Goal: Task Accomplishment & Management: Manage account settings

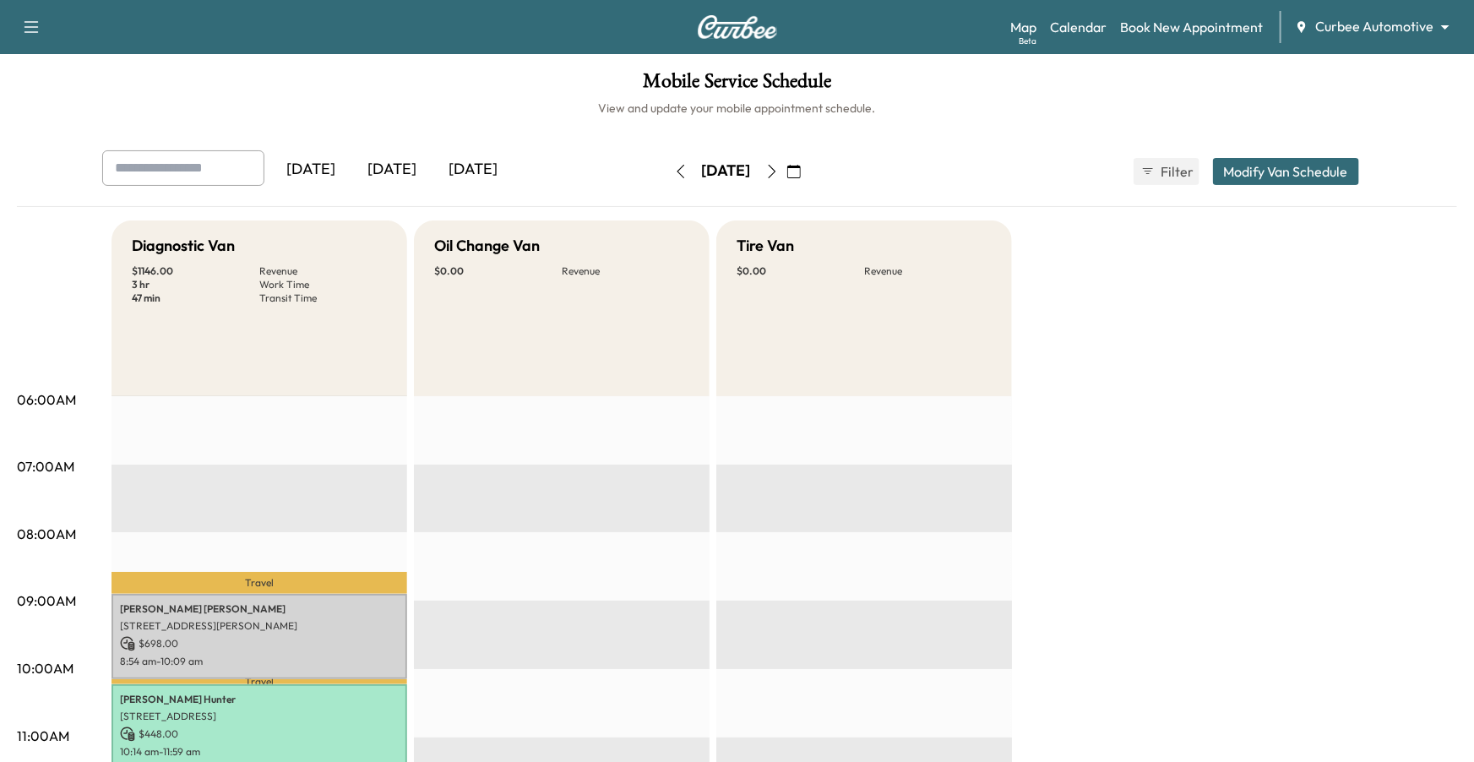
click at [1105, 23] on body "Support Log Out Map Beta Calendar Book New Appointment Curbee Automotive ******…" at bounding box center [737, 381] width 1474 height 762
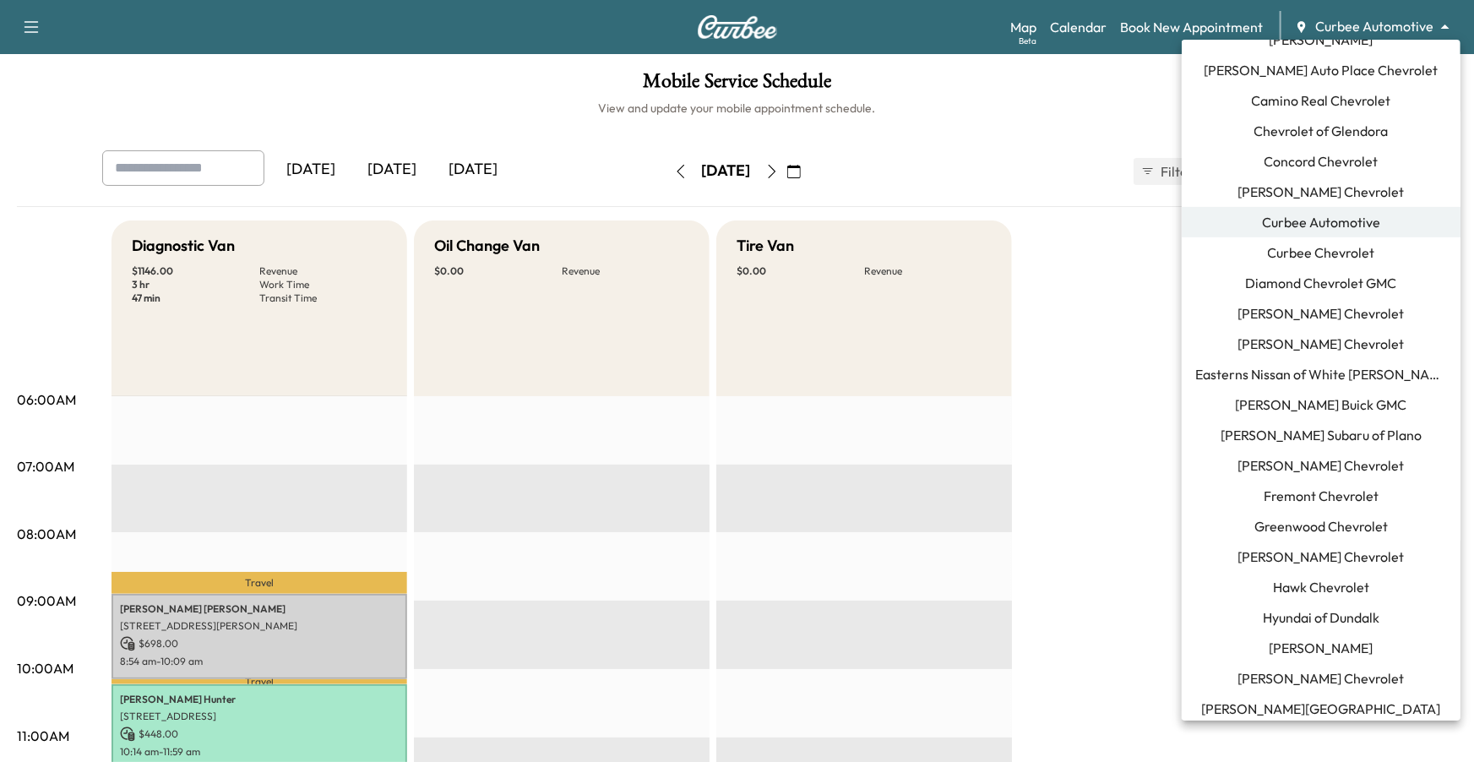
scroll to position [139, 0]
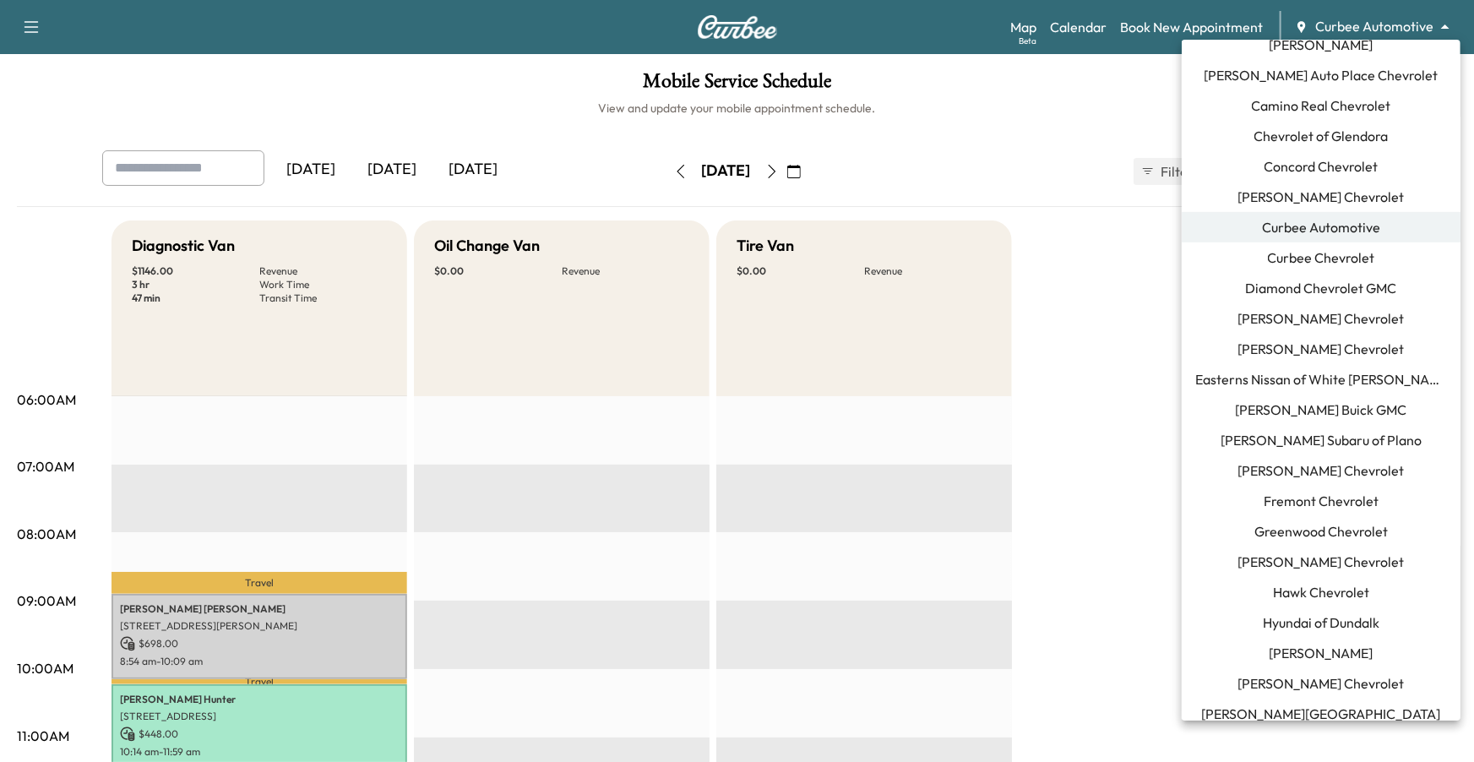
click at [1105, 25] on div at bounding box center [737, 381] width 1474 height 762
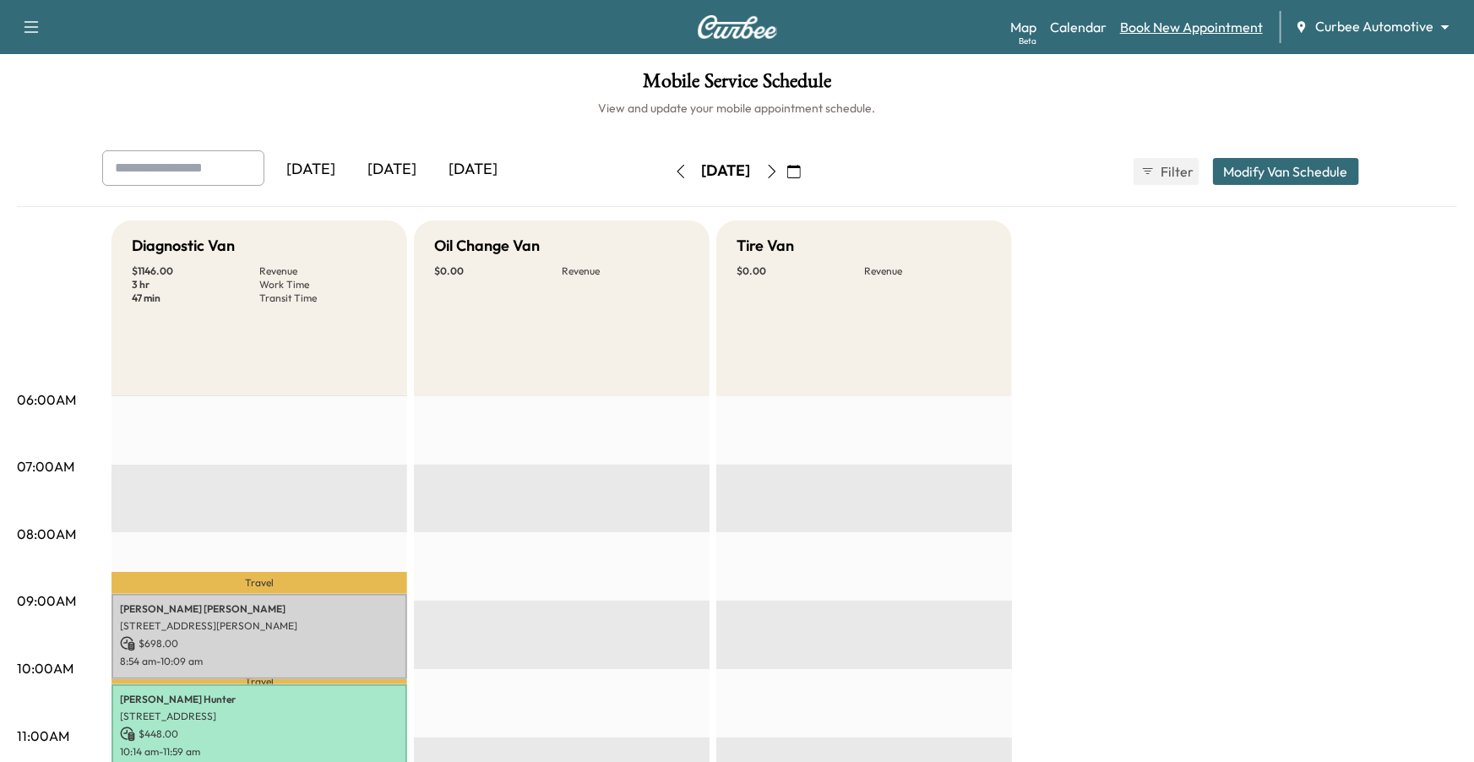
click at [1105, 33] on link "Book New Appointment" at bounding box center [1191, 27] width 143 height 20
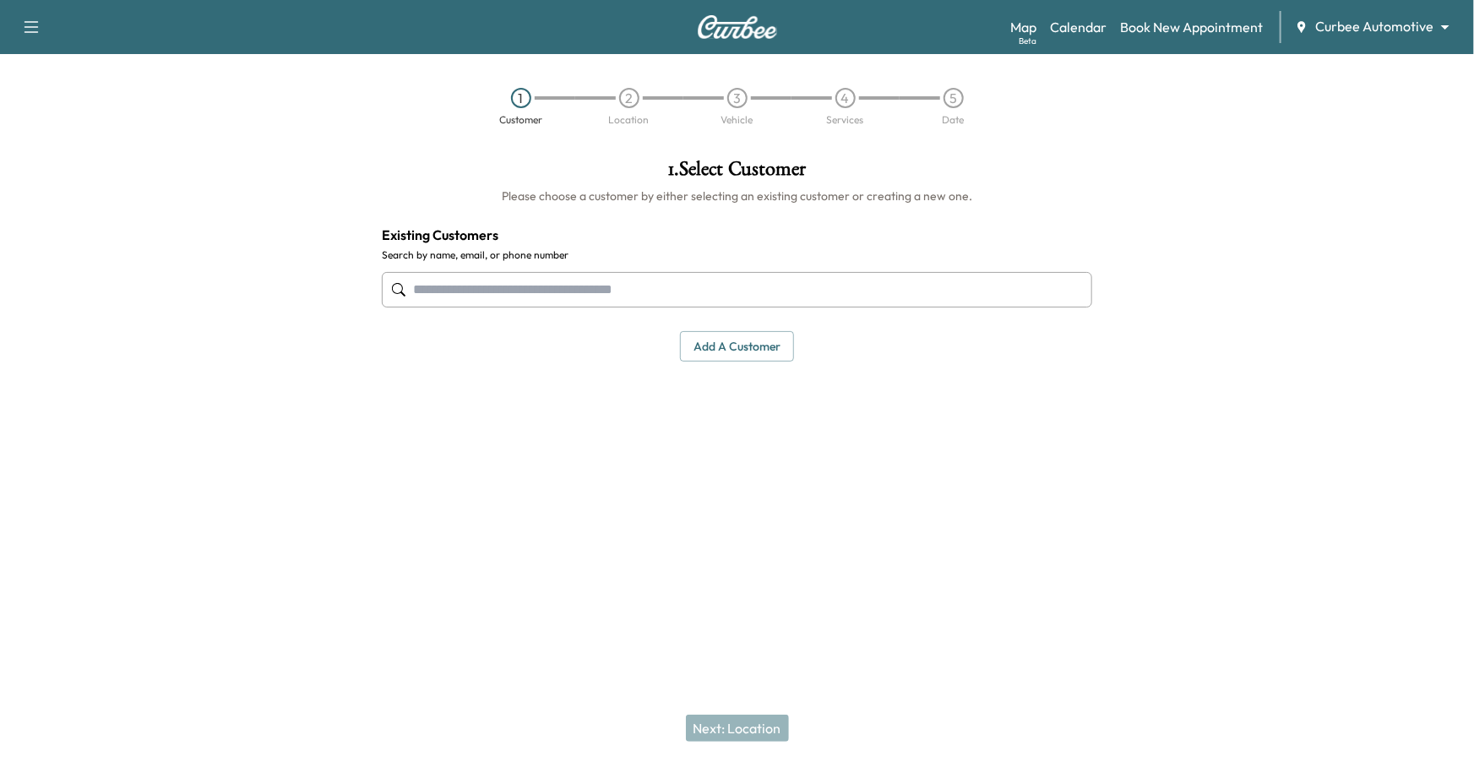
click at [715, 302] on input "text" at bounding box center [737, 289] width 711 height 35
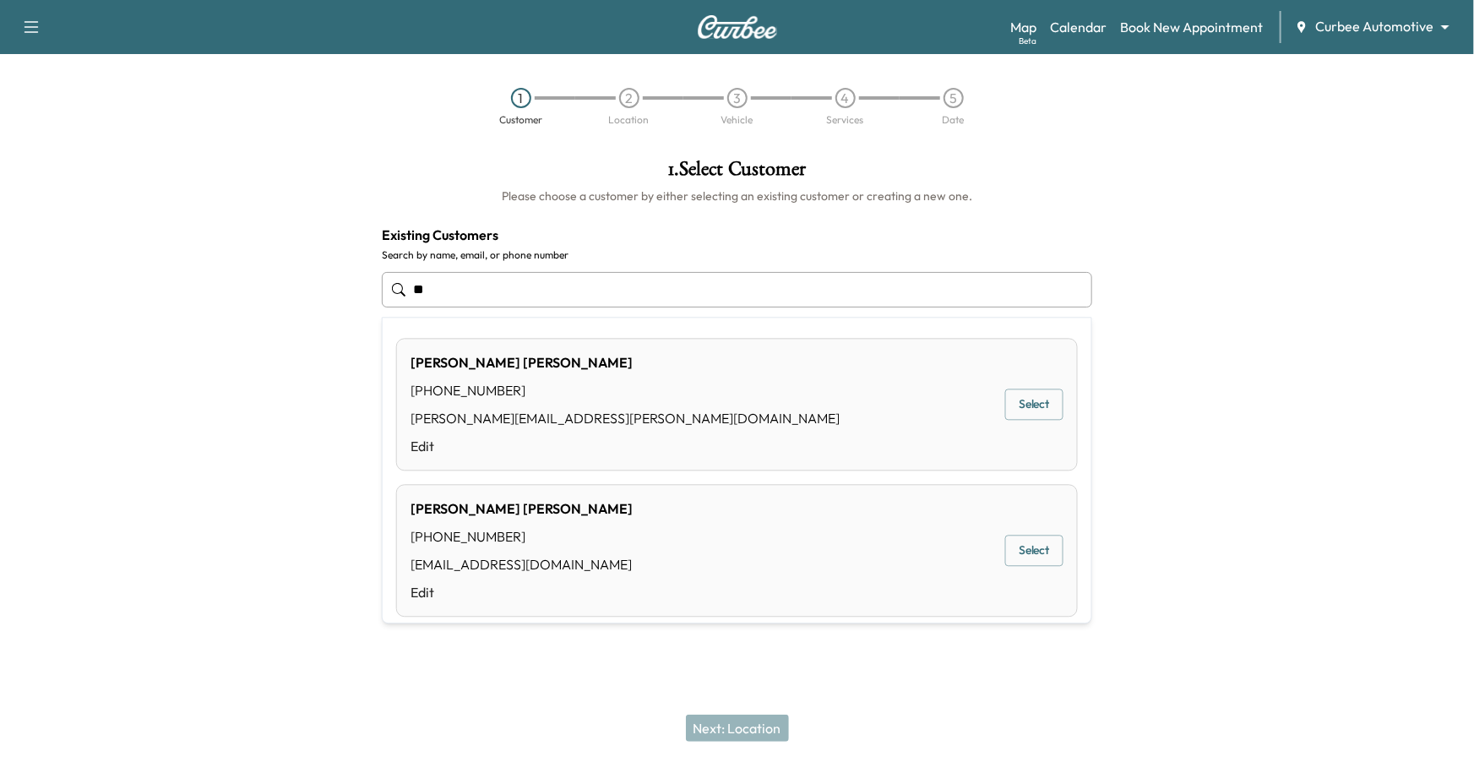
type input "*"
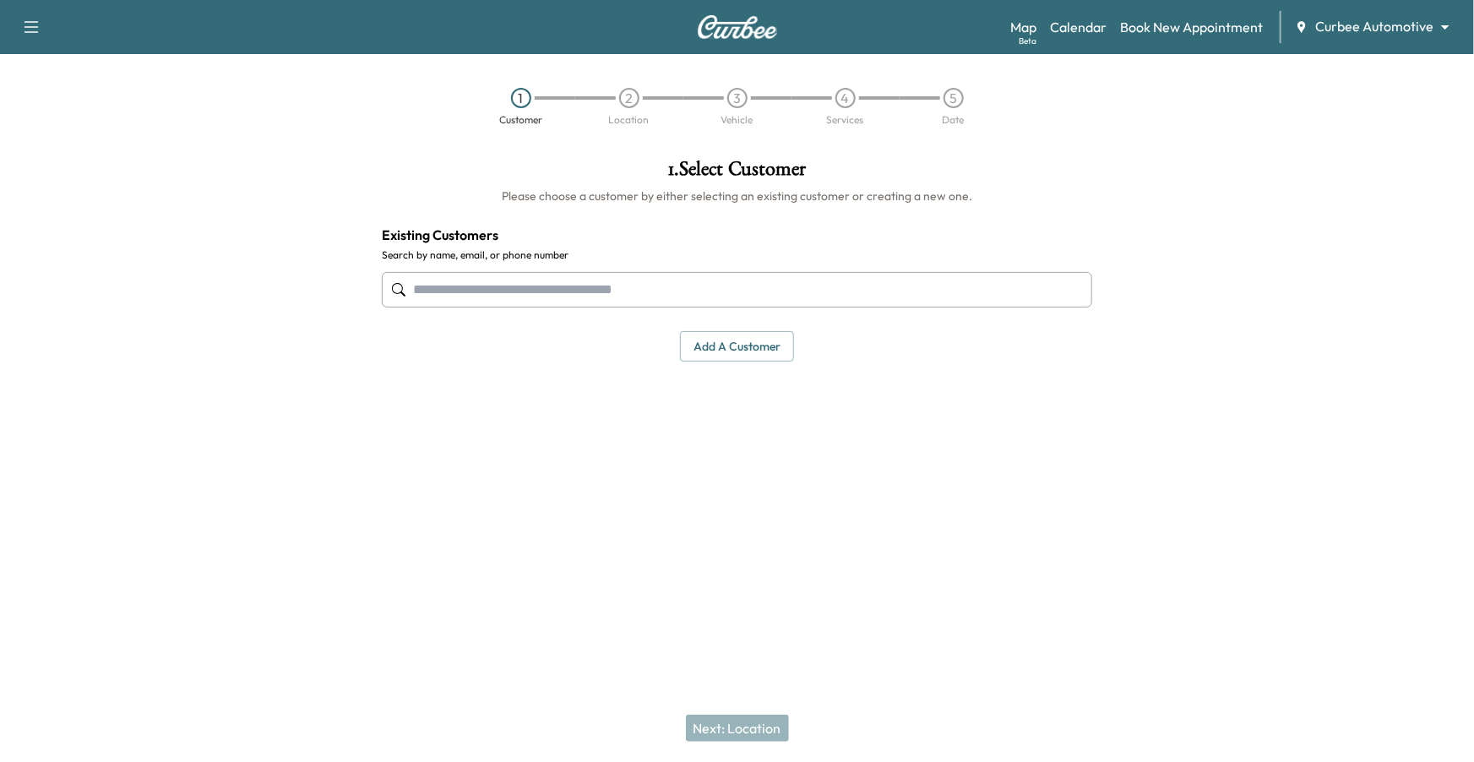
click at [476, 292] on input "text" at bounding box center [737, 289] width 711 height 35
click at [434, 287] on input "text" at bounding box center [737, 289] width 711 height 35
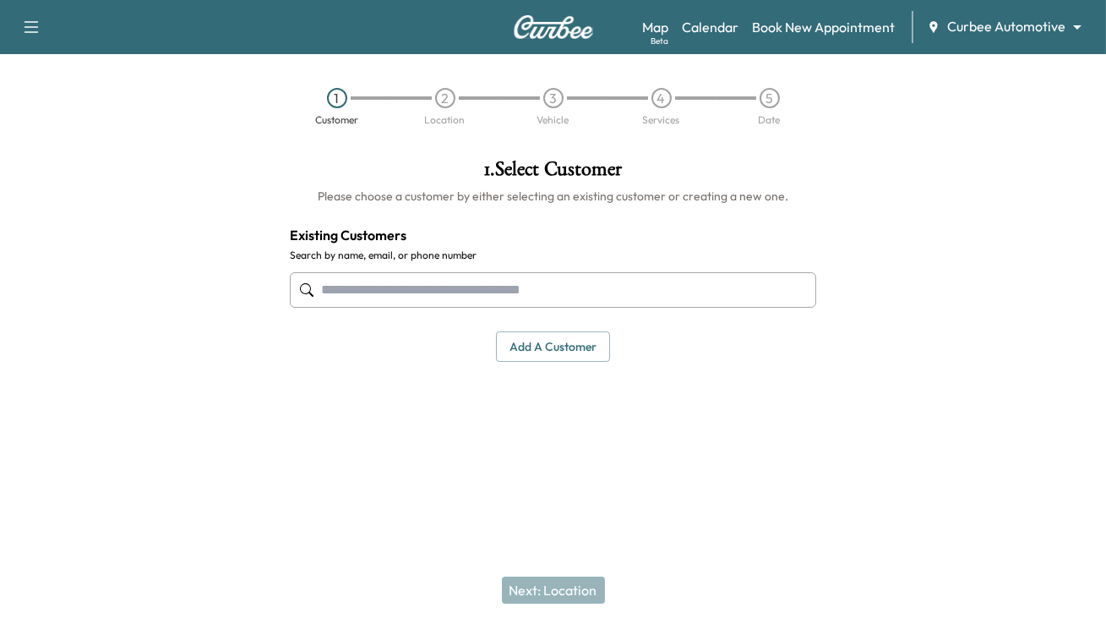
click at [330, 292] on input "text" at bounding box center [553, 289] width 526 height 35
click at [575, 346] on button "Add a customer" at bounding box center [553, 346] width 114 height 31
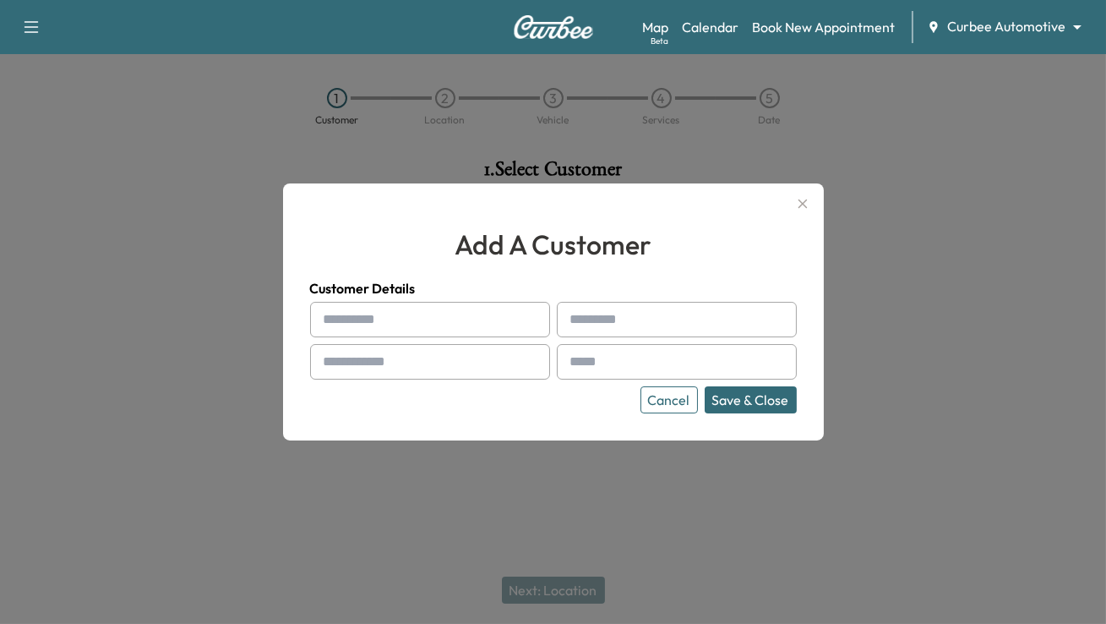
click at [334, 327] on div at bounding box center [327, 319] width 20 height 20
click at [340, 322] on input "text" at bounding box center [430, 319] width 240 height 35
type input "*****"
type input "*"
click at [398, 359] on input "text" at bounding box center [430, 361] width 240 height 35
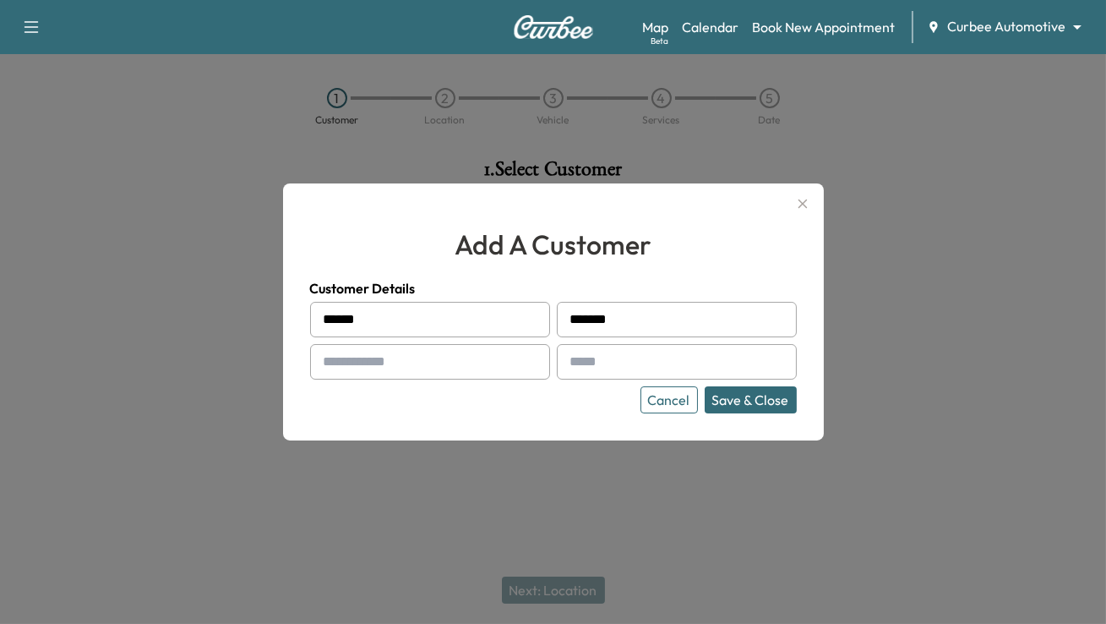
click at [398, 359] on input "text" at bounding box center [430, 361] width 240 height 35
drag, startPoint x: 398, startPoint y: 359, endPoint x: 389, endPoint y: 237, distance: 122.0
click at [389, 237] on div "add a customer Customer Details ***** ****** Cancel Save & Close" at bounding box center [553, 318] width 487 height 189
click at [350, 367] on input "text" at bounding box center [430, 361] width 240 height 35
click at [332, 408] on div "Cancel Save & Close" at bounding box center [553, 399] width 487 height 27
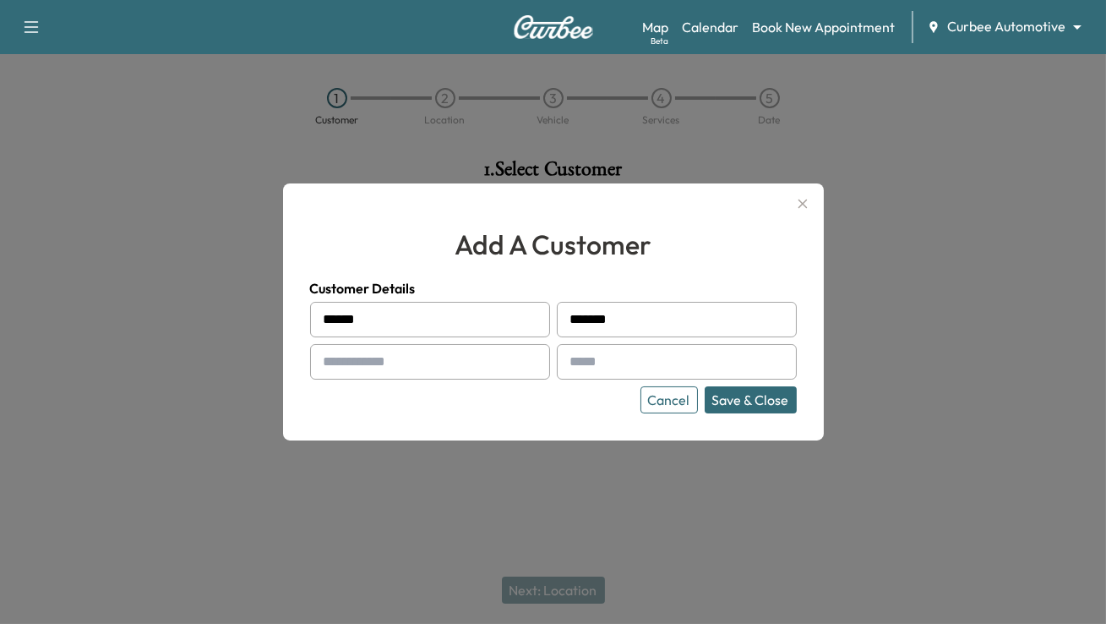
click at [345, 364] on input "text" at bounding box center [430, 361] width 240 height 35
click at [372, 362] on input "text" at bounding box center [430, 361] width 240 height 35
click at [354, 362] on input "text" at bounding box center [430, 361] width 240 height 35
click at [627, 317] on input "******" at bounding box center [677, 319] width 240 height 35
type input "*"
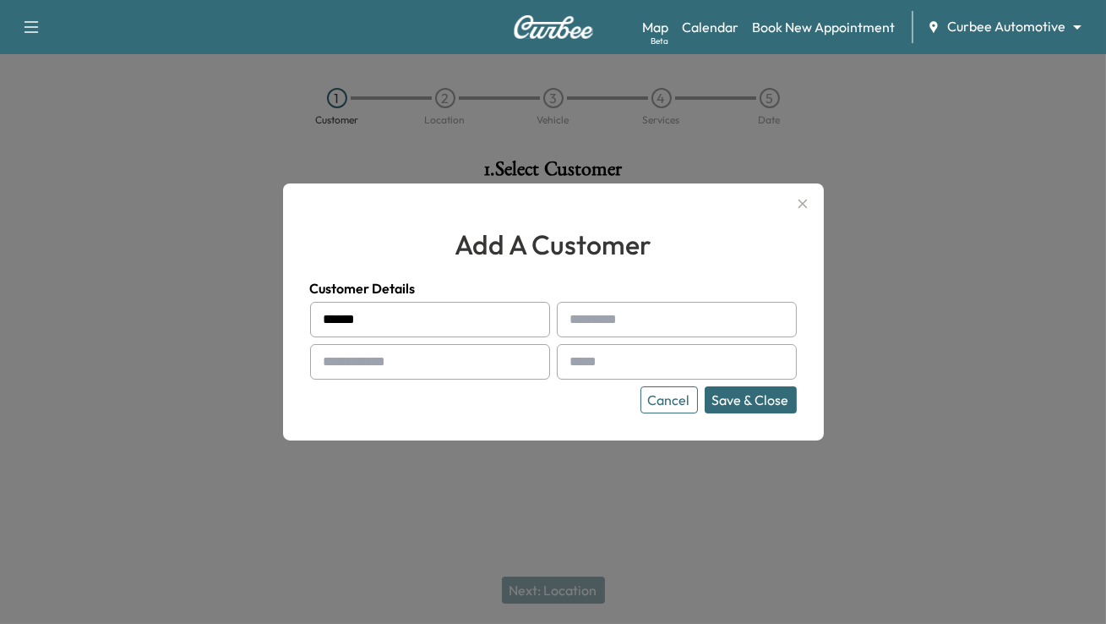
click at [357, 323] on input "*****" at bounding box center [430, 319] width 240 height 35
type input "*"
click at [359, 319] on input "text" at bounding box center [430, 319] width 240 height 35
click at [369, 219] on div "add a customer Customer Details Cancel Save & Close" at bounding box center [553, 311] width 541 height 257
click at [668, 405] on button "Cancel" at bounding box center [668, 399] width 57 height 27
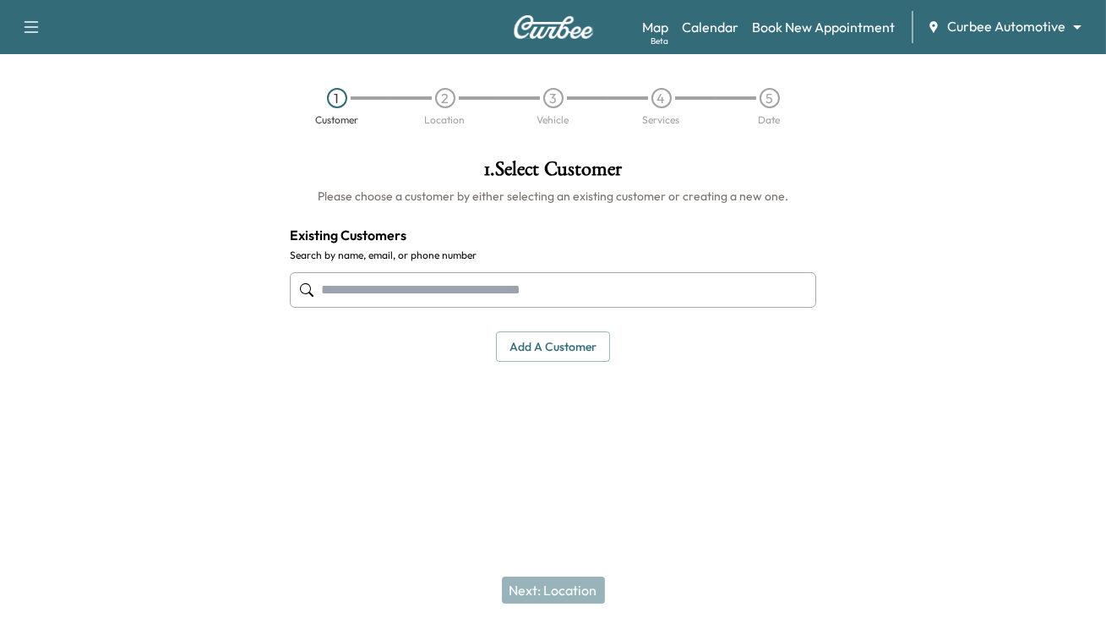
click at [418, 290] on input "text" at bounding box center [553, 289] width 526 height 35
type input "*"
click at [573, 347] on button "Add a customer" at bounding box center [553, 346] width 114 height 31
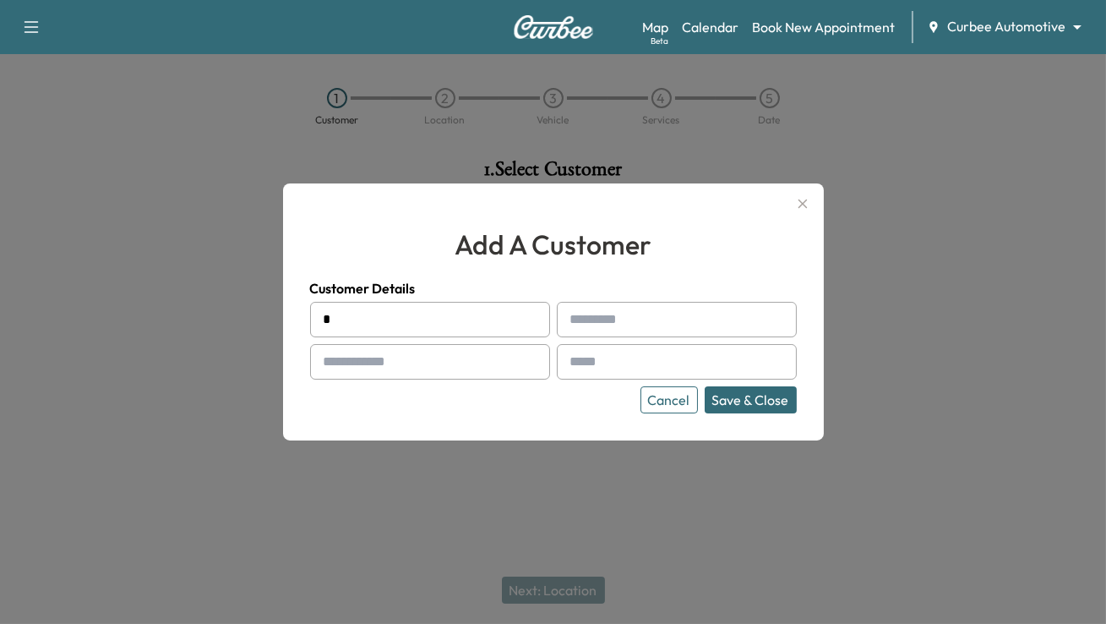
click at [349, 319] on input "text" at bounding box center [430, 319] width 240 height 35
type input "*******"
type input "**********"
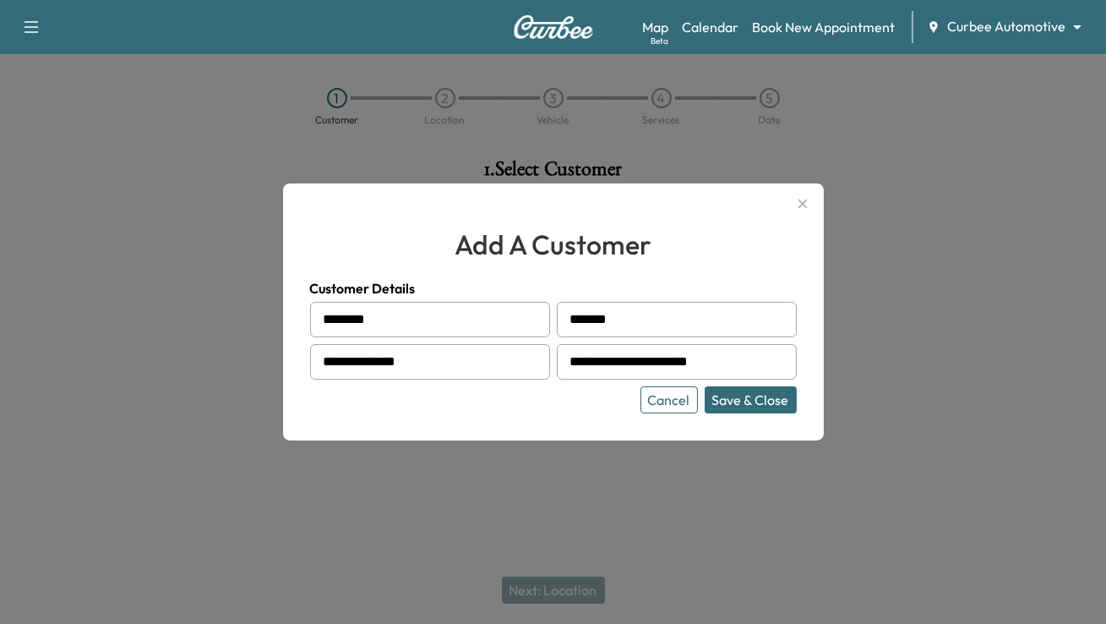
click at [705, 386] on button "Save & Close" at bounding box center [751, 399] width 92 height 27
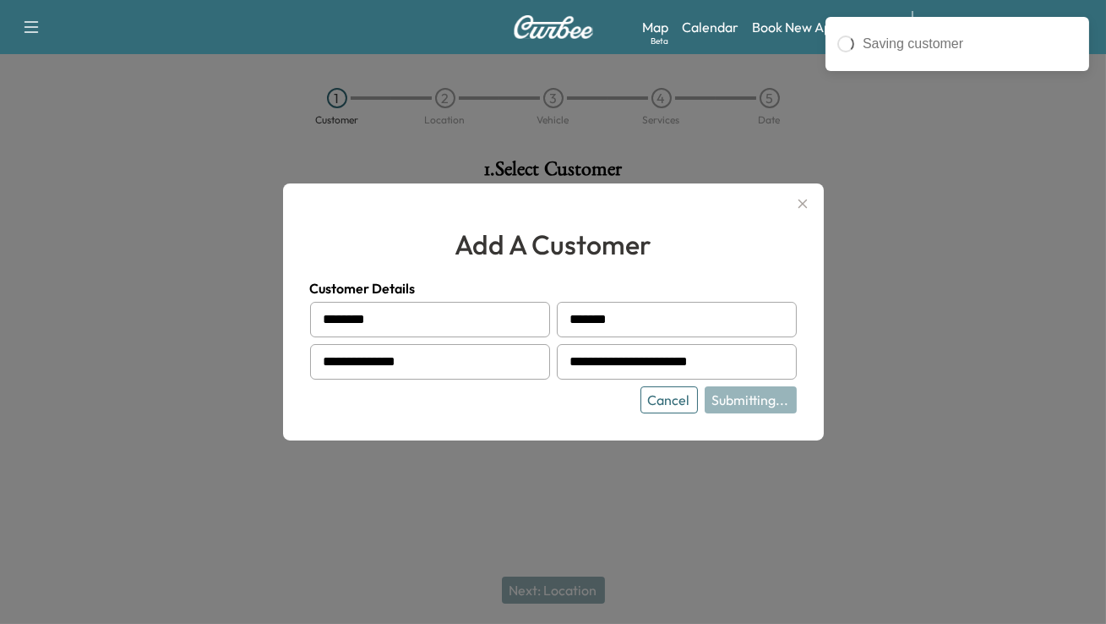
type input "**********"
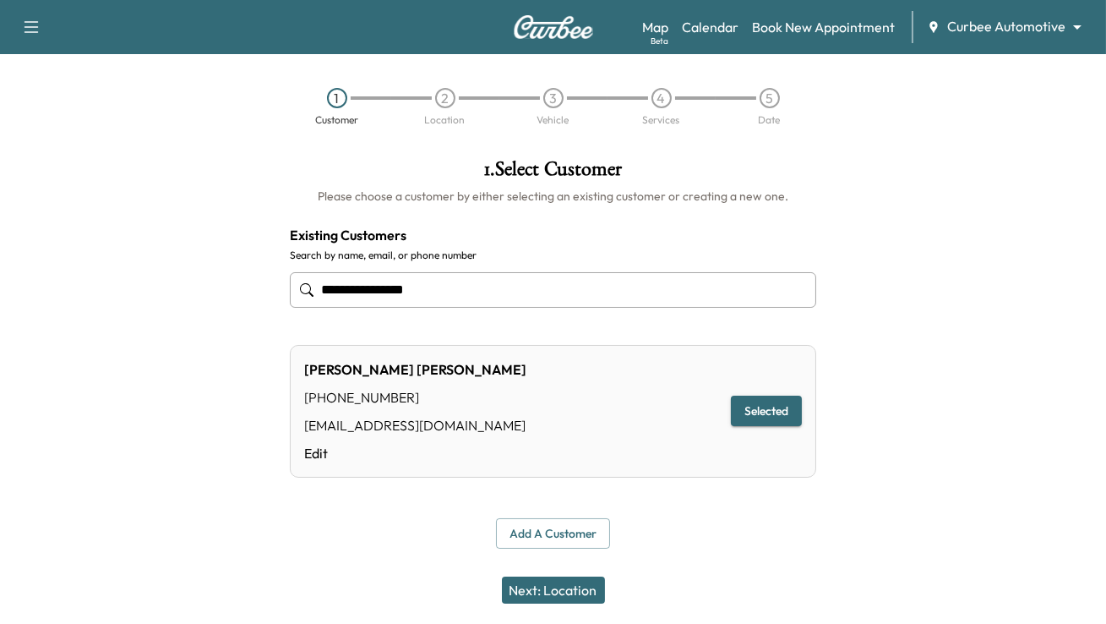
click at [545, 592] on button "Next: Location" at bounding box center [553, 589] width 103 height 27
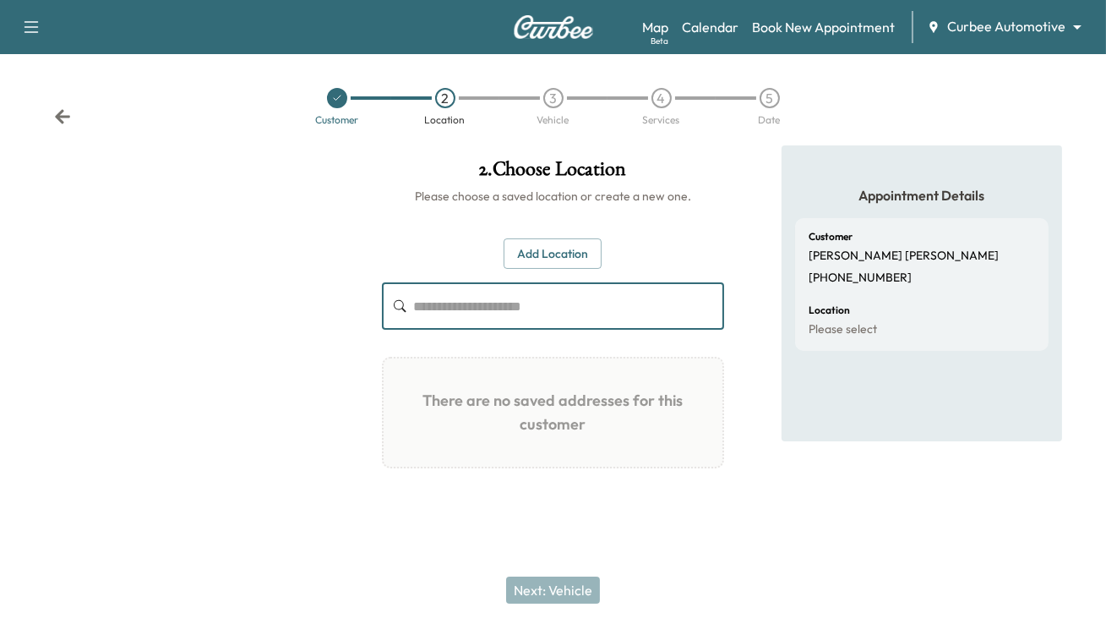
click at [562, 304] on input "text" at bounding box center [568, 305] width 311 height 47
click at [580, 248] on button "Add Location" at bounding box center [553, 253] width 98 height 31
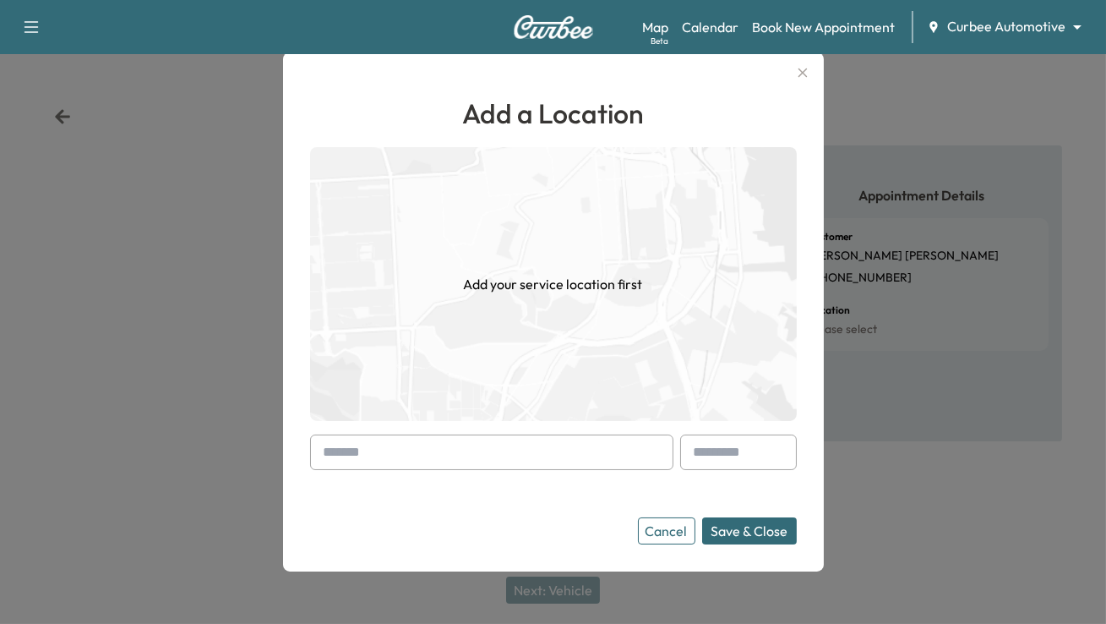
click at [427, 470] on form "Cancel Save & Close" at bounding box center [553, 489] width 487 height 110
click at [432, 440] on input "text" at bounding box center [491, 451] width 363 height 35
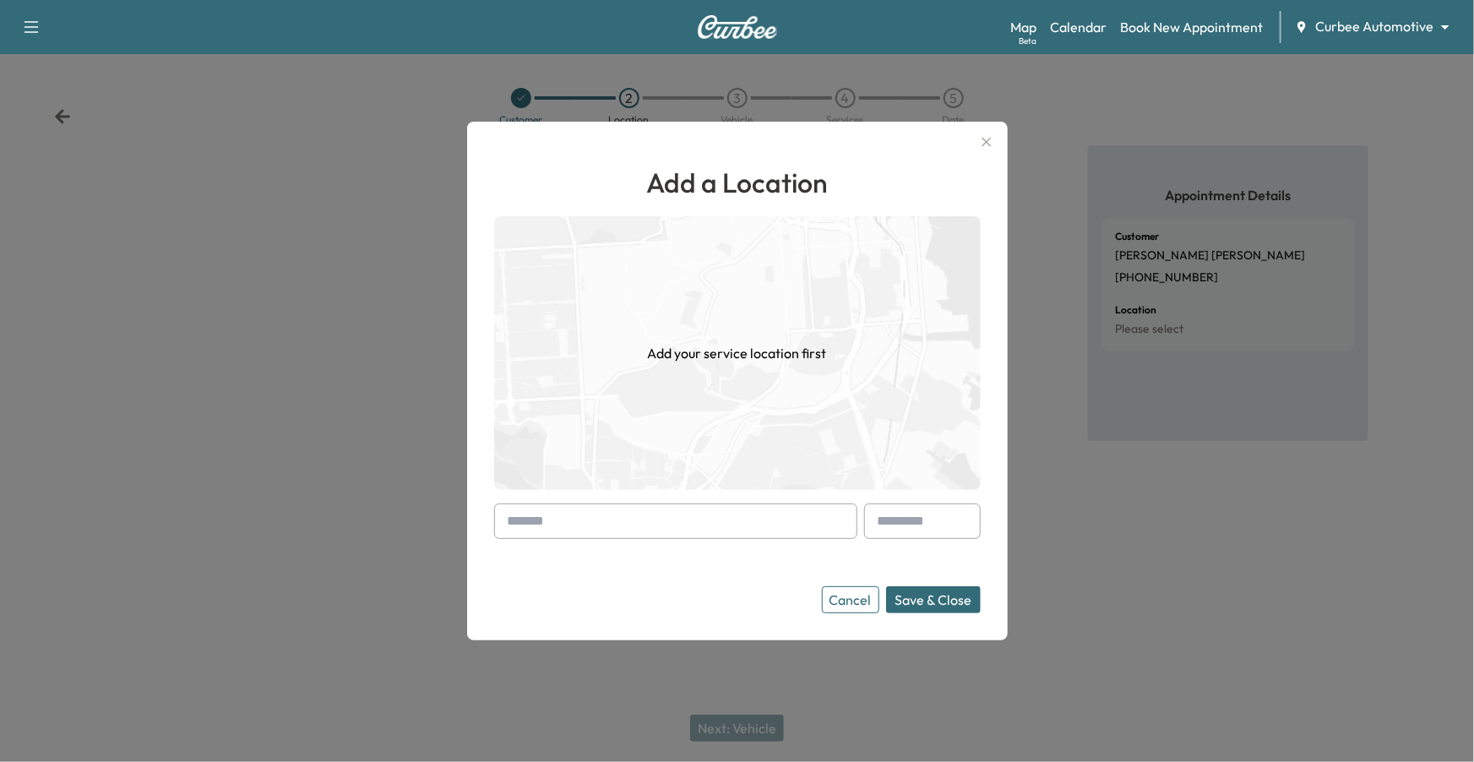
click at [671, 531] on input "text" at bounding box center [675, 521] width 363 height 35
click at [848, 605] on button "Cancel" at bounding box center [850, 599] width 57 height 27
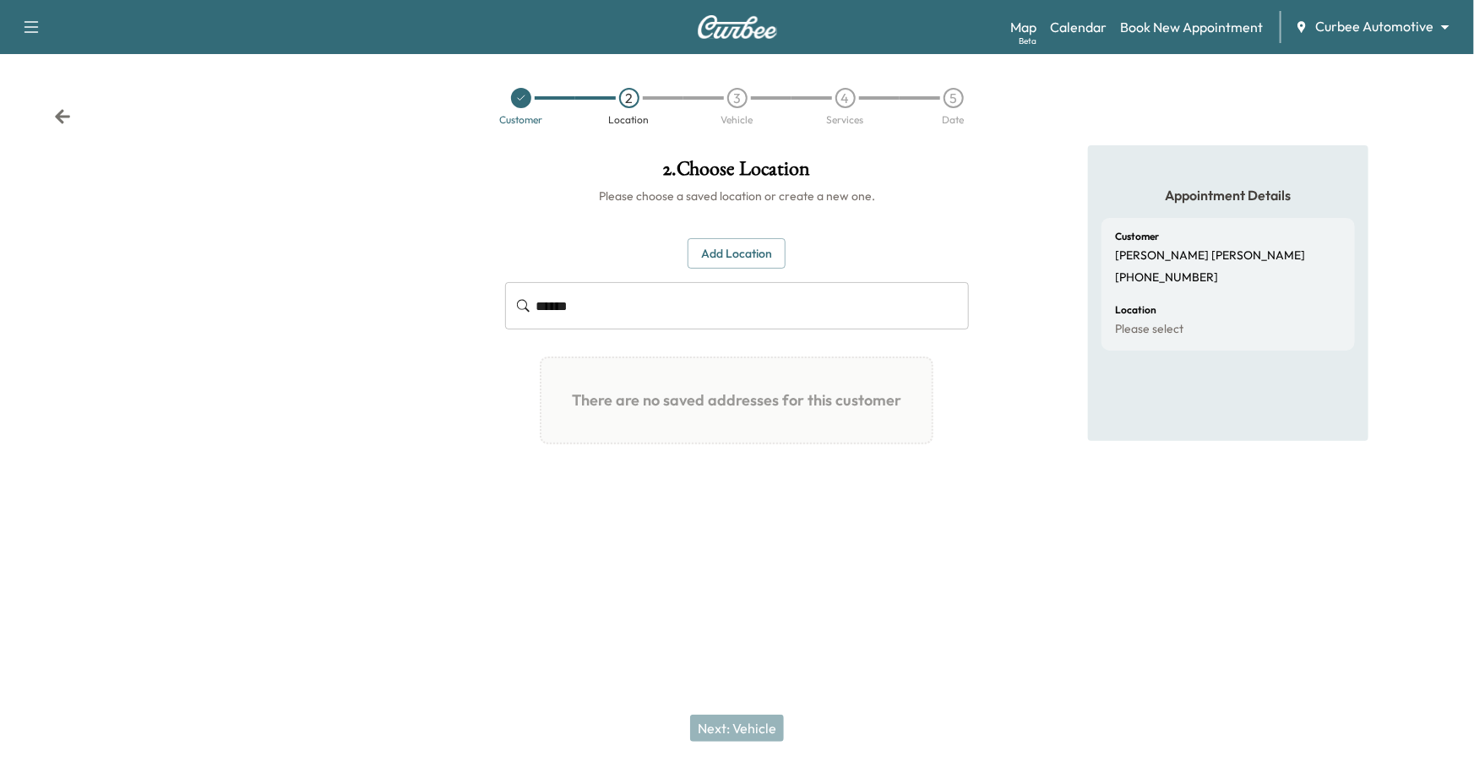
click at [633, 314] on input "******" at bounding box center [753, 305] width 433 height 47
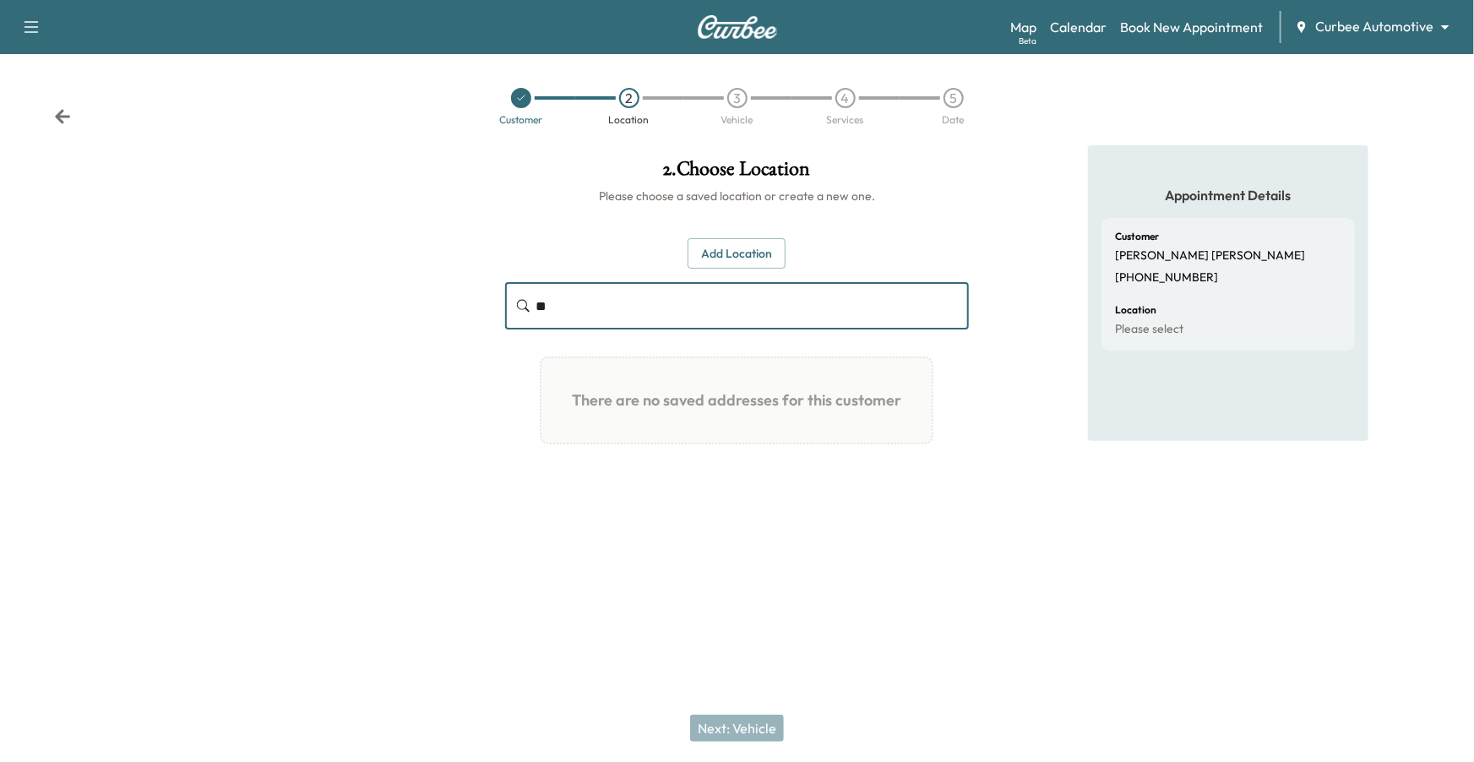
type input "*"
click at [730, 253] on button "Add Location" at bounding box center [737, 253] width 98 height 31
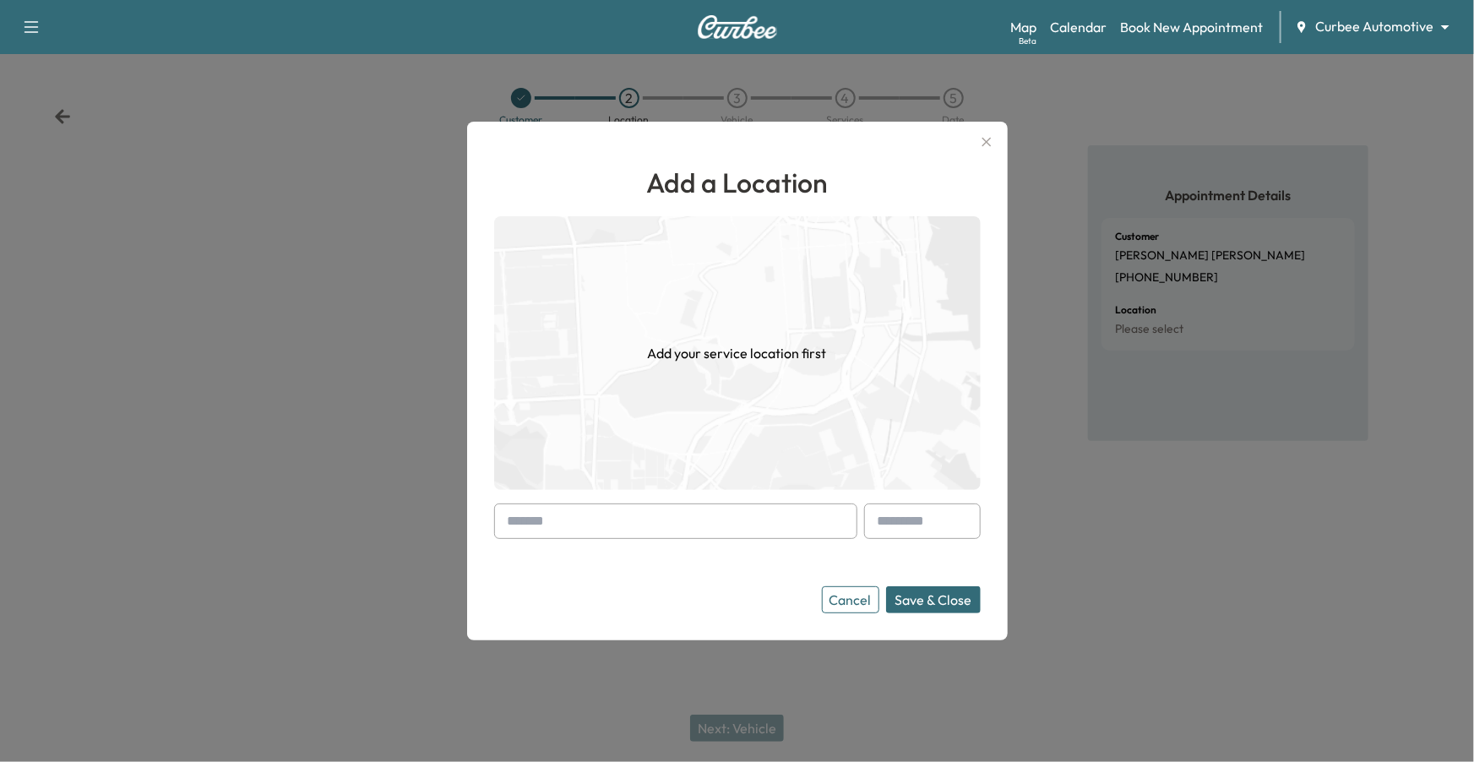
click at [588, 527] on input "text" at bounding box center [675, 521] width 363 height 35
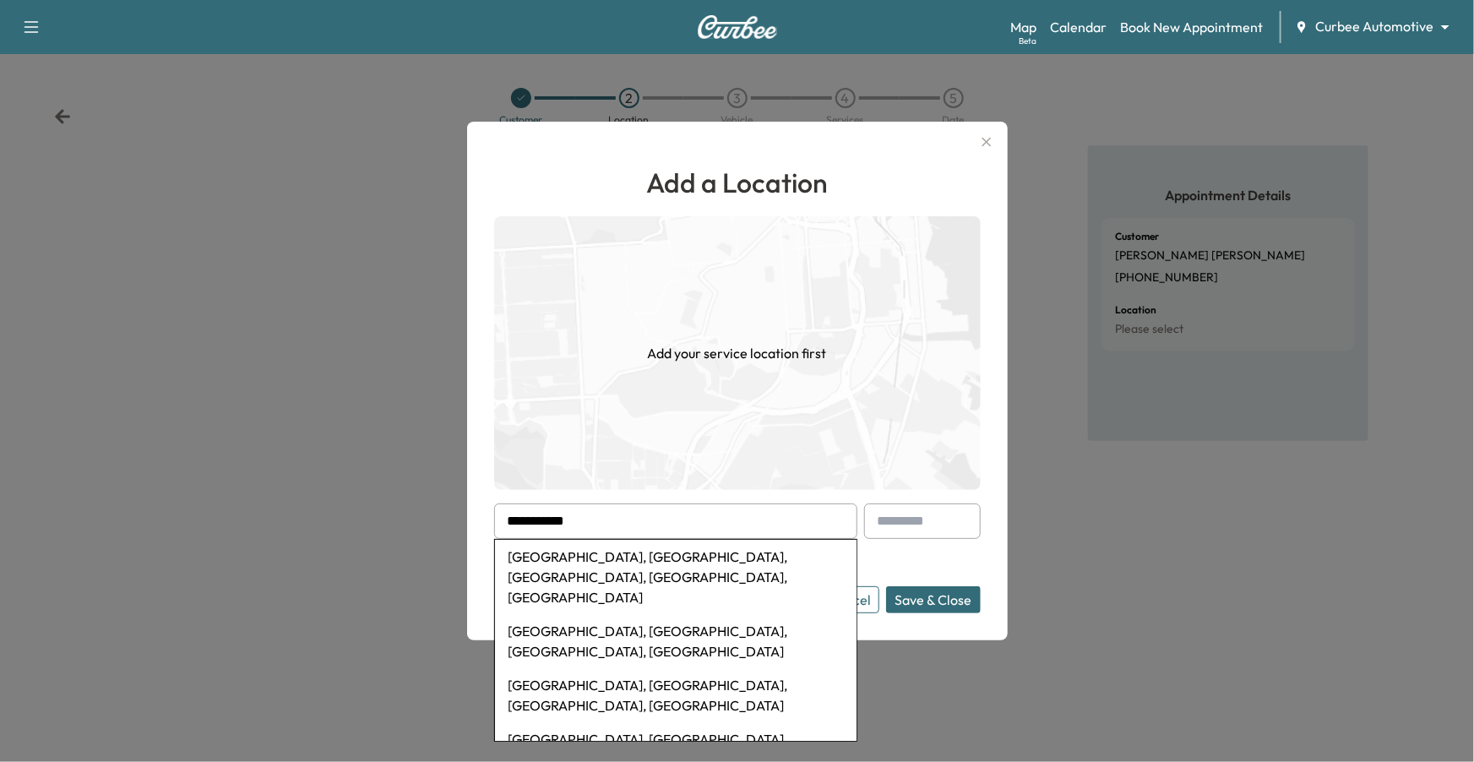
click at [656, 558] on li "[GEOGRAPHIC_DATA], [GEOGRAPHIC_DATA], [GEOGRAPHIC_DATA], [GEOGRAPHIC_DATA], [GE…" at bounding box center [676, 577] width 362 height 74
type input "**********"
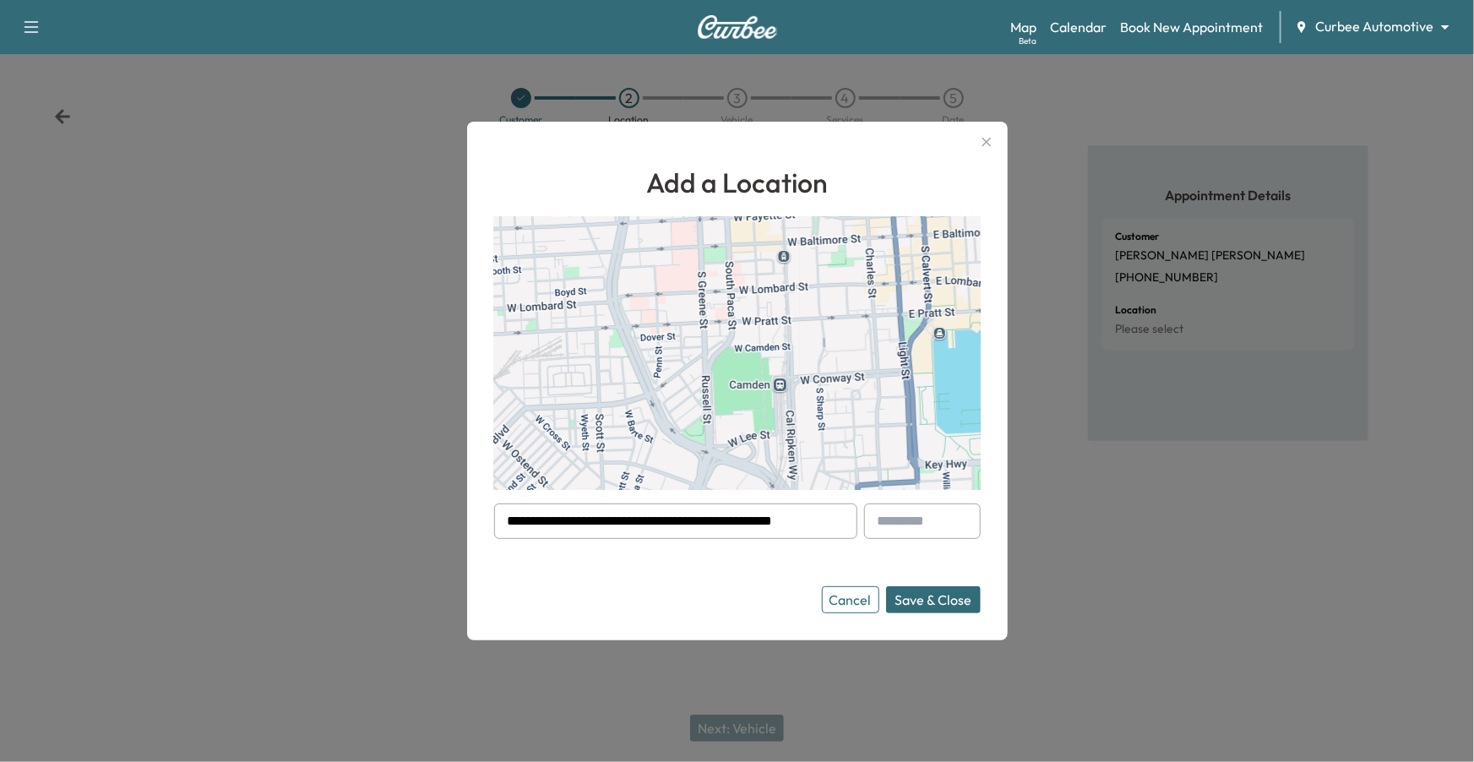
click at [922, 597] on button "Save & Close" at bounding box center [933, 599] width 95 height 27
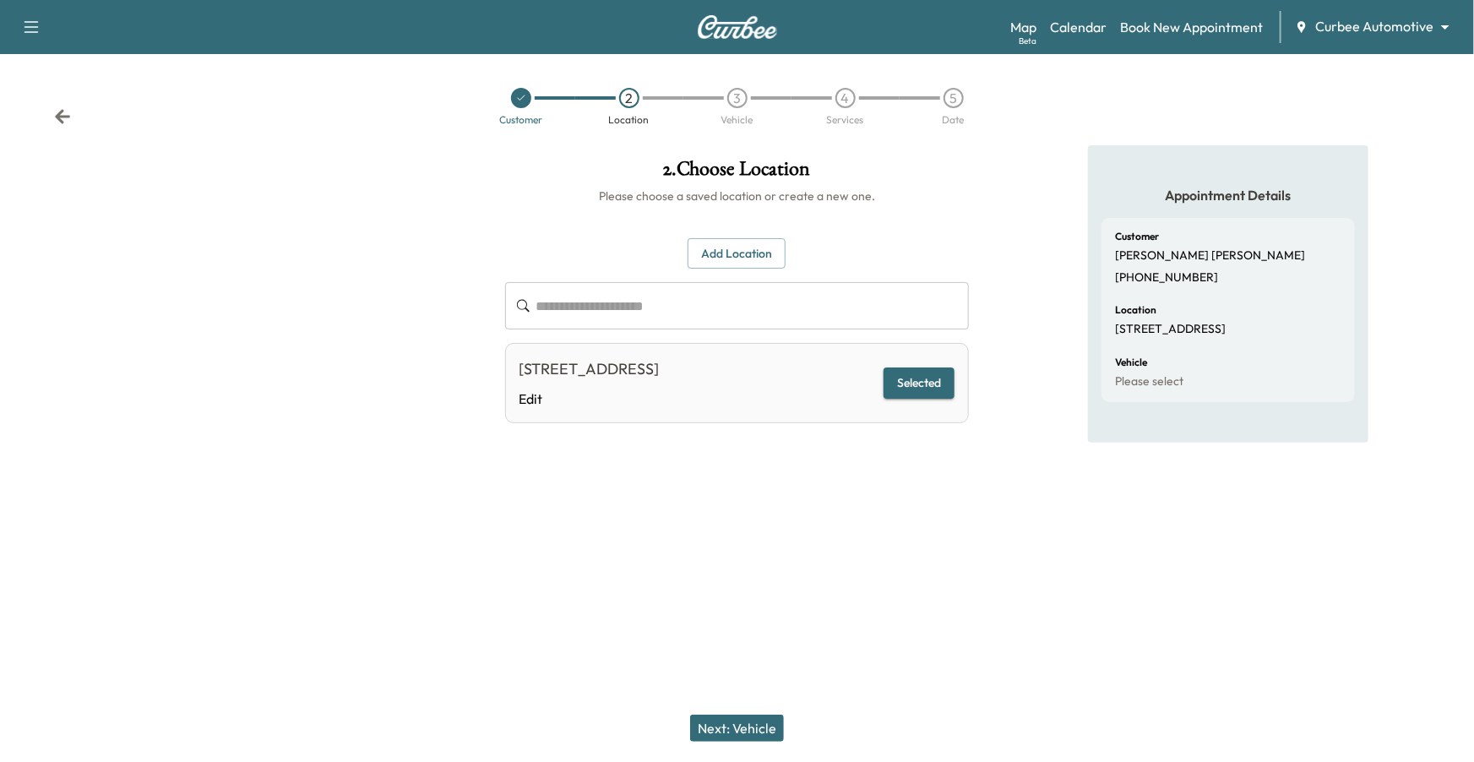
click at [724, 623] on button "Next: Vehicle" at bounding box center [737, 728] width 94 height 27
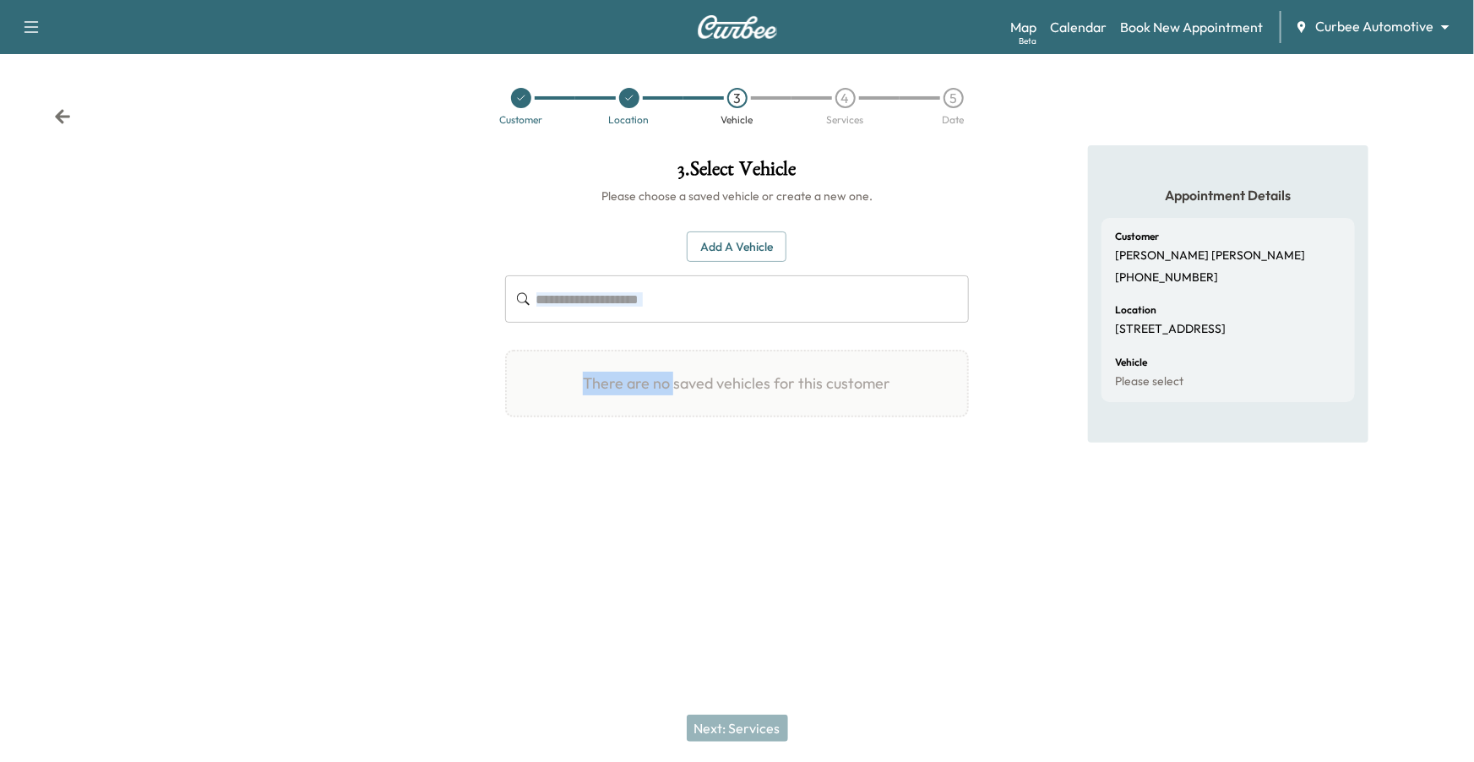
drag, startPoint x: 674, startPoint y: 387, endPoint x: 668, endPoint y: 191, distance: 196.1
click at [668, 197] on div "3 . Select Vehicle Please choose a saved vehicle or create a new one. Add a Veh…" at bounding box center [738, 301] width 492 height 313
click at [740, 248] on button "Add a Vehicle" at bounding box center [737, 247] width 100 height 31
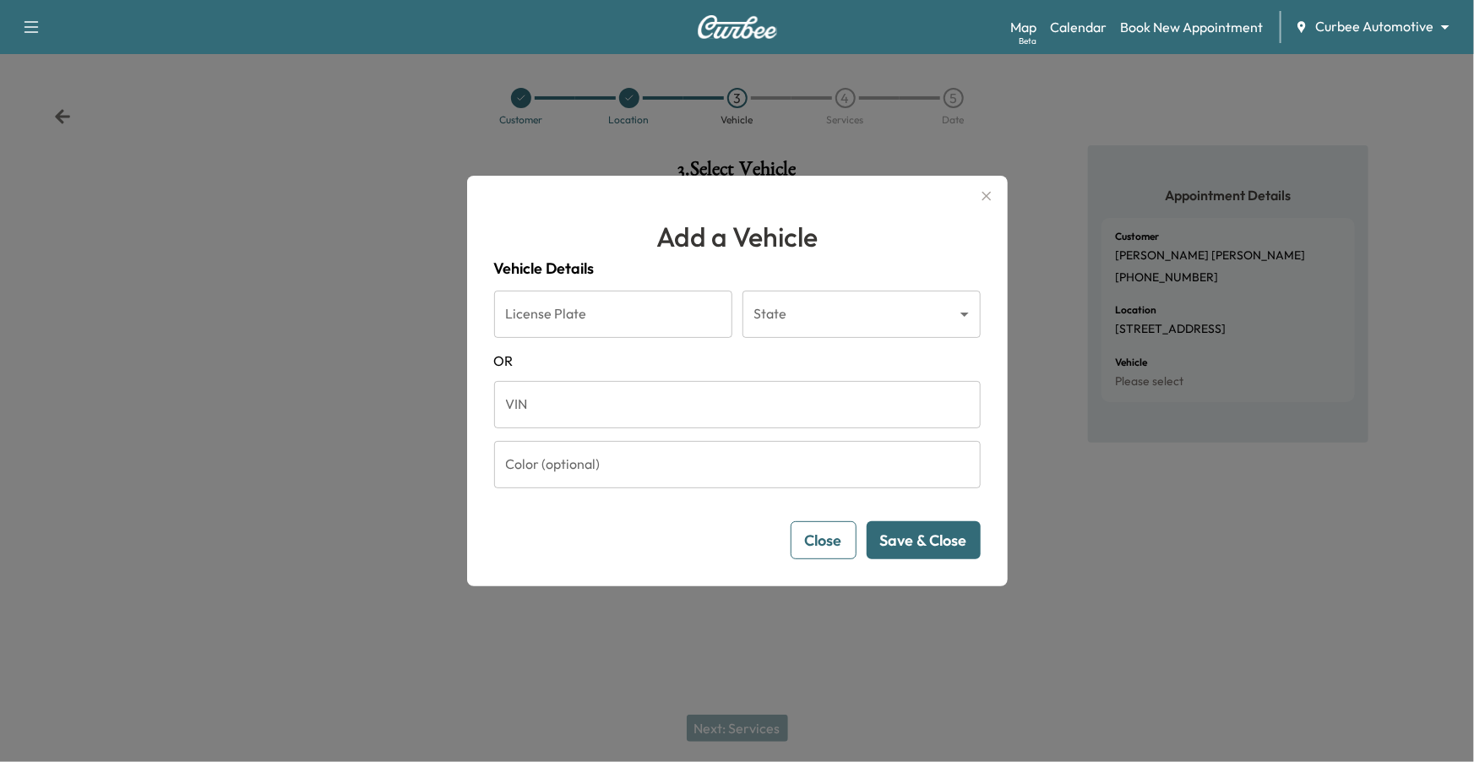
click at [593, 308] on input "License Plate" at bounding box center [613, 314] width 238 height 47
type input "****"
drag, startPoint x: 593, startPoint y: 308, endPoint x: 667, endPoint y: 308, distance: 73.5
click at [607, 304] on input "****" at bounding box center [613, 314] width 238 height 47
click at [826, 302] on body "Support Log Out Map Beta Calendar Book New Appointment Curbee Automotive ******…" at bounding box center [737, 381] width 1474 height 762
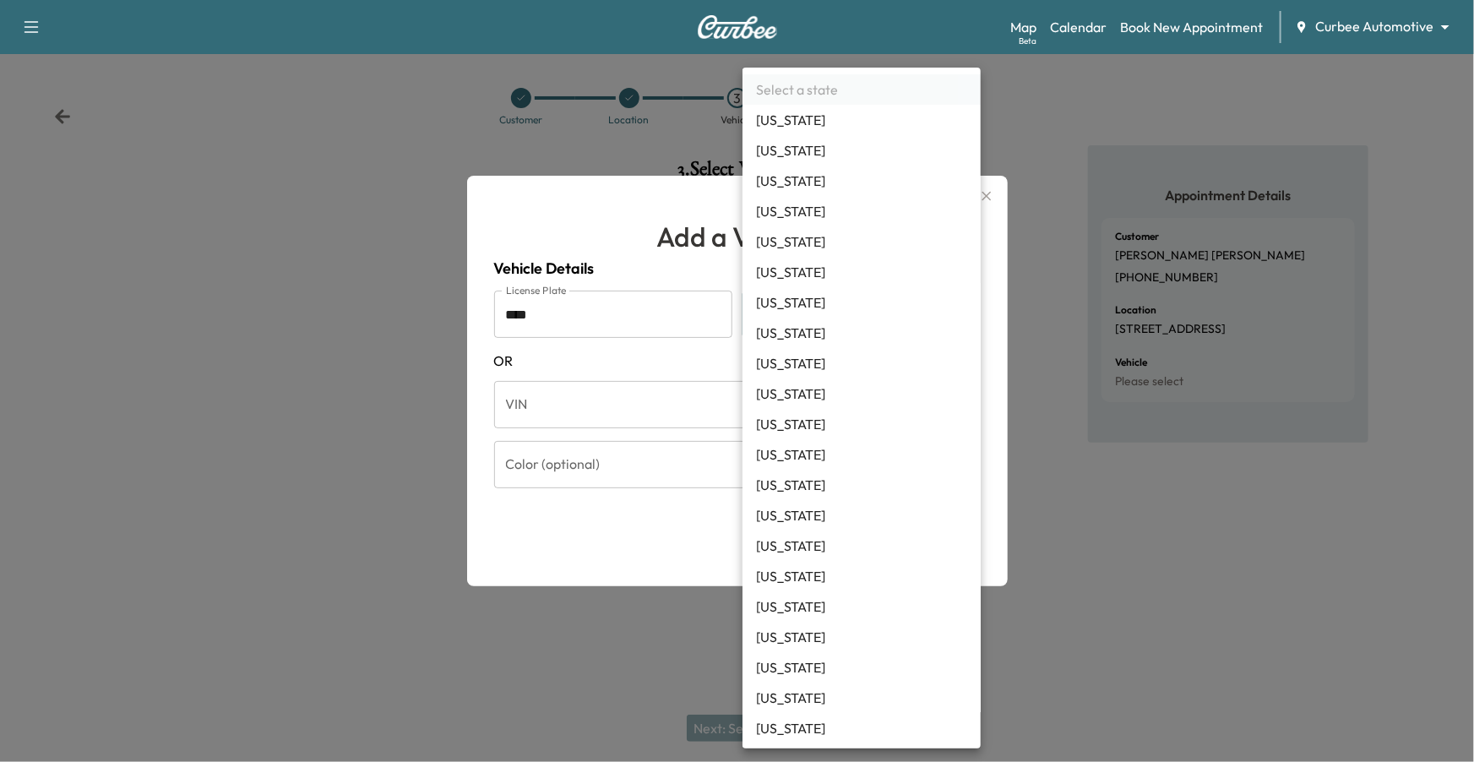
scroll to position [1187, 0]
click at [821, 623] on li "[US_STATE]" at bounding box center [862, 666] width 238 height 30
type input "**"
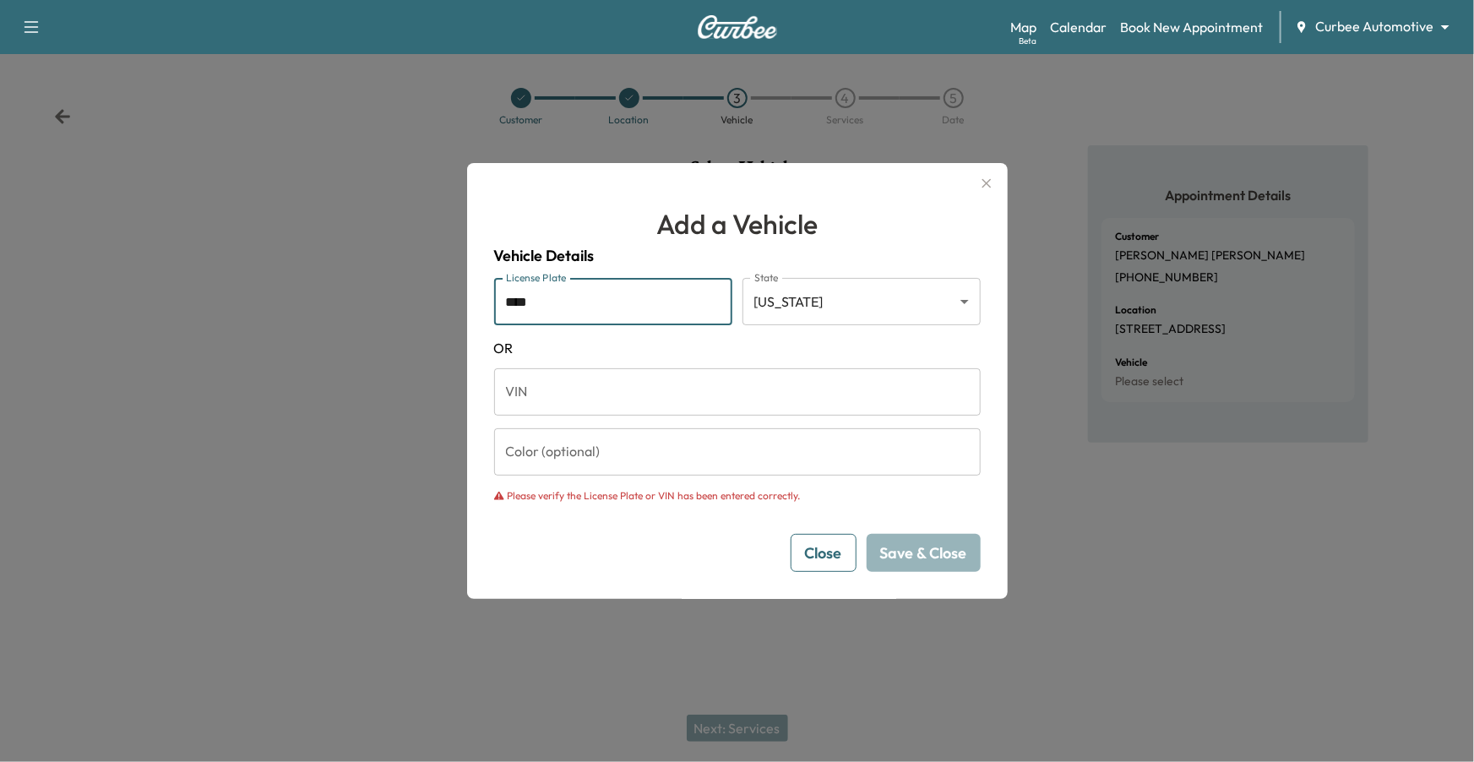
click at [572, 306] on input "****" at bounding box center [613, 301] width 238 height 47
drag, startPoint x: 572, startPoint y: 306, endPoint x: 631, endPoint y: 363, distance: 82.5
click at [581, 313] on input "****" at bounding box center [613, 301] width 238 height 47
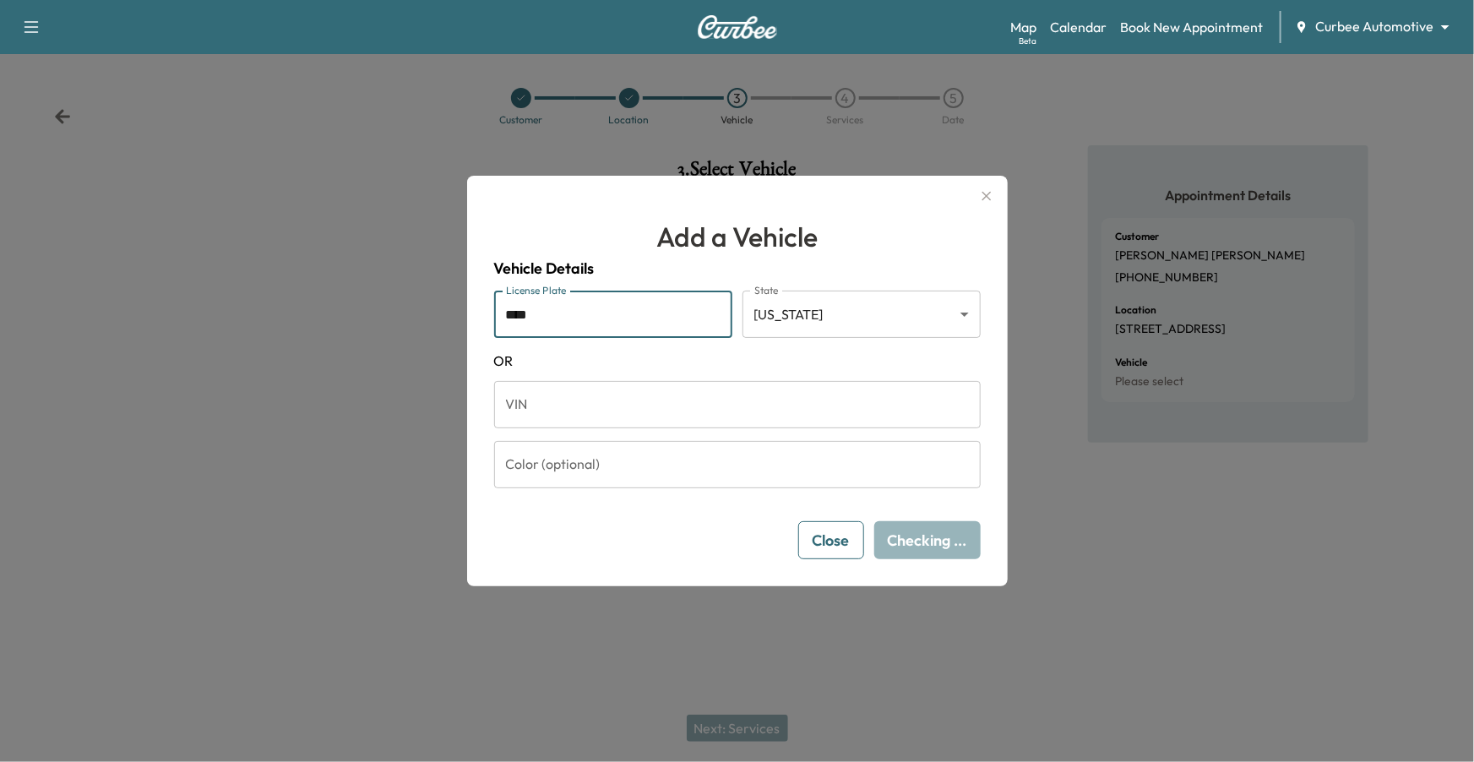
type input "****"
click at [937, 545] on button "Save & Close" at bounding box center [924, 540] width 114 height 38
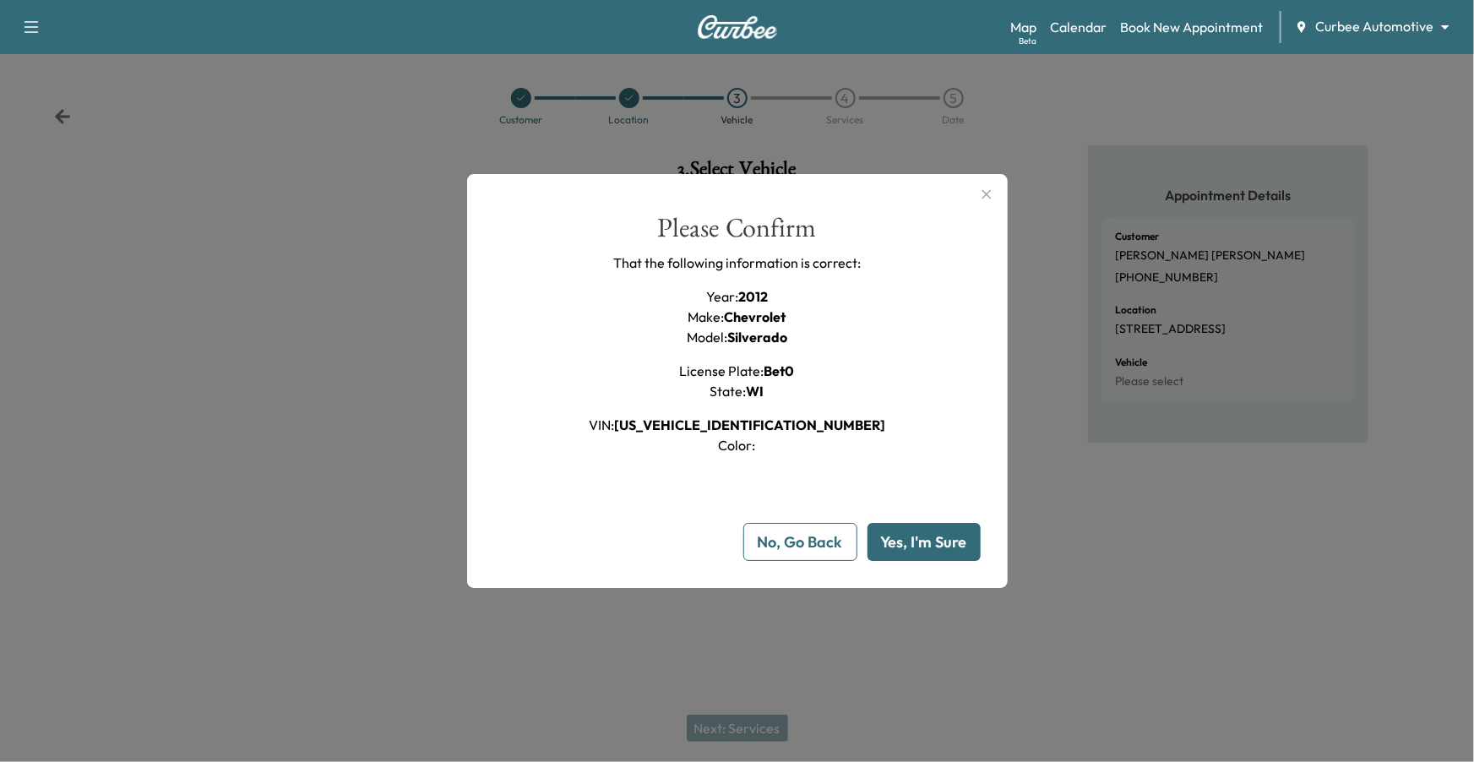
click at [805, 541] on button "No, Go Back" at bounding box center [801, 542] width 114 height 38
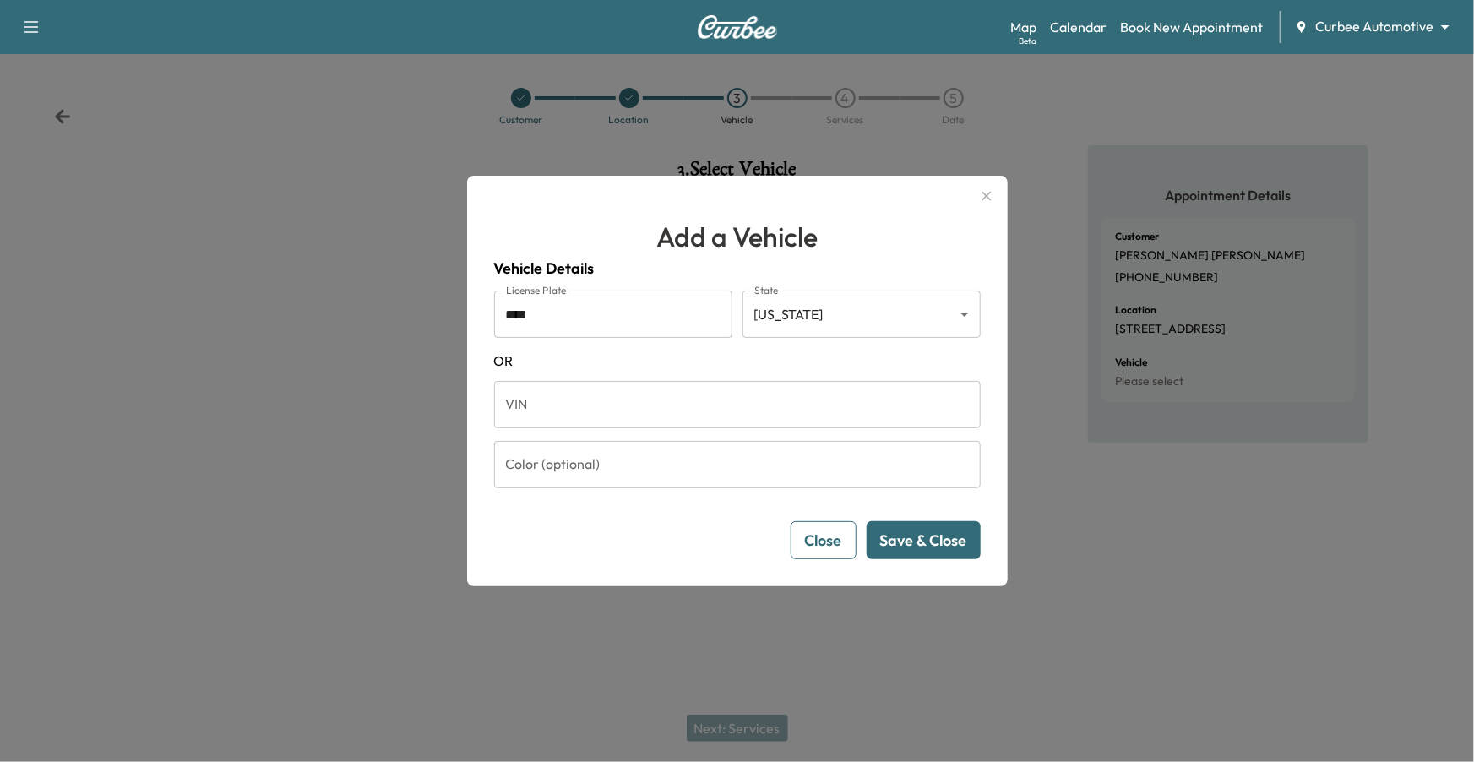
click at [805, 541] on button "Close" at bounding box center [824, 540] width 66 height 38
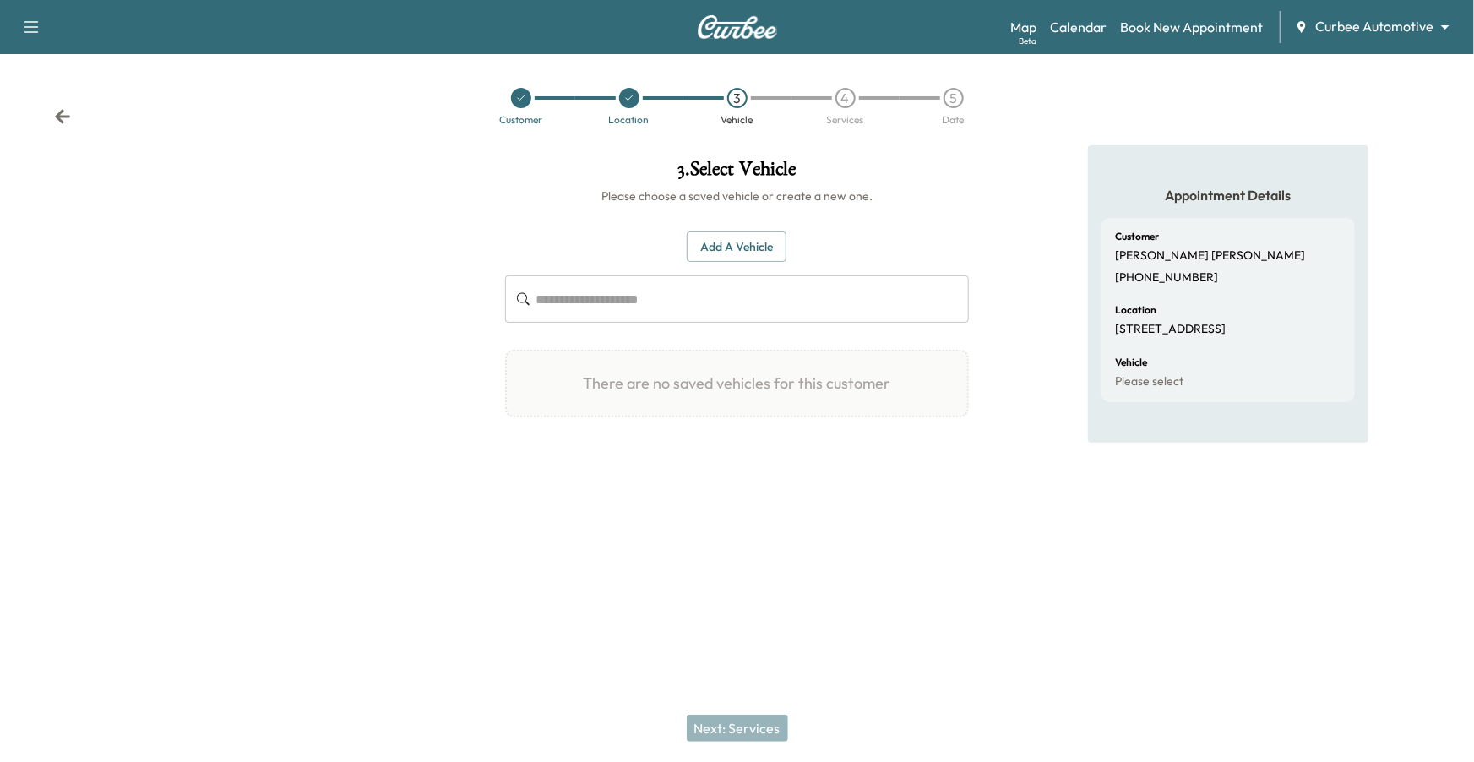
click at [526, 99] on icon at bounding box center [521, 98] width 10 height 10
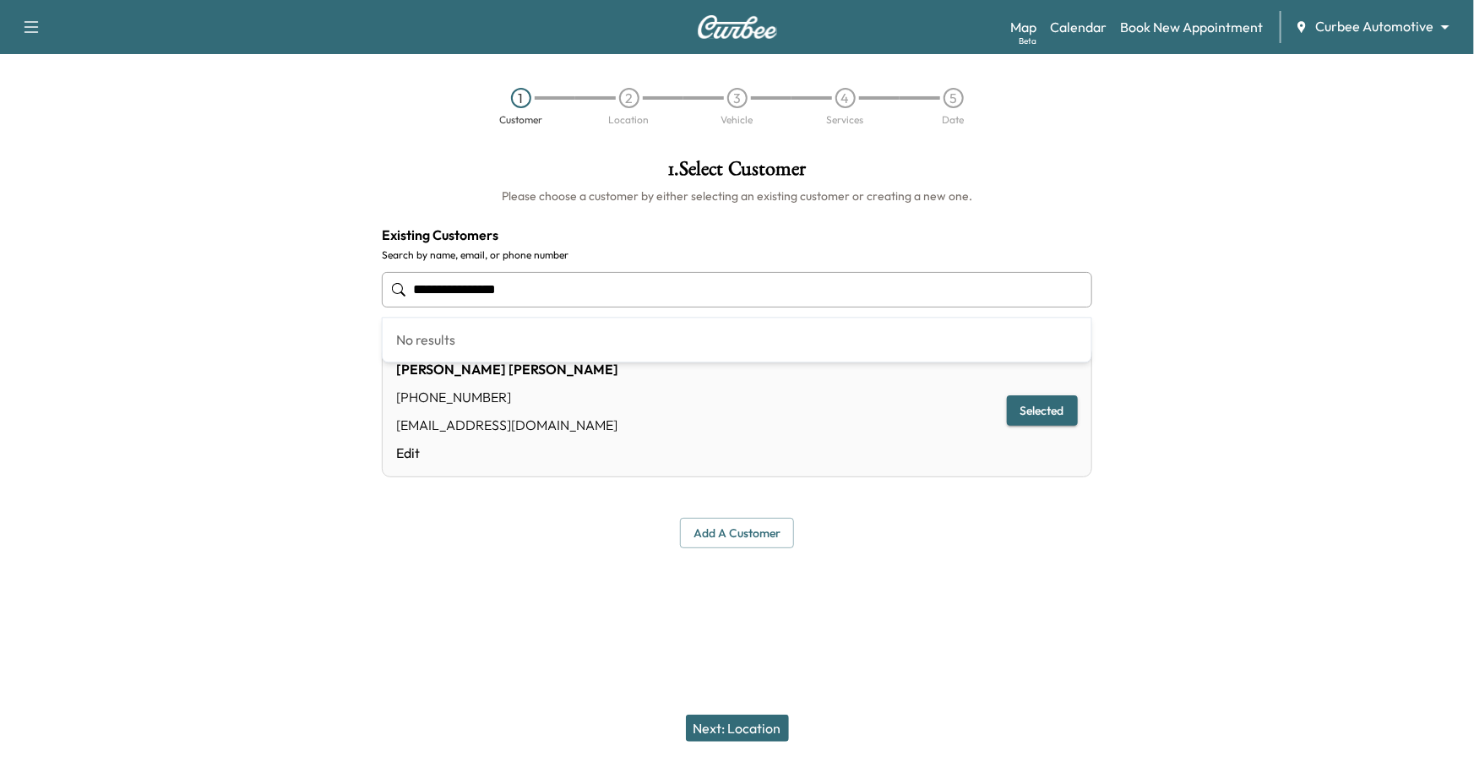
click at [602, 299] on input "**********" at bounding box center [737, 289] width 711 height 35
click at [590, 526] on div "Add a customer" at bounding box center [737, 533] width 711 height 31
click at [530, 283] on input "**********" at bounding box center [737, 289] width 711 height 35
type input "**********"
click at [597, 623] on div "**********" at bounding box center [737, 381] width 1474 height 762
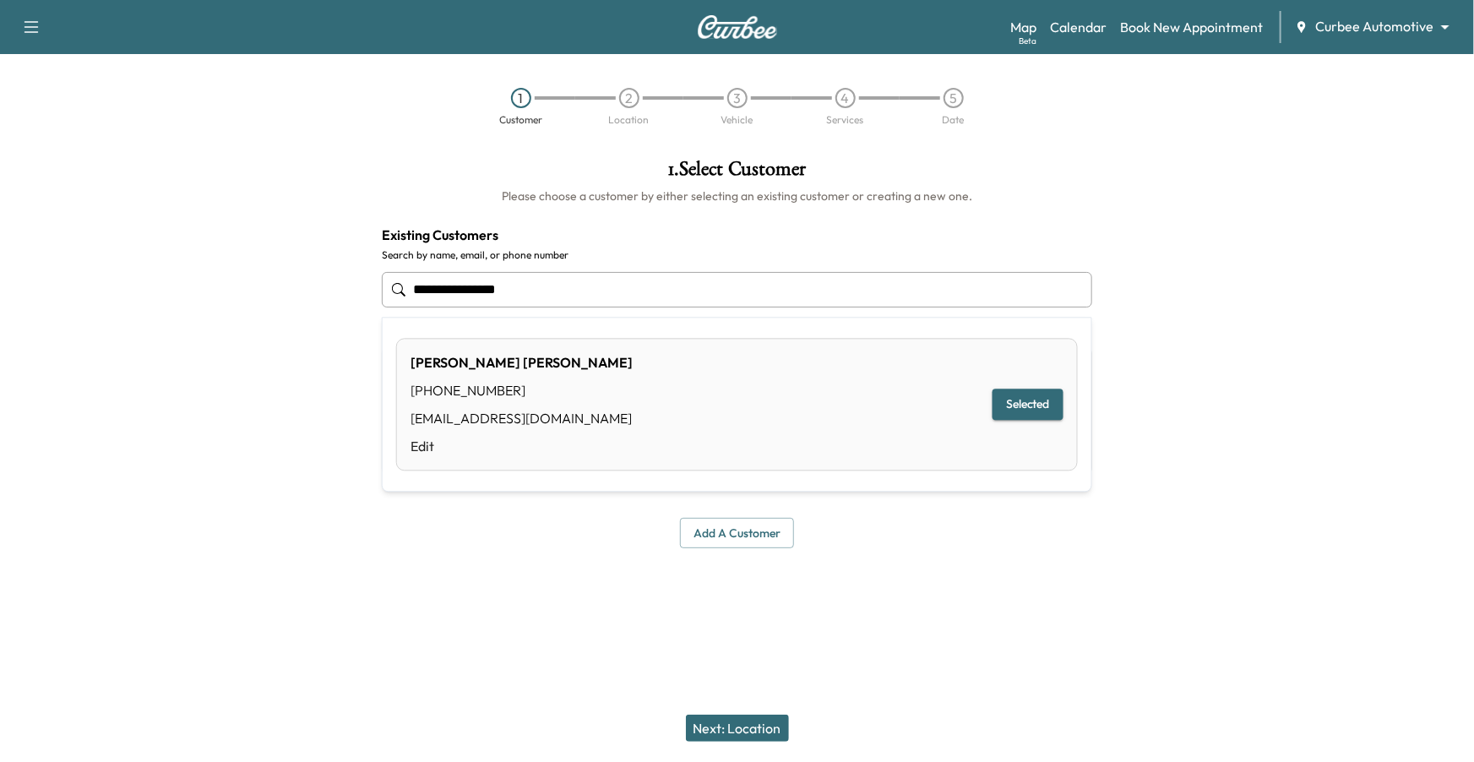
drag, startPoint x: 521, startPoint y: 292, endPoint x: 413, endPoint y: 280, distance: 108.9
click at [413, 280] on input "**********" at bounding box center [737, 289] width 711 height 35
type input "**********"
click at [508, 623] on div "**********" at bounding box center [737, 381] width 1474 height 762
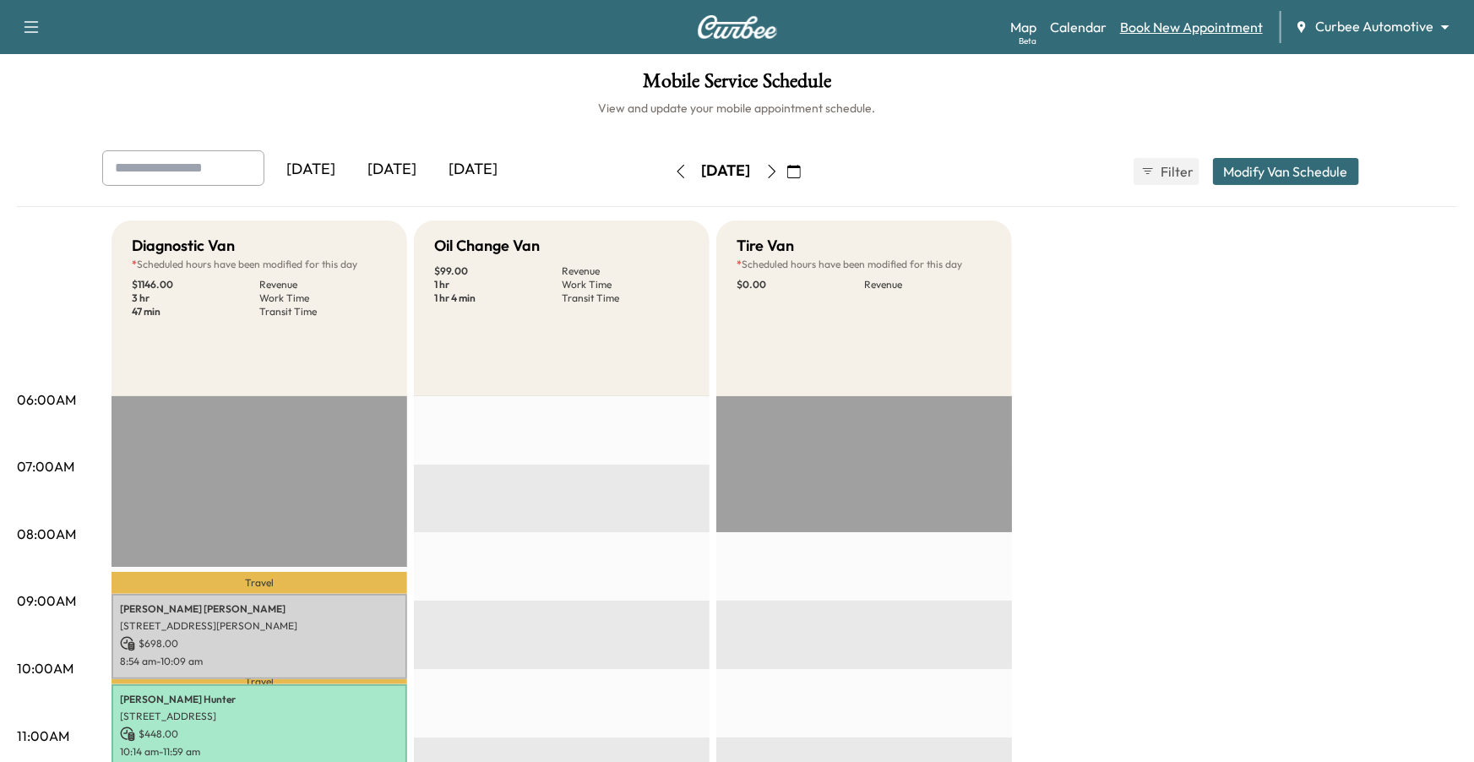
click at [1105, 30] on link "Book New Appointment" at bounding box center [1191, 27] width 143 height 20
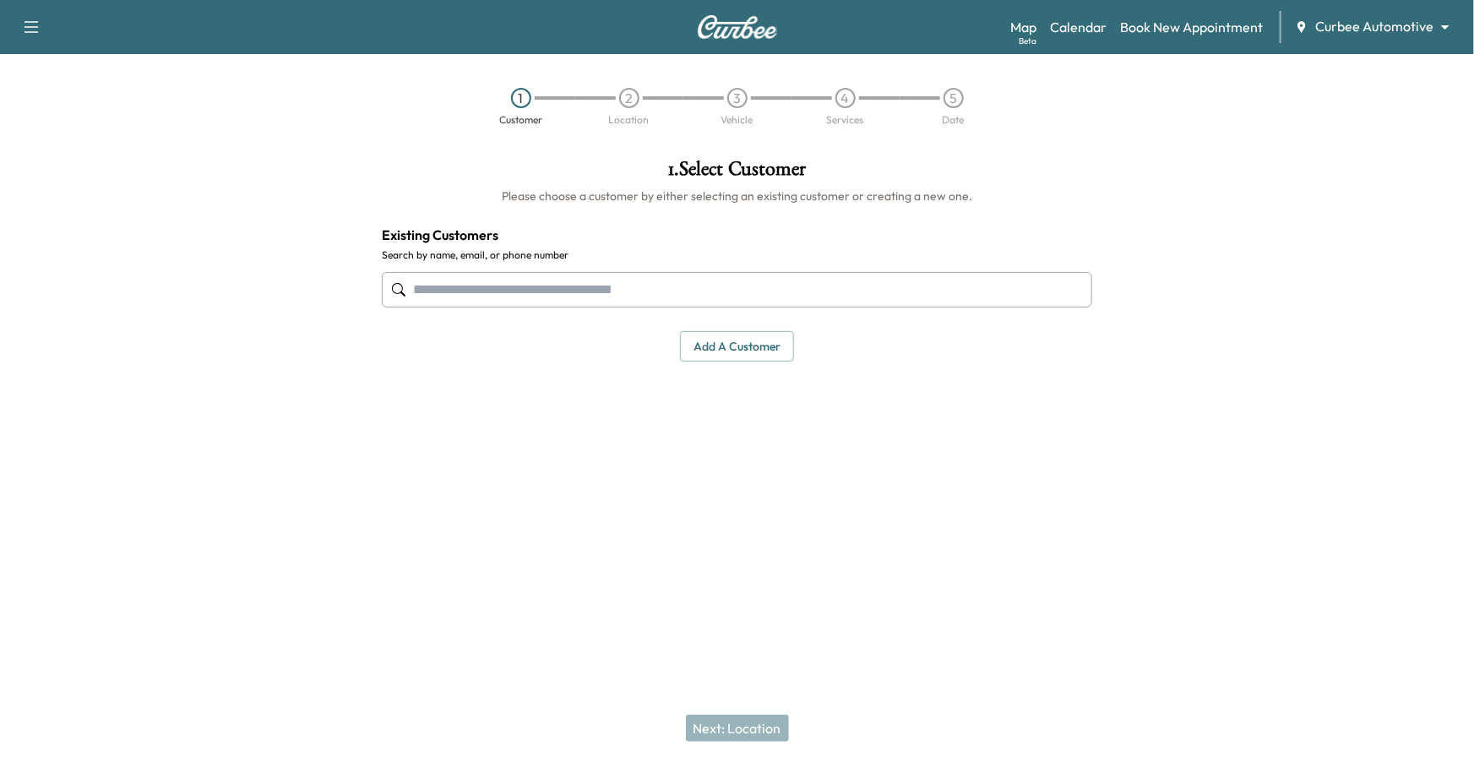
click at [881, 291] on input "text" at bounding box center [737, 289] width 711 height 35
click at [780, 339] on button "Add a customer" at bounding box center [737, 346] width 114 height 31
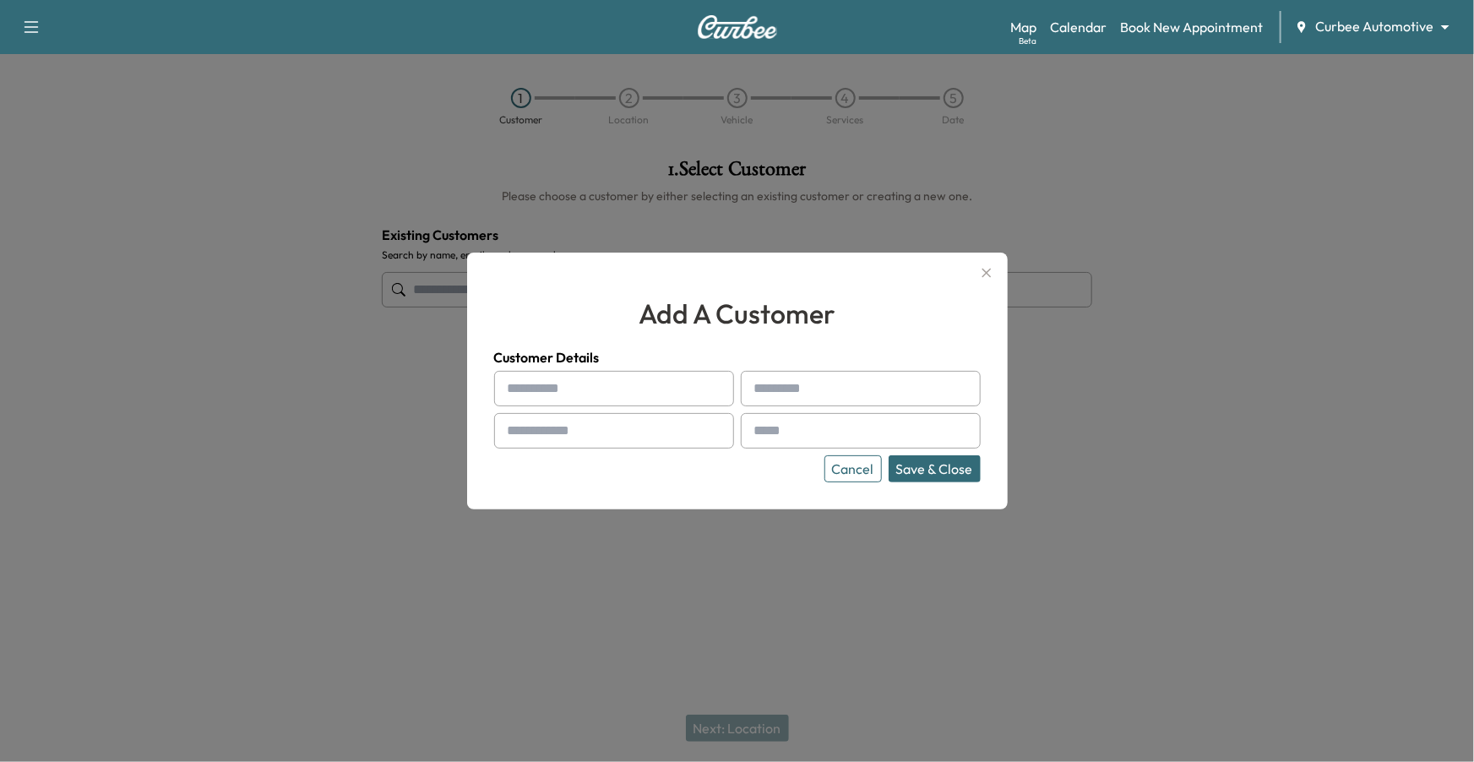
click at [635, 399] on input "text" at bounding box center [614, 388] width 240 height 35
click at [838, 471] on button "Cancel" at bounding box center [853, 468] width 57 height 27
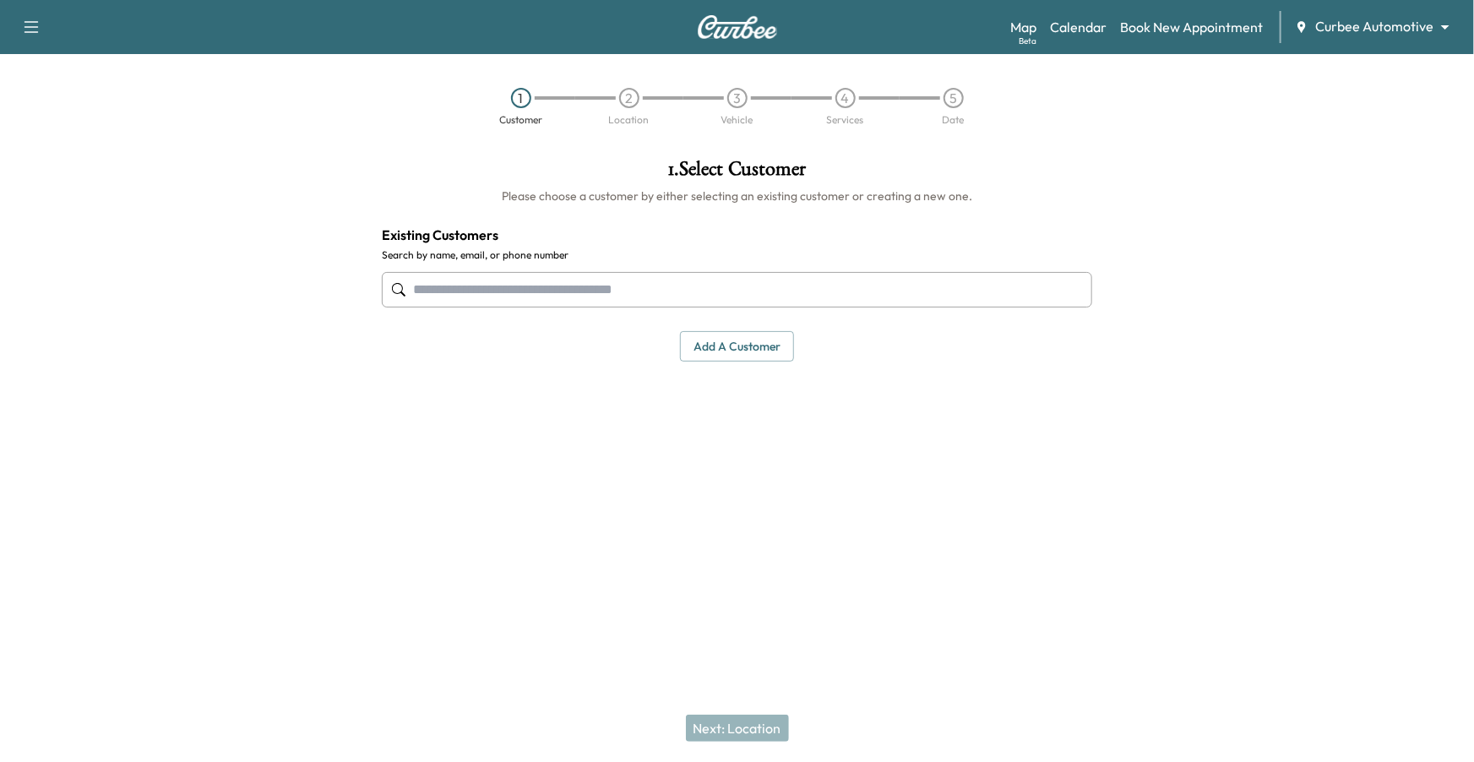
click at [682, 289] on input "text" at bounding box center [737, 289] width 711 height 35
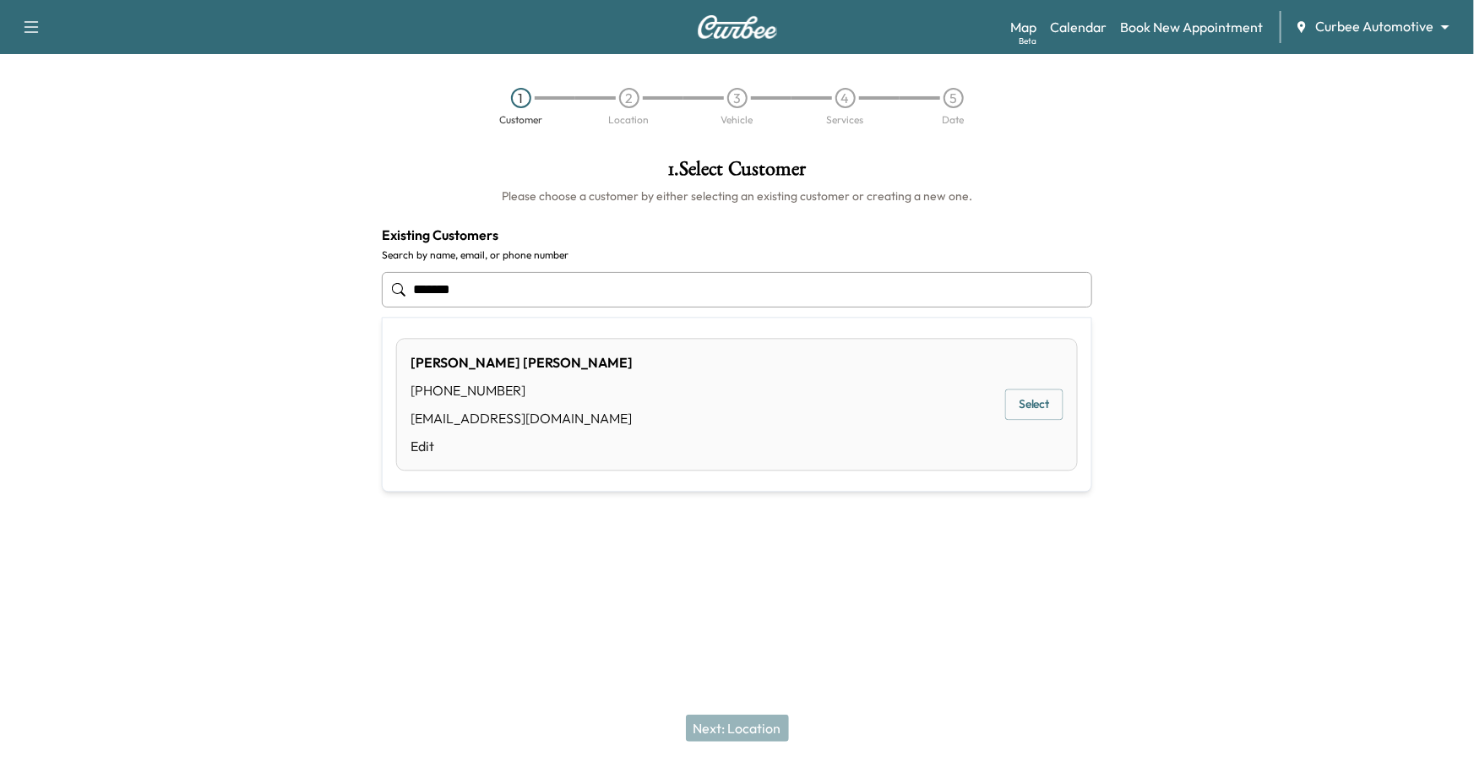
type input "*******"
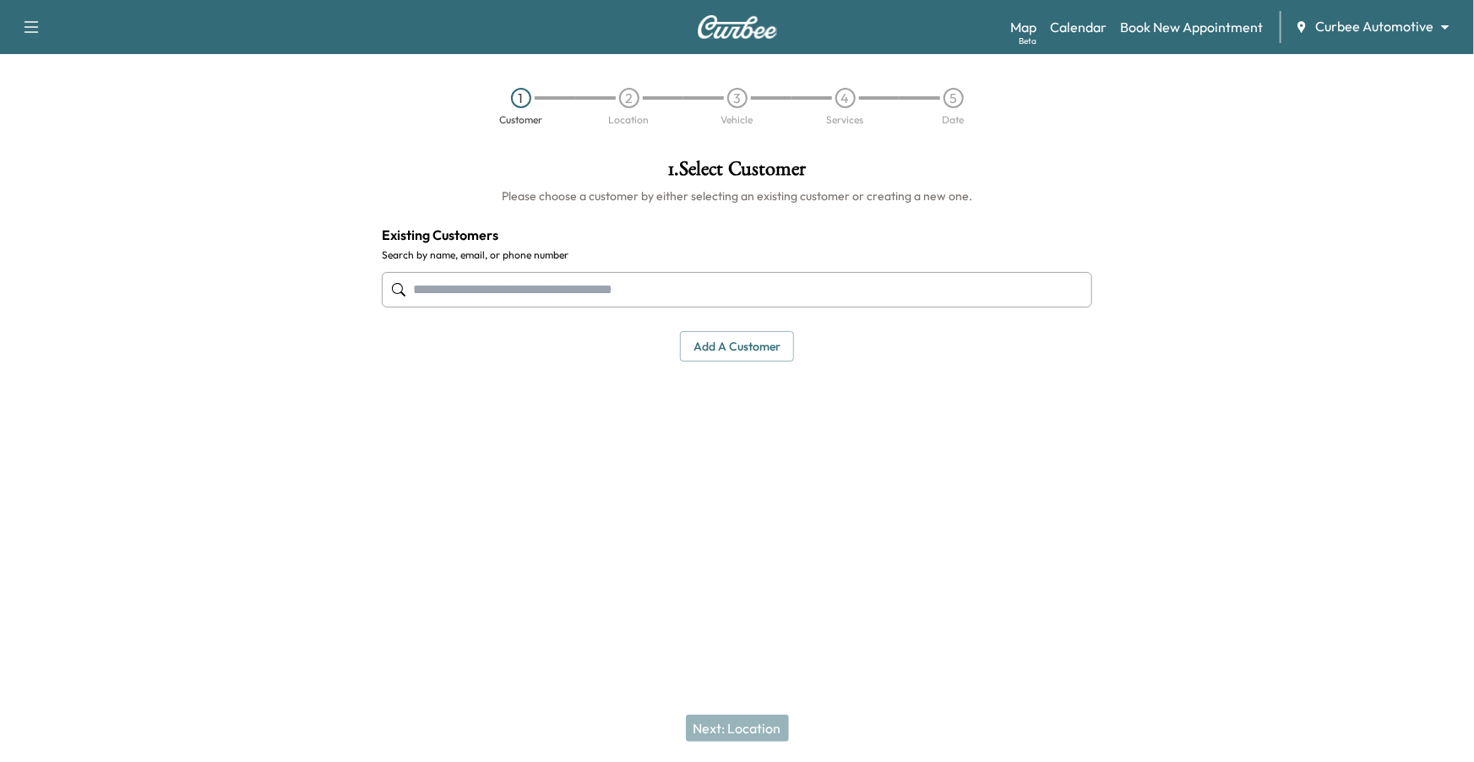
click at [994, 568] on div at bounding box center [737, 553] width 1474 height 54
click at [729, 356] on button "Add a customer" at bounding box center [737, 346] width 114 height 31
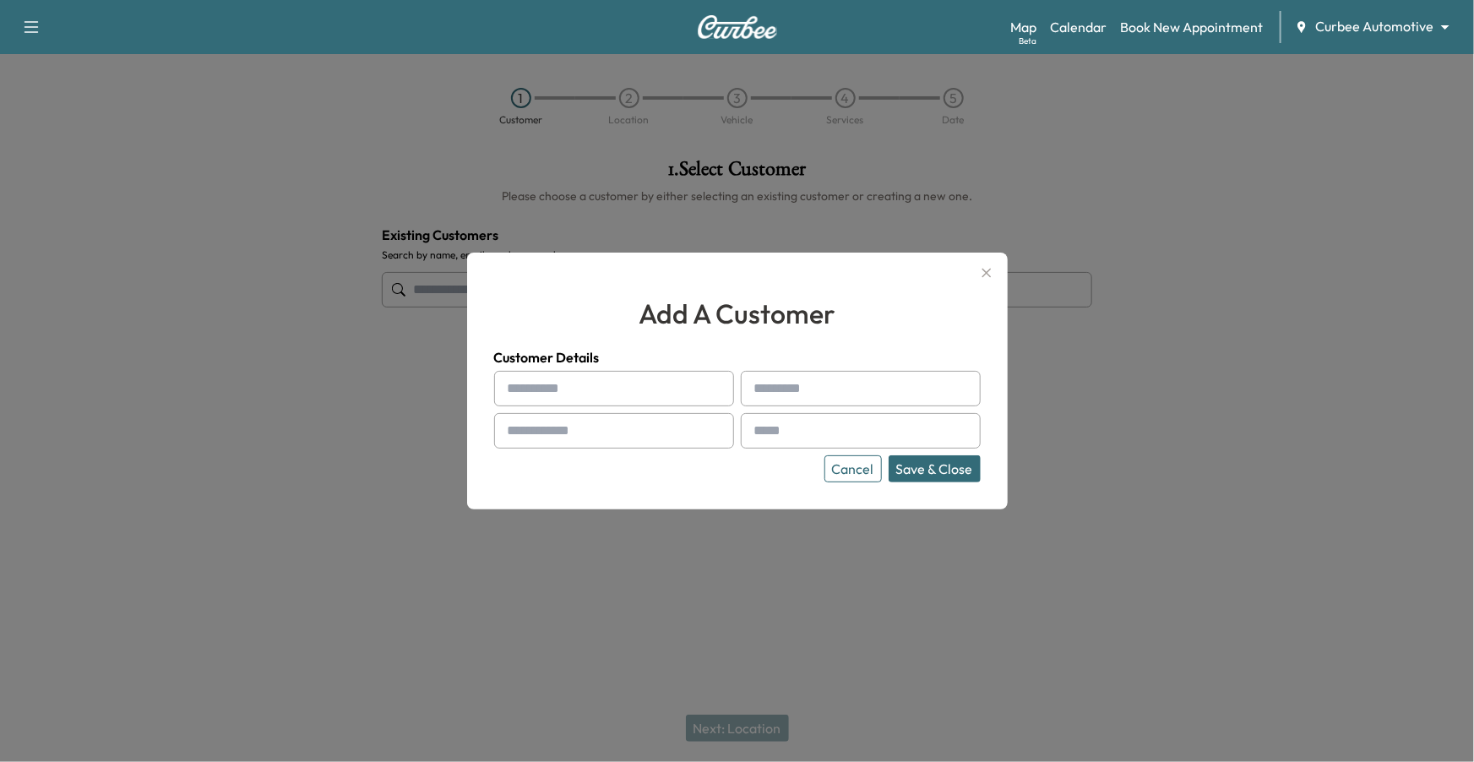
click at [602, 379] on input "text" at bounding box center [614, 388] width 240 height 35
type input "*****"
type input "********"
type input "**********"
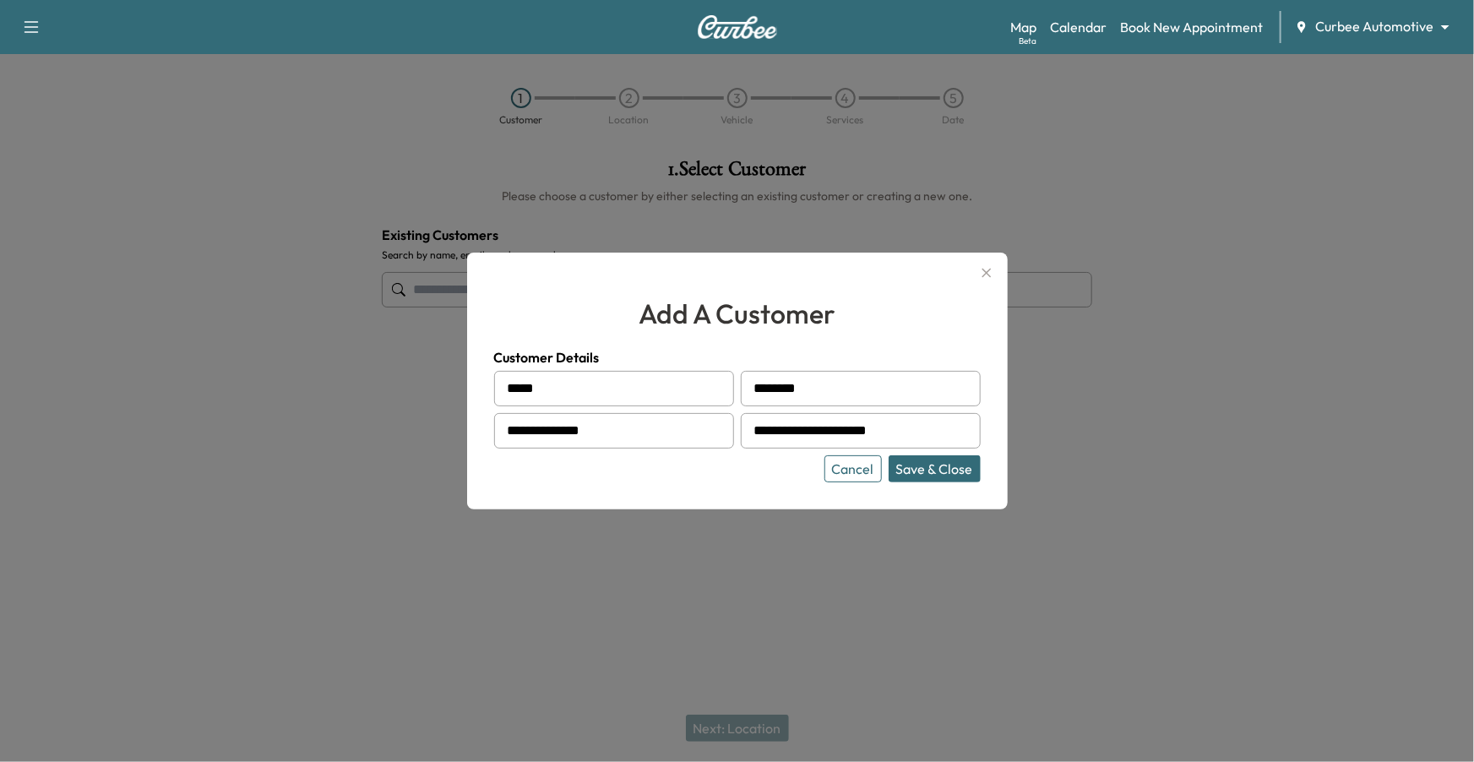
click at [956, 468] on button "Save & Close" at bounding box center [935, 468] width 92 height 27
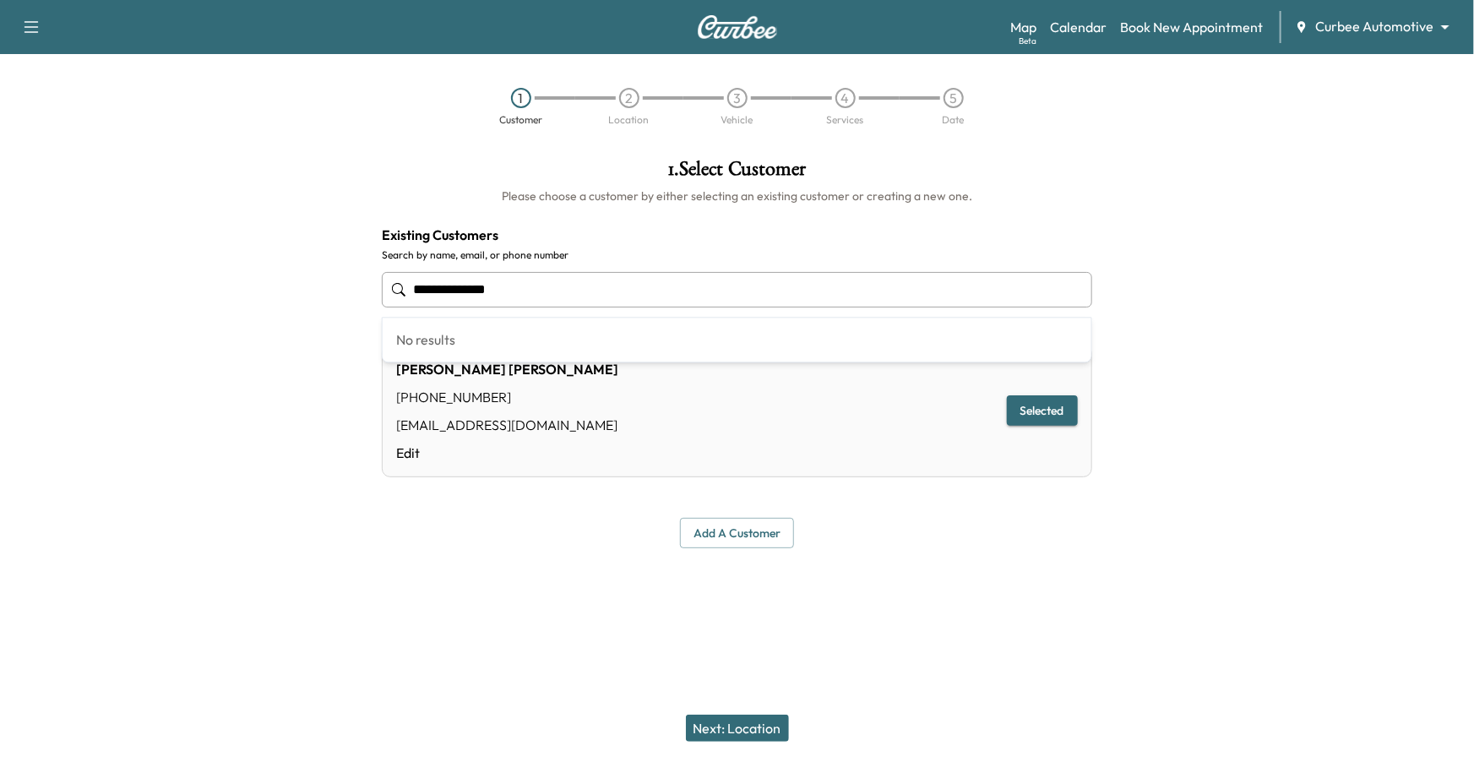
click at [630, 292] on input "**********" at bounding box center [737, 289] width 711 height 35
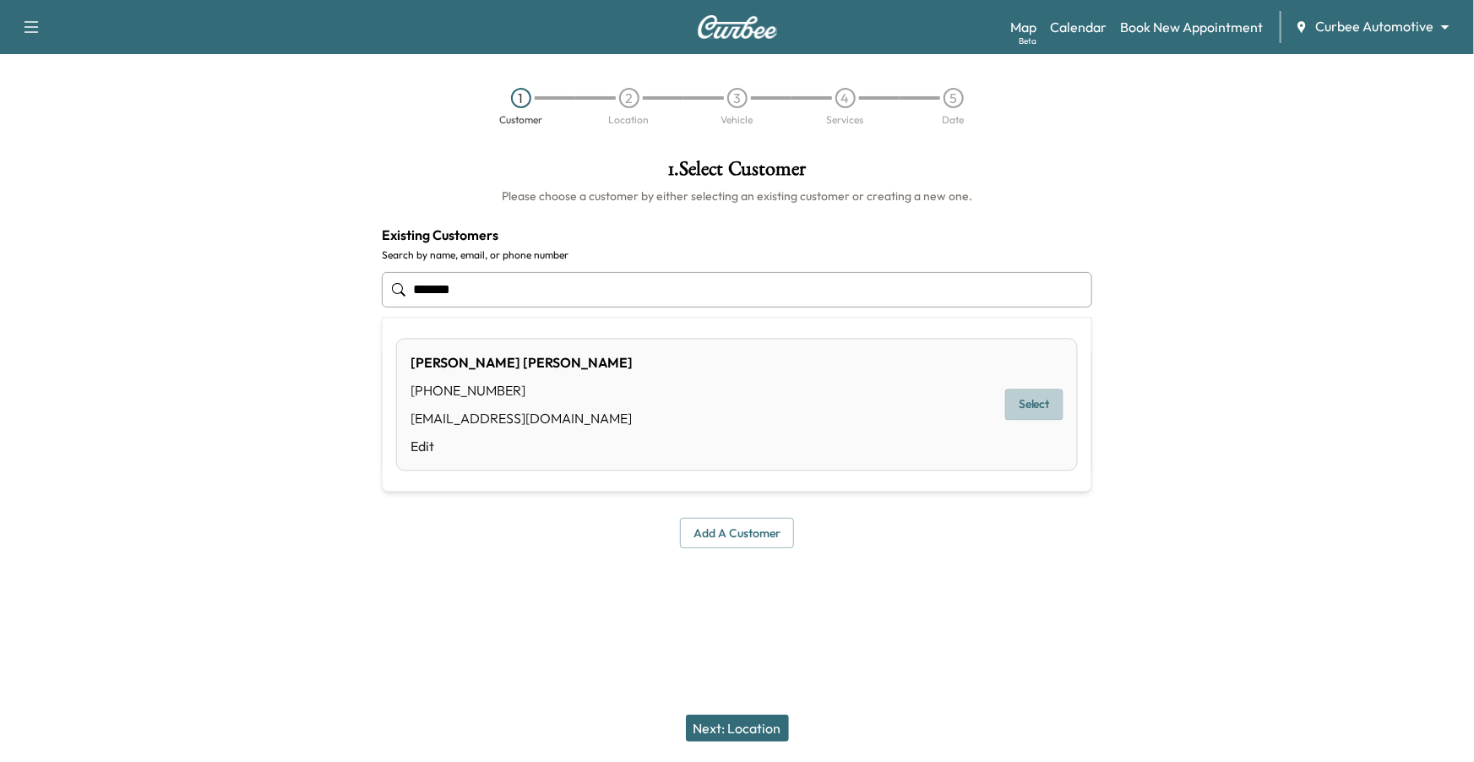
click at [1047, 409] on button "Select" at bounding box center [1034, 405] width 58 height 31
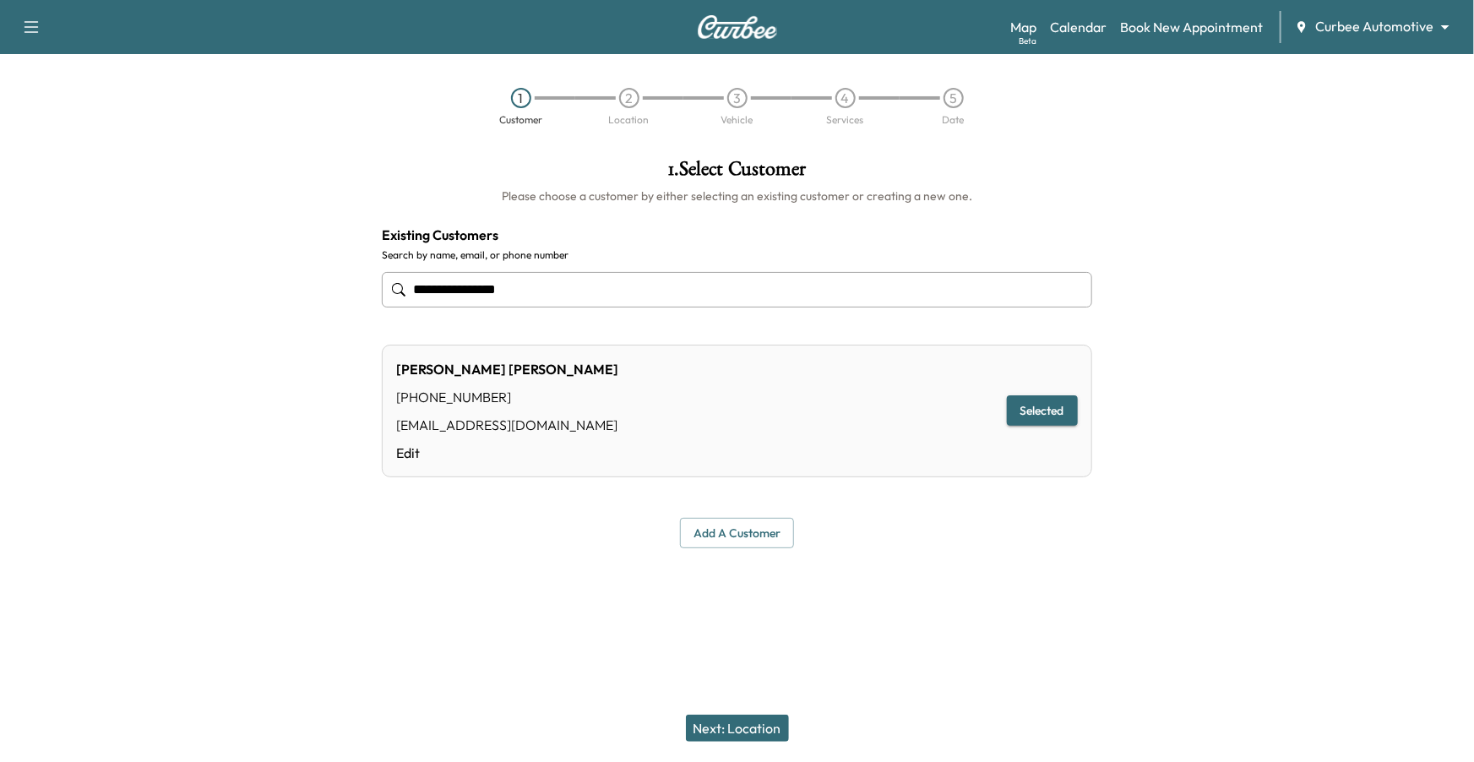
type input "**********"
click at [723, 623] on button "Next: Location" at bounding box center [737, 728] width 103 height 27
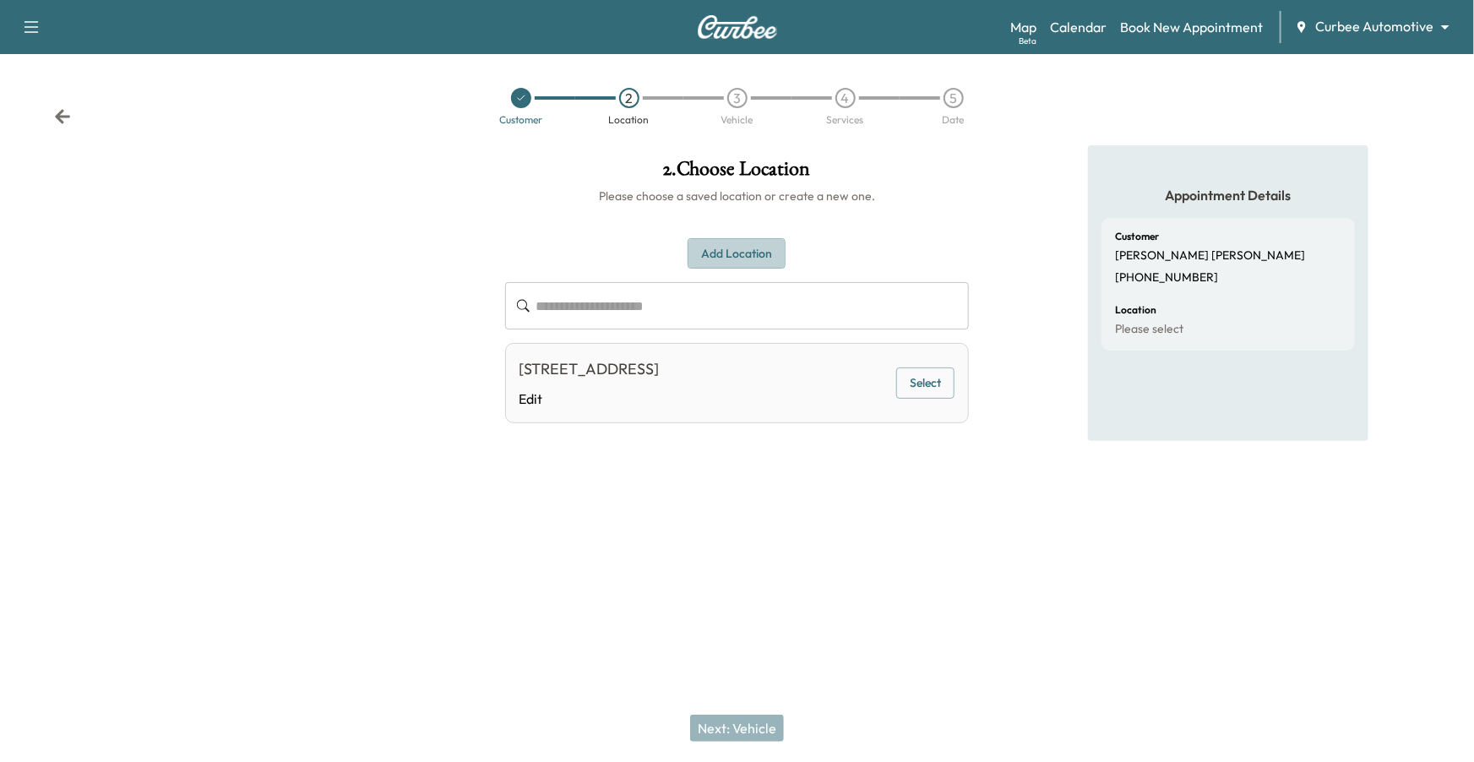
click at [711, 260] on button "Add Location" at bounding box center [737, 253] width 98 height 31
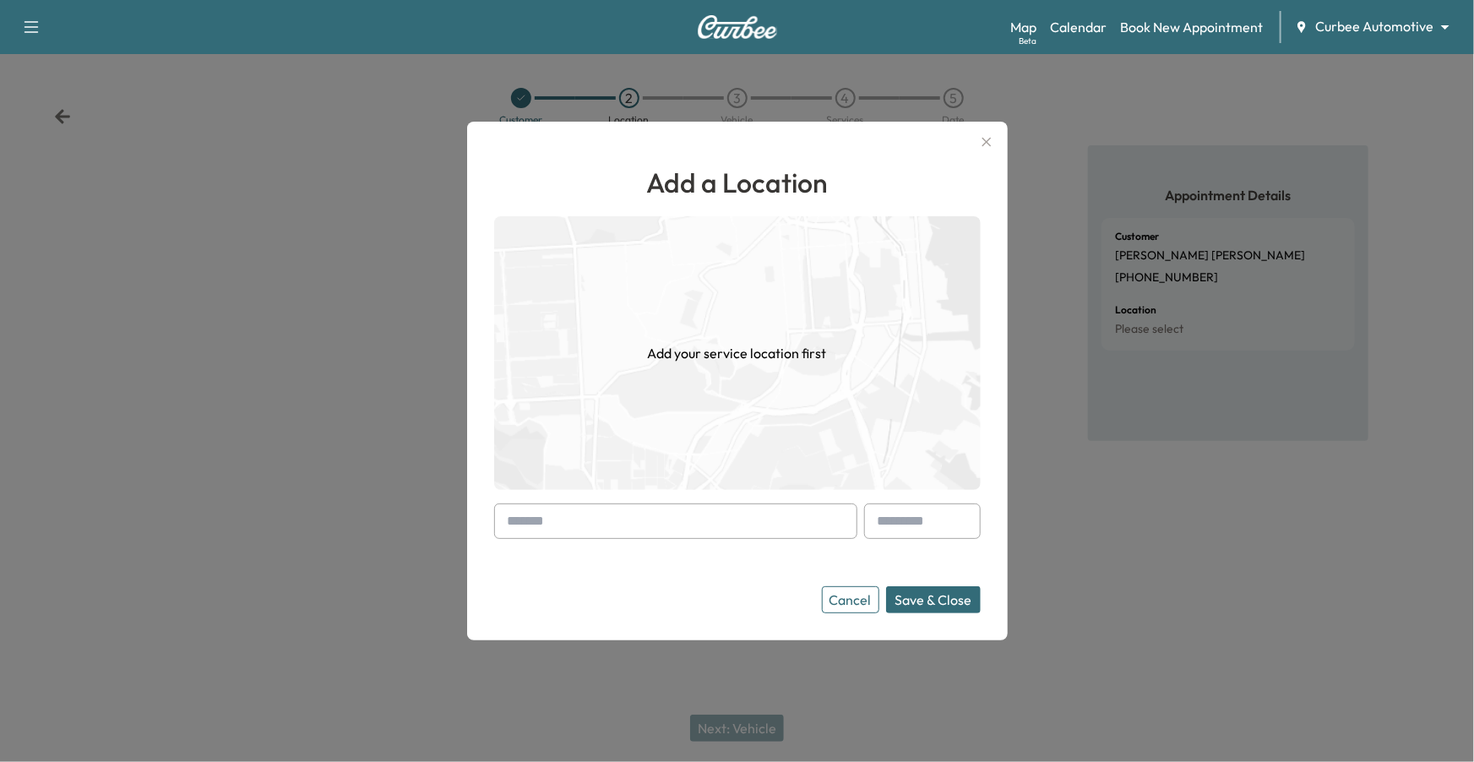
click at [590, 520] on input "text" at bounding box center [675, 521] width 363 height 35
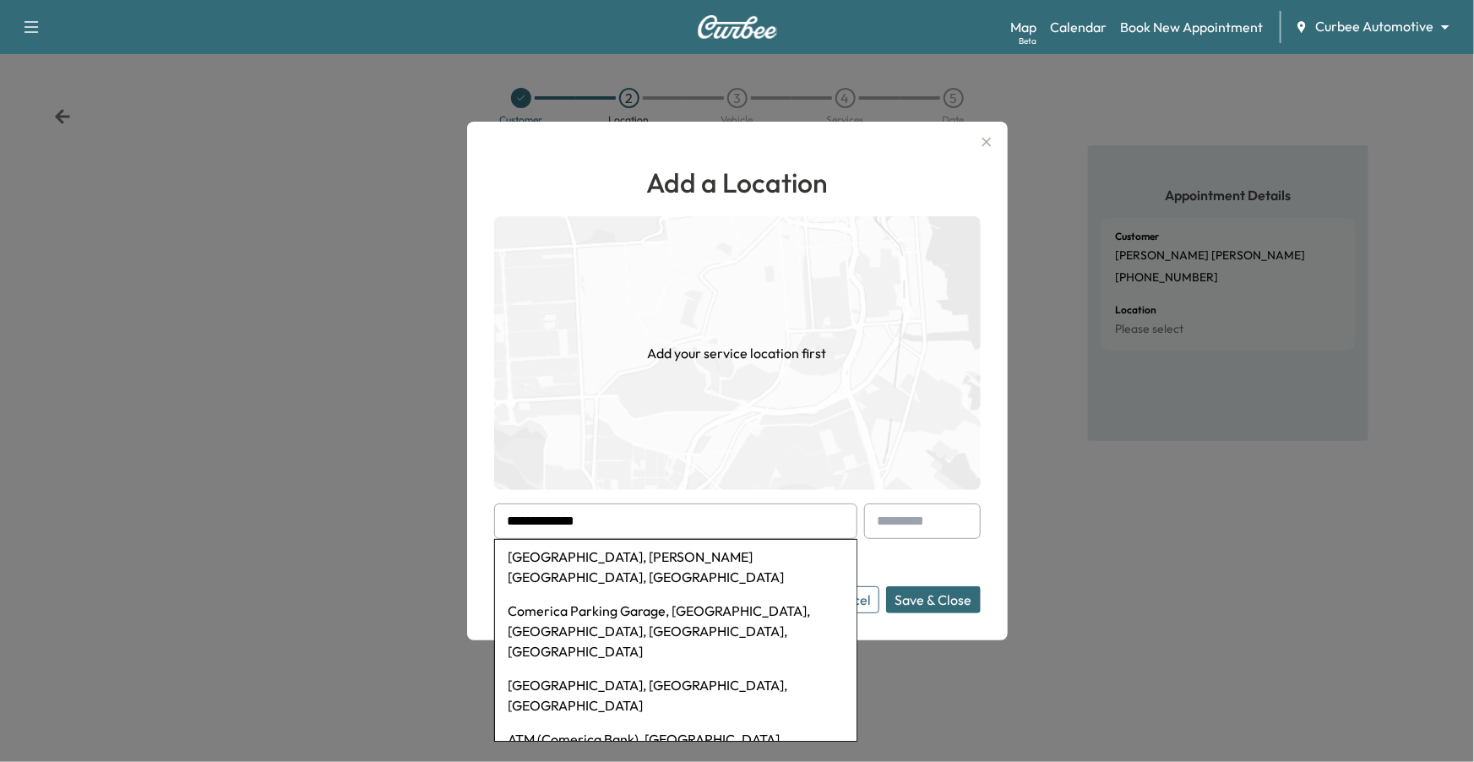
click at [615, 558] on li "[GEOGRAPHIC_DATA], [PERSON_NAME][GEOGRAPHIC_DATA], [GEOGRAPHIC_DATA]" at bounding box center [676, 567] width 362 height 54
type input "**********"
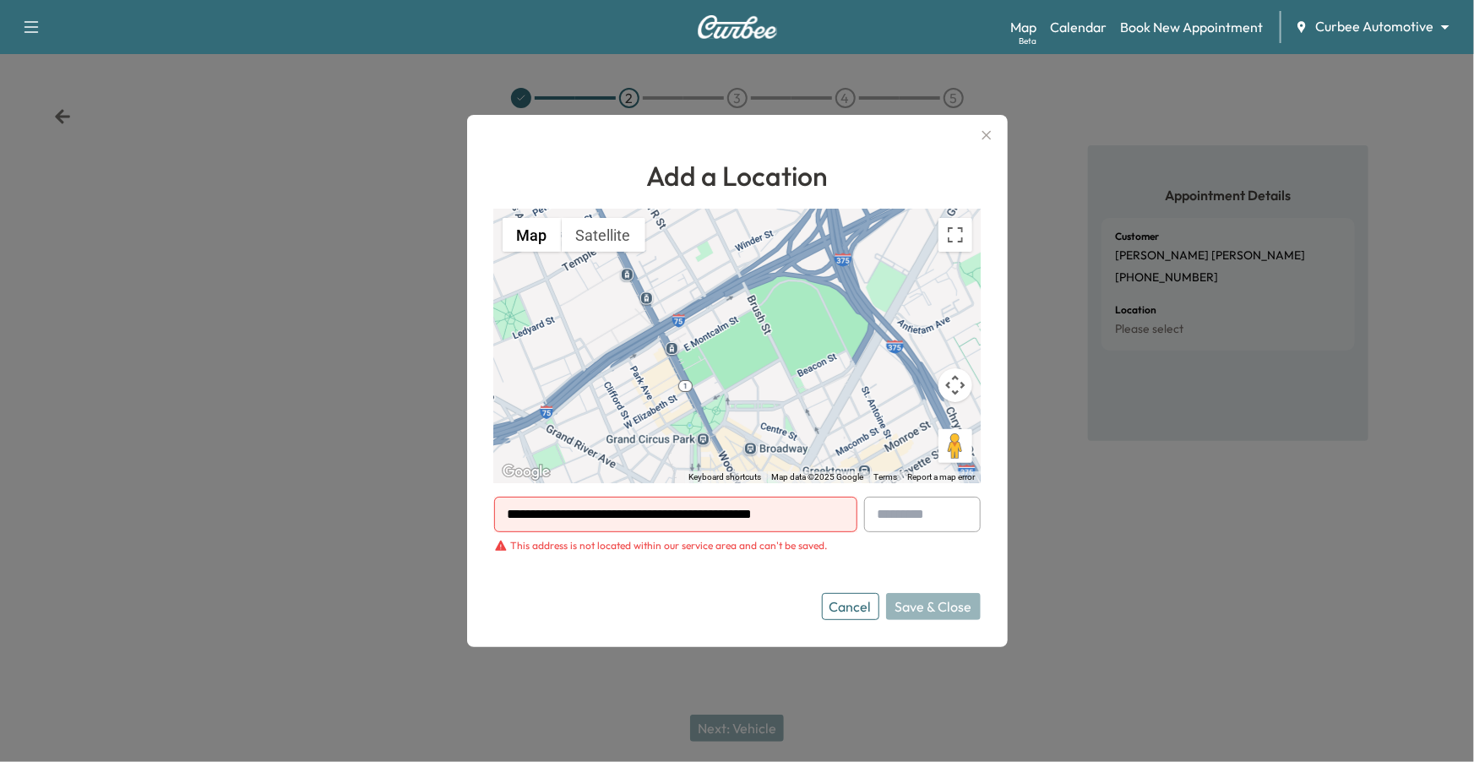
click at [856, 604] on button "Cancel" at bounding box center [850, 606] width 57 height 27
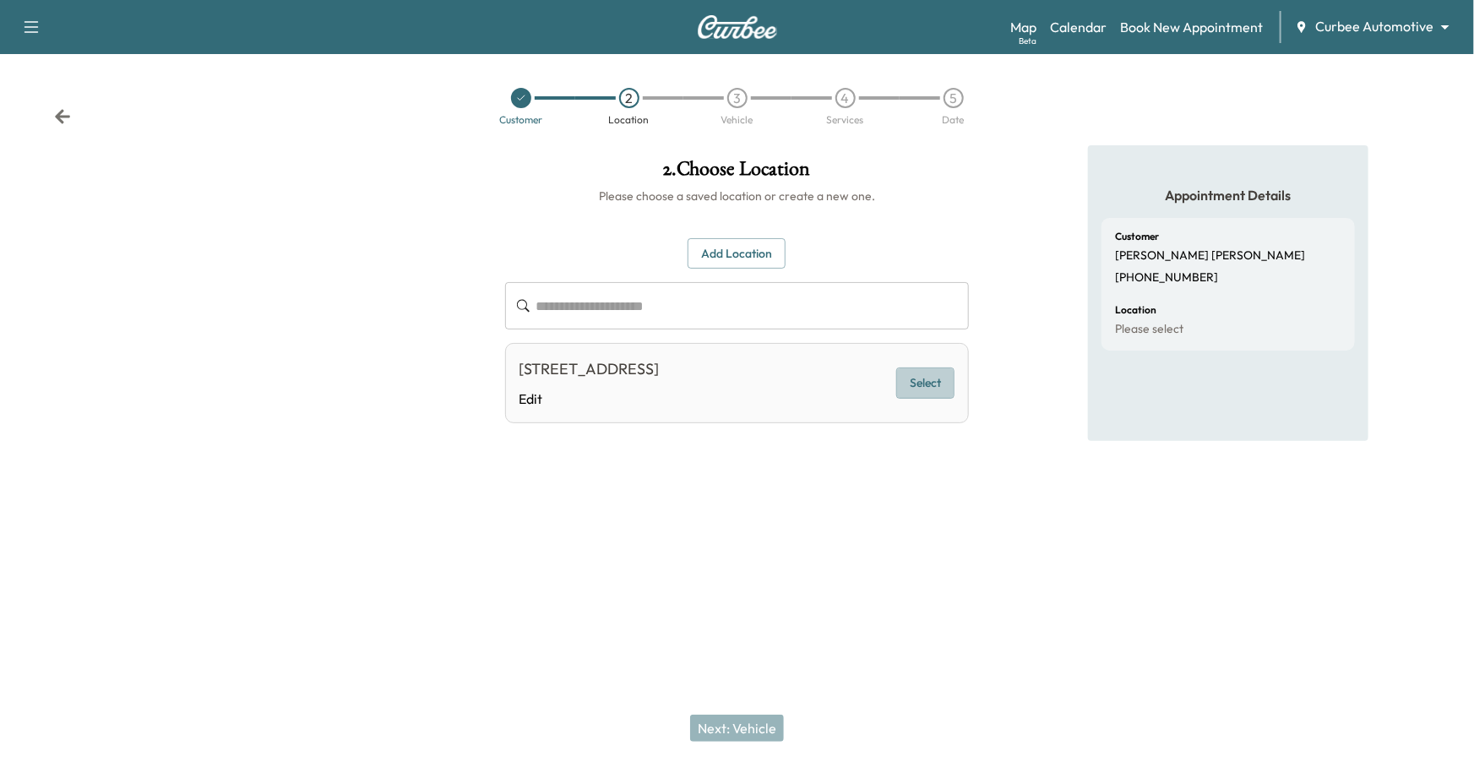
click at [928, 369] on button "Select" at bounding box center [925, 383] width 58 height 31
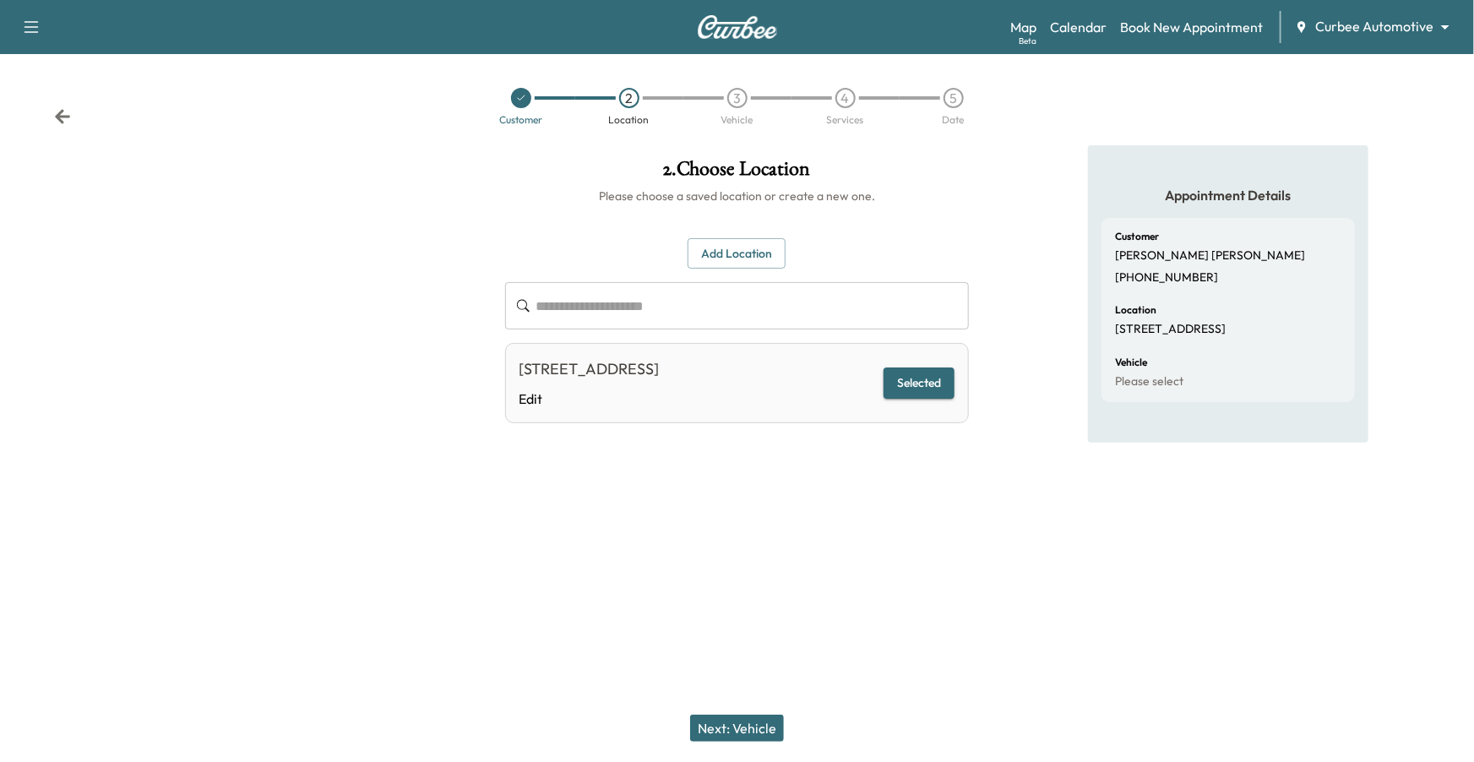
click at [723, 623] on button "Next: Vehicle" at bounding box center [737, 728] width 94 height 27
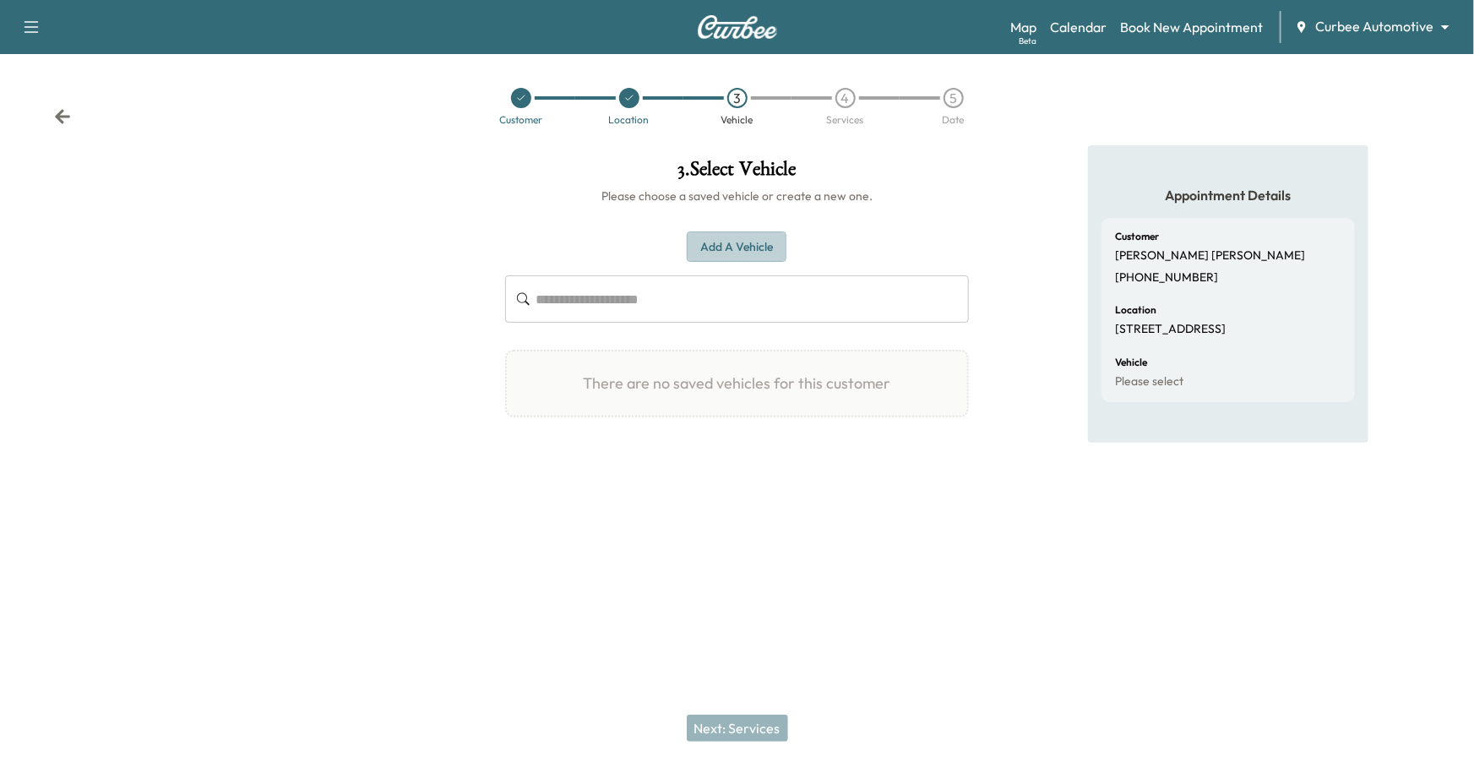
click at [751, 251] on button "Add a Vehicle" at bounding box center [737, 247] width 100 height 31
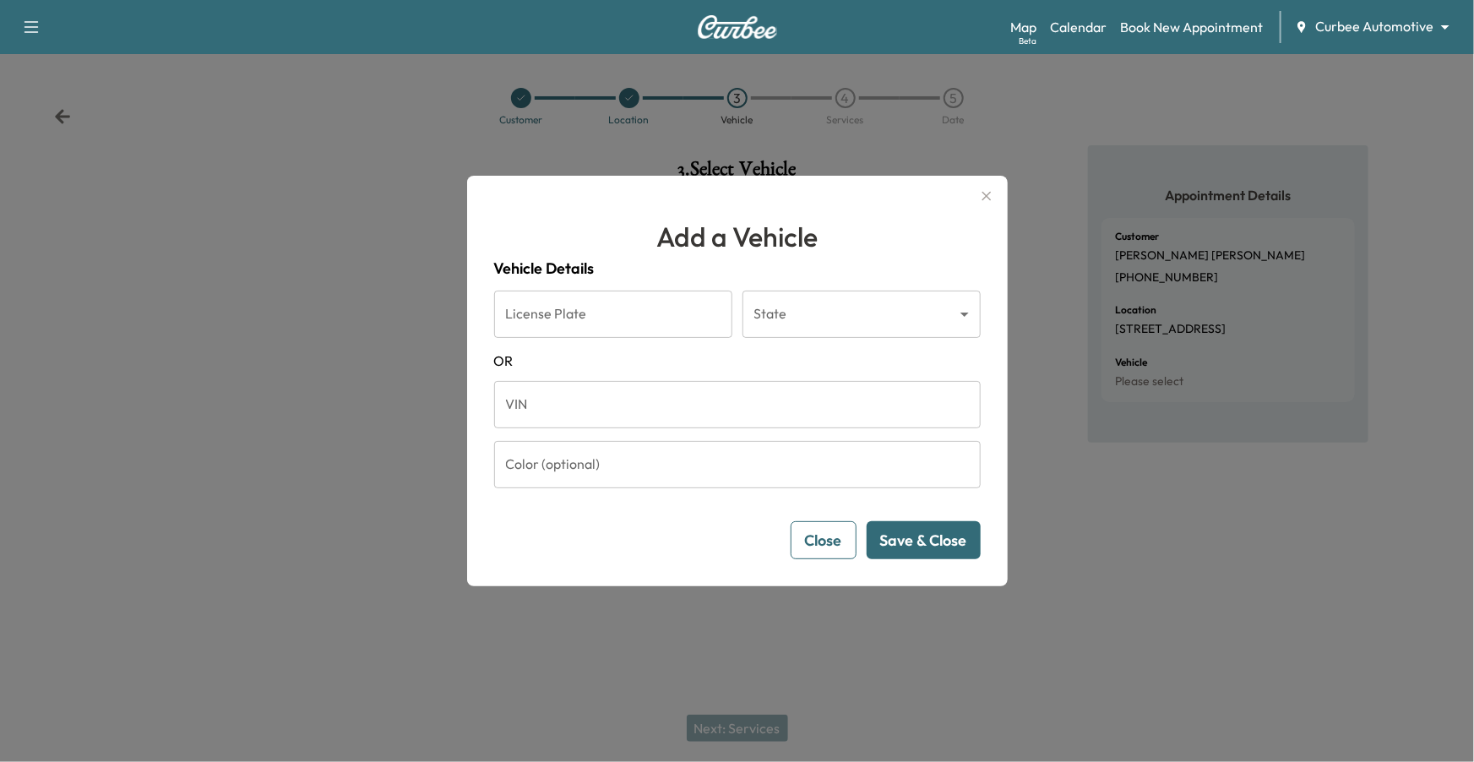
click at [643, 319] on input "License Plate" at bounding box center [613, 314] width 238 height 47
click at [614, 261] on h4 "Vehicle Details" at bounding box center [737, 269] width 487 height 24
click at [613, 321] on input "License Plate" at bounding box center [613, 314] width 238 height 47
type input "****"
click at [802, 309] on body "Support Log Out Map Beta Calendar Book New Appointment Curbee Automotive ******…" at bounding box center [737, 381] width 1474 height 762
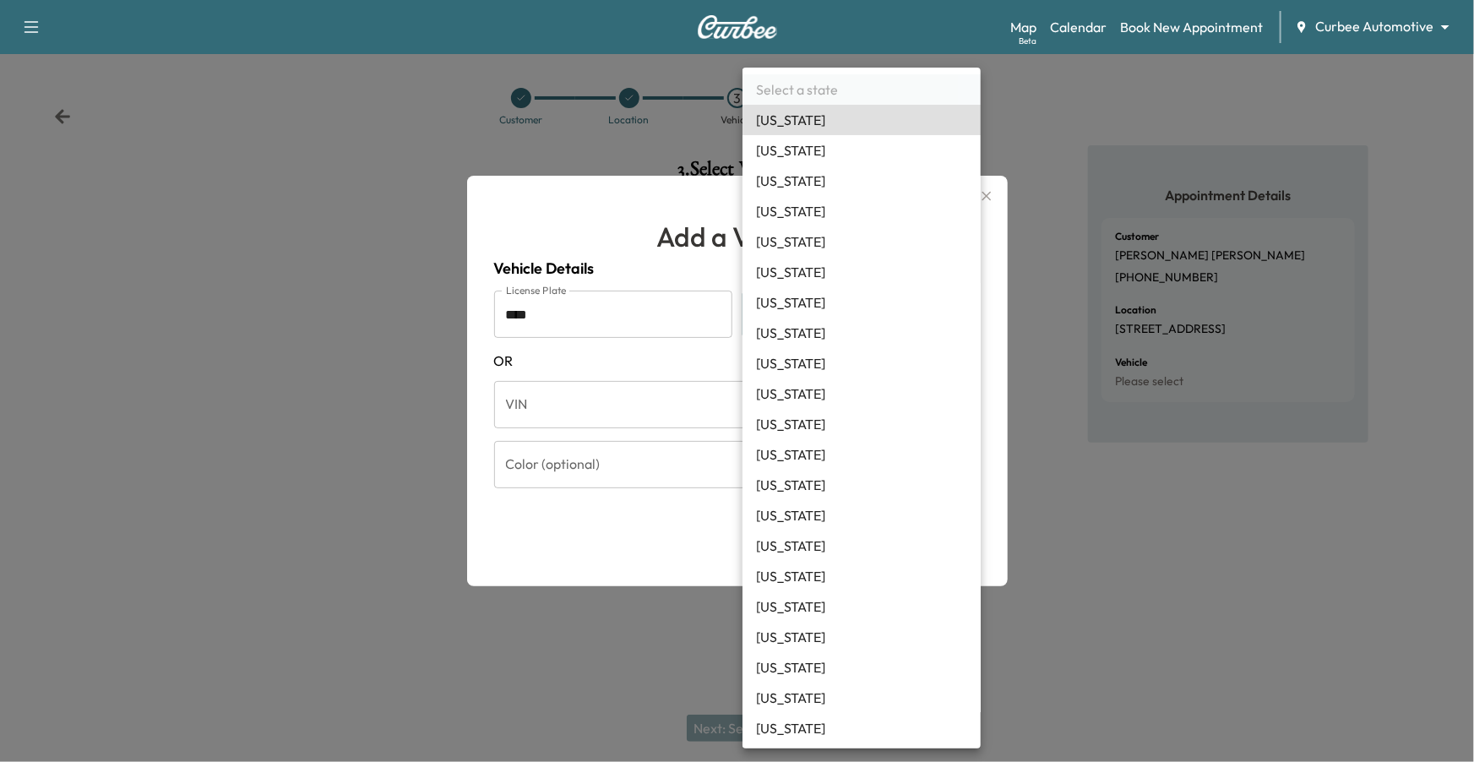
scroll to position [1187, 0]
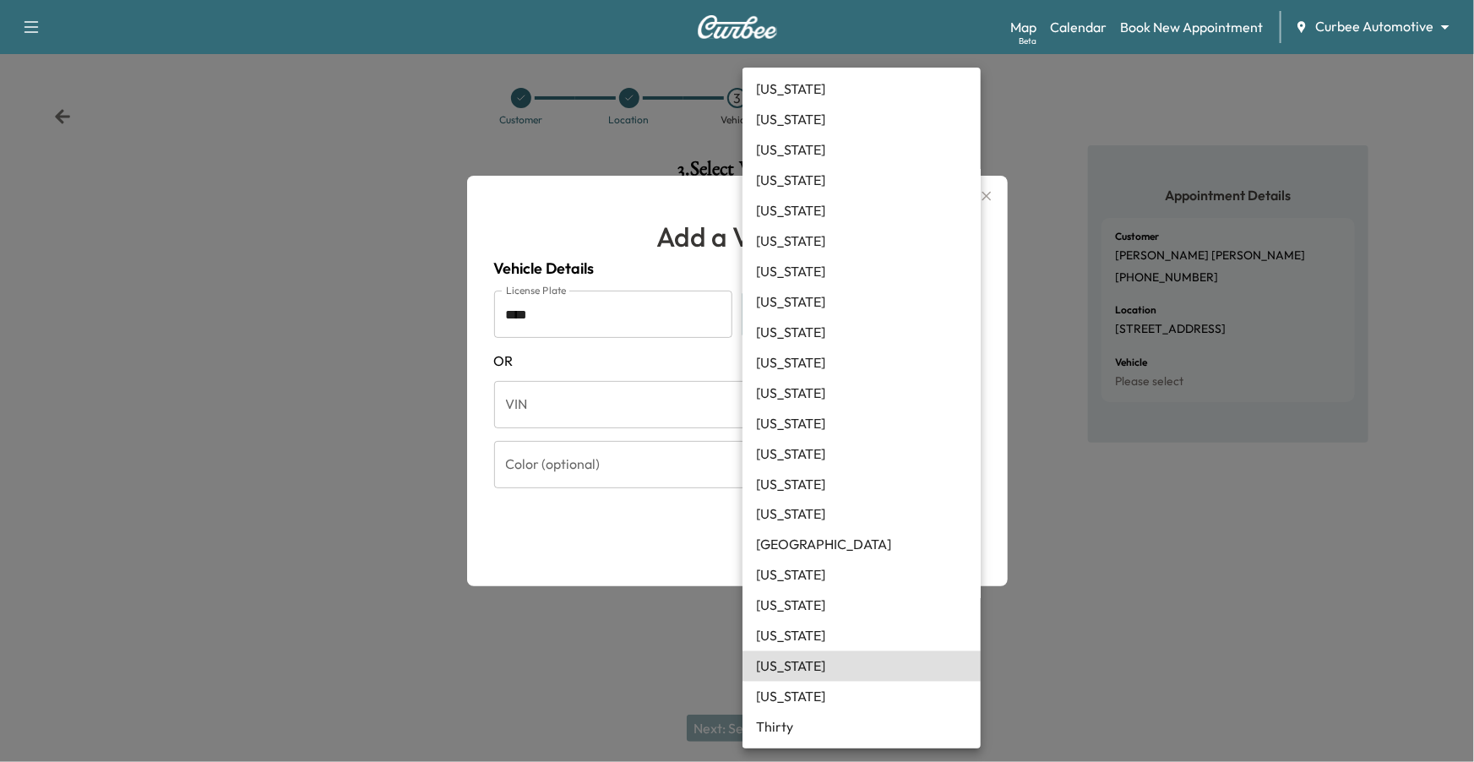
type input "**"
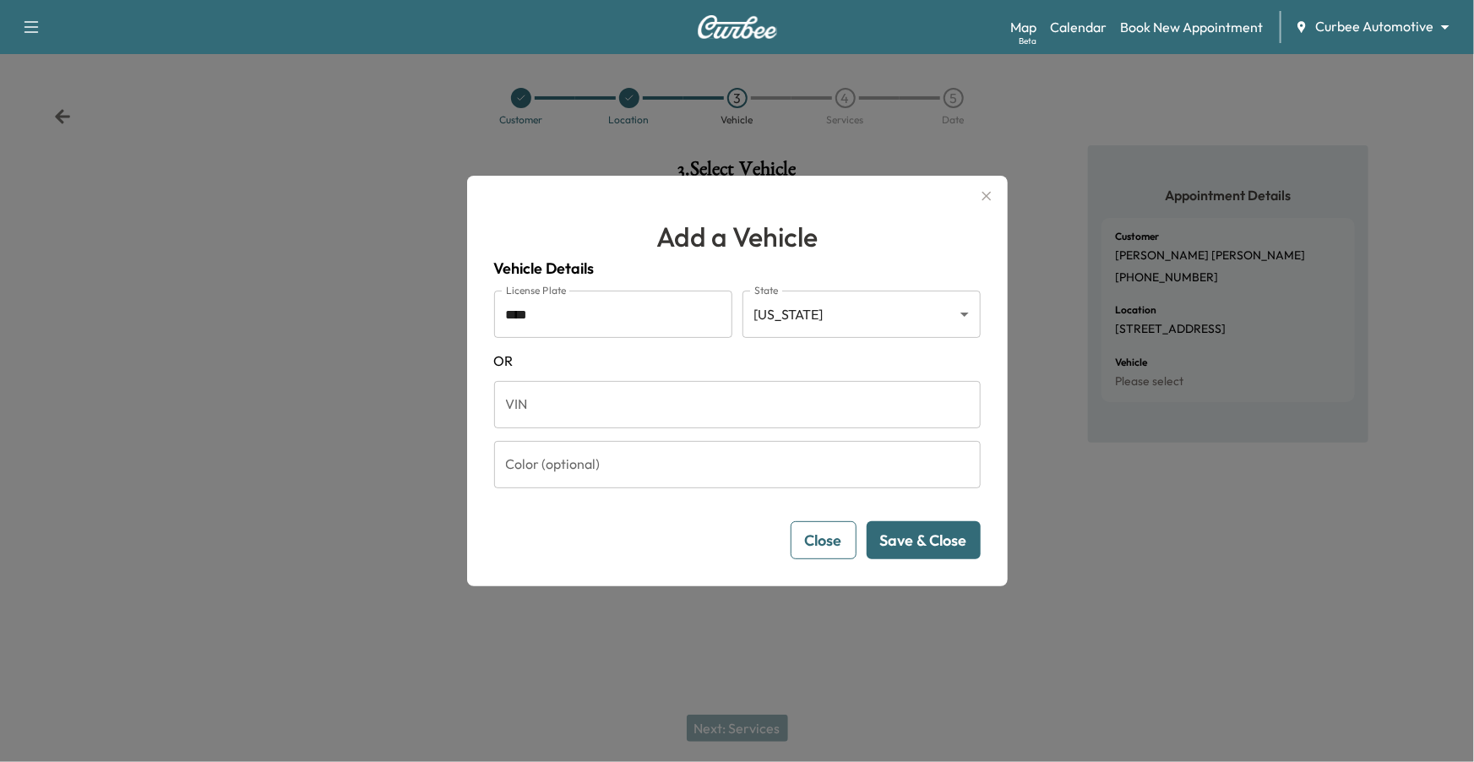
click at [924, 539] on button "Save & Close" at bounding box center [924, 540] width 114 height 38
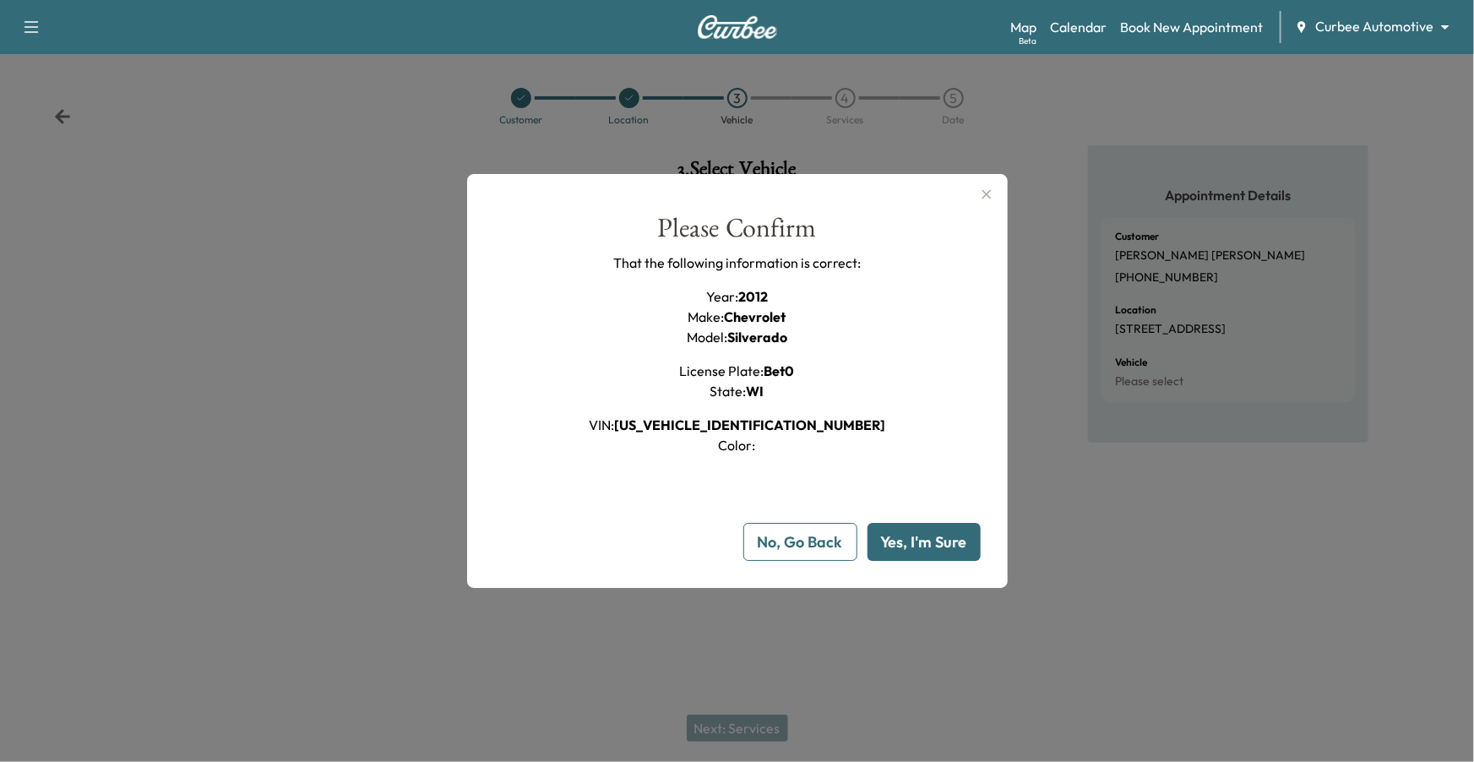
click at [915, 535] on button "Yes, I'm Sure" at bounding box center [924, 542] width 113 height 38
type input "**"
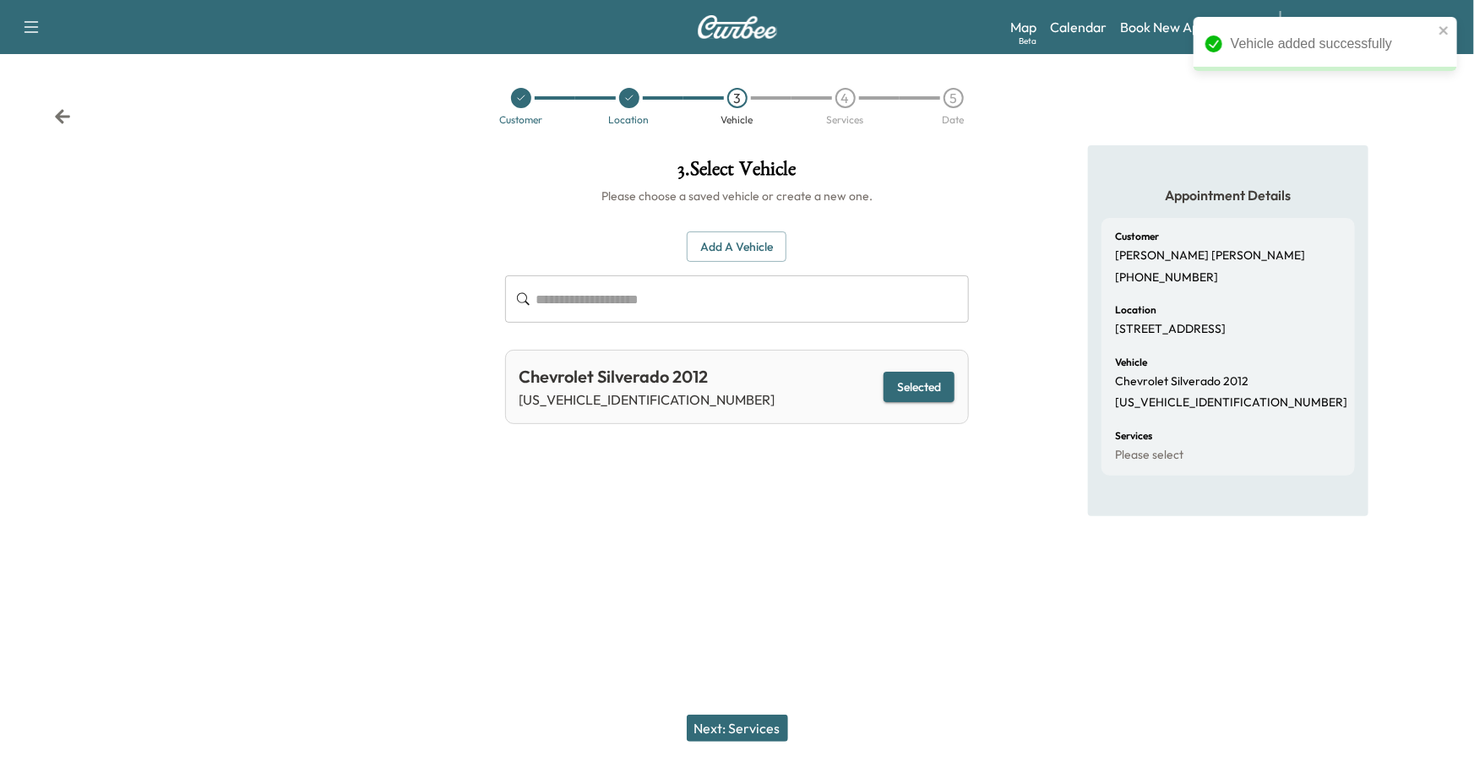
click at [724, 623] on button "Next: Services" at bounding box center [737, 728] width 101 height 27
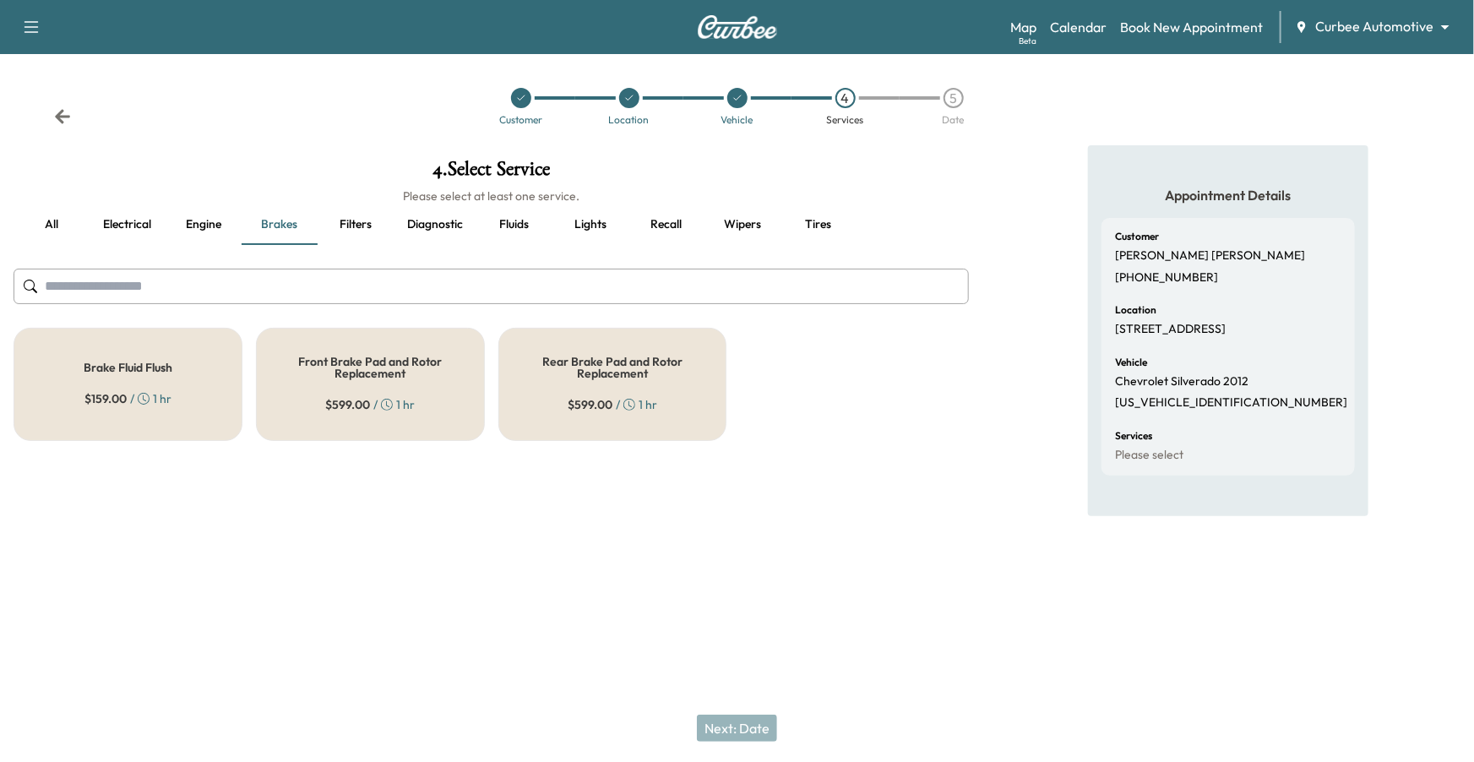
click at [50, 217] on button "all" at bounding box center [52, 224] width 76 height 41
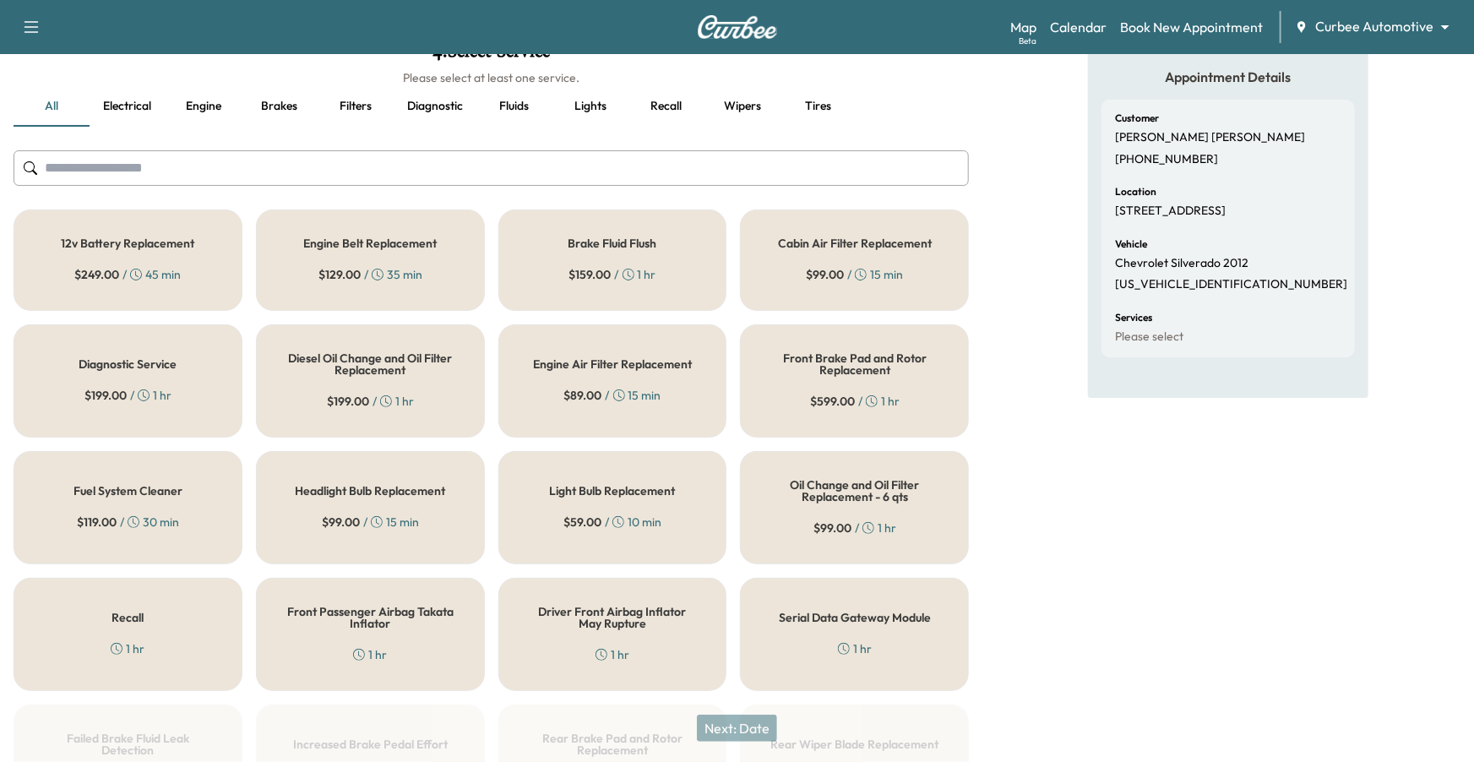
scroll to position [140, 0]
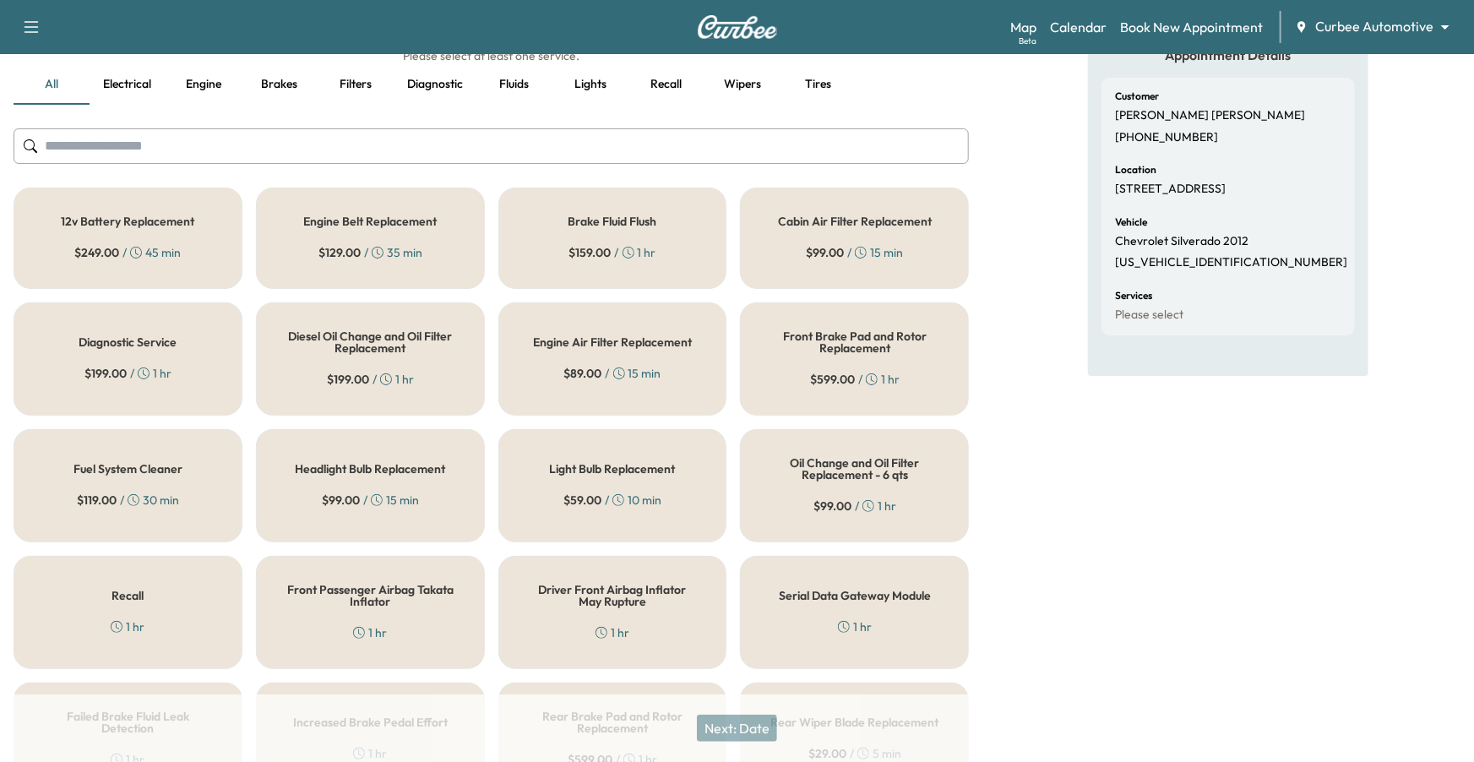
click at [769, 602] on div "Serial Data Gateway Module 1 hr" at bounding box center [854, 612] width 229 height 113
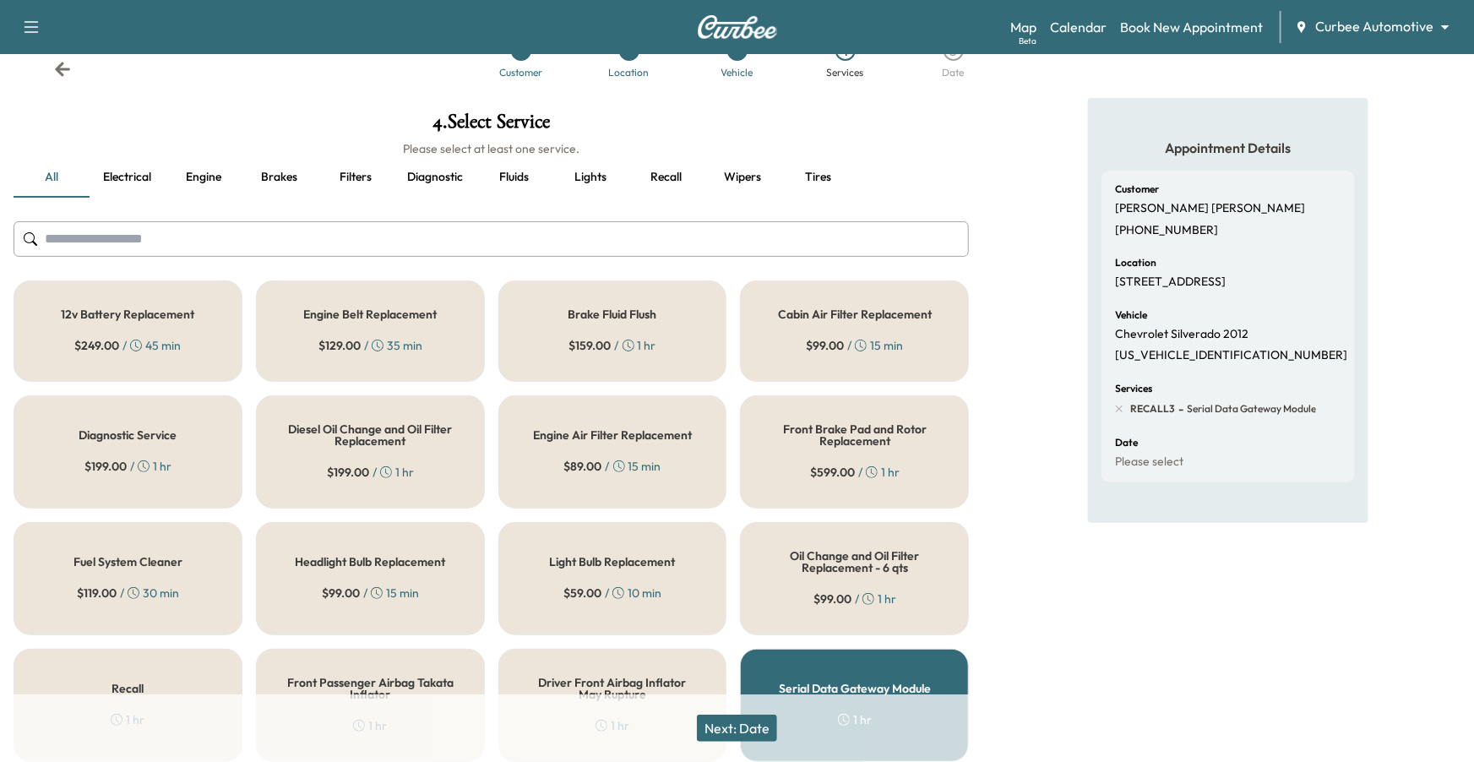
scroll to position [42, 0]
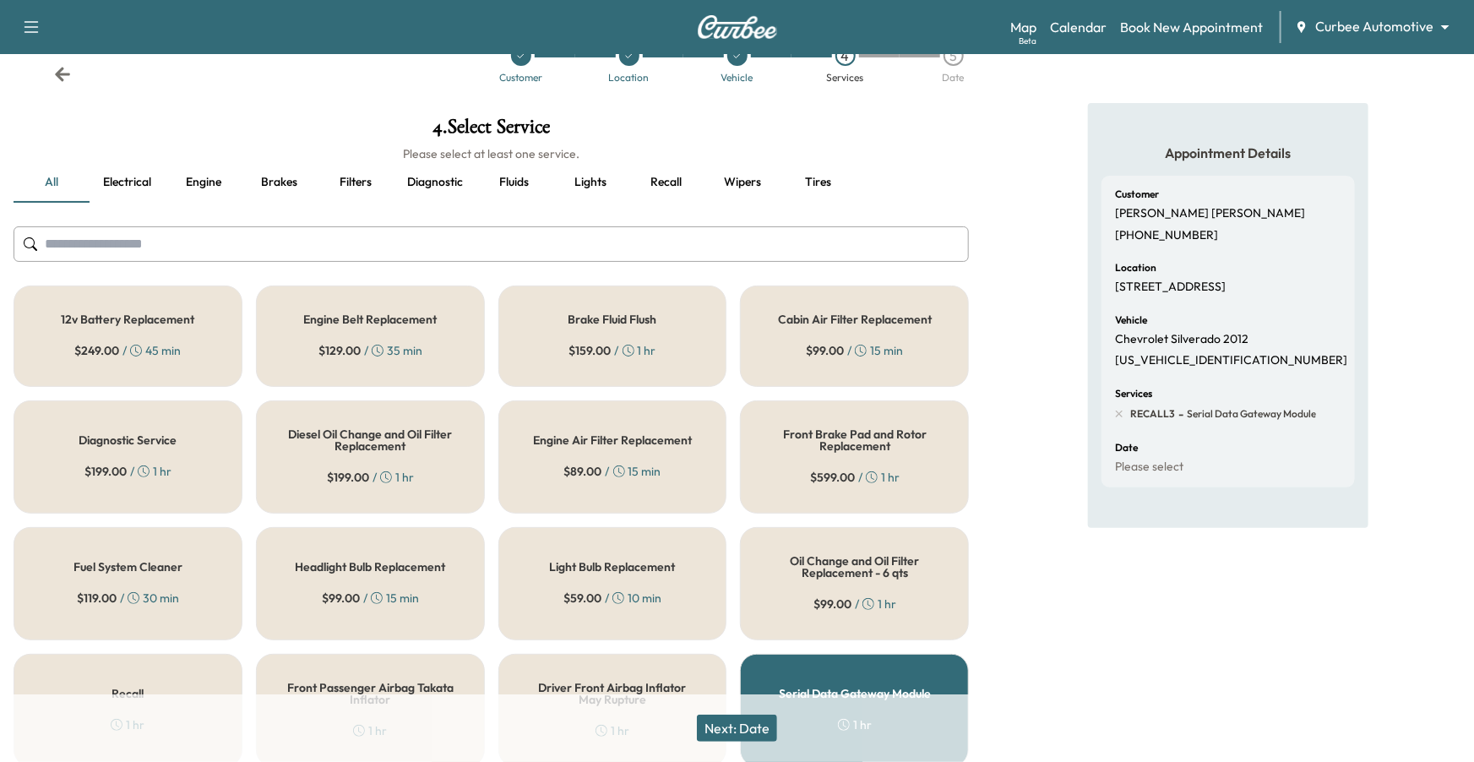
click at [152, 580] on div "Fuel System Cleaner $ 119.00 / 30 min" at bounding box center [128, 583] width 229 height 113
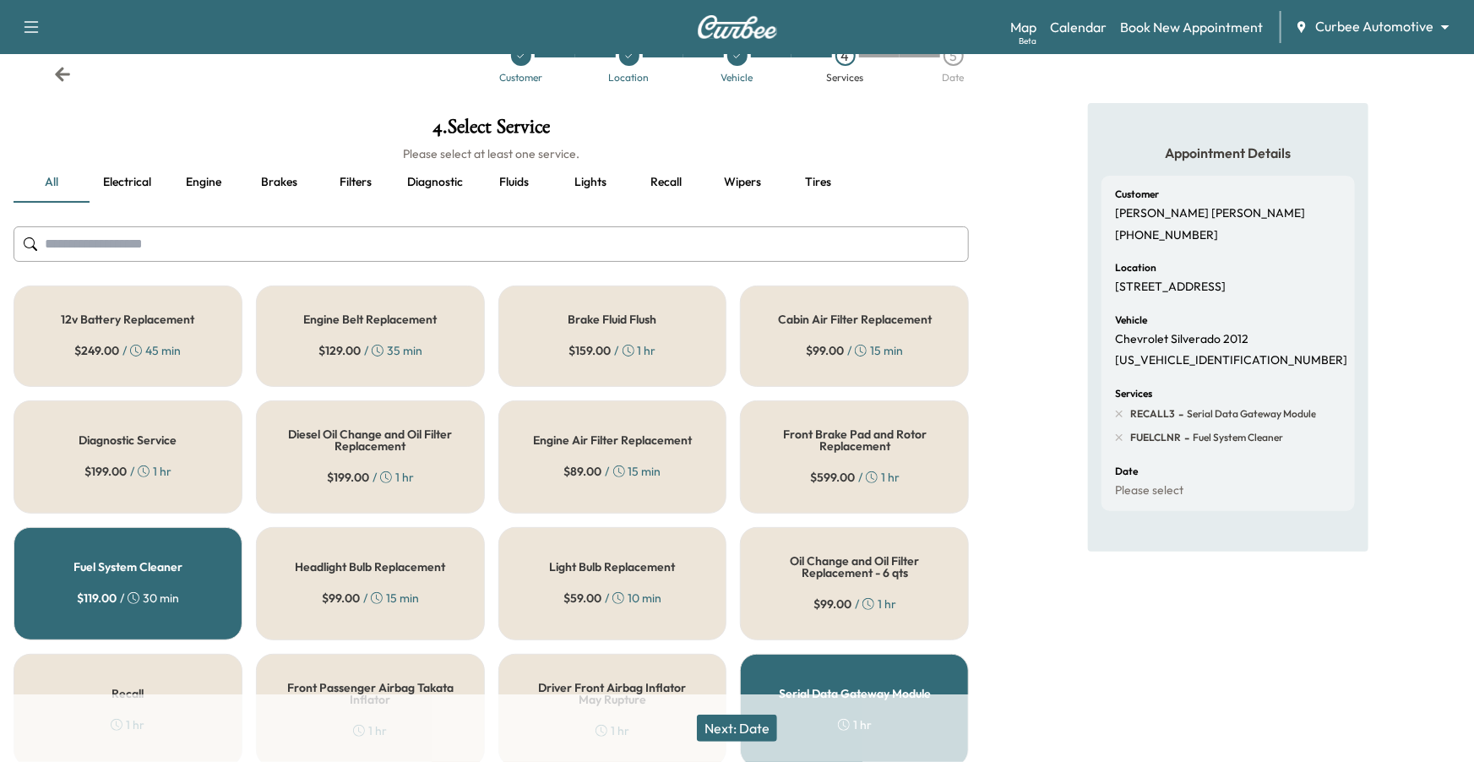
scroll to position [0, 0]
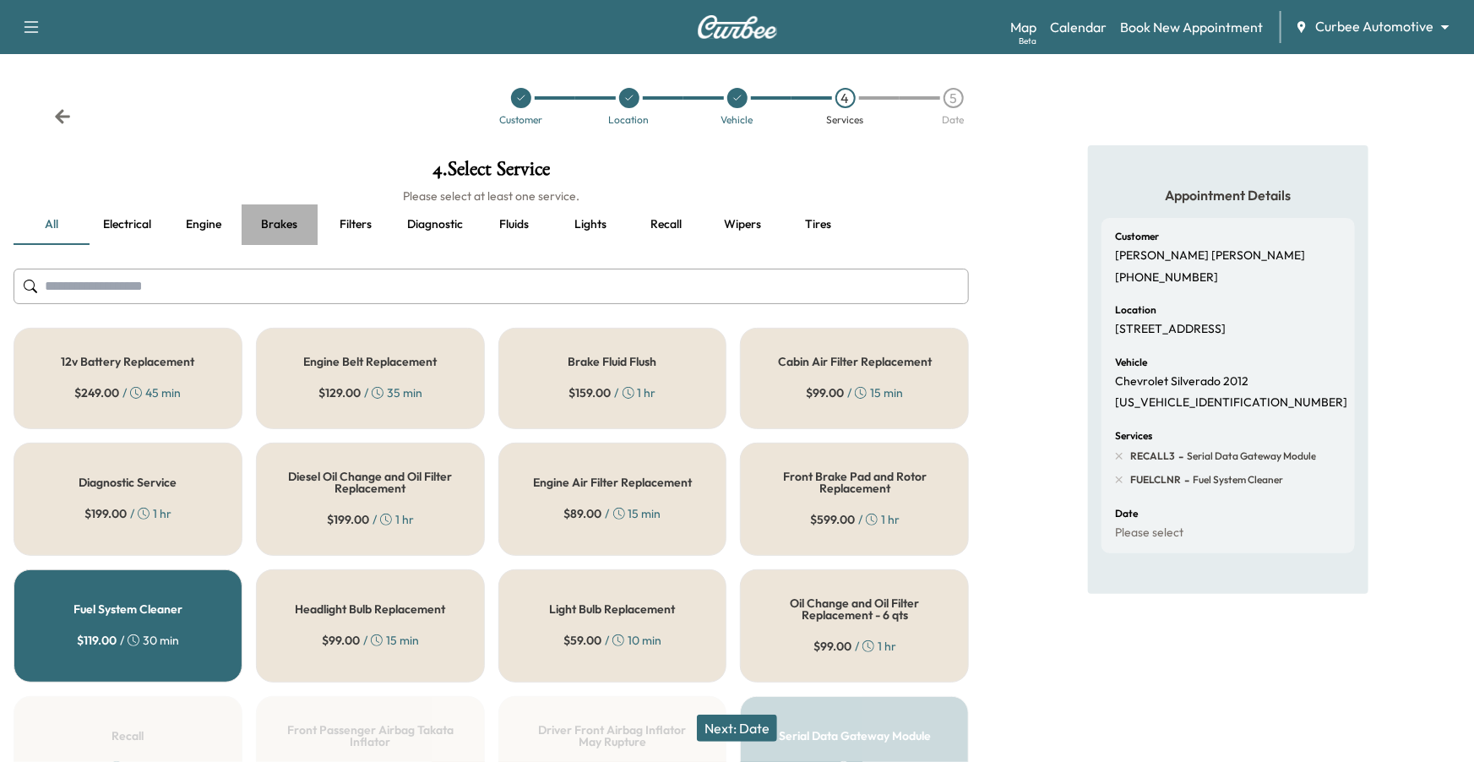
click at [283, 221] on button "Brakes" at bounding box center [280, 224] width 76 height 41
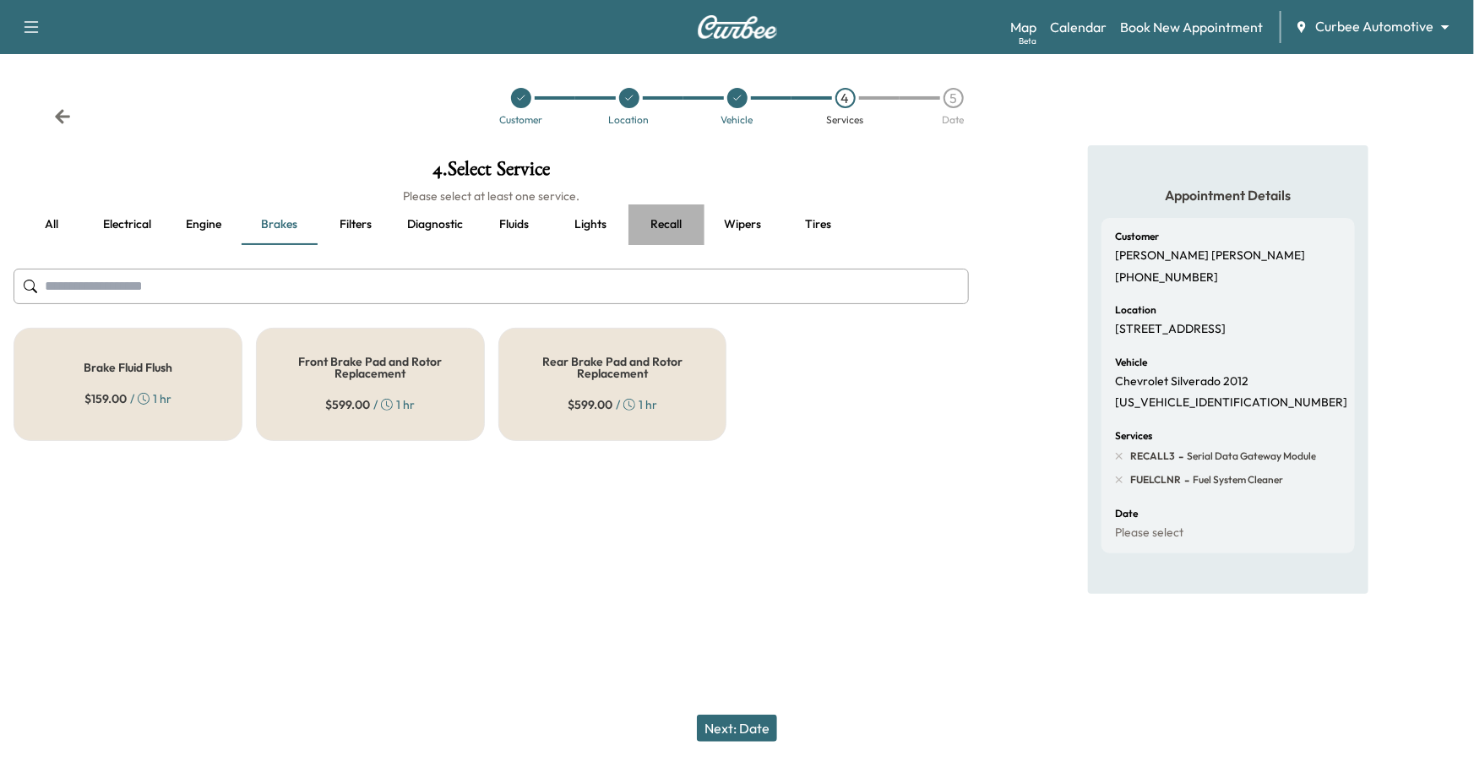
click at [673, 221] on button "Recall" at bounding box center [667, 224] width 76 height 41
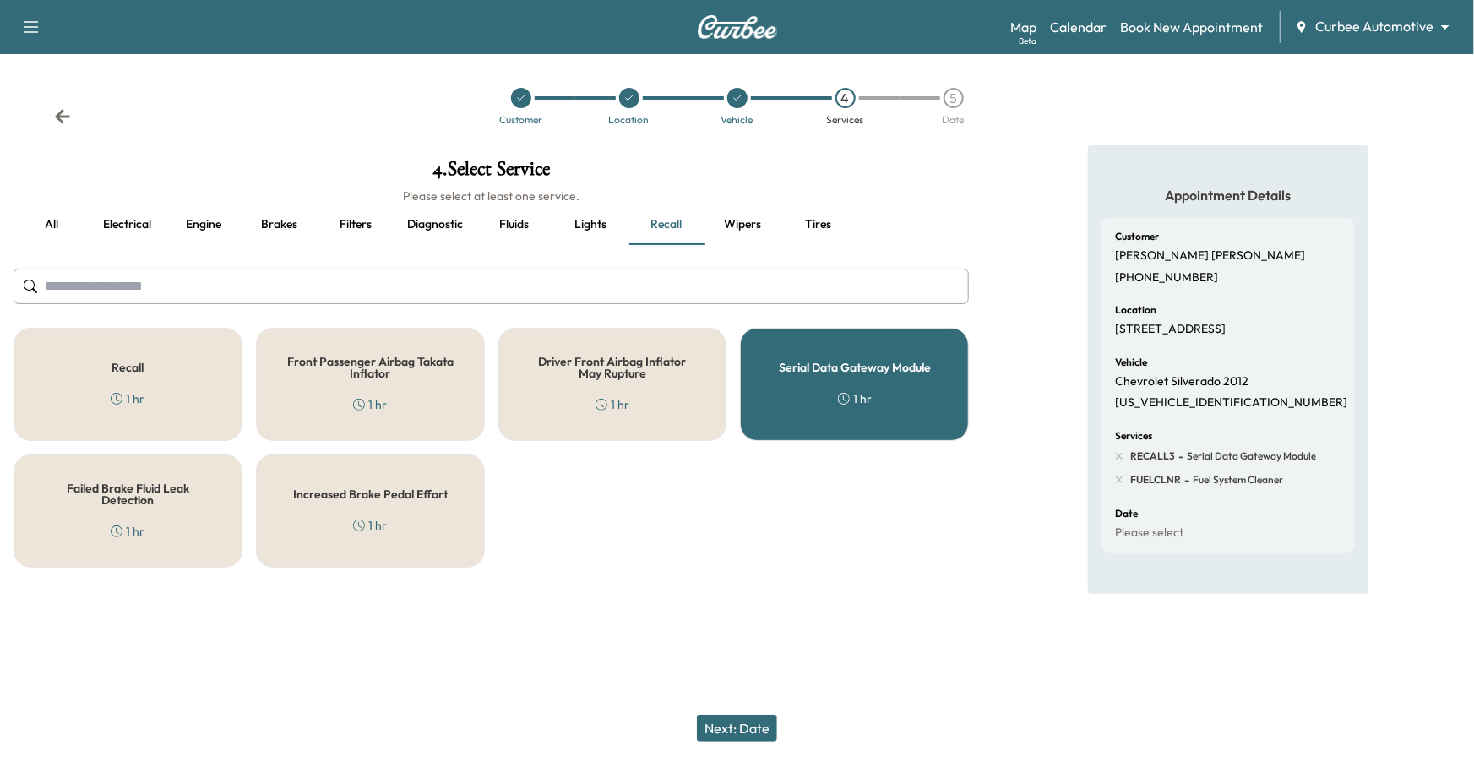
click at [879, 416] on div "Serial Data Gateway Module 1 hr" at bounding box center [854, 384] width 229 height 113
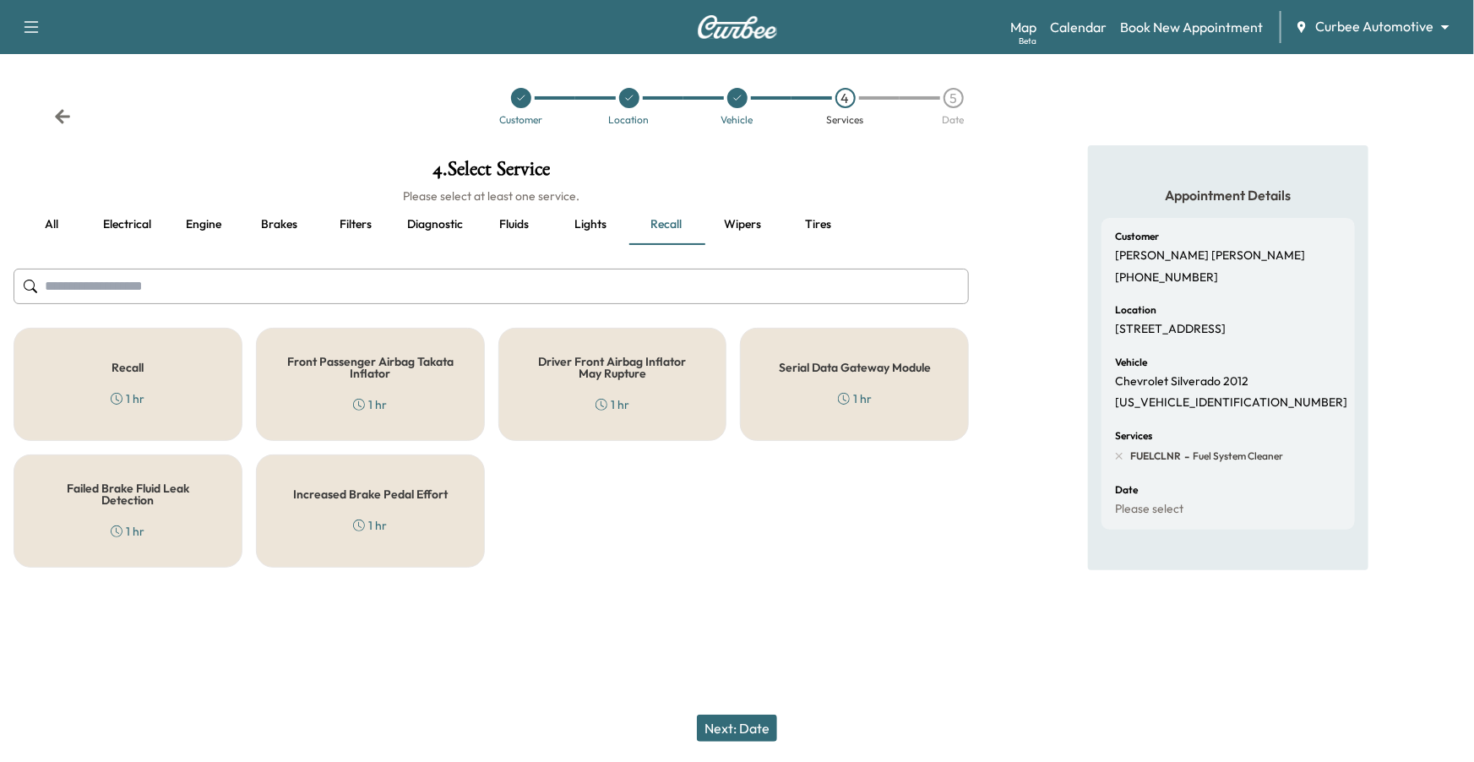
click at [879, 416] on div "Serial Data Gateway Module 1 hr" at bounding box center [854, 384] width 229 height 113
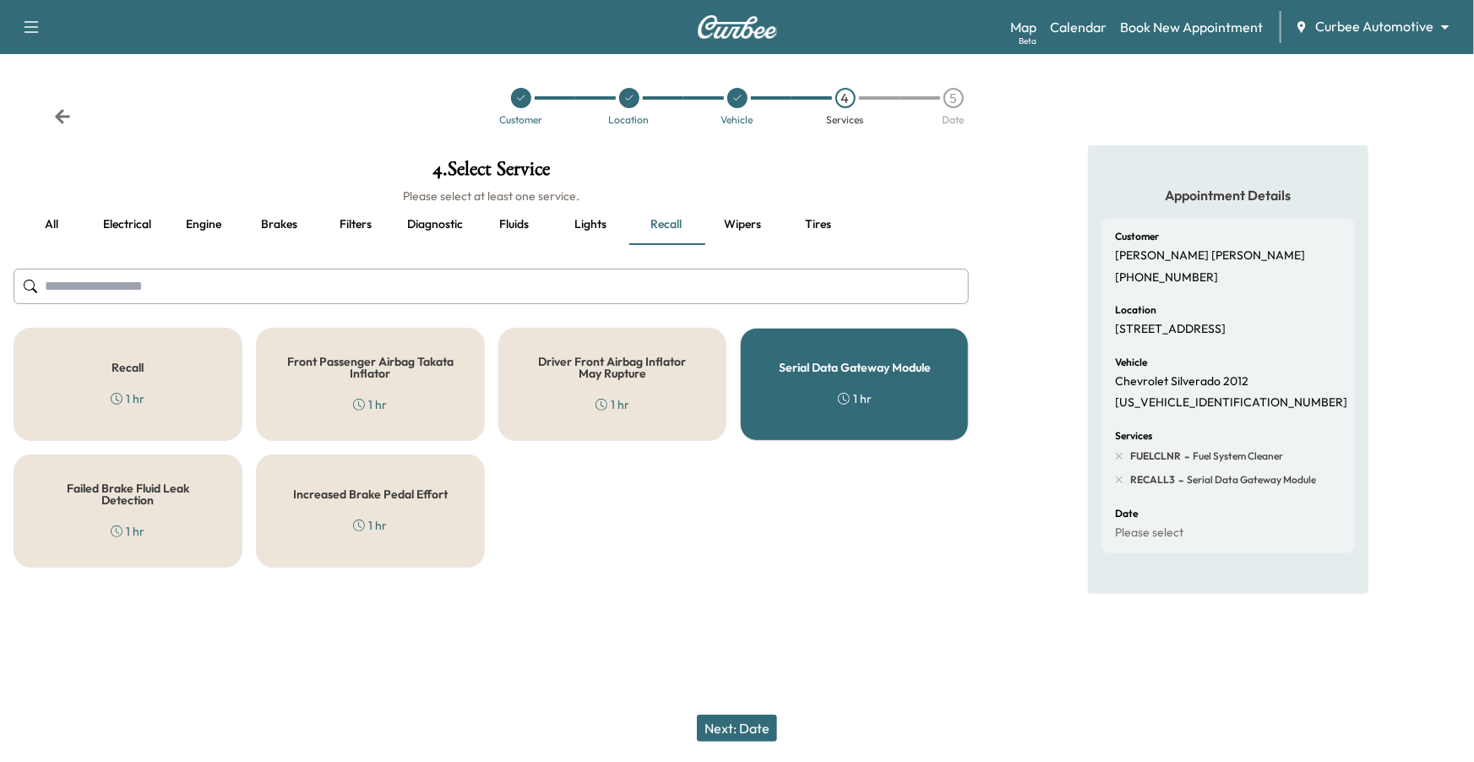
click at [879, 416] on div "Serial Data Gateway Module 1 hr" at bounding box center [854, 384] width 229 height 113
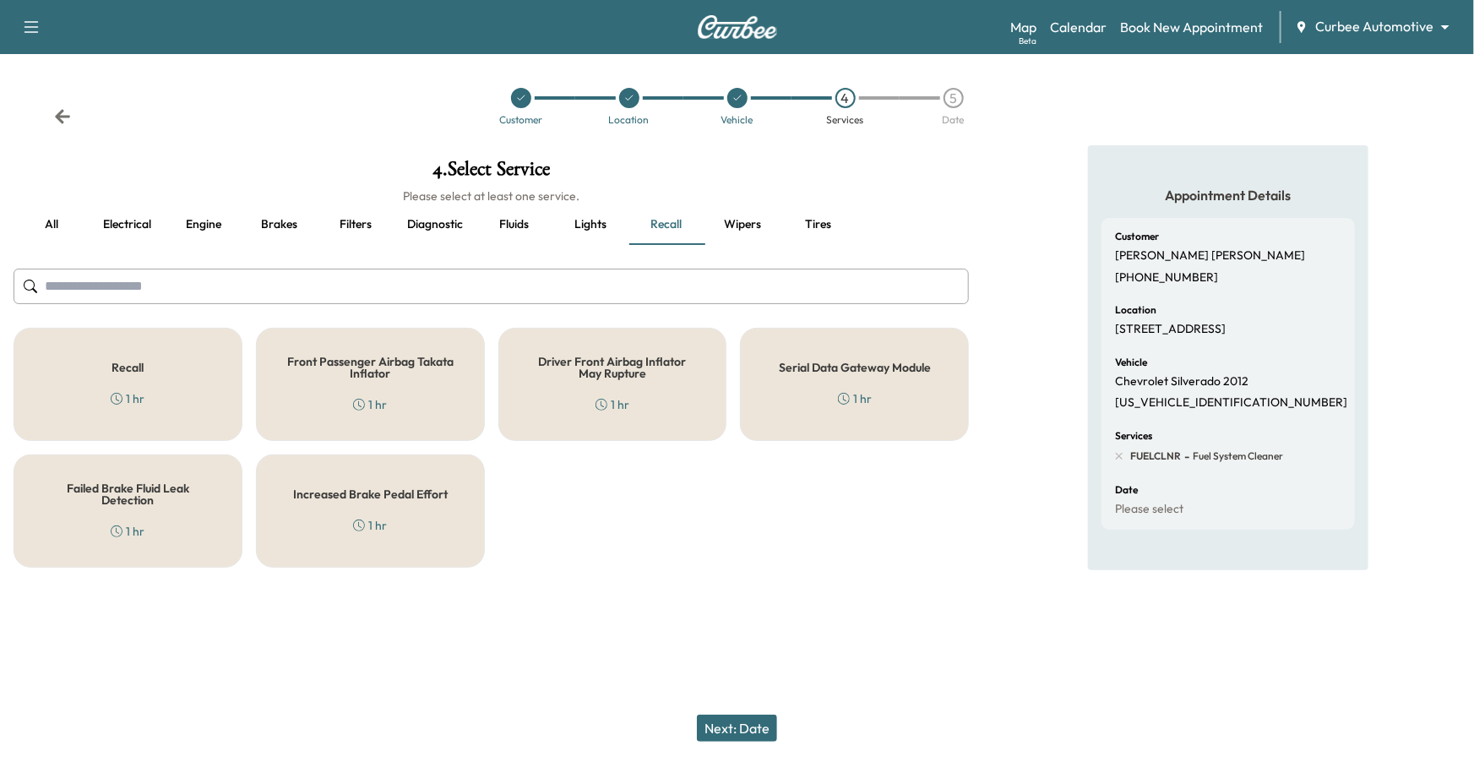
click at [879, 416] on div "Serial Data Gateway Module 1 hr" at bounding box center [854, 384] width 229 height 113
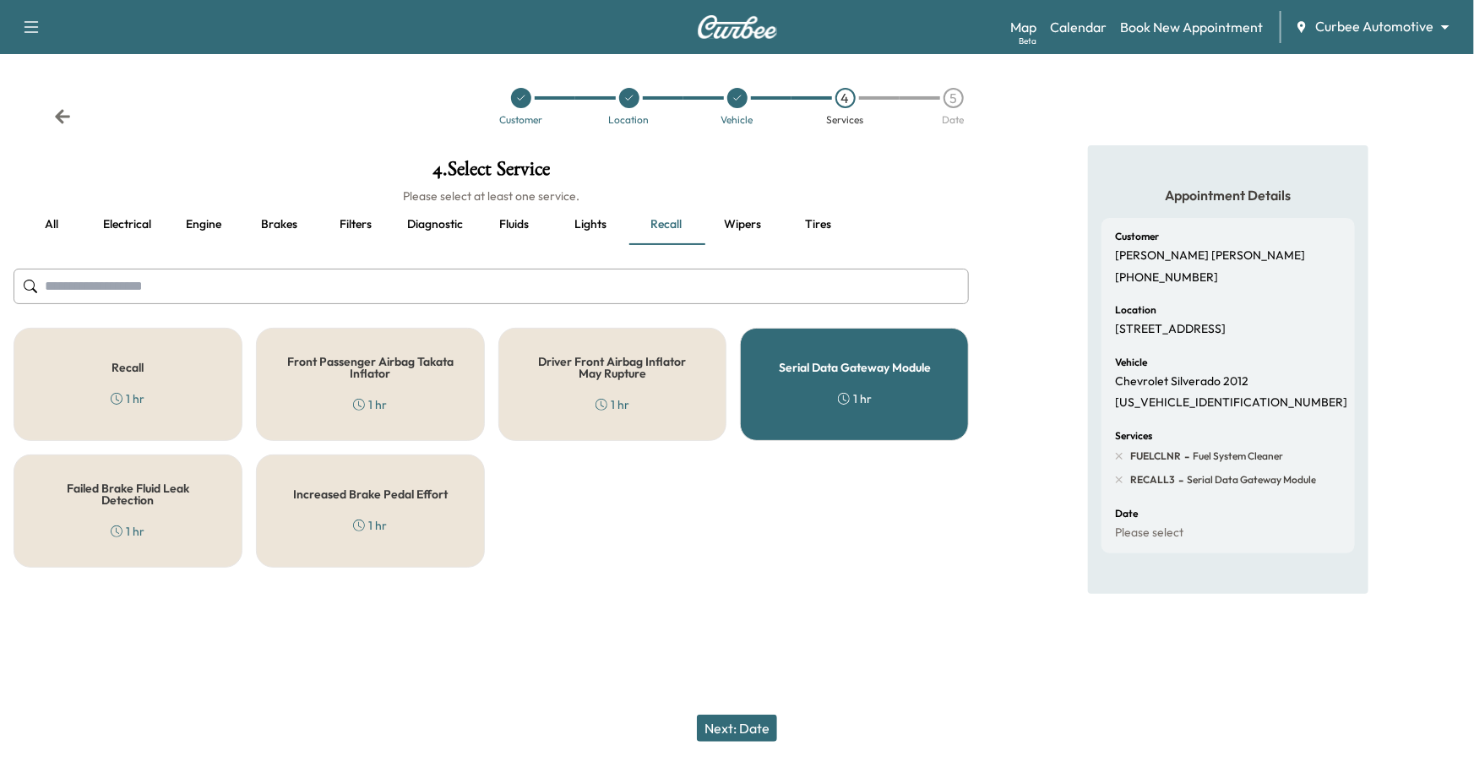
click at [725, 623] on button "Next: Date" at bounding box center [737, 728] width 80 height 27
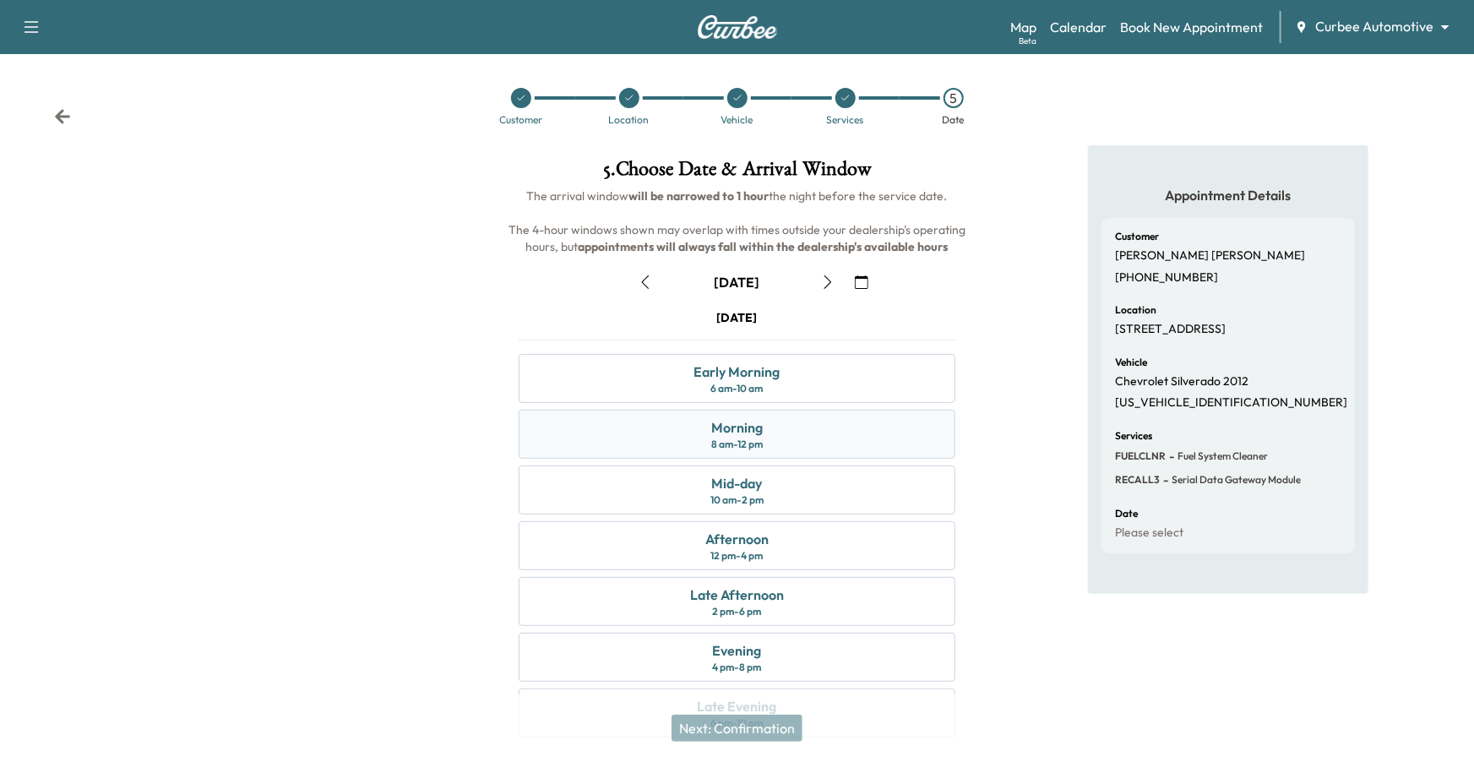
click at [786, 439] on div "Morning 8 am - 12 pm" at bounding box center [738, 434] width 438 height 49
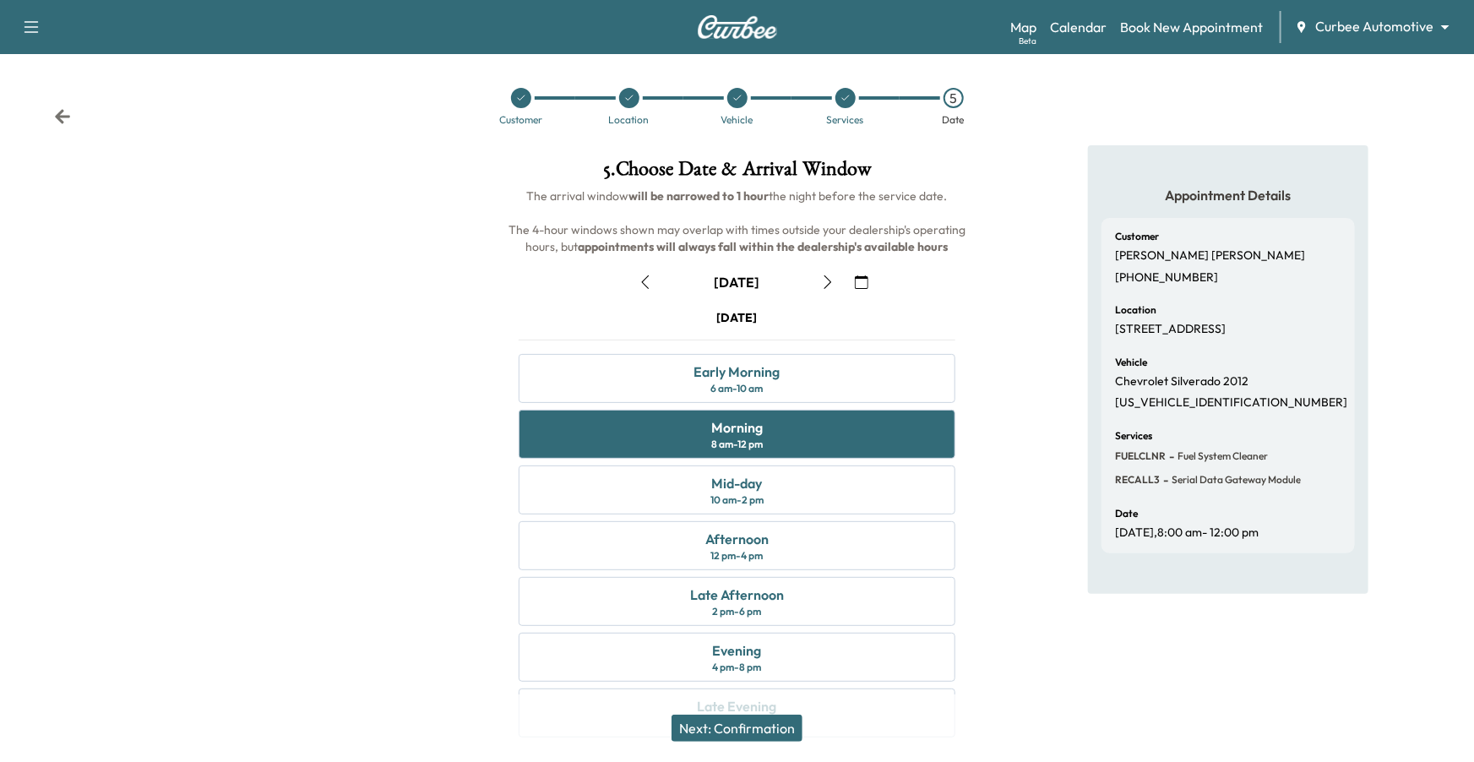
click at [749, 623] on button "Next: Confirmation" at bounding box center [737, 728] width 131 height 27
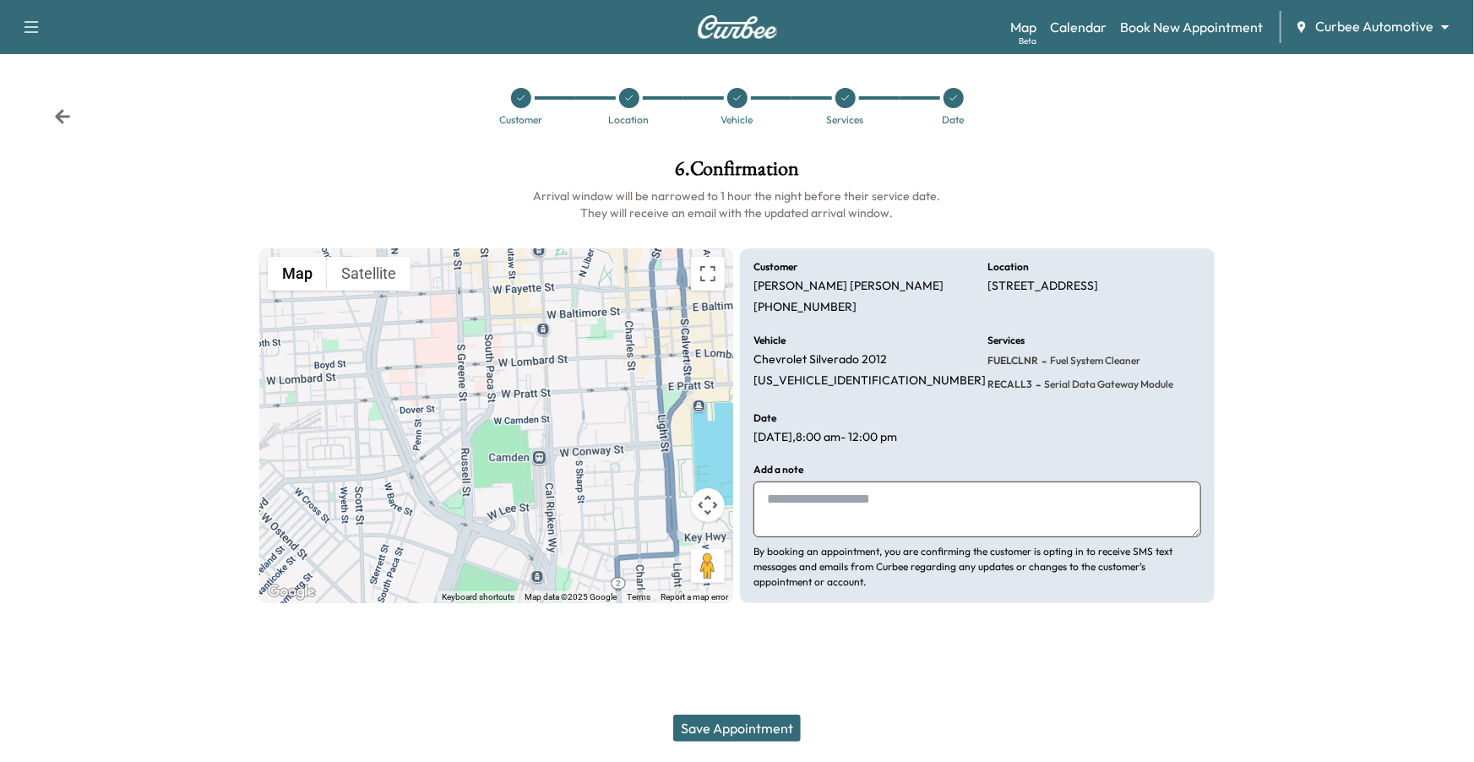
click at [852, 511] on textarea at bounding box center [978, 510] width 448 height 56
type textarea "**********"
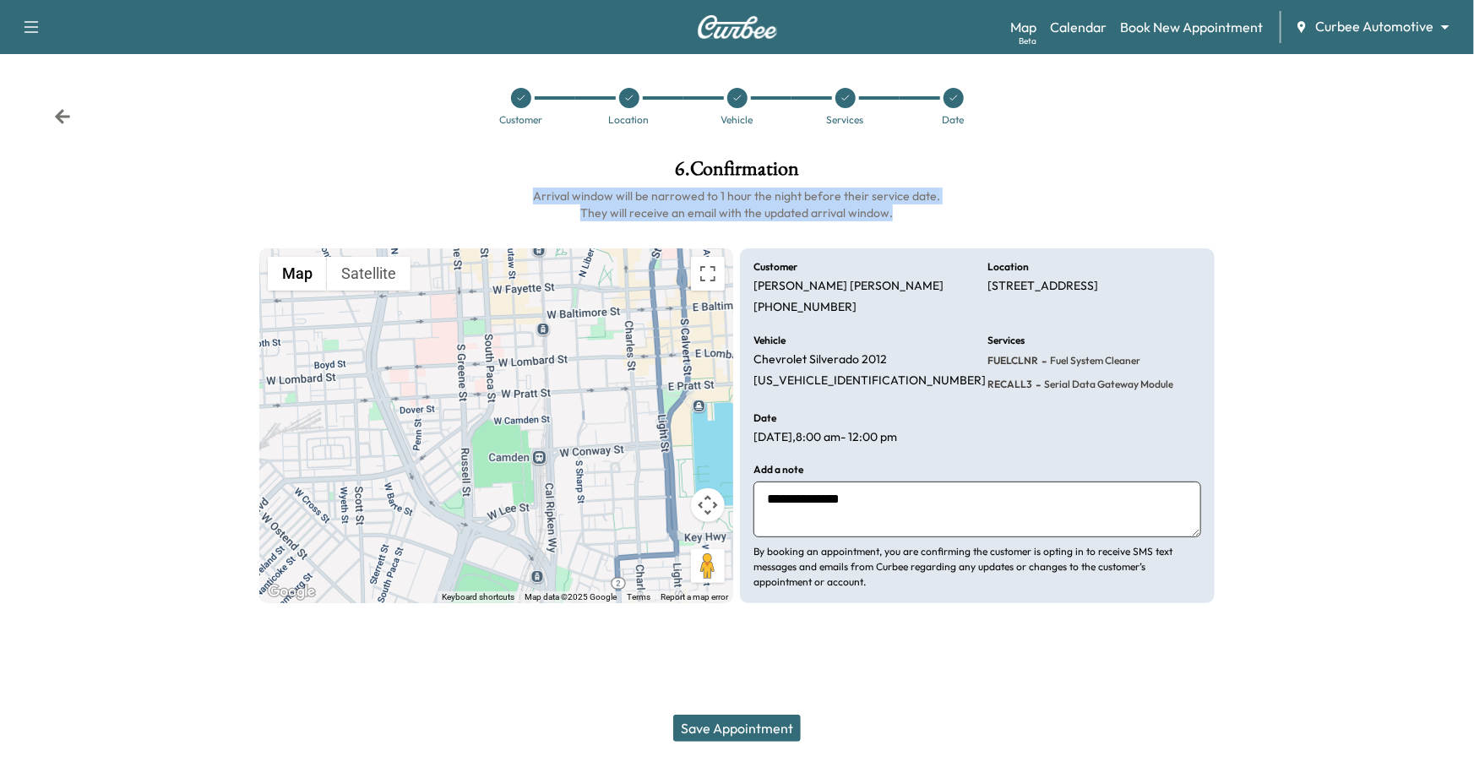
drag, startPoint x: 531, startPoint y: 194, endPoint x: 839, endPoint y: 225, distance: 309.9
click at [839, 225] on div "**********" at bounding box center [737, 380] width 983 height 471
click at [1000, 224] on div "**********" at bounding box center [737, 380] width 983 height 471
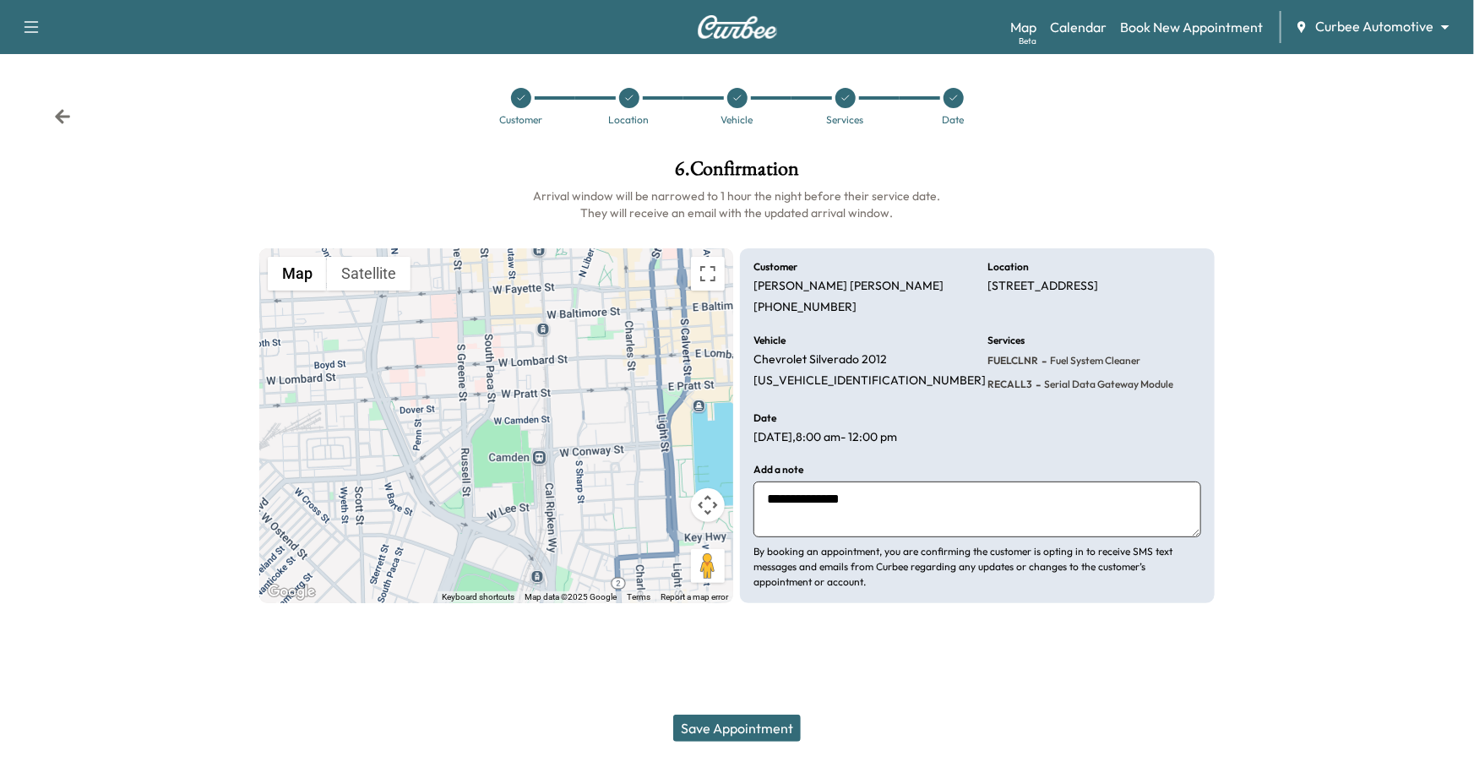
click at [733, 623] on button "Save Appointment" at bounding box center [737, 728] width 128 height 27
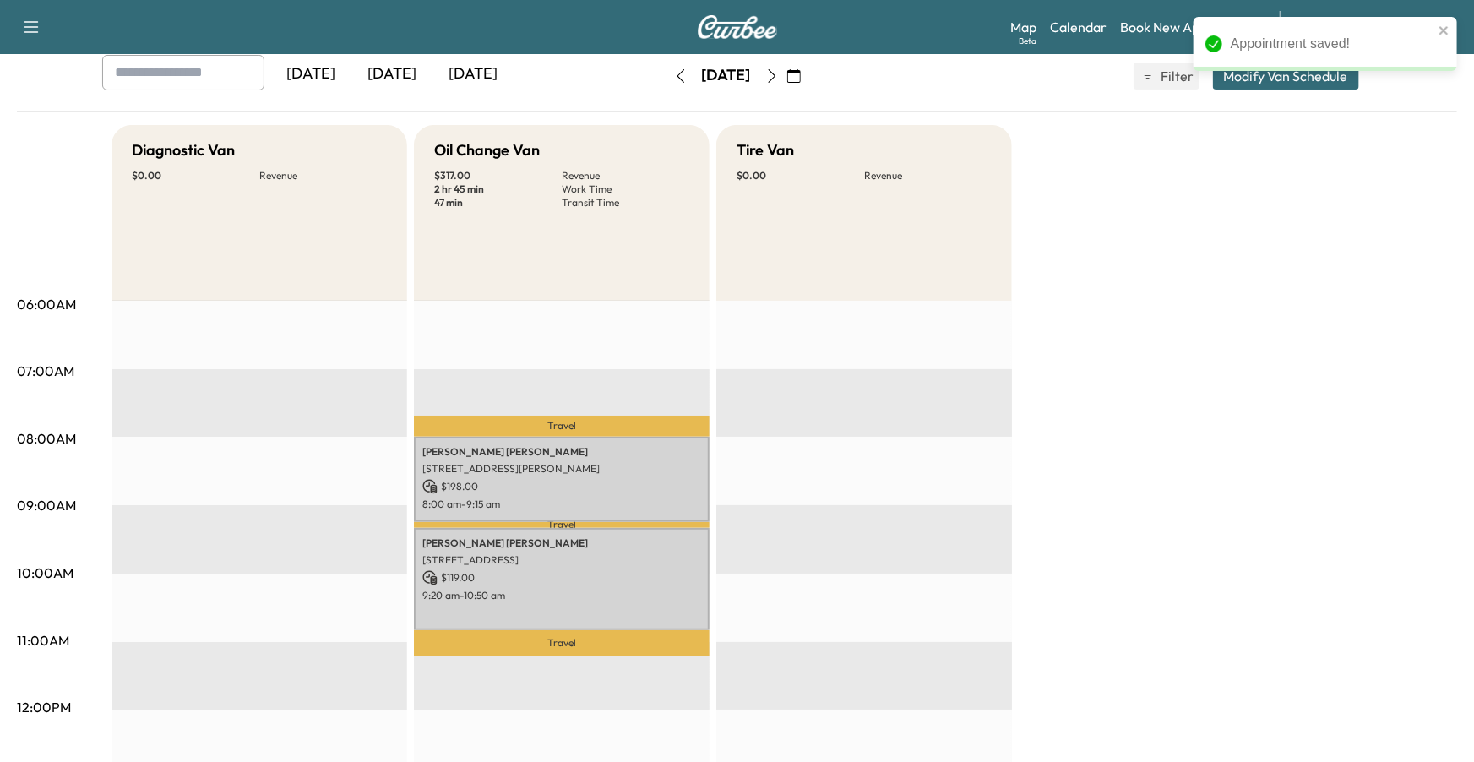
scroll to position [89, 0]
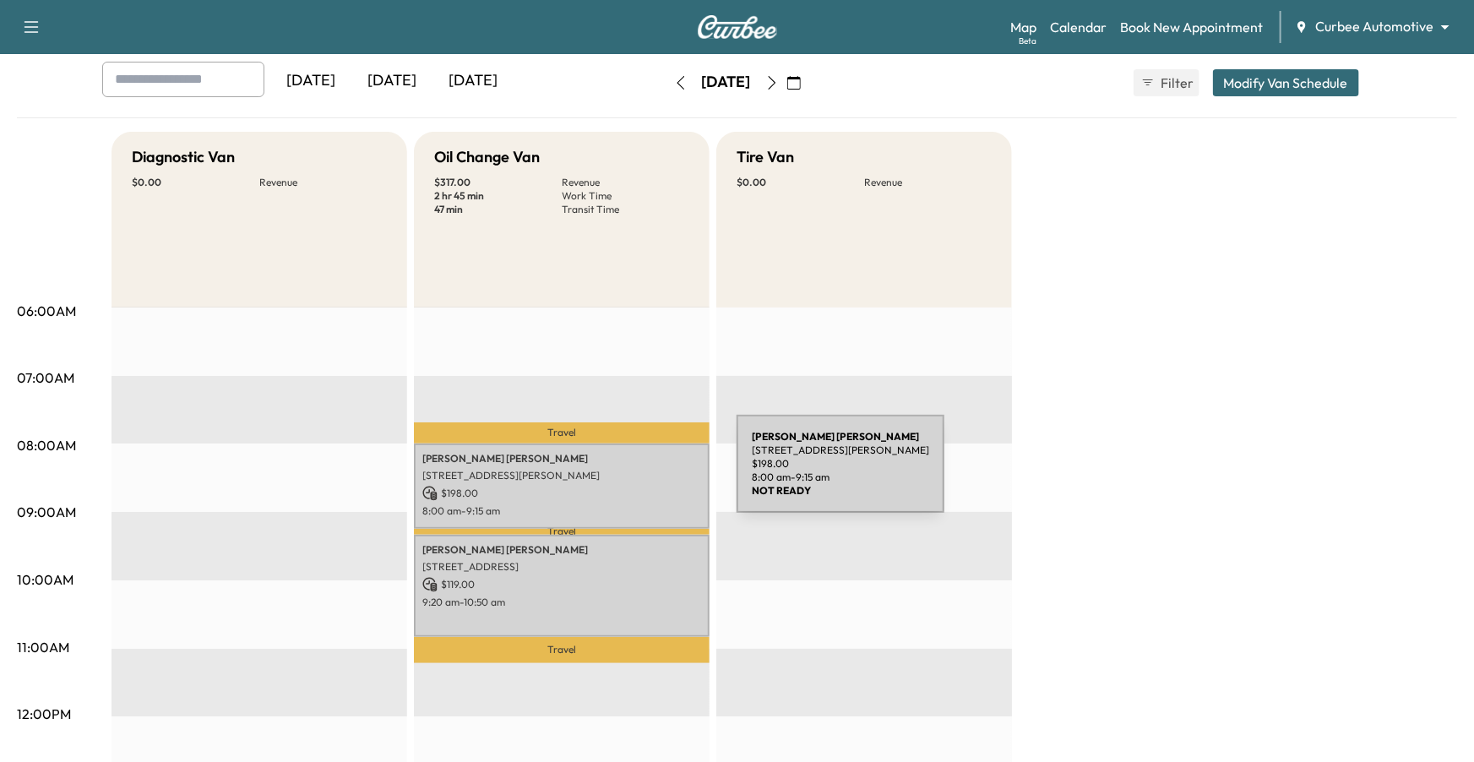
click at [610, 474] on p "[STREET_ADDRESS][PERSON_NAME]" at bounding box center [561, 476] width 279 height 14
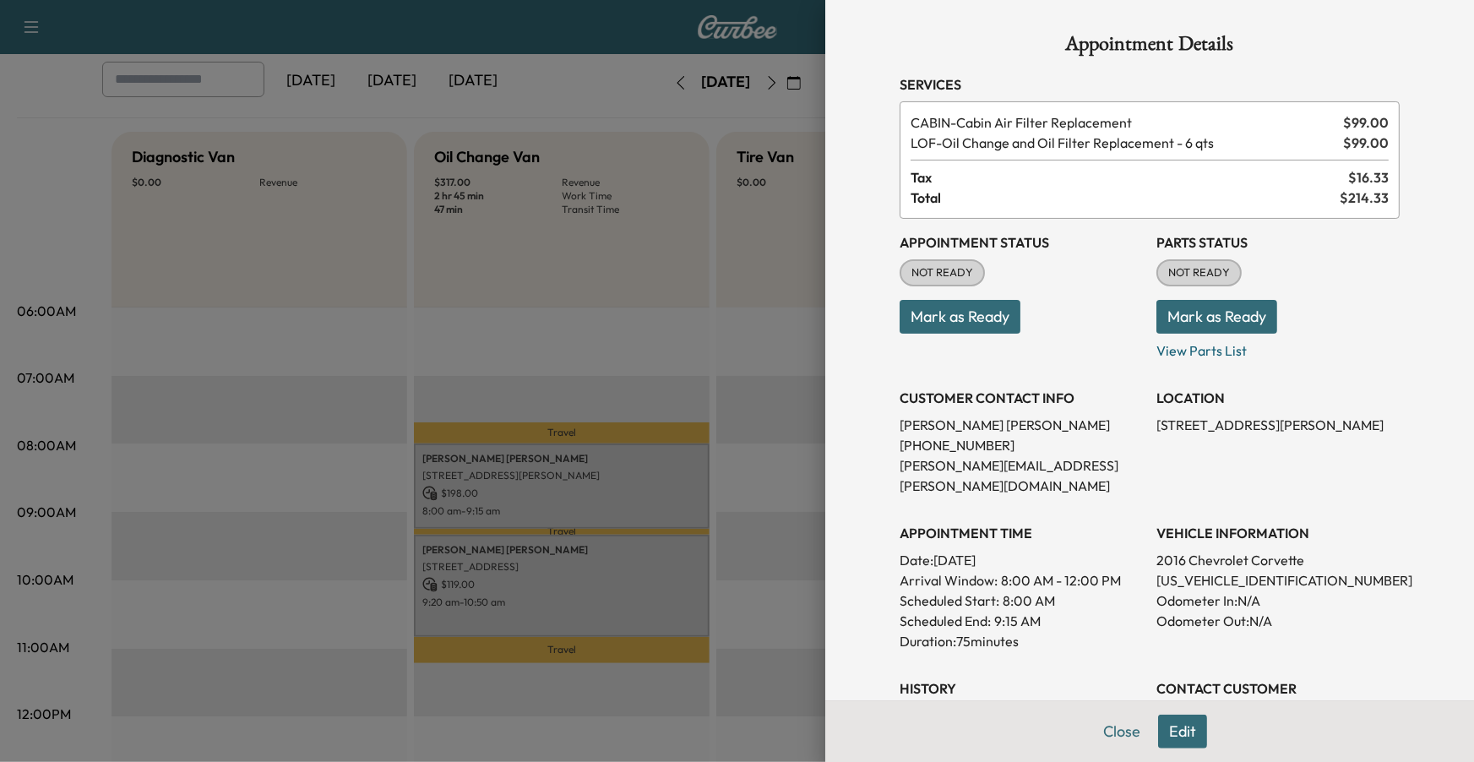
click at [660, 575] on div at bounding box center [737, 381] width 1474 height 762
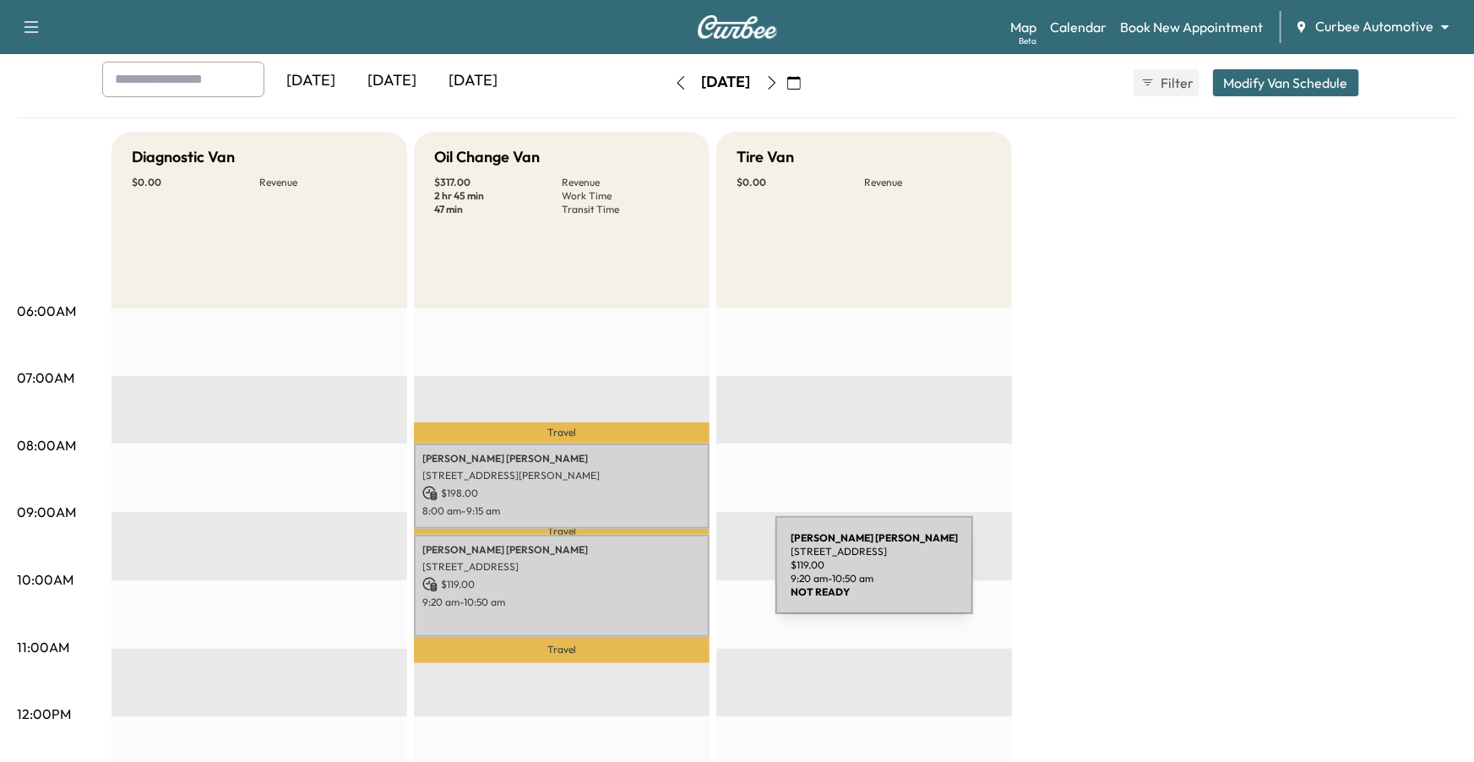
click at [649, 577] on p "$ 119.00" at bounding box center [561, 584] width 279 height 15
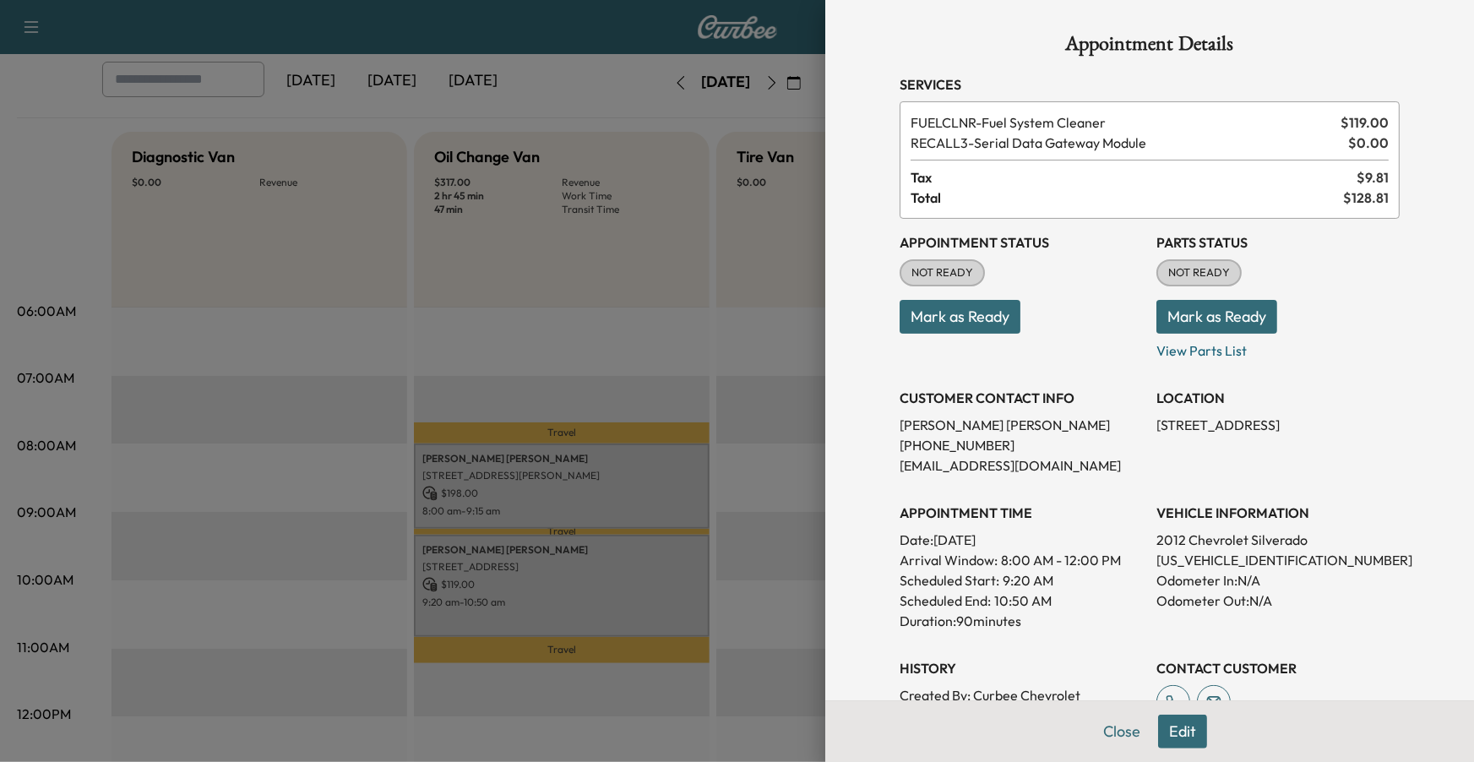
click at [768, 490] on div at bounding box center [737, 381] width 1474 height 762
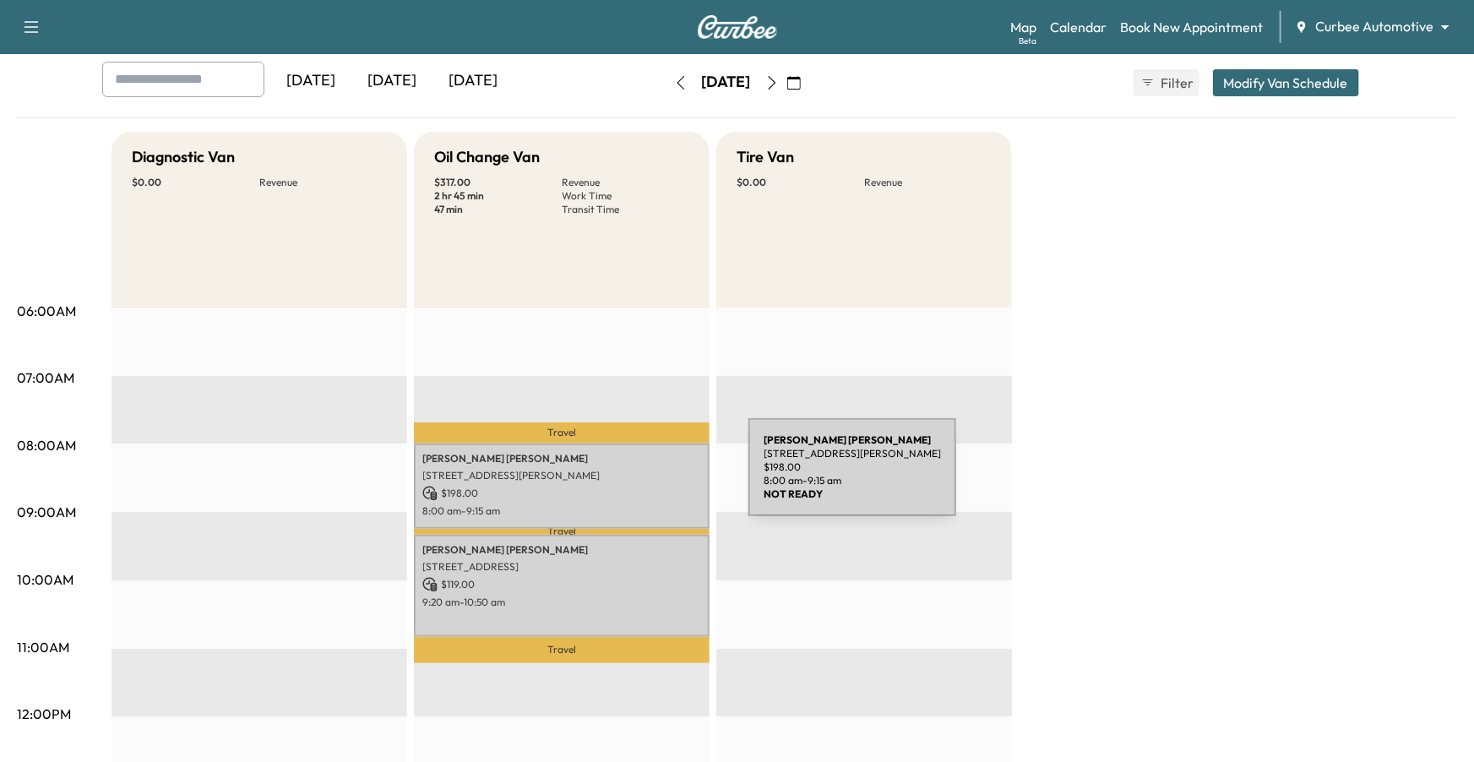
drag, startPoint x: 425, startPoint y: 473, endPoint x: 622, endPoint y: 477, distance: 196.9
click at [622, 477] on p "[STREET_ADDRESS][PERSON_NAME]" at bounding box center [561, 476] width 279 height 14
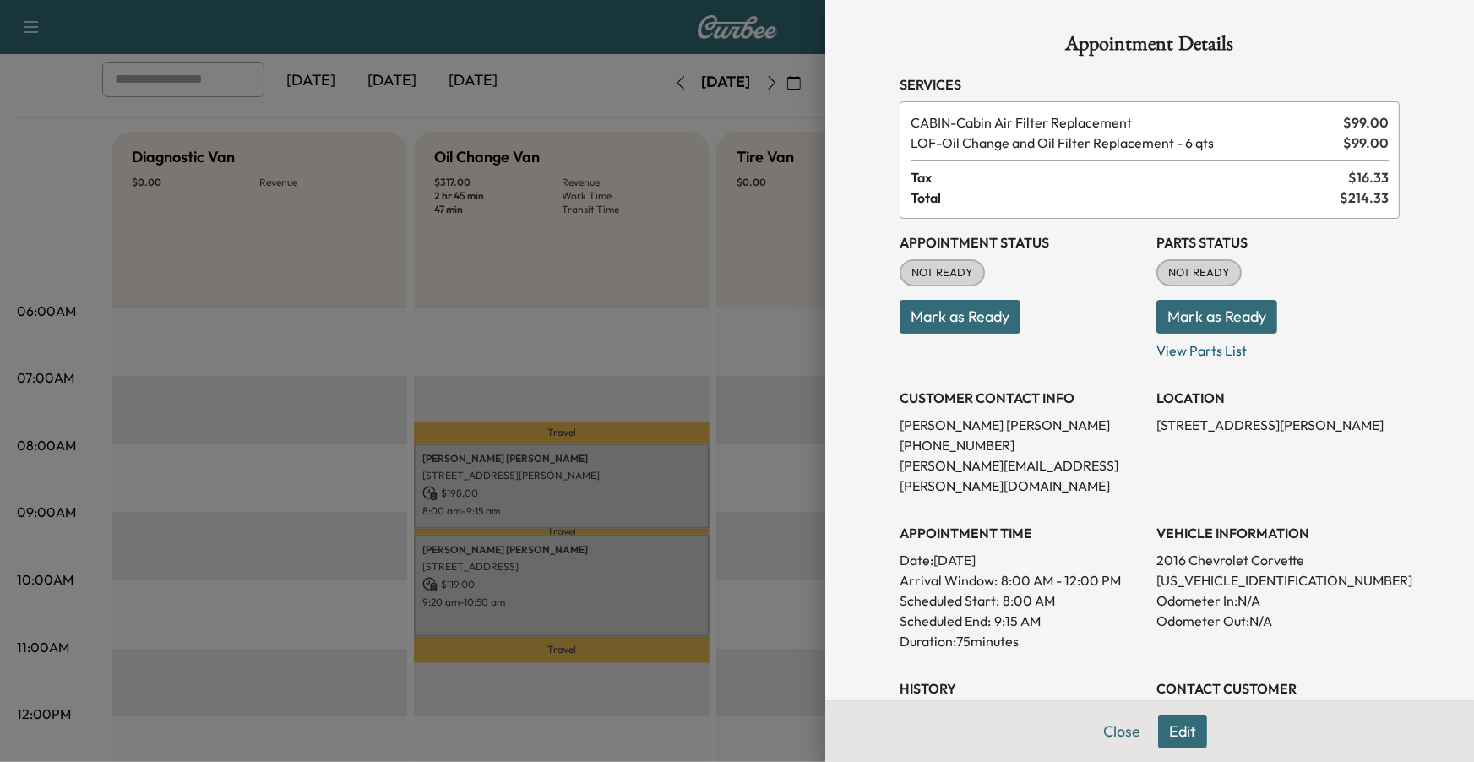
click at [769, 395] on div at bounding box center [737, 381] width 1474 height 762
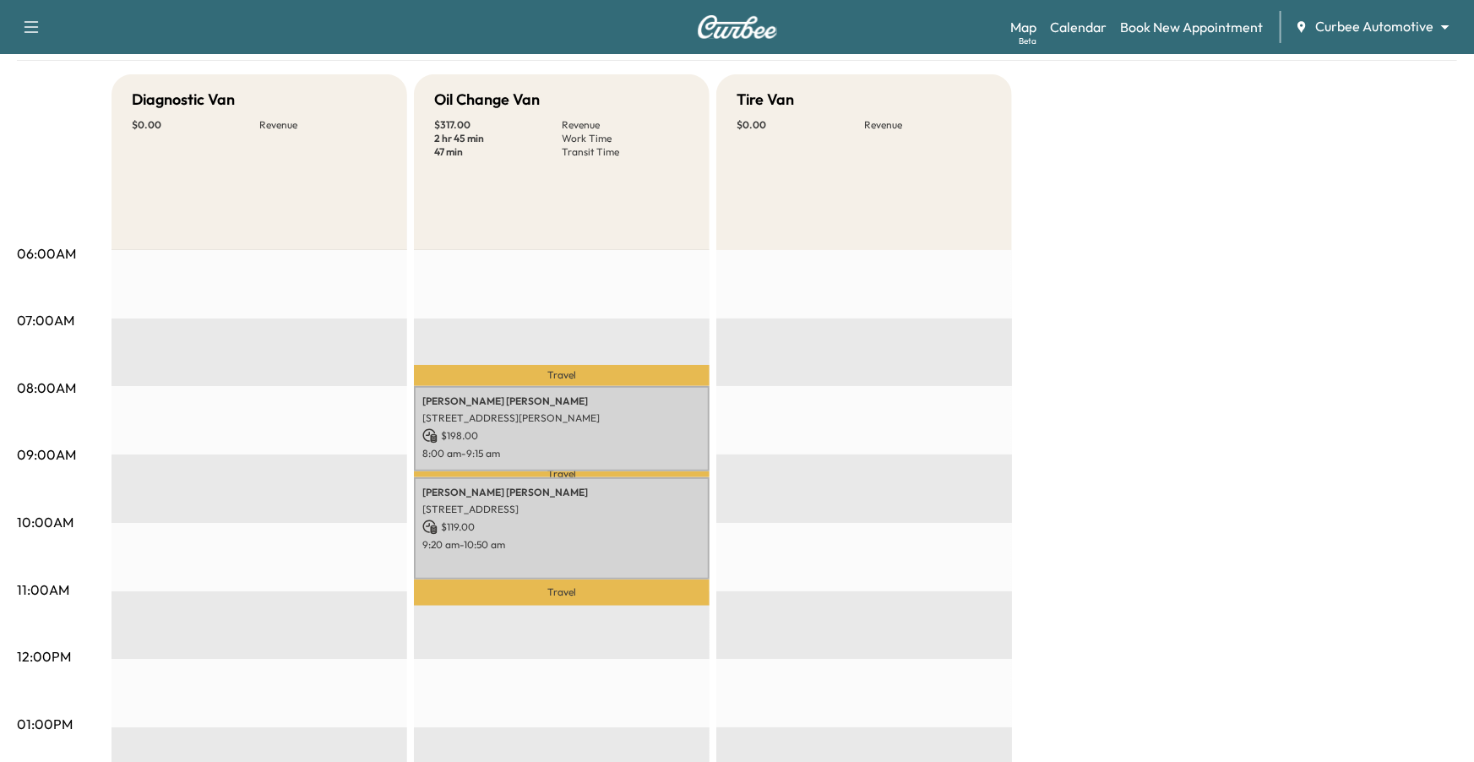
scroll to position [145, 0]
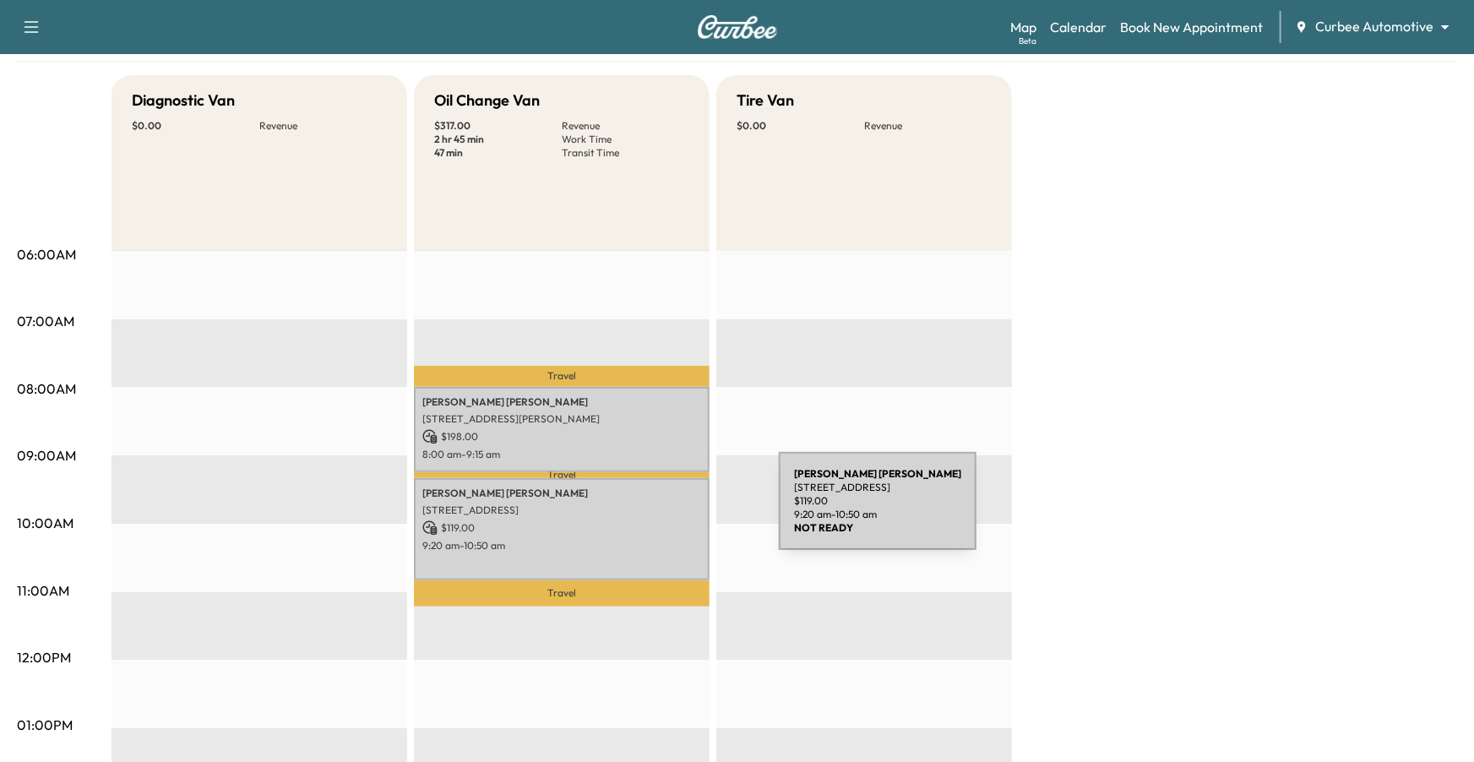
click at [652, 511] on p "[STREET_ADDRESS]" at bounding box center [561, 511] width 279 height 14
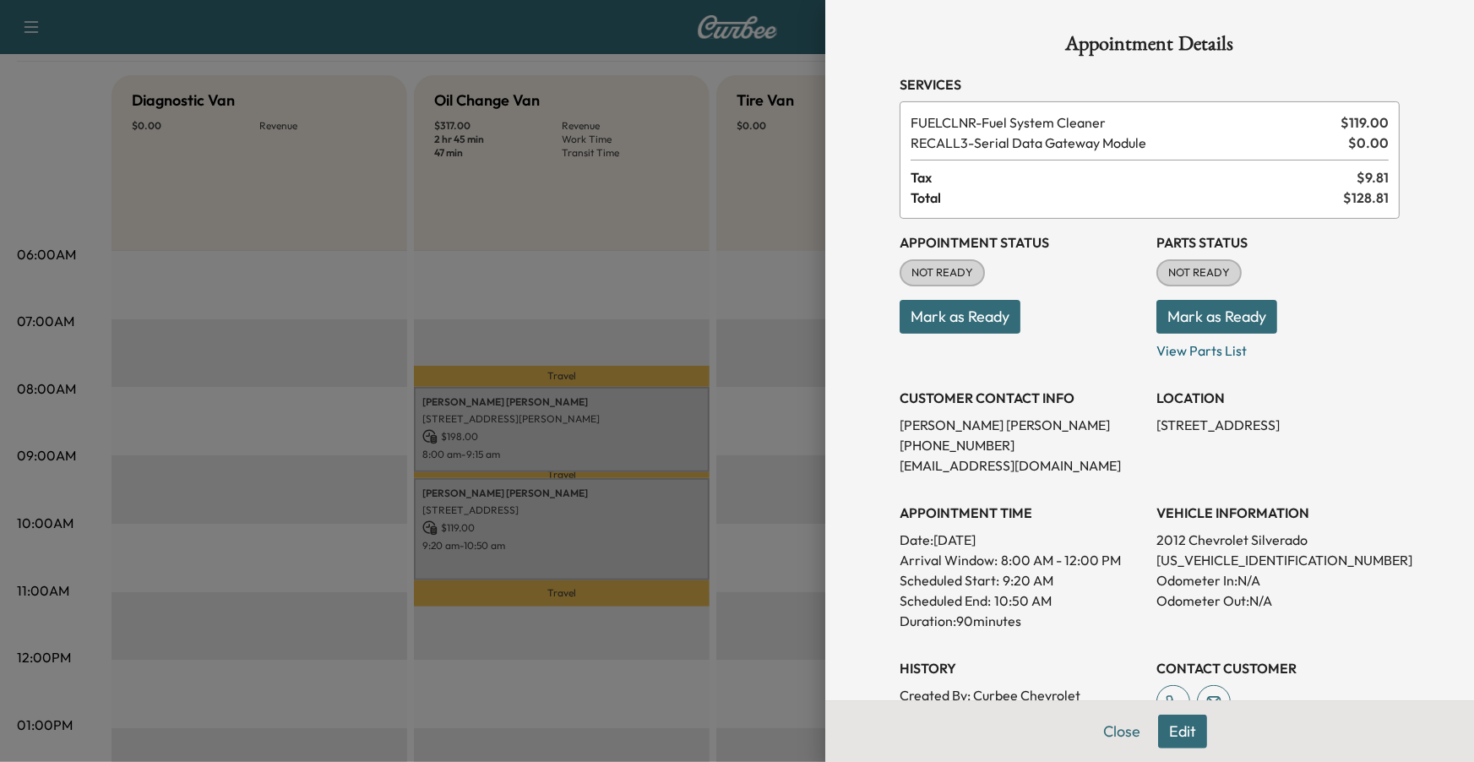
click at [1071, 623] on p "Duration: 90 minutes" at bounding box center [1021, 621] width 243 height 20
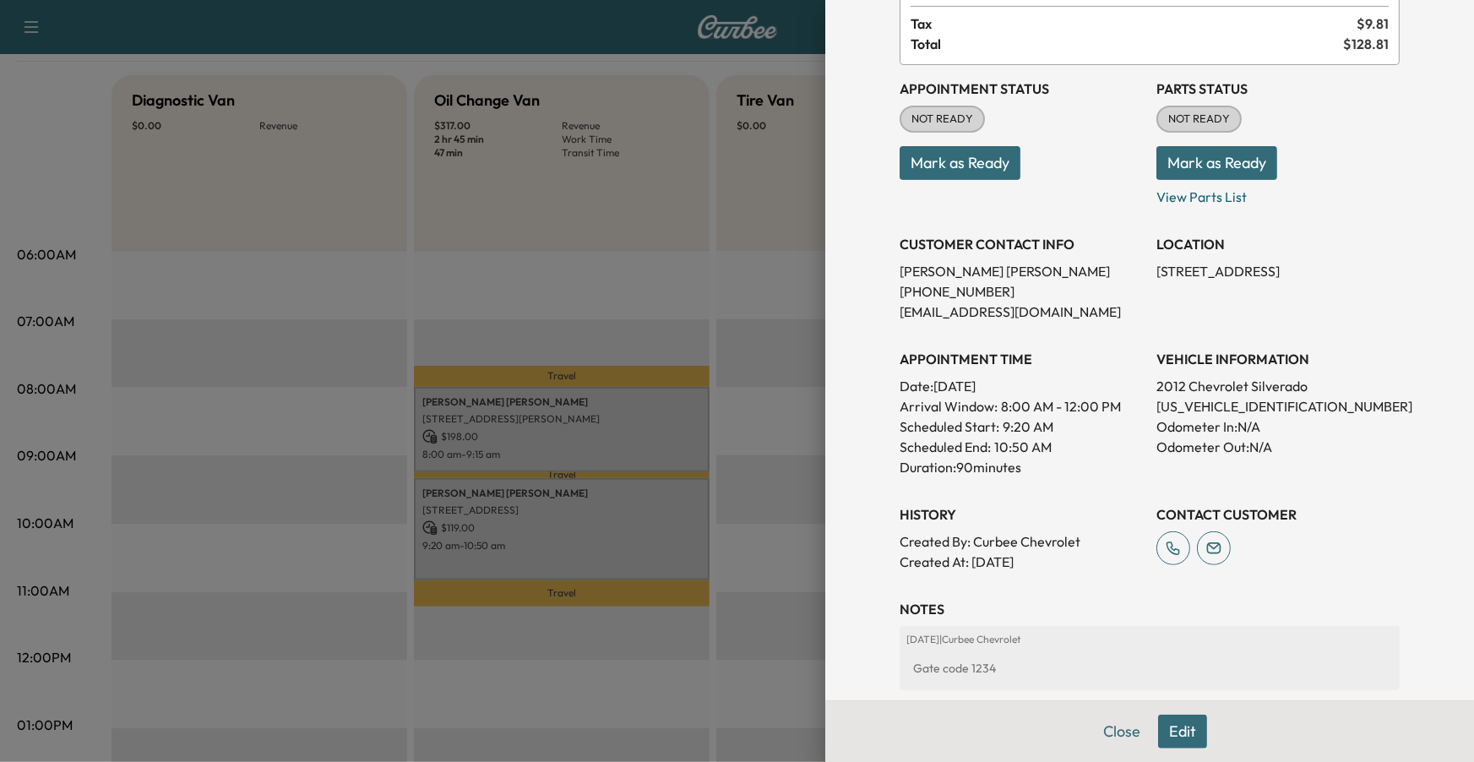
scroll to position [258, 0]
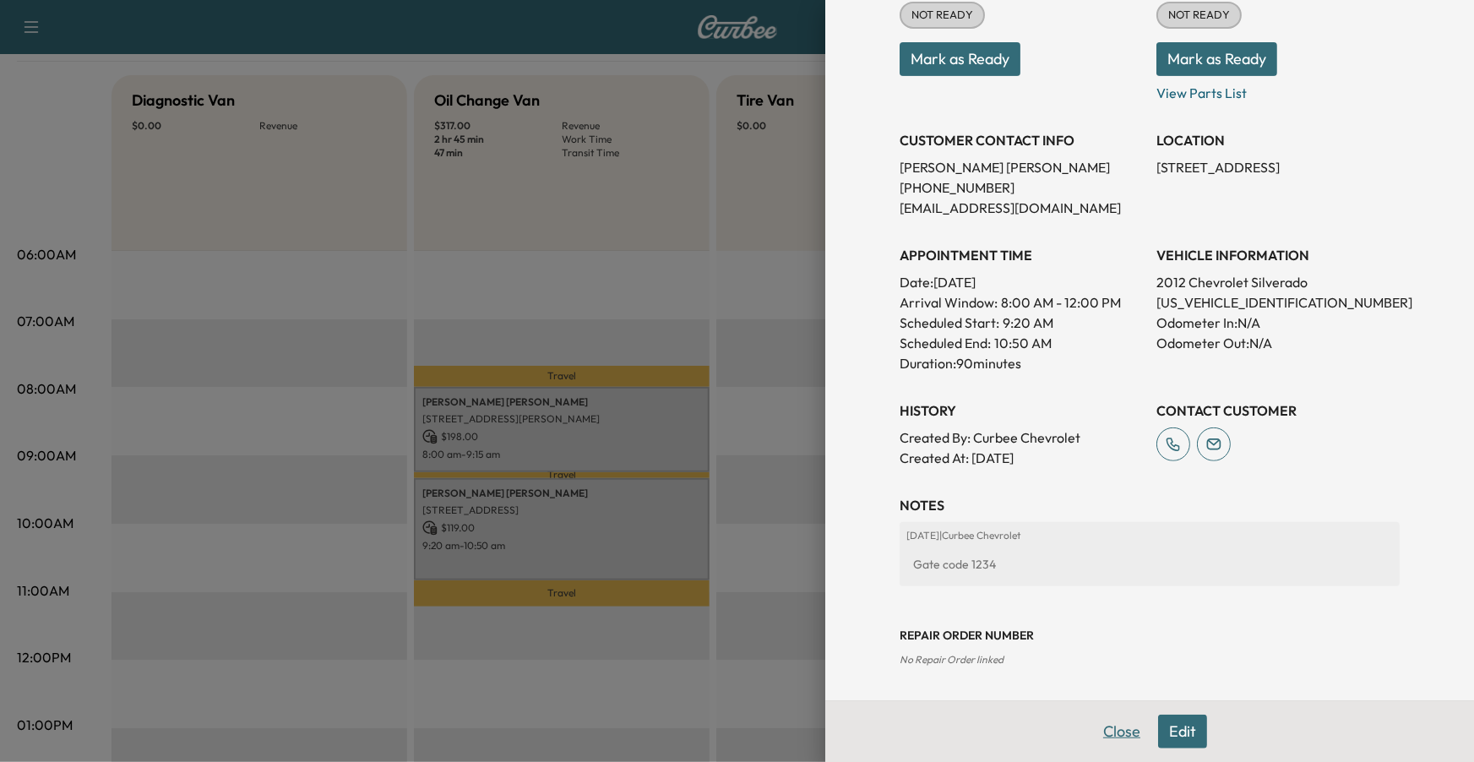
click at [1105, 623] on button "Close" at bounding box center [1121, 732] width 59 height 34
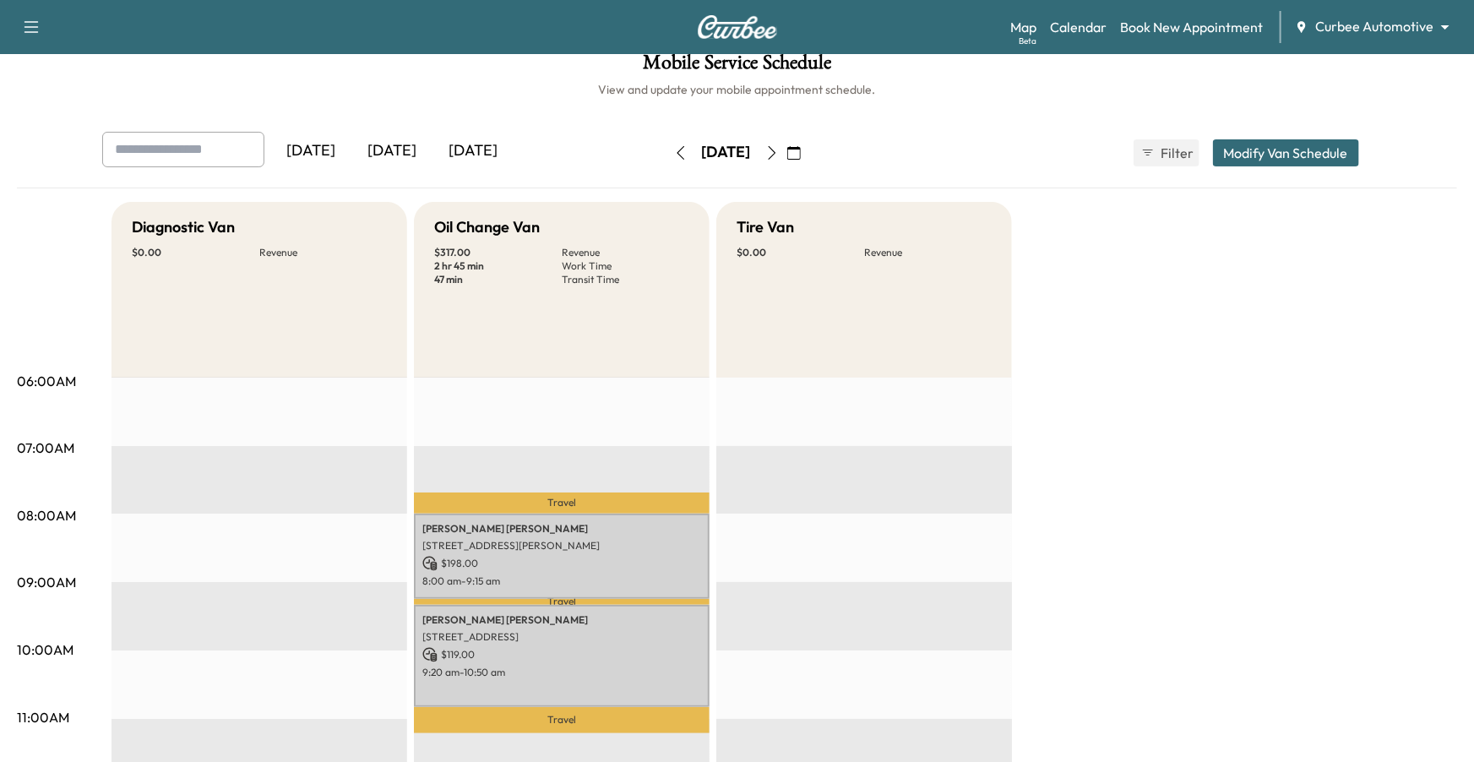
scroll to position [0, 0]
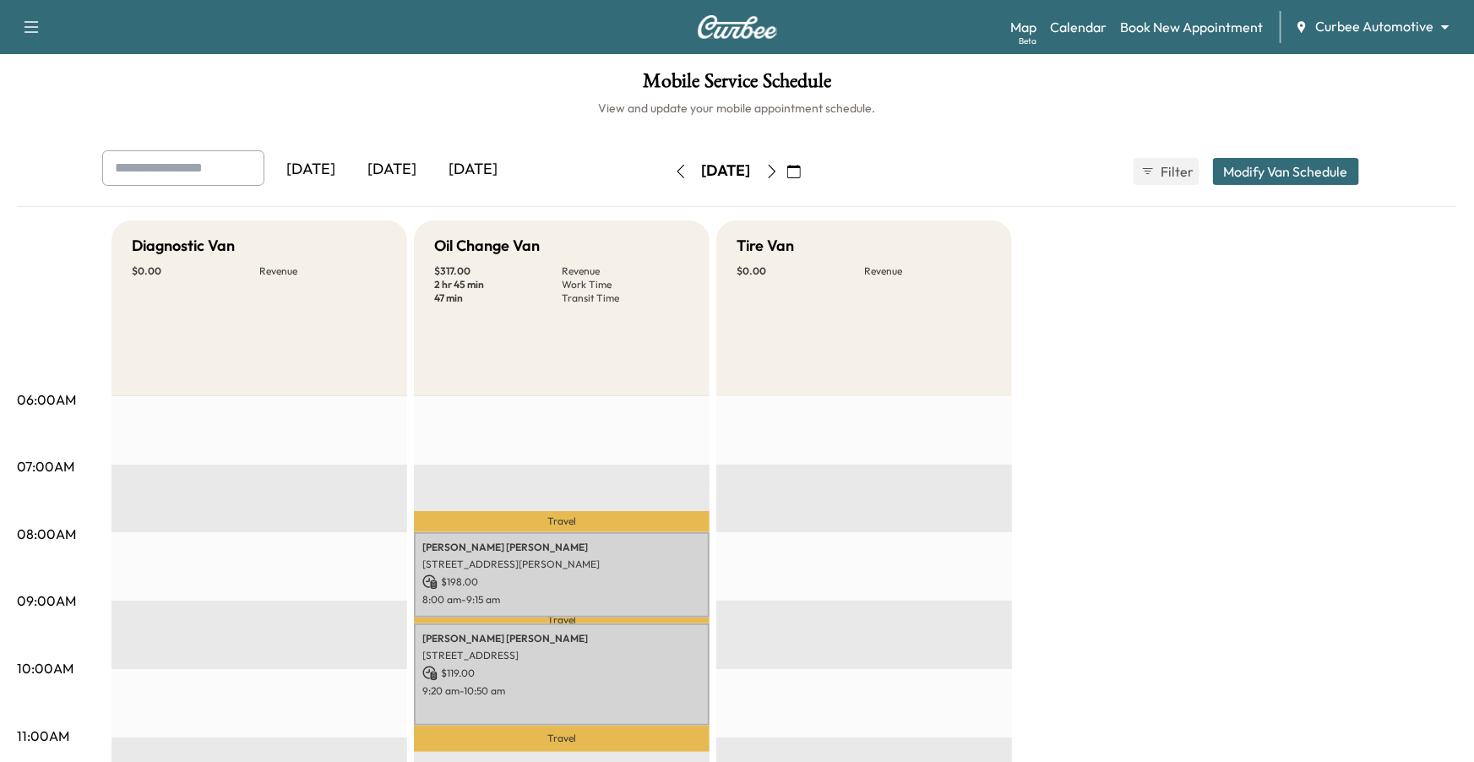
click at [674, 172] on icon "button" at bounding box center [681, 172] width 14 height 14
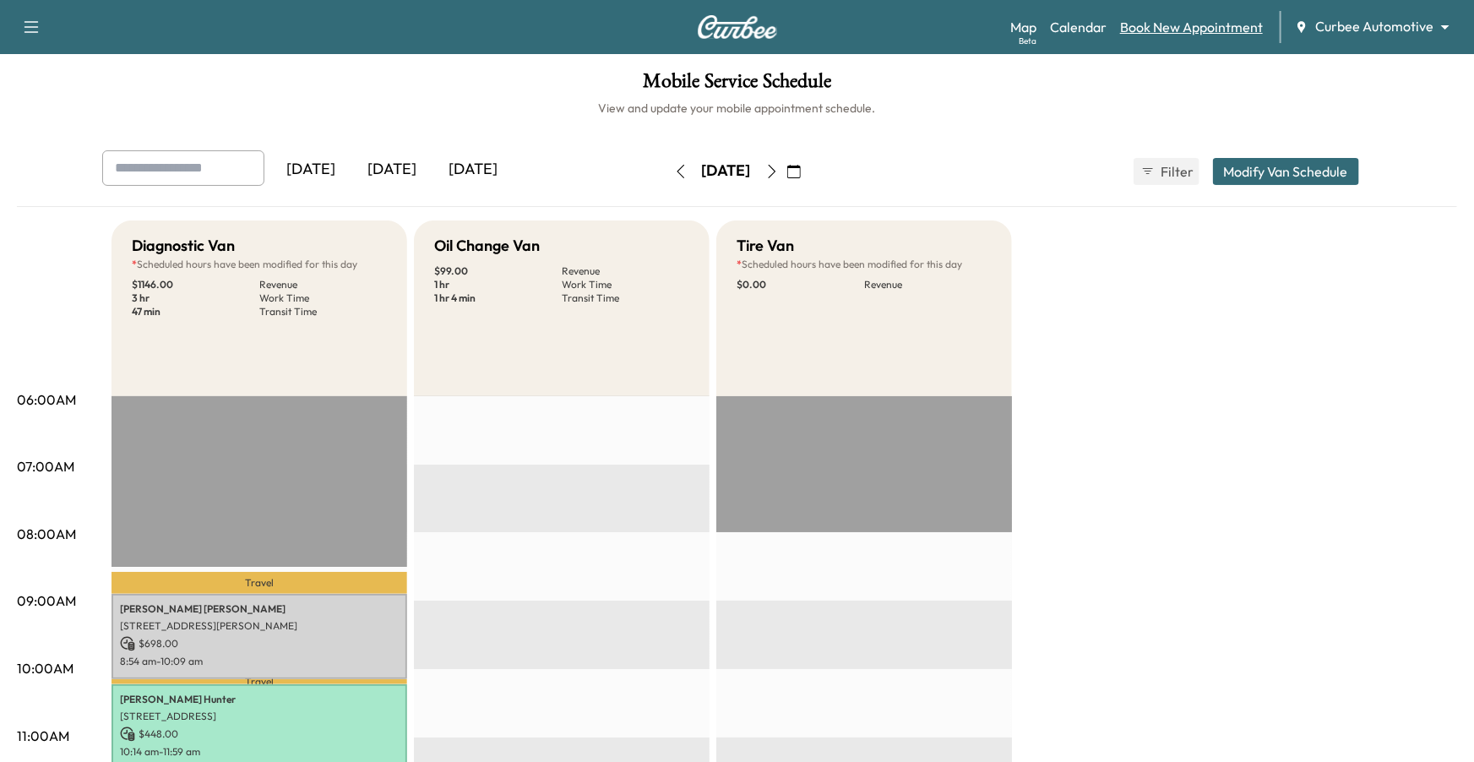
click at [1105, 34] on link "Book New Appointment" at bounding box center [1191, 27] width 143 height 20
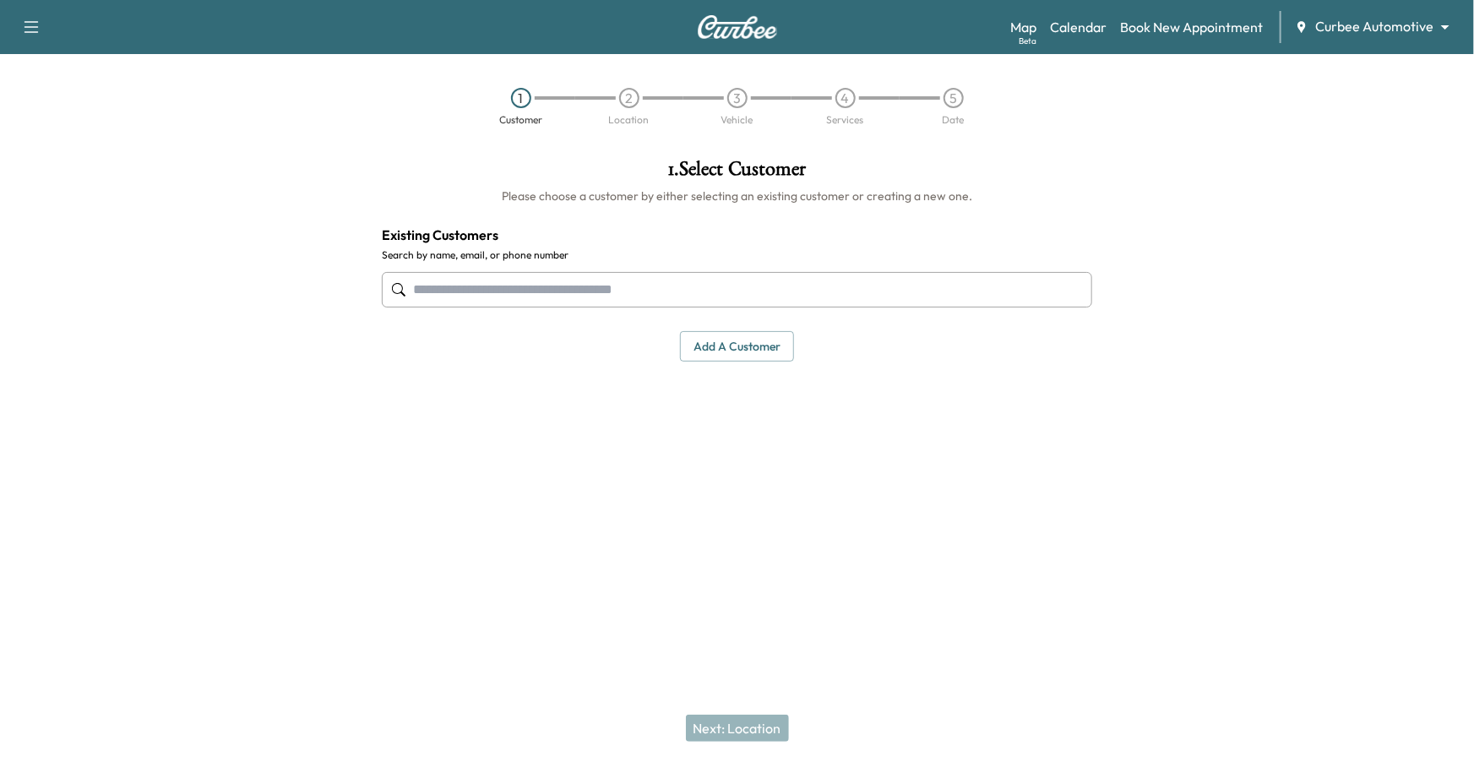
click at [698, 290] on input "text" at bounding box center [737, 289] width 711 height 35
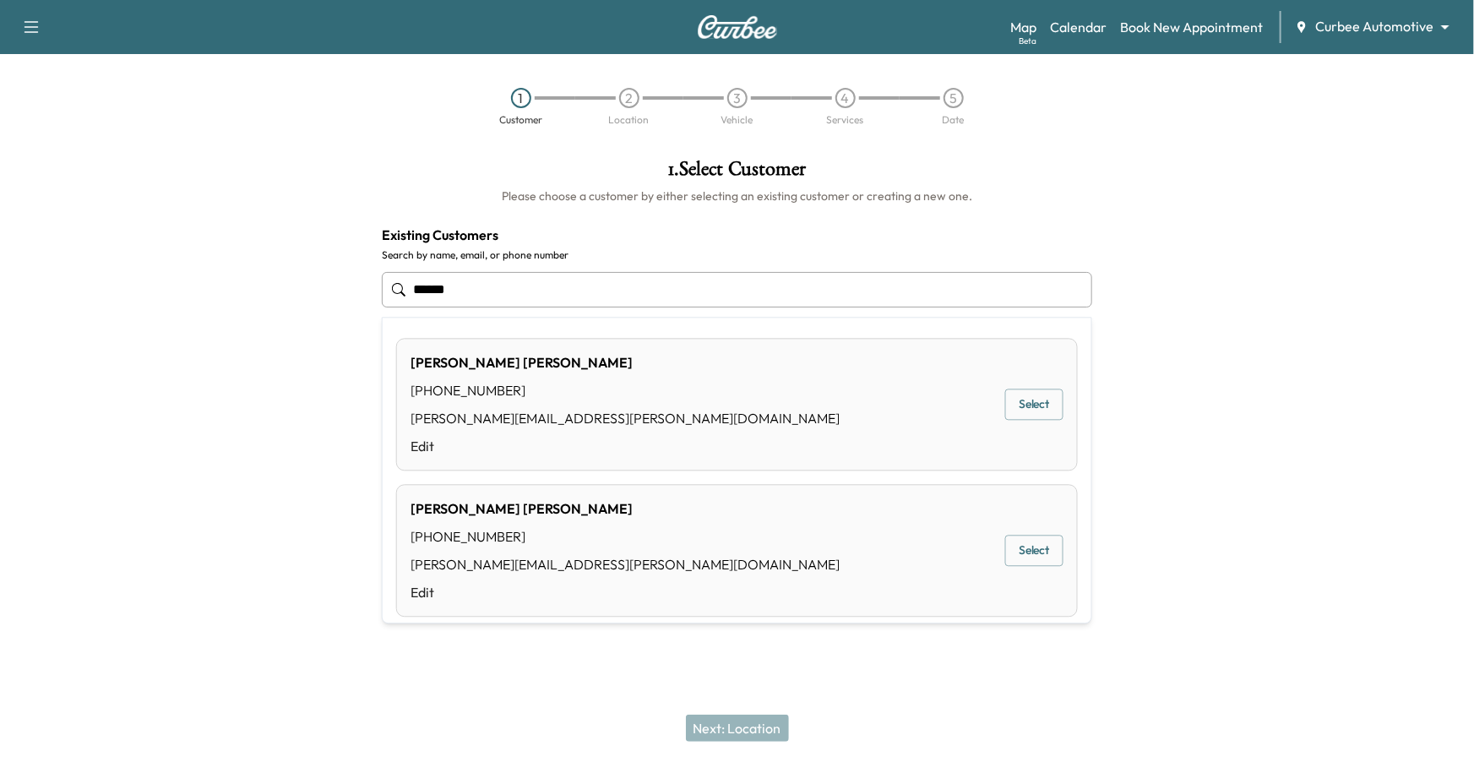
click at [1000, 433] on div "[PERSON_NAME] [PHONE_NUMBER] [PERSON_NAME][EMAIL_ADDRESS][PERSON_NAME][DOMAIN_N…" at bounding box center [737, 404] width 682 height 133
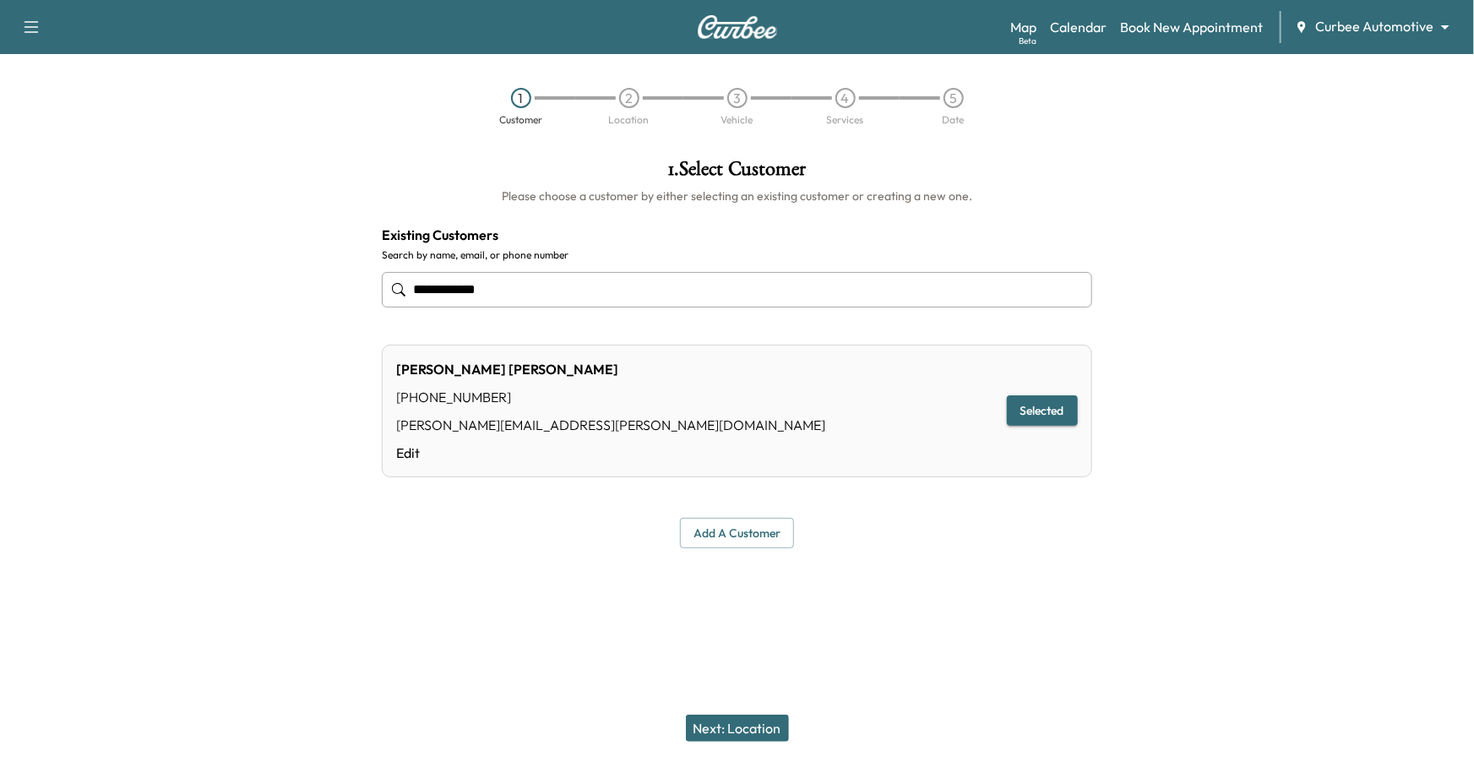
type input "**********"
click at [715, 623] on button "Next: Location" at bounding box center [737, 728] width 103 height 27
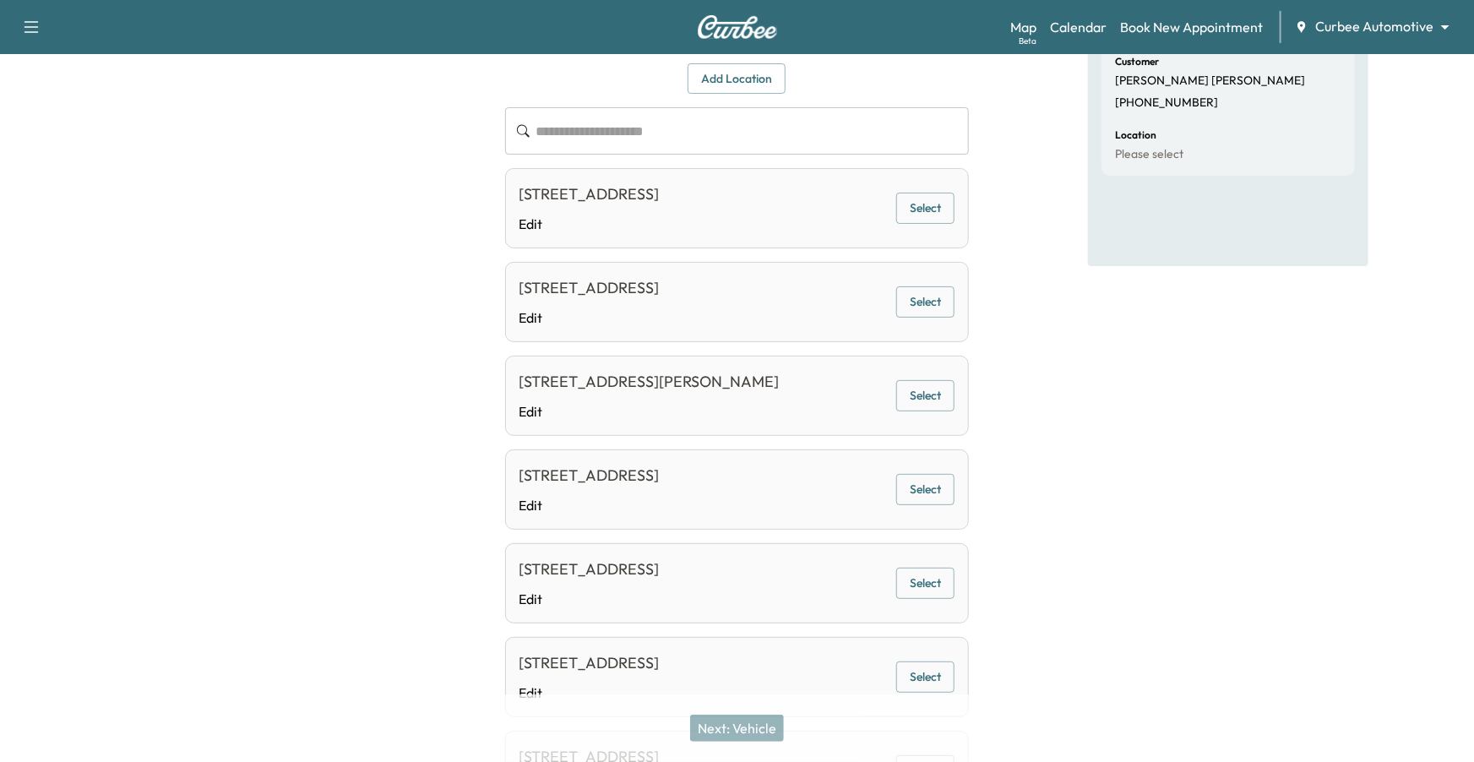
click at [896, 511] on div "[STREET_ADDRESS] Edit Select" at bounding box center [737, 490] width 465 height 80
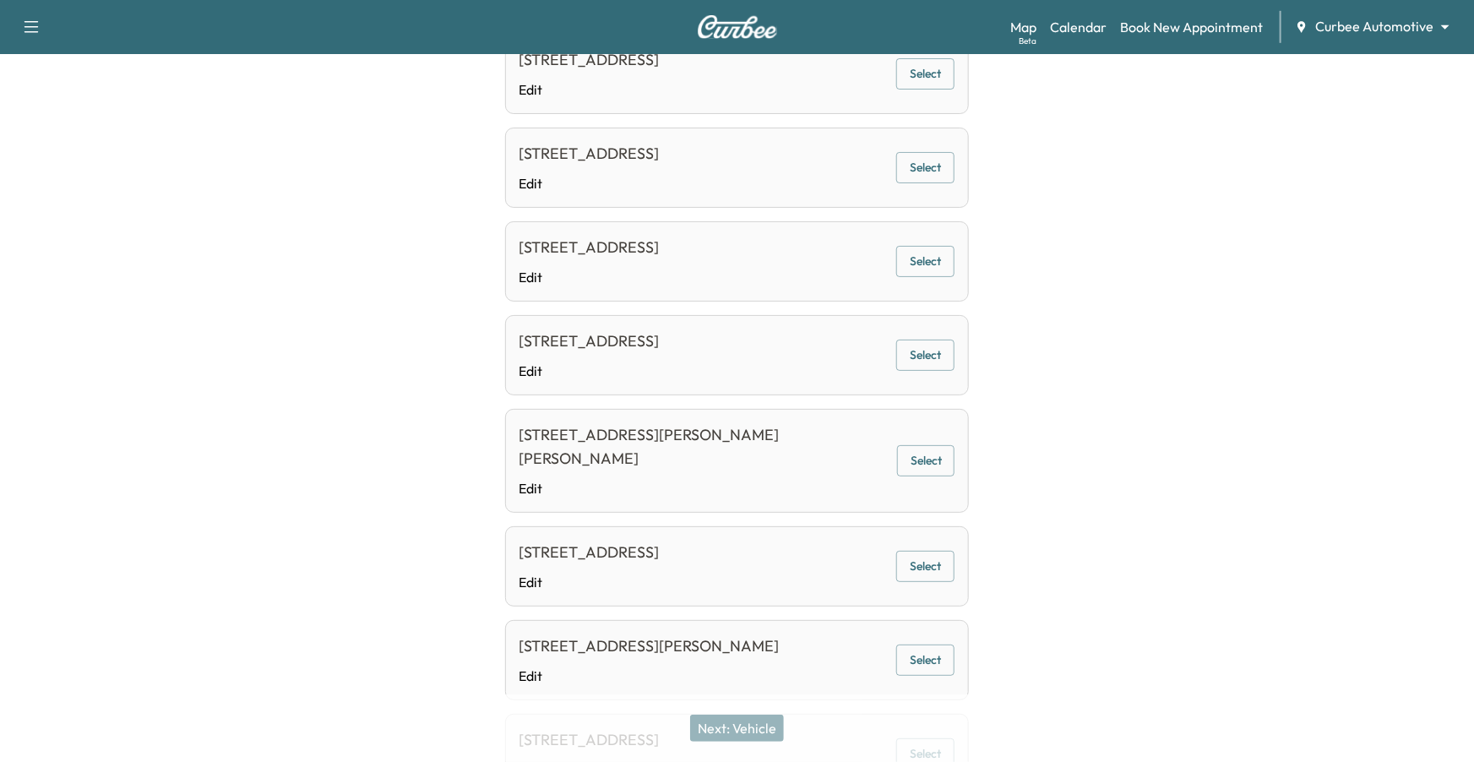
scroll to position [748, 0]
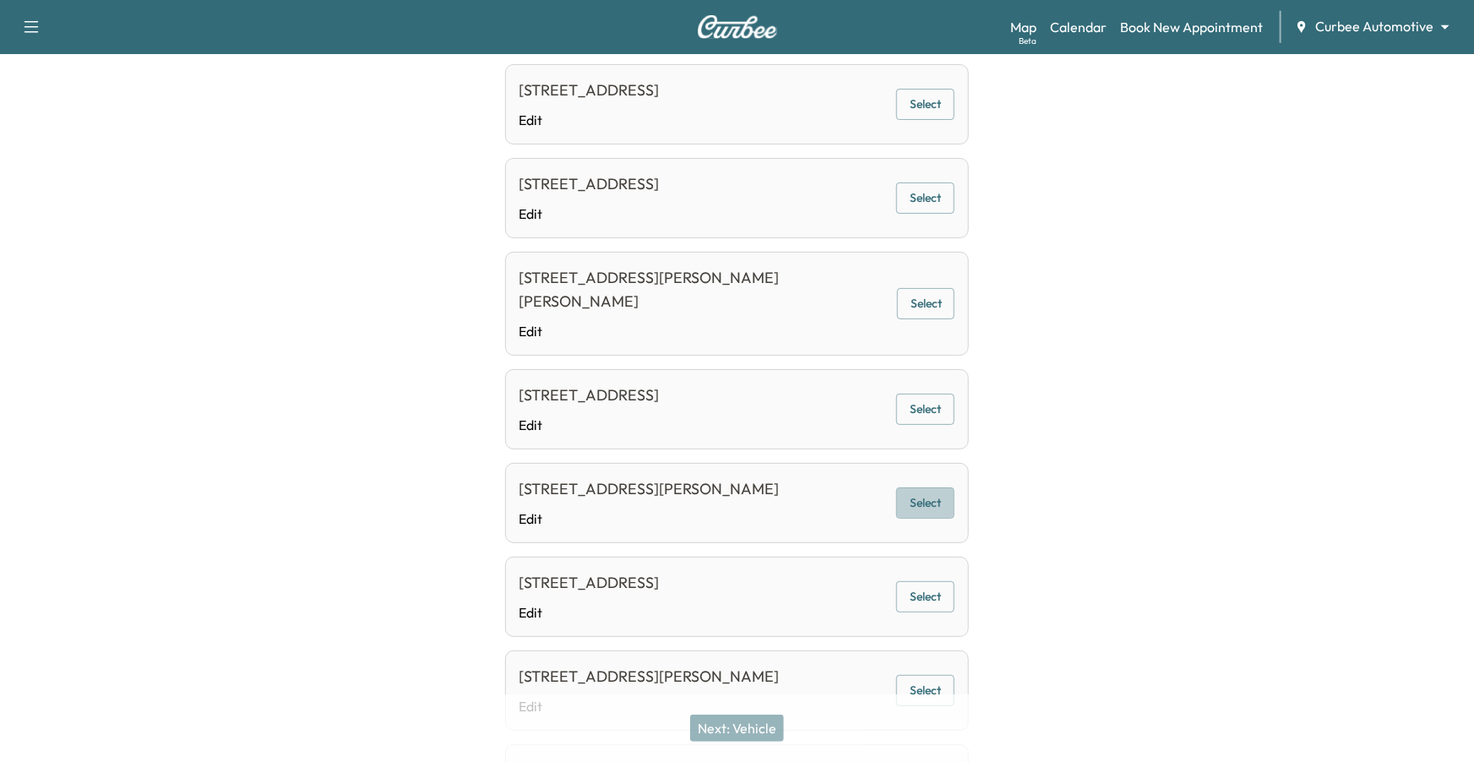
click at [942, 488] on button "Select" at bounding box center [925, 503] width 58 height 31
click at [715, 623] on button "Next: Vehicle" at bounding box center [737, 728] width 94 height 27
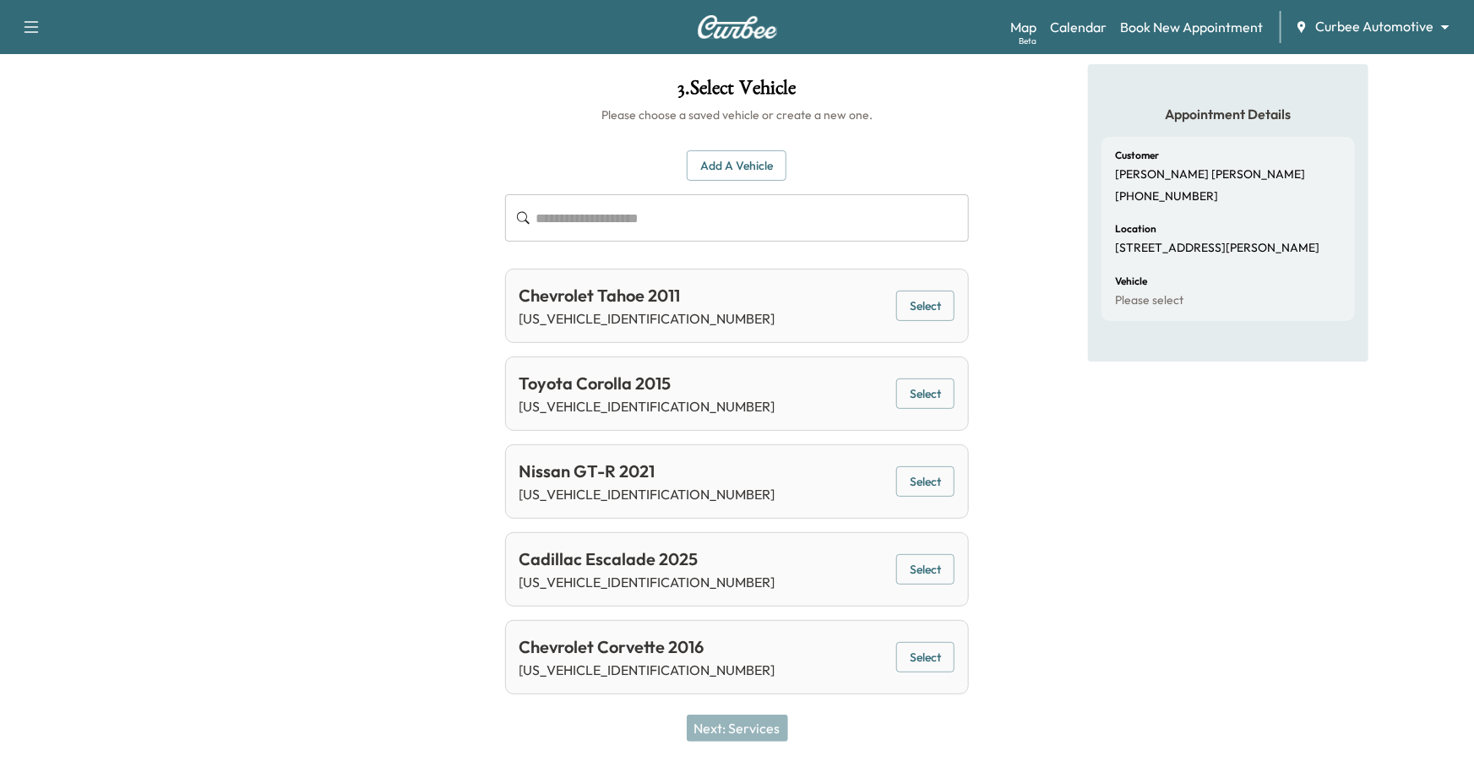
scroll to position [79, 0]
click at [917, 623] on button "Select" at bounding box center [925, 659] width 58 height 31
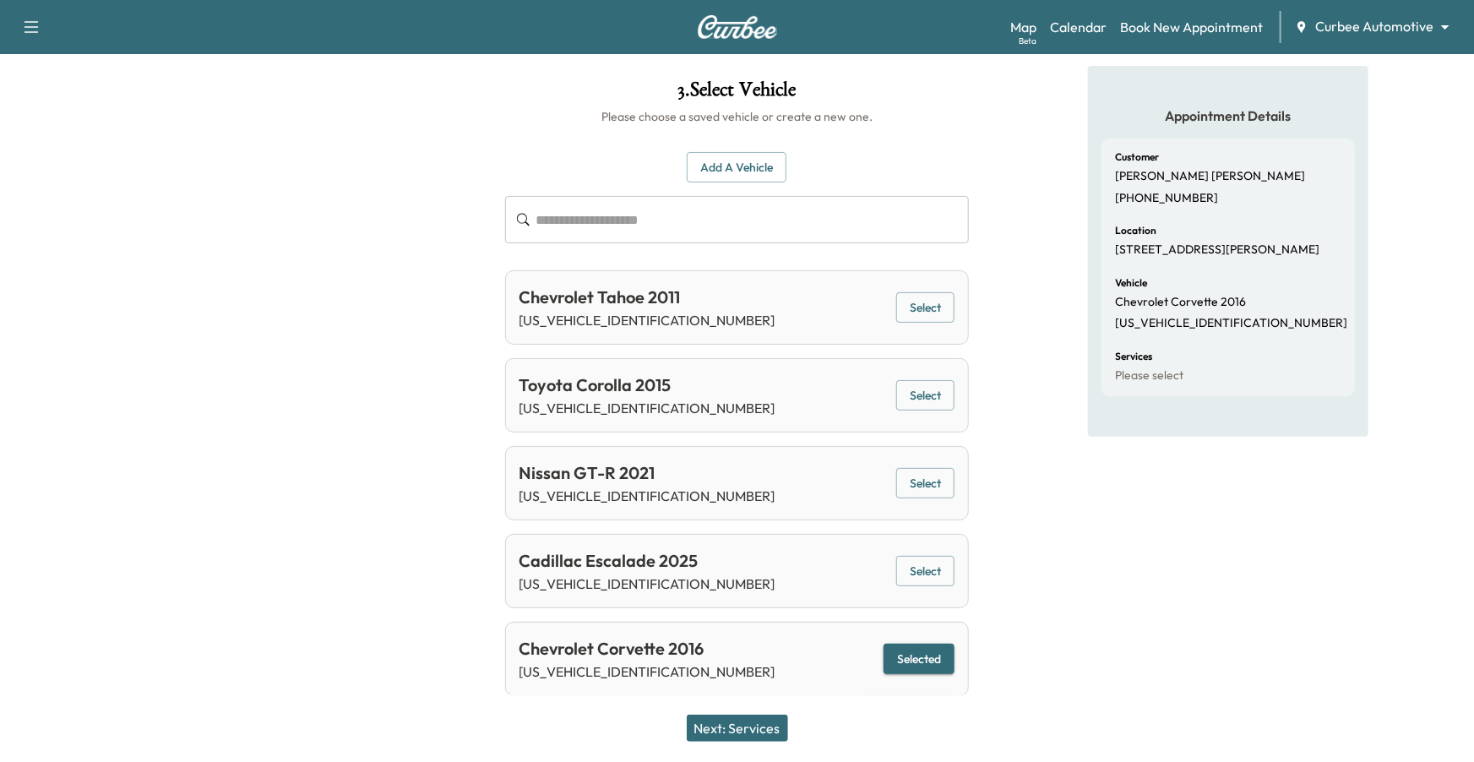
click at [762, 623] on button "Next: Services" at bounding box center [737, 728] width 101 height 27
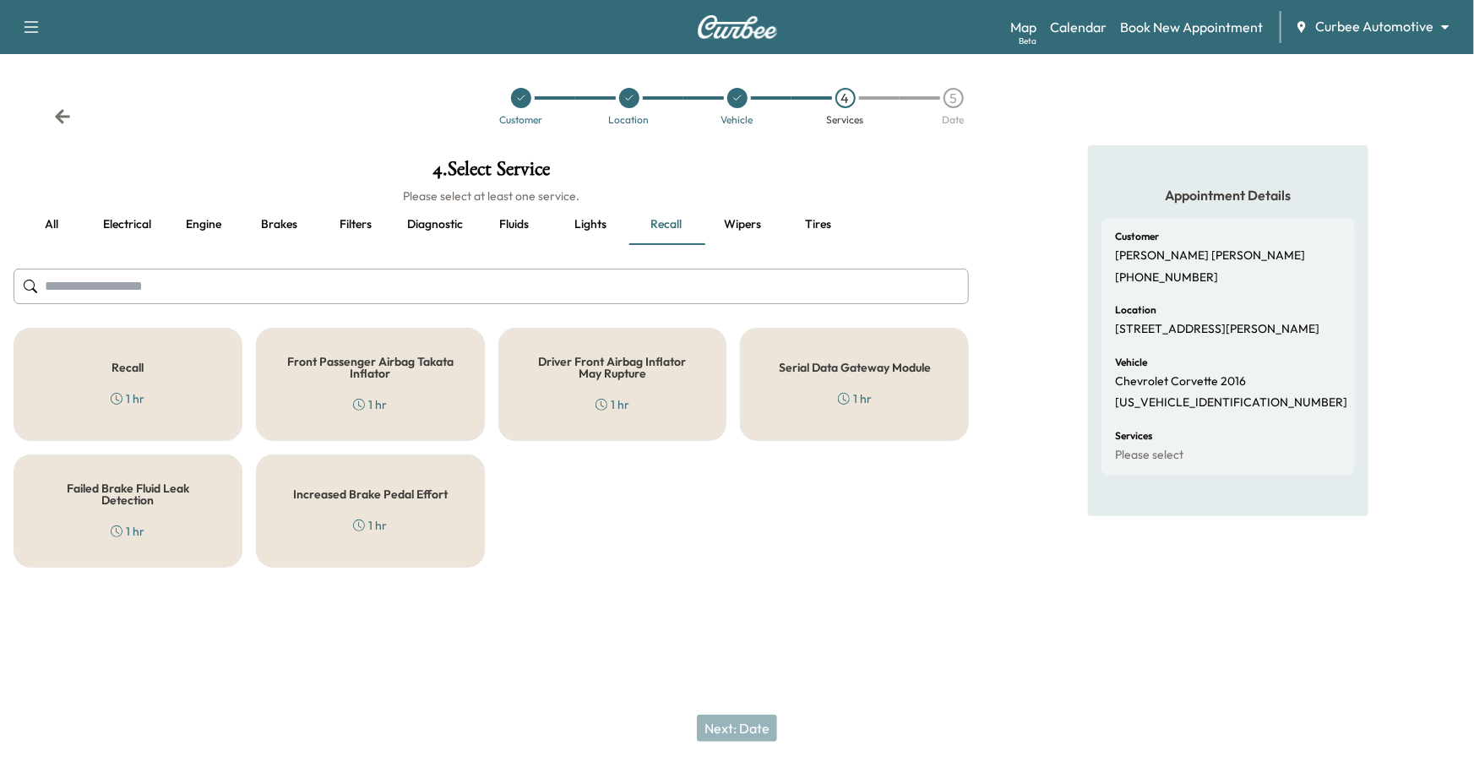
click at [217, 391] on div "Recall 1 hr" at bounding box center [128, 384] width 229 height 113
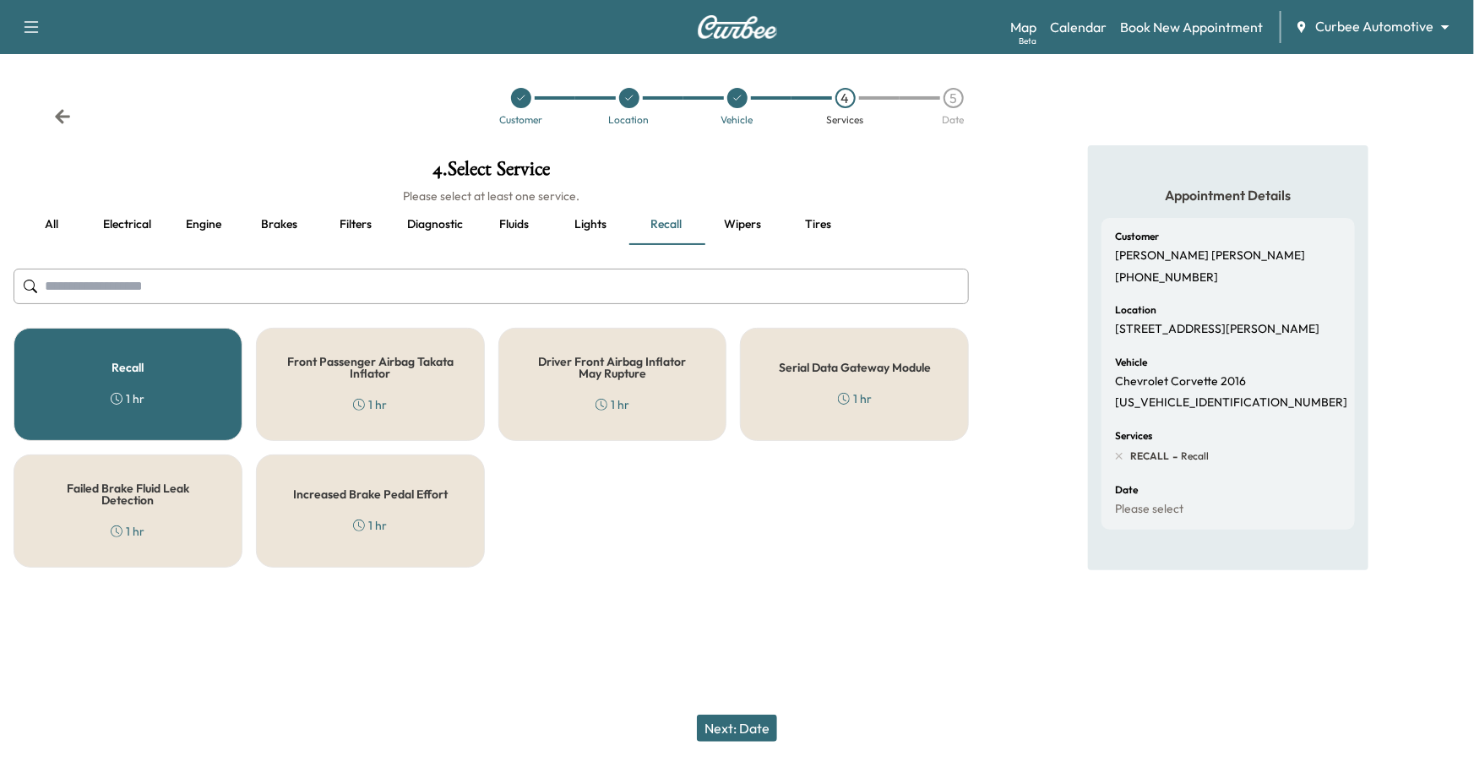
click at [727, 623] on button "Next: Date" at bounding box center [737, 728] width 80 height 27
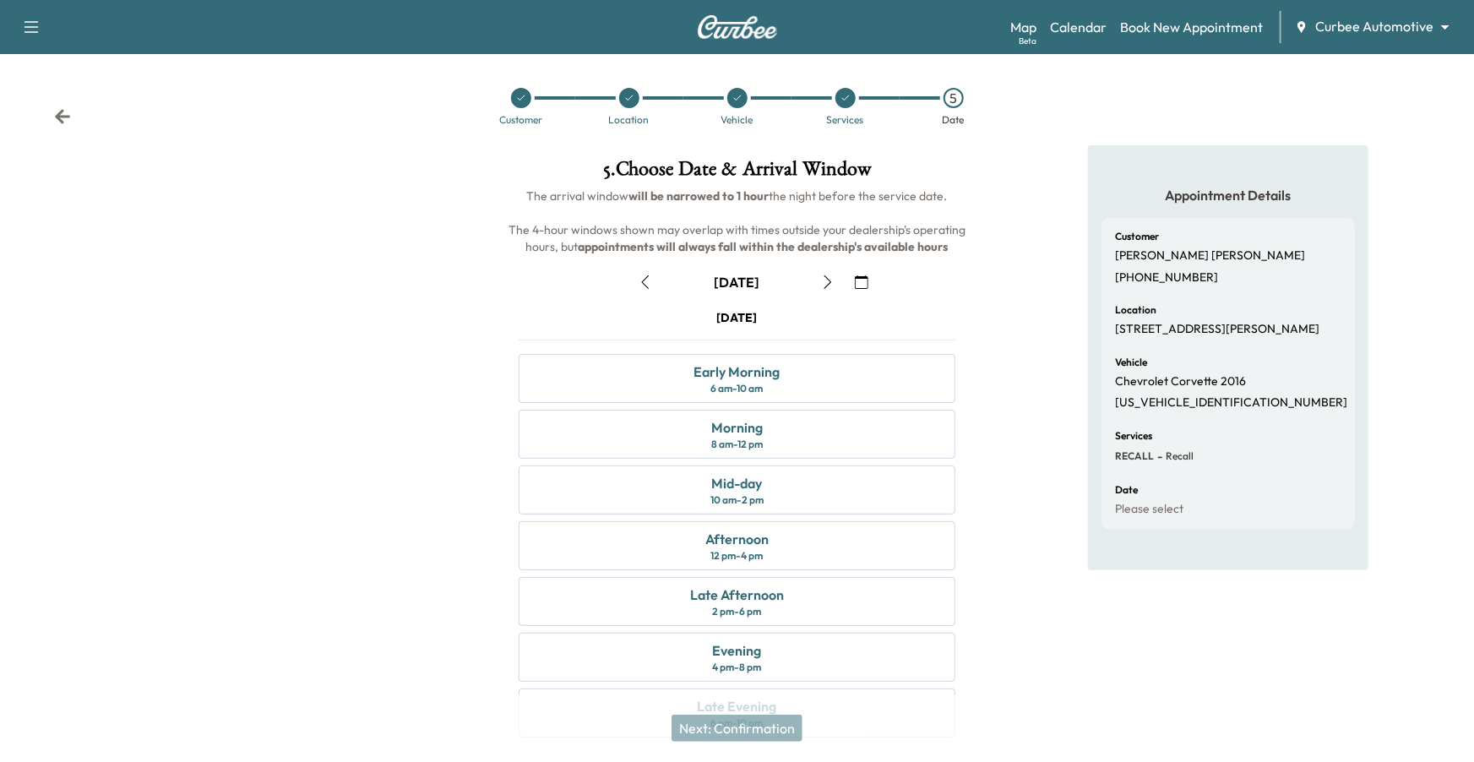
scroll to position [48, 0]
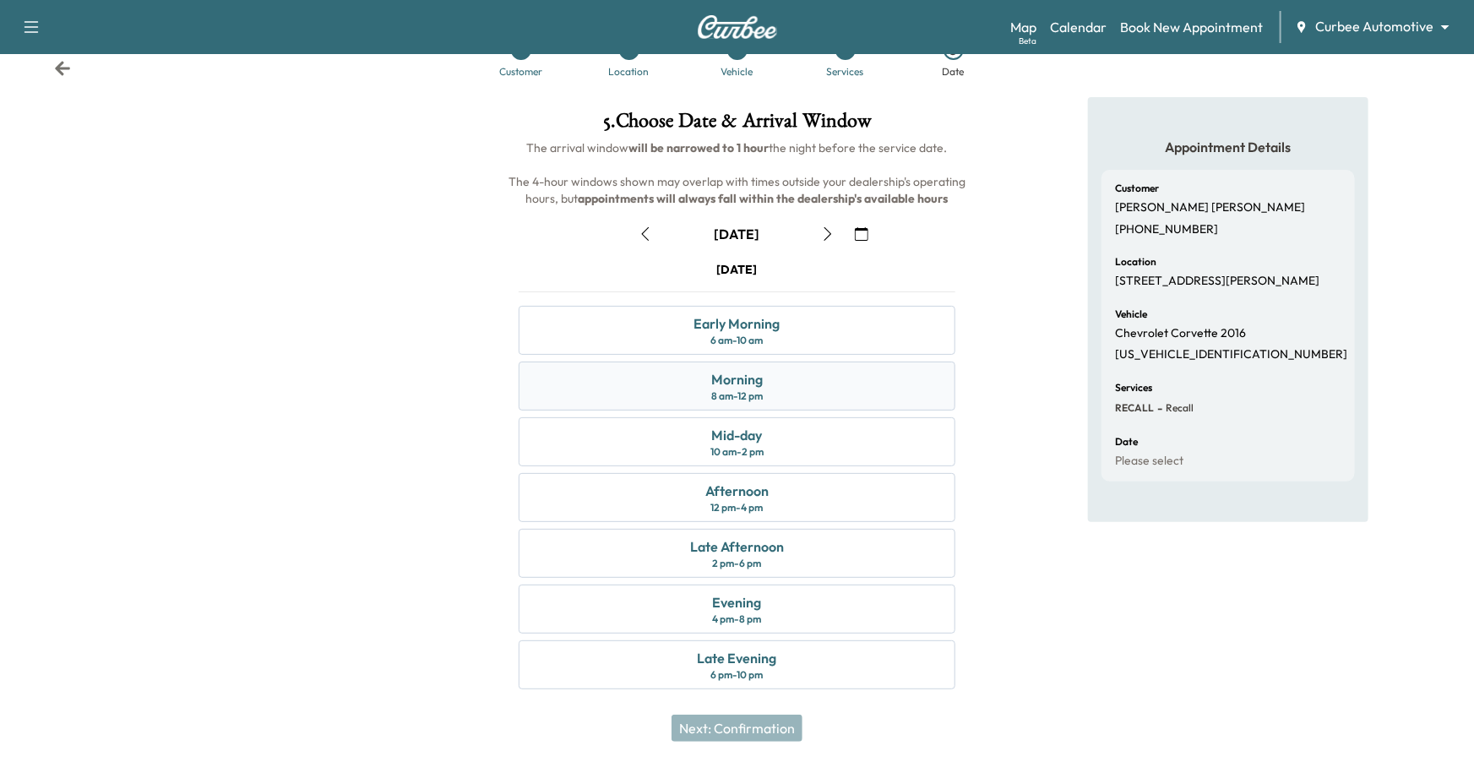
click at [875, 406] on div "Morning 8 am - 12 pm" at bounding box center [738, 386] width 438 height 49
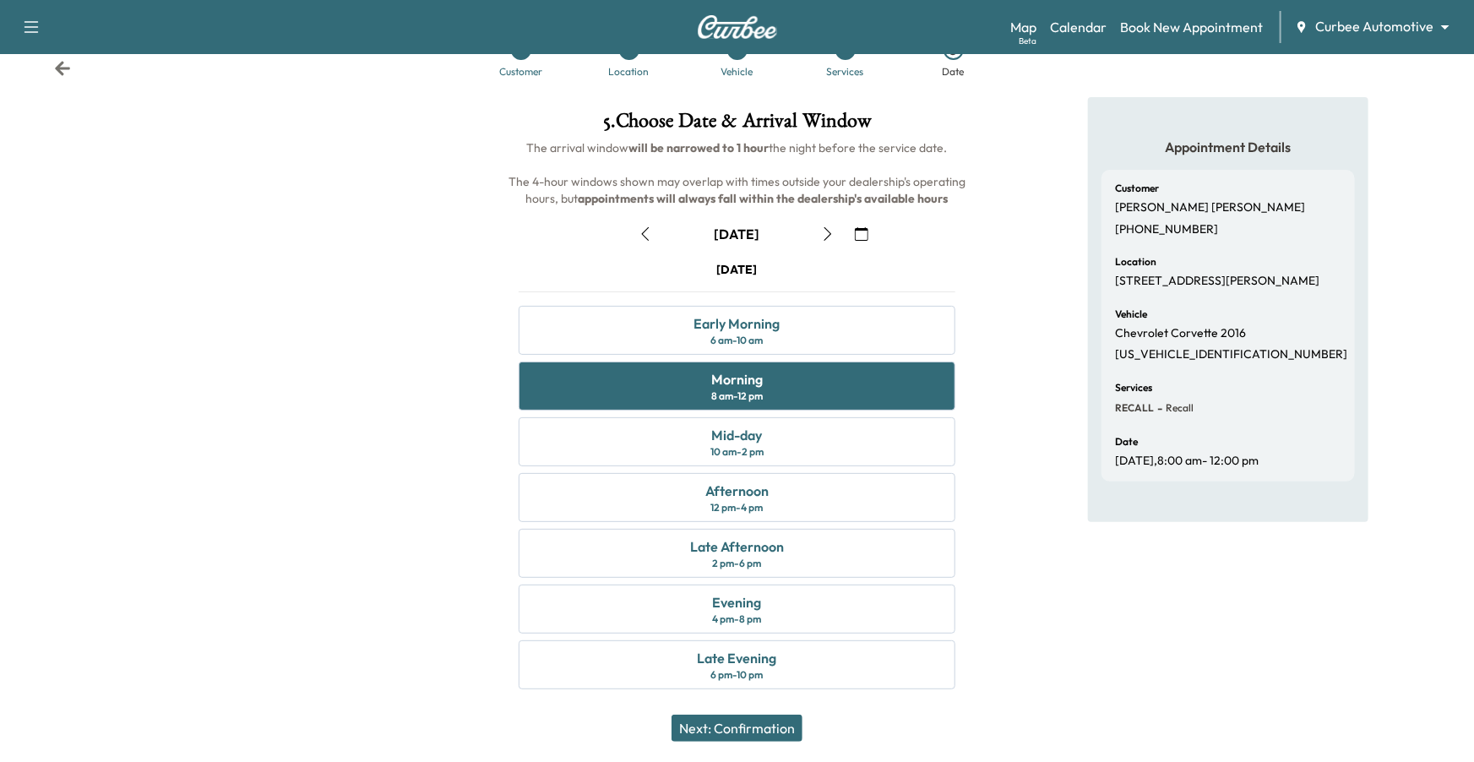
click at [737, 623] on button "Next: Confirmation" at bounding box center [737, 728] width 131 height 27
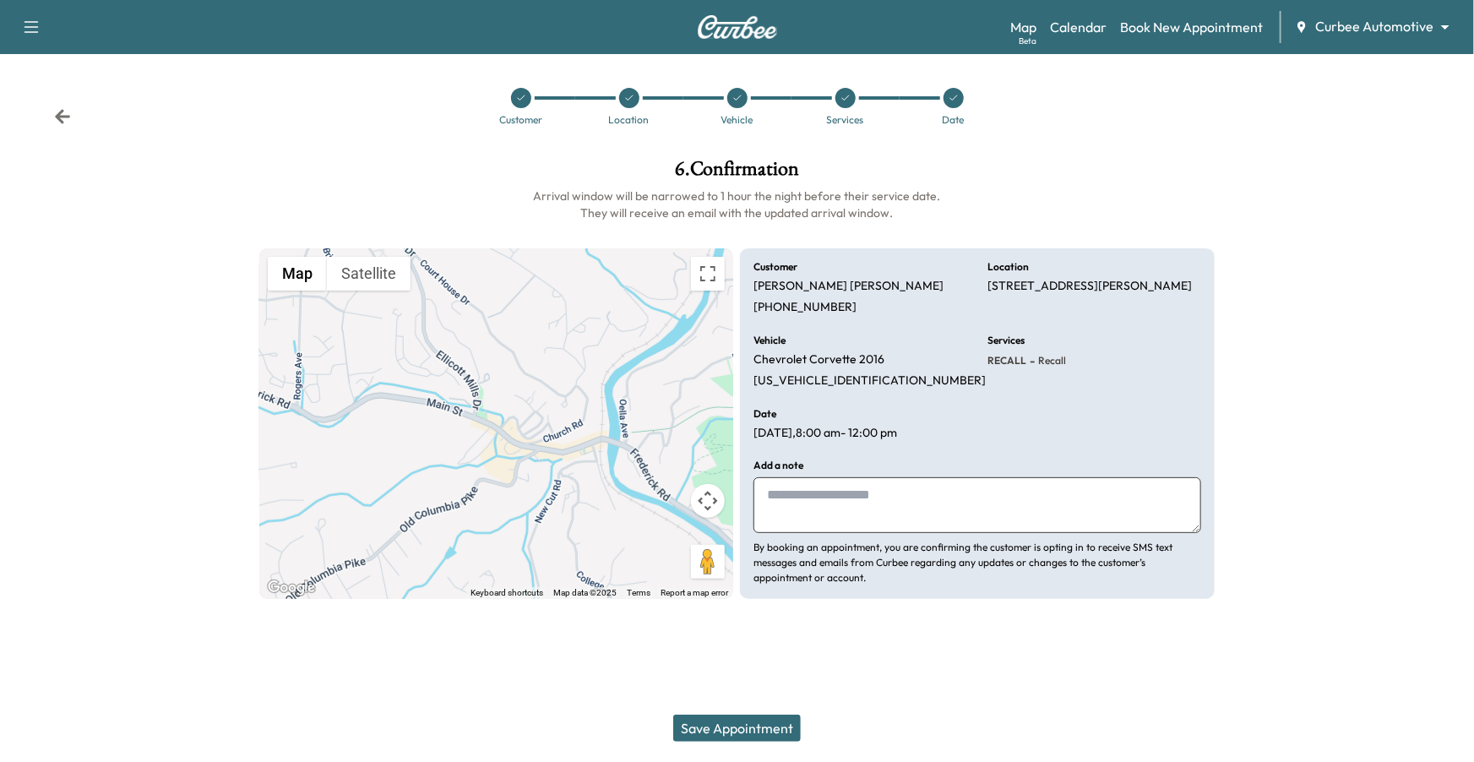
click at [737, 623] on button "Save Appointment" at bounding box center [737, 728] width 128 height 27
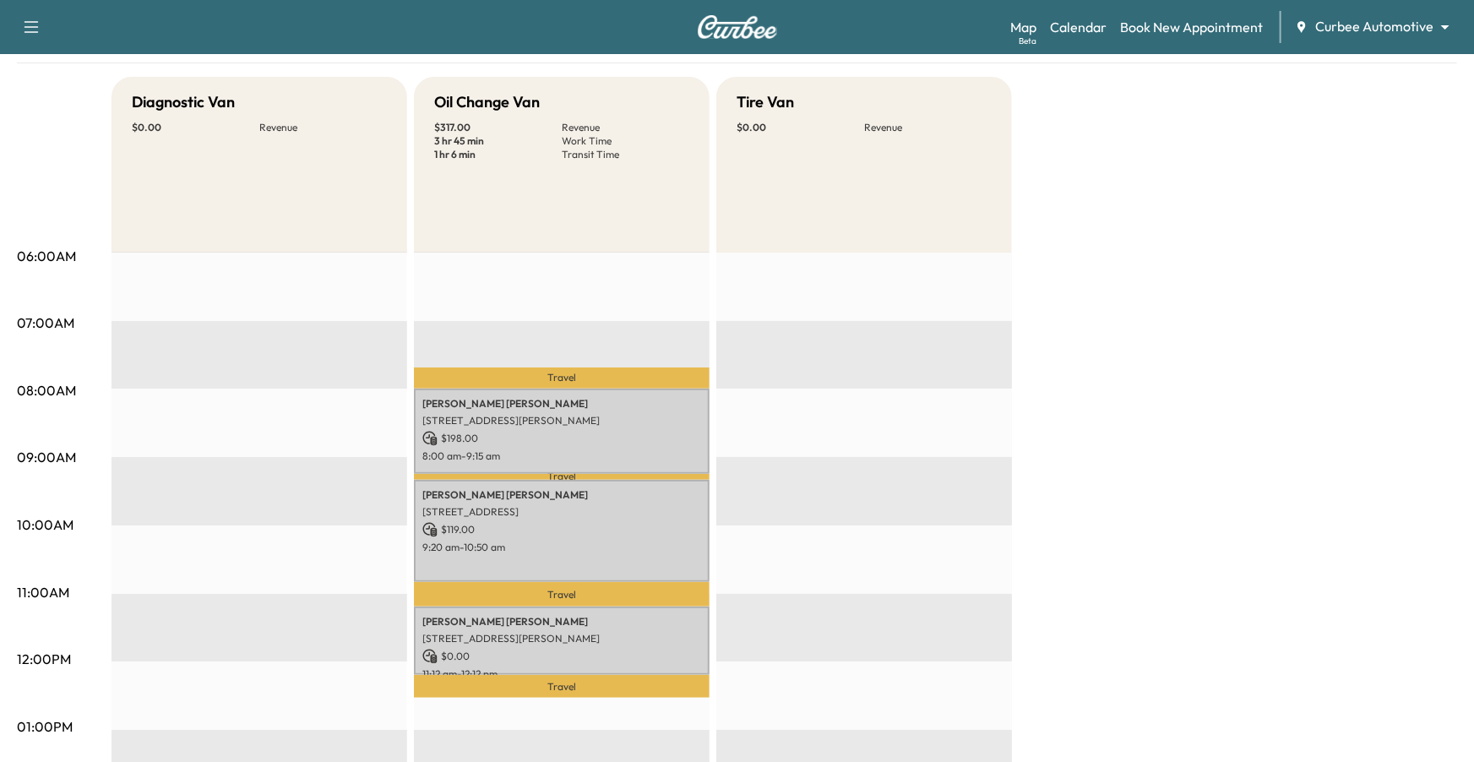
scroll to position [153, 0]
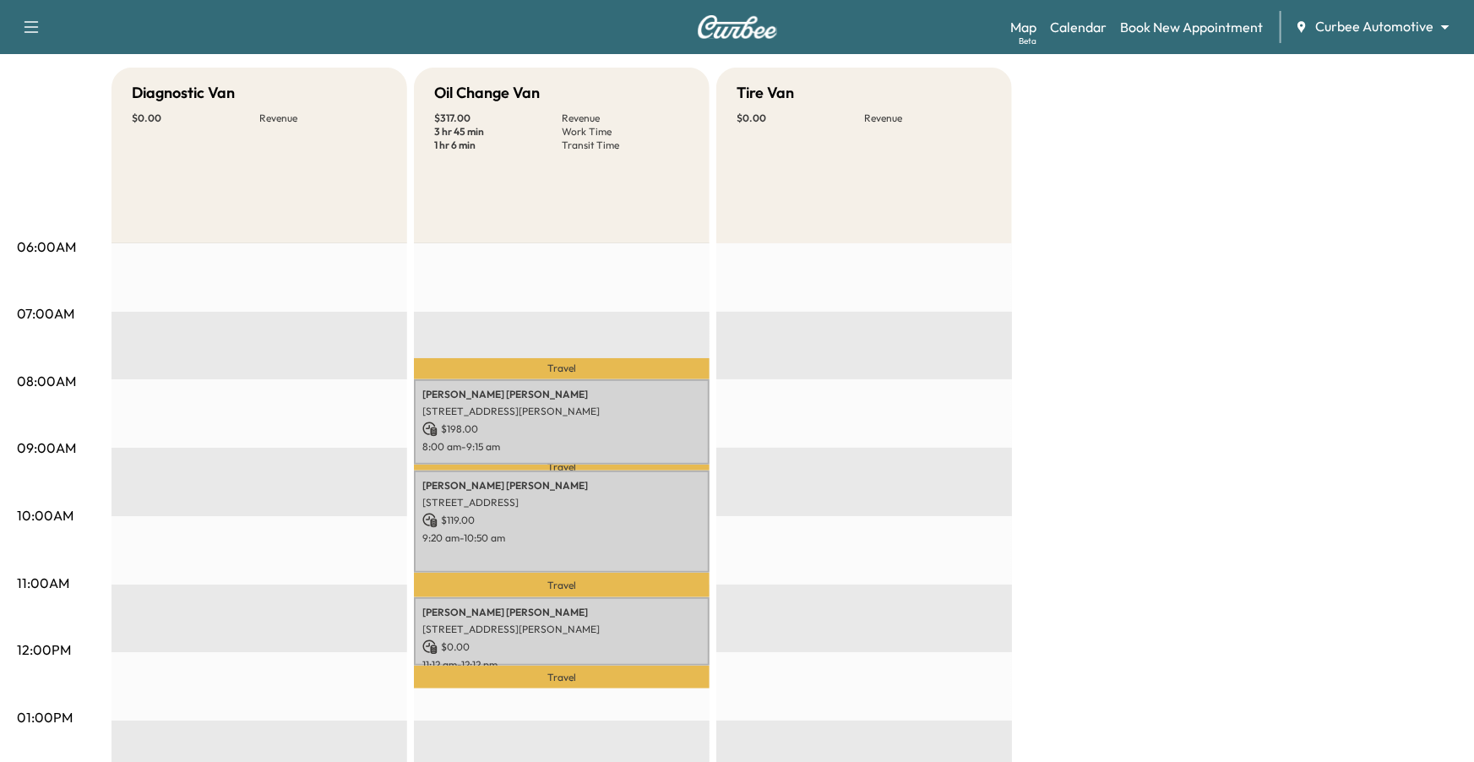
click at [28, 19] on icon "button" at bounding box center [31, 27] width 20 height 20
click at [210, 212] on div "Diagnostic Van $ 0.00 Revenue" at bounding box center [260, 156] width 296 height 176
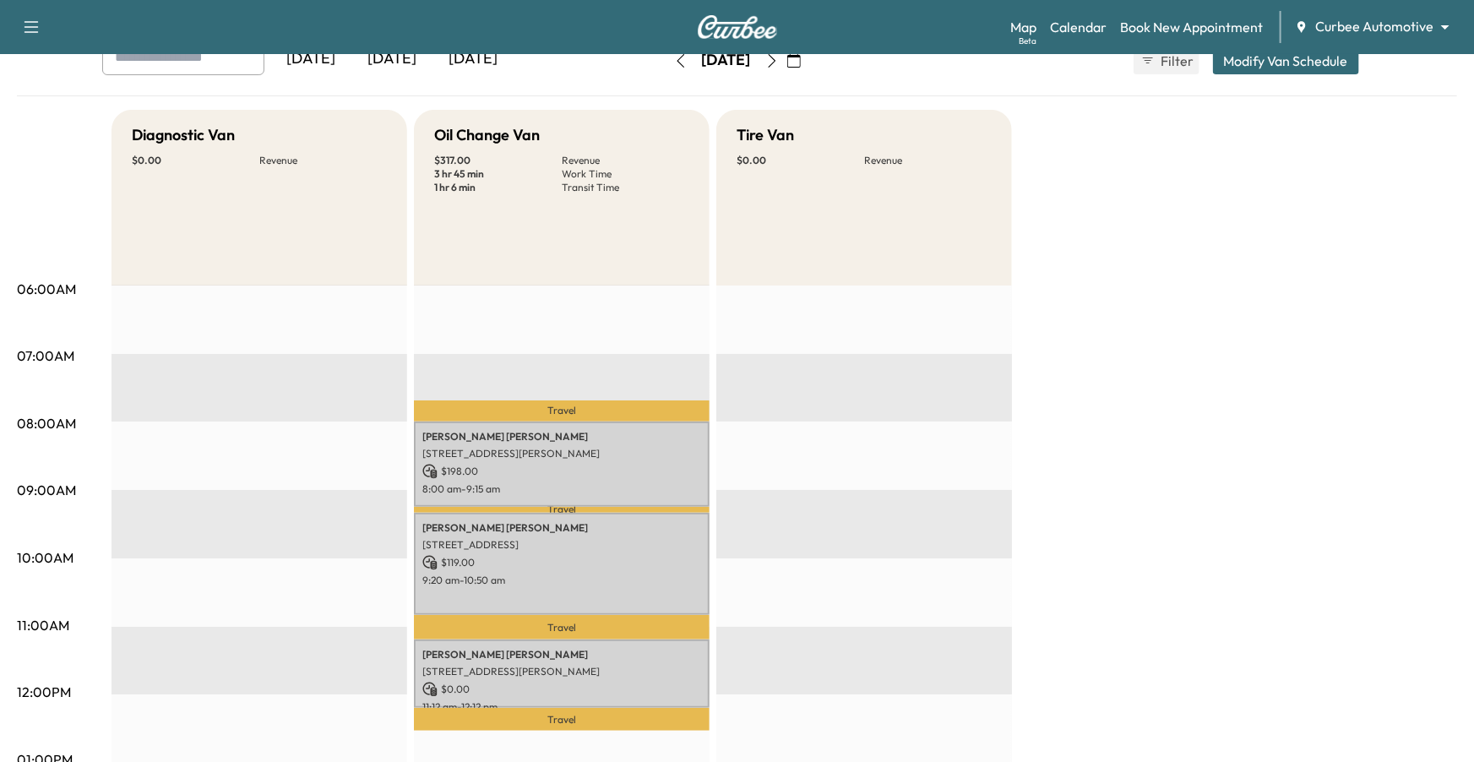
scroll to position [0, 0]
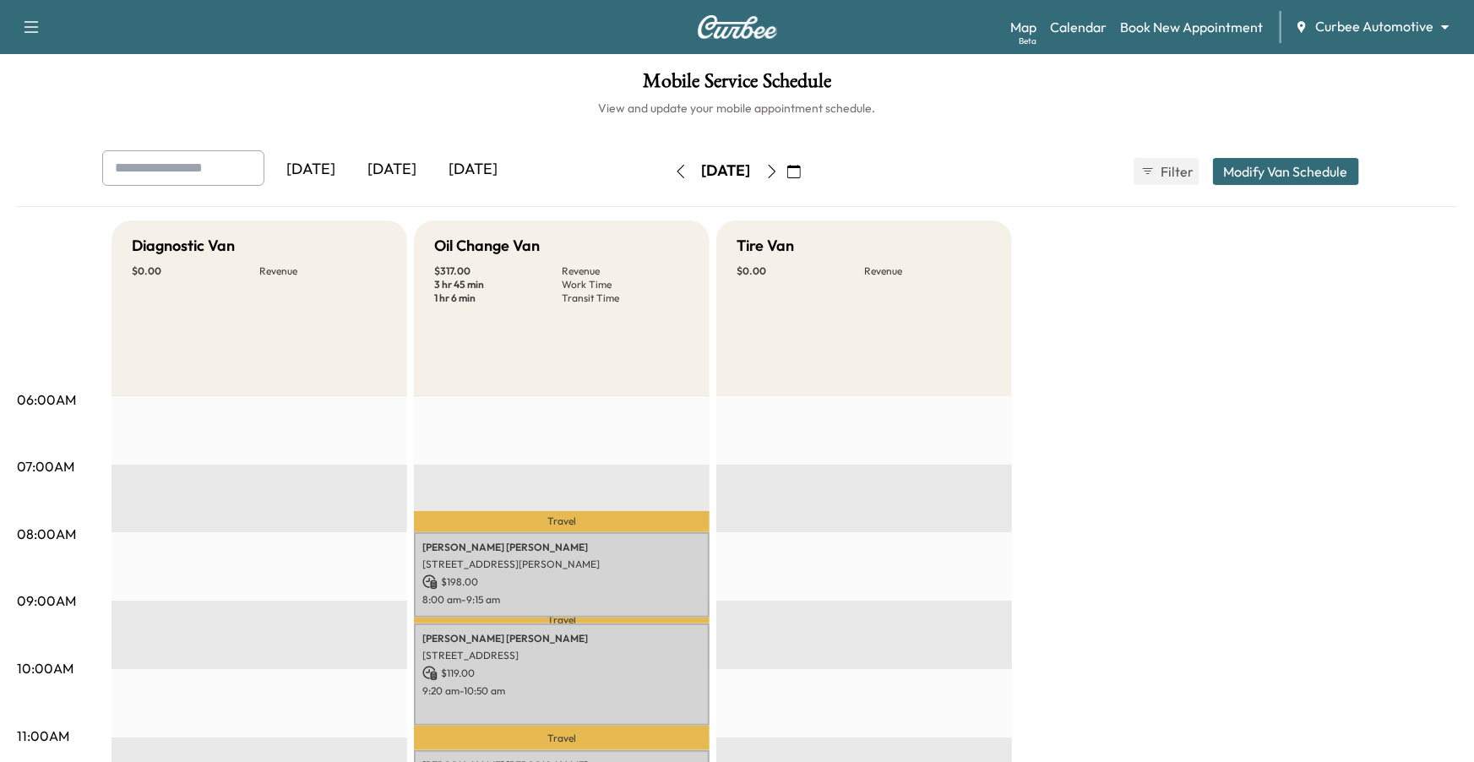
click at [677, 176] on icon "button" at bounding box center [681, 172] width 8 height 14
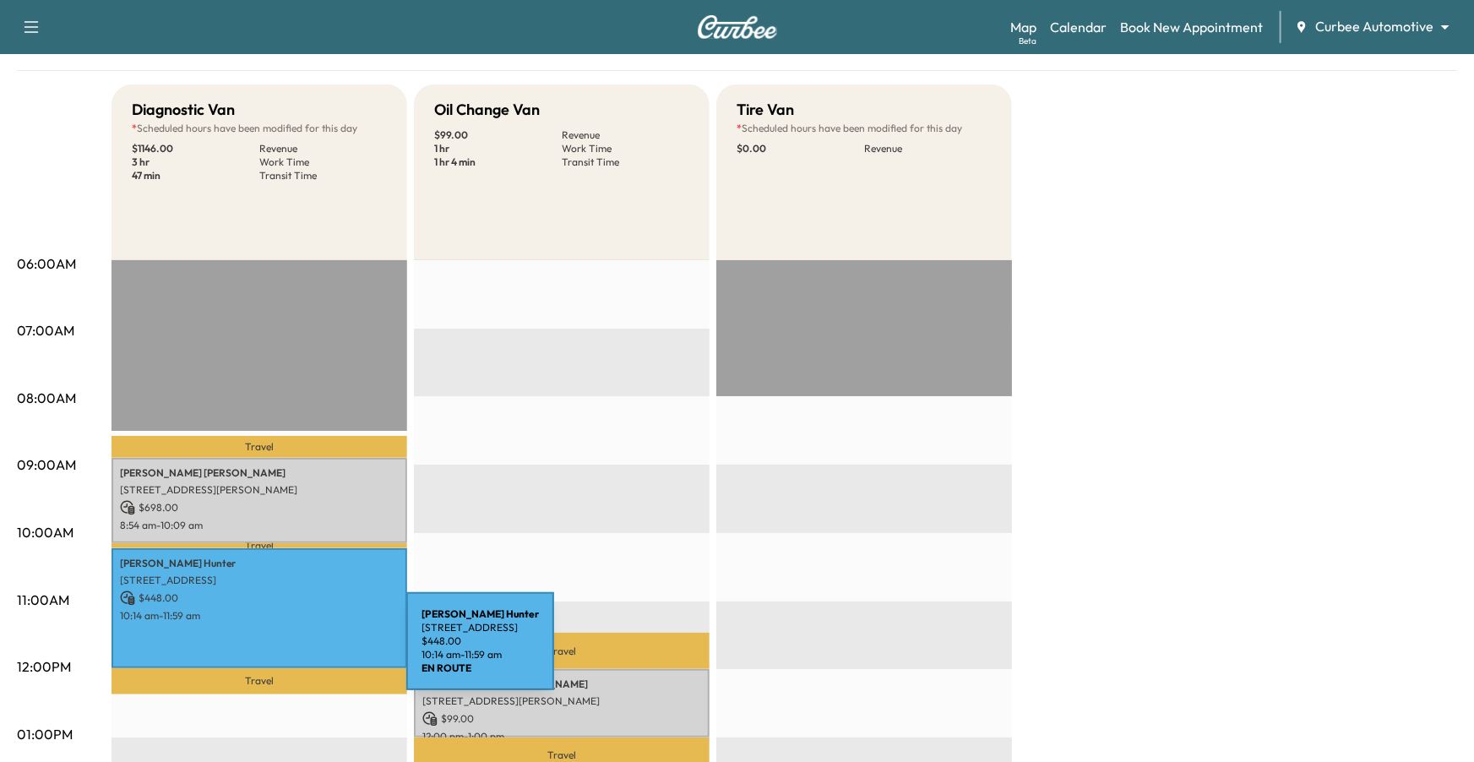
scroll to position [137, 0]
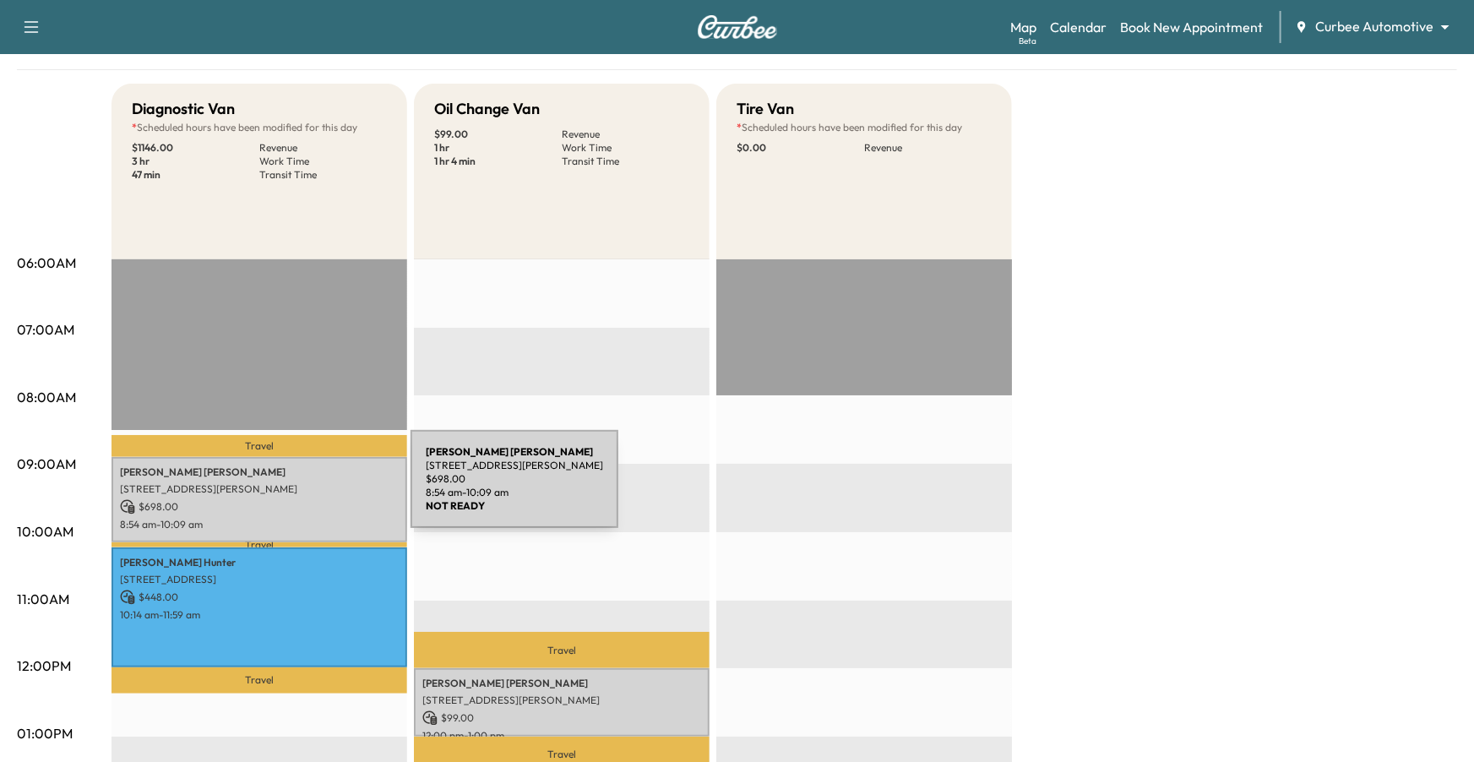
click at [284, 489] on p "[STREET_ADDRESS][PERSON_NAME]" at bounding box center [259, 489] width 279 height 14
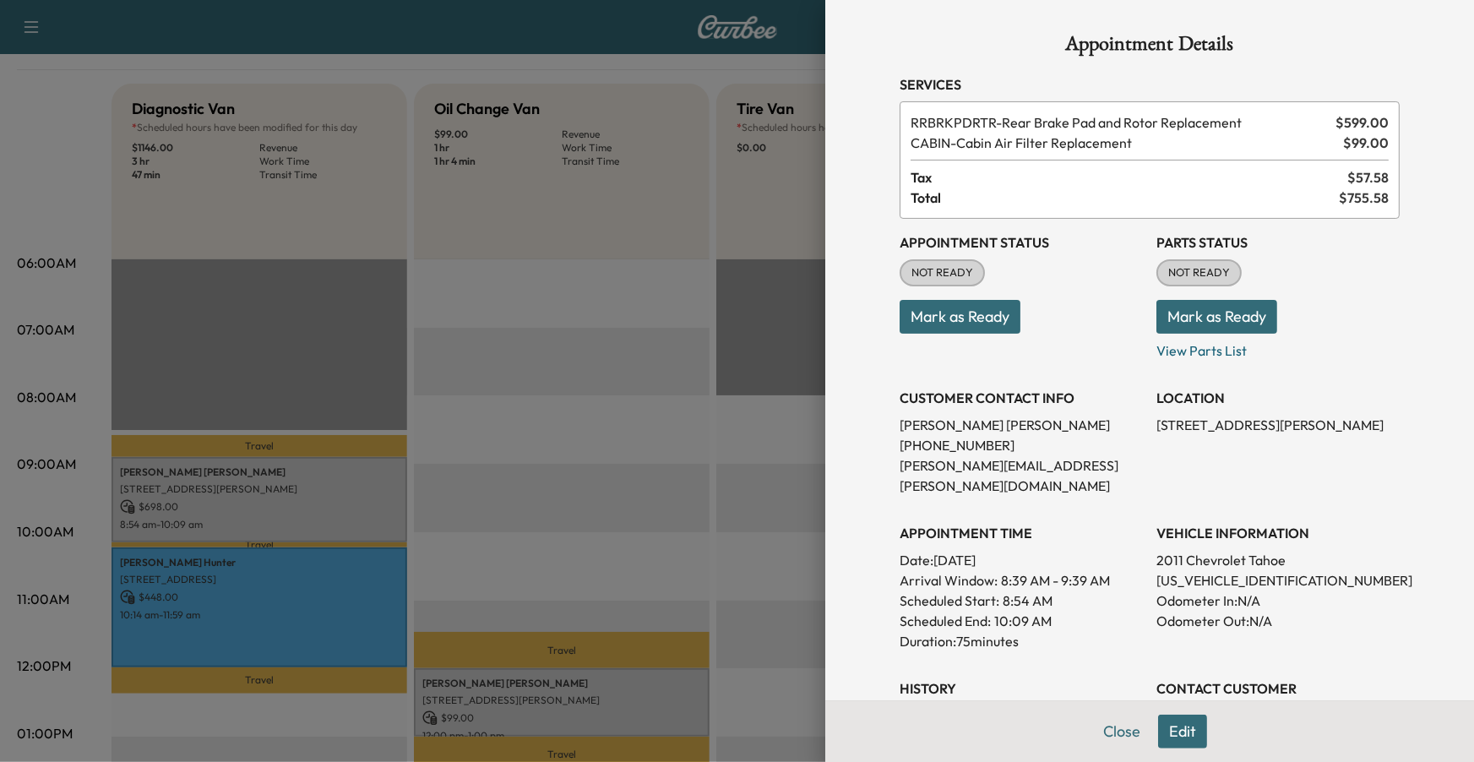
click at [711, 355] on div at bounding box center [737, 381] width 1474 height 762
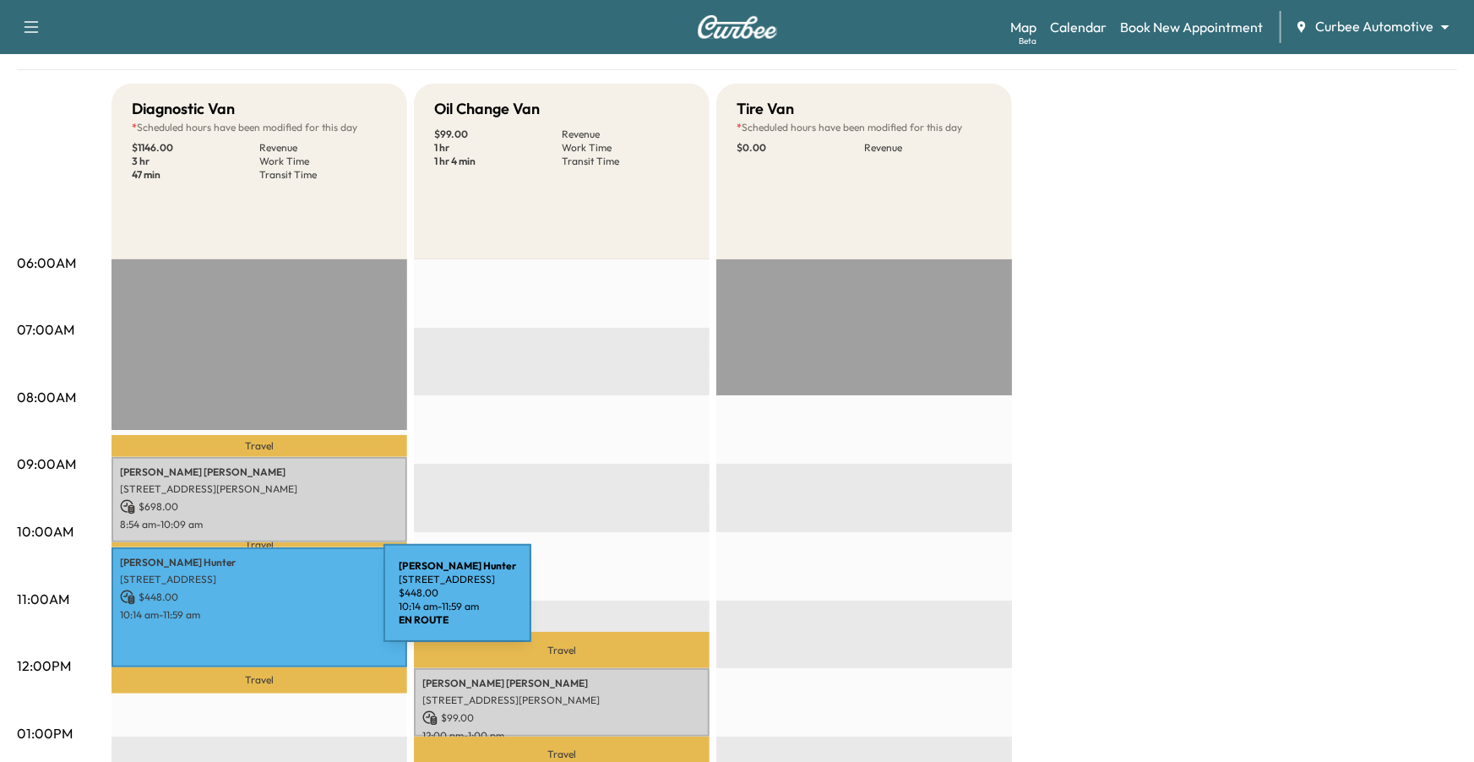
click at [257, 603] on p "$ 448.00" at bounding box center [259, 597] width 279 height 15
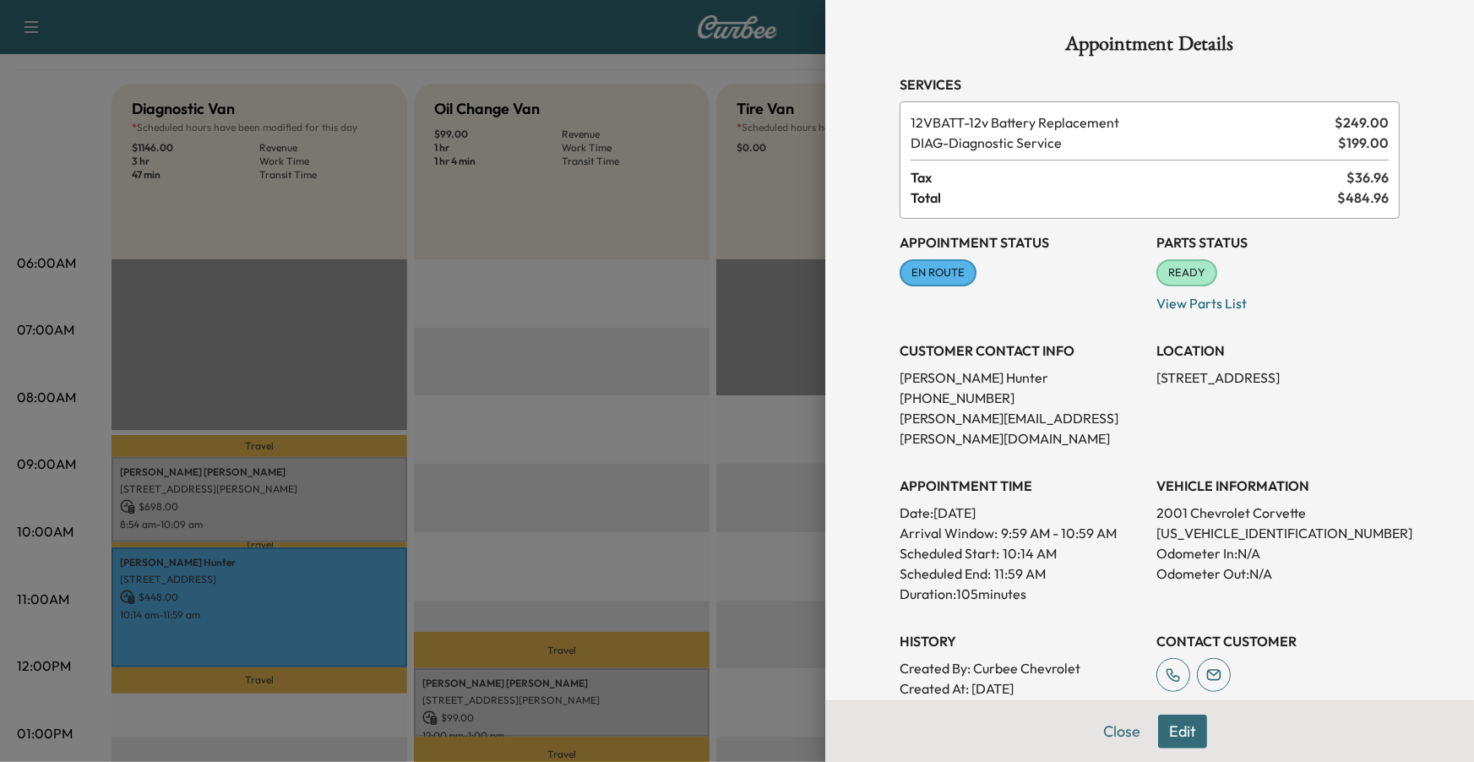
click at [631, 389] on div at bounding box center [737, 381] width 1474 height 762
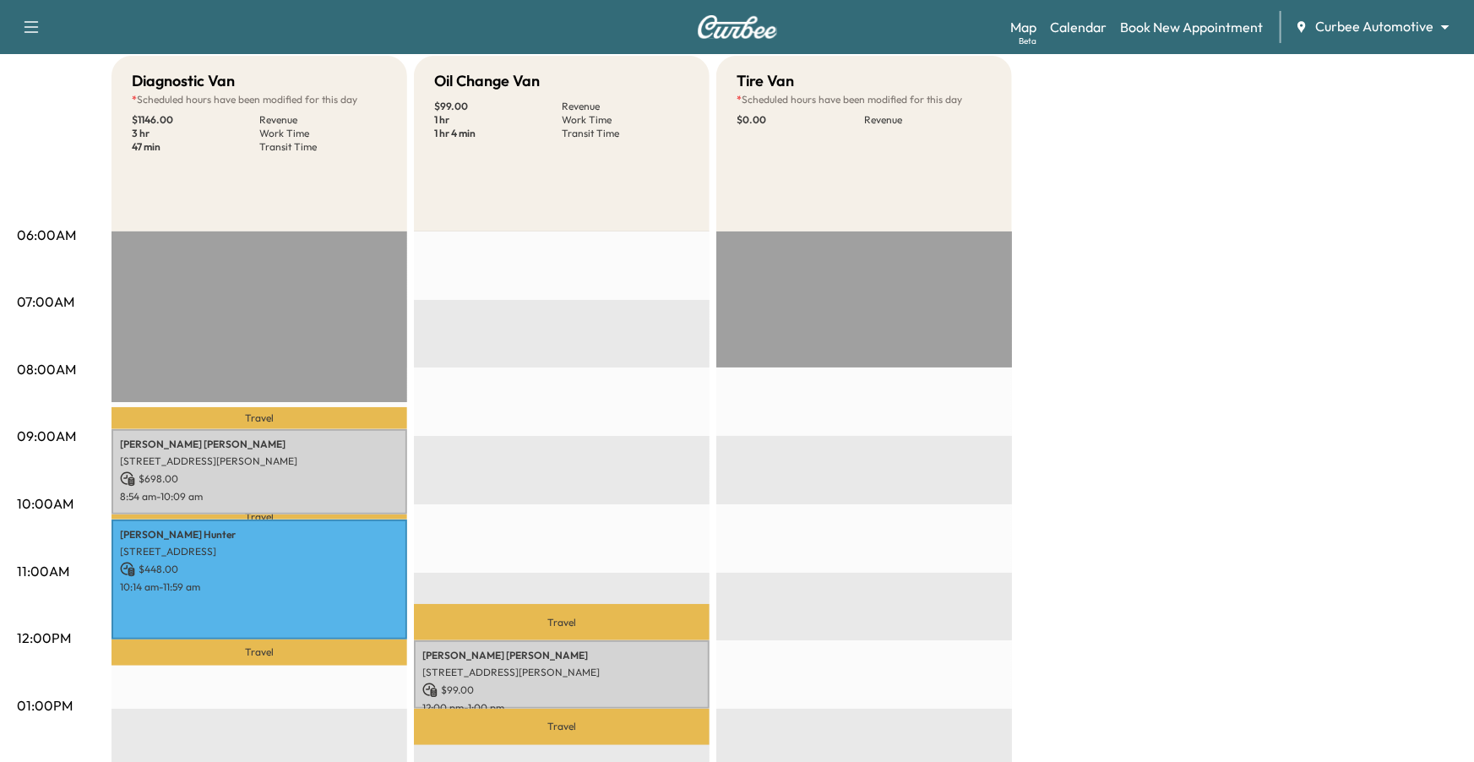
scroll to position [166, 0]
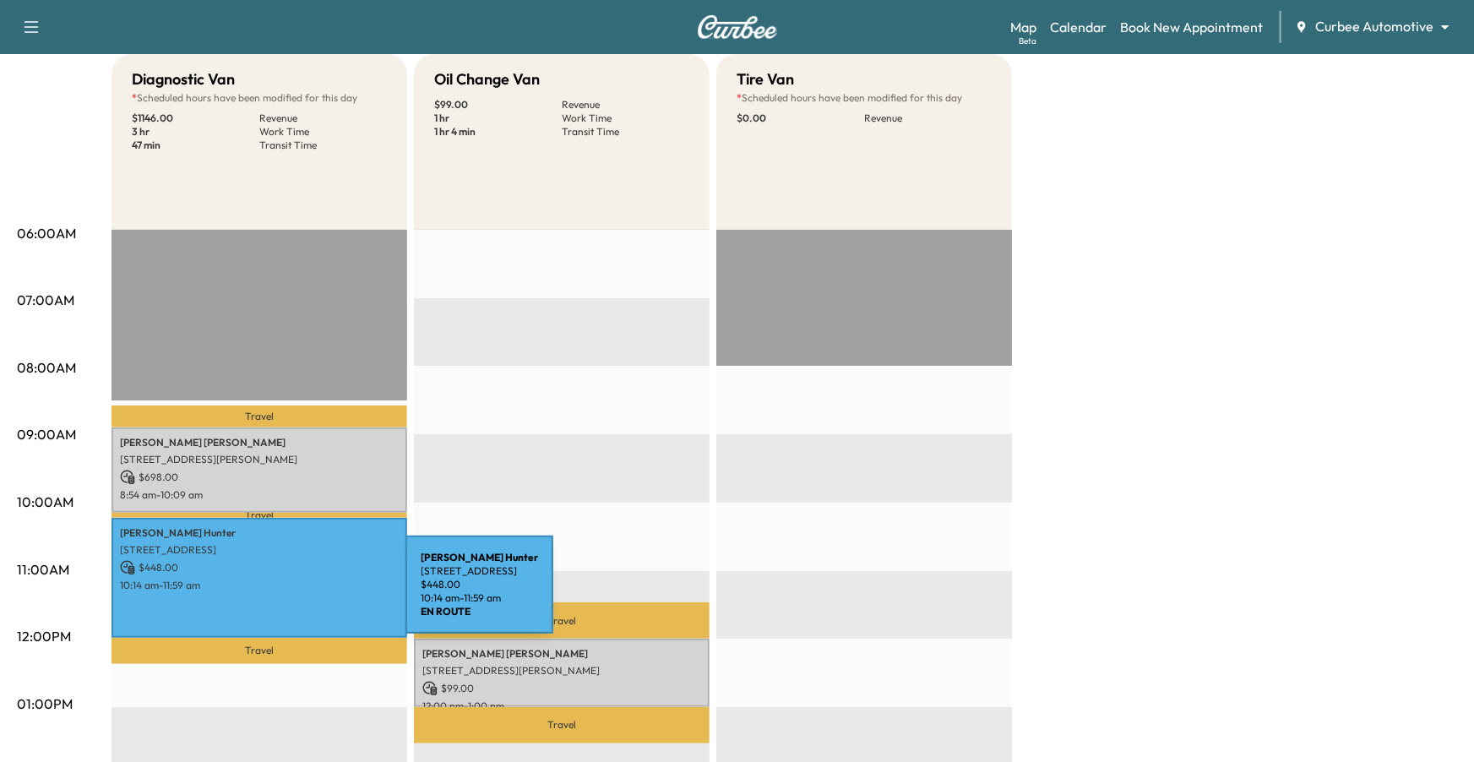
click at [279, 595] on div "[PERSON_NAME] [STREET_ADDRESS] $ 448.00 10:14 am - 11:59 am" at bounding box center [260, 577] width 296 height 119
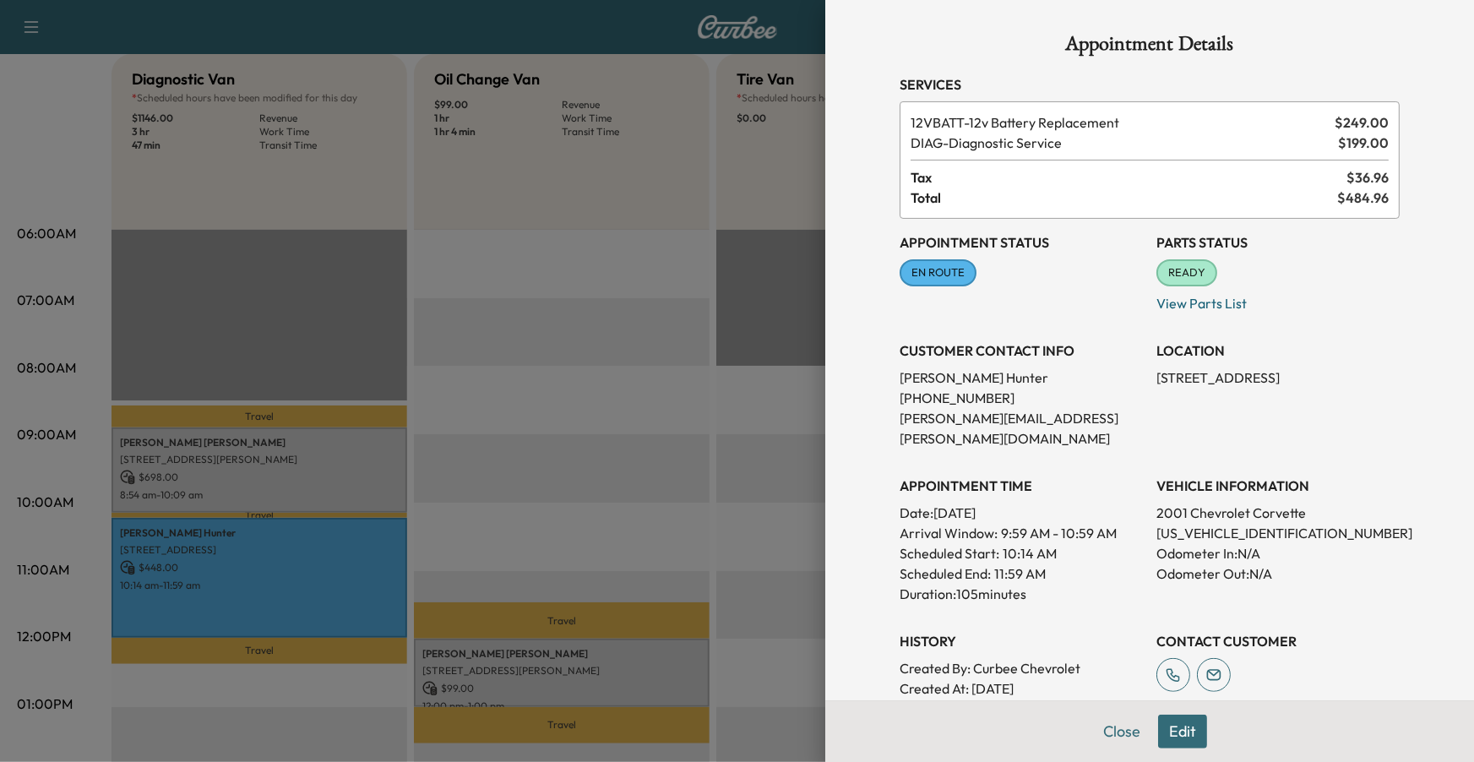
click at [738, 329] on div at bounding box center [737, 381] width 1474 height 762
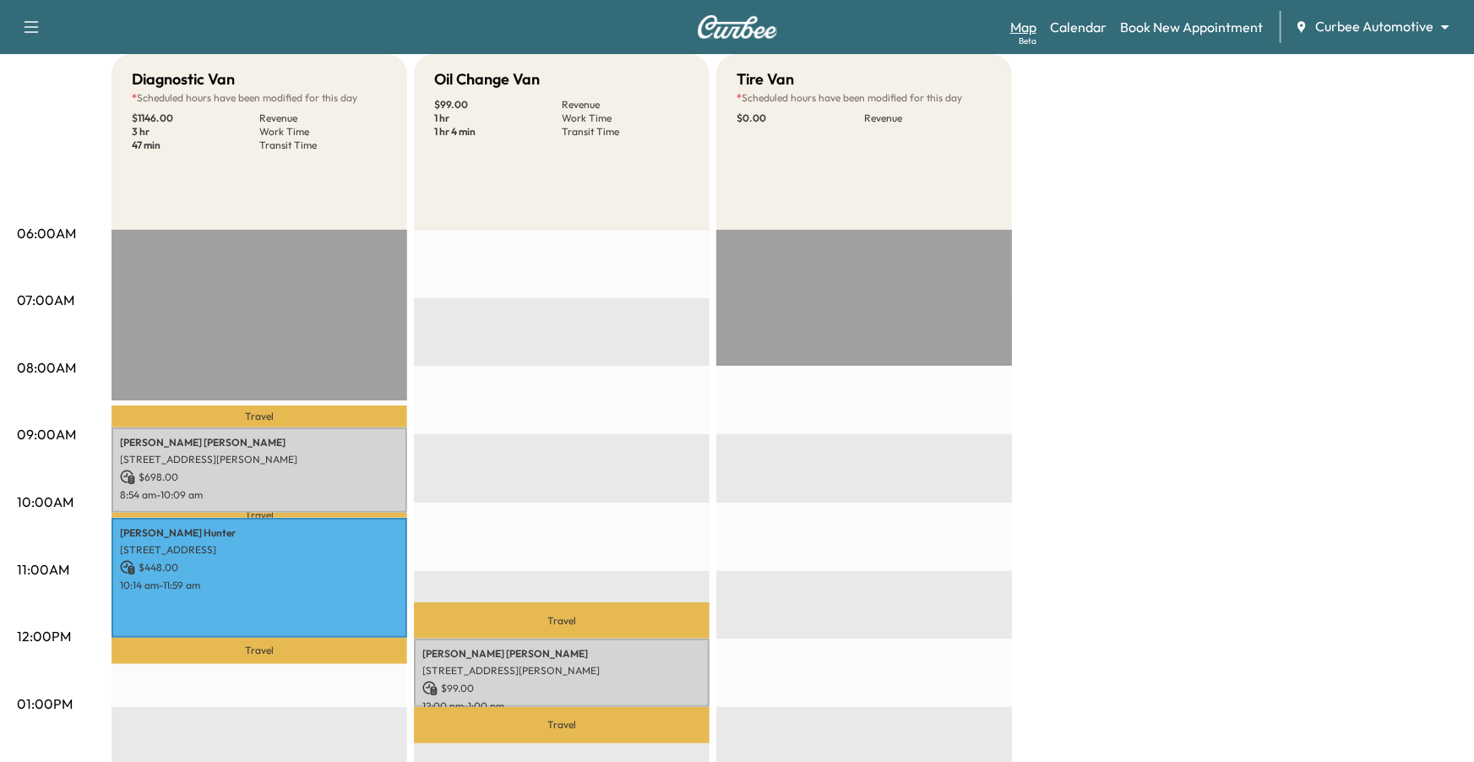
click at [1032, 22] on link "Map Beta" at bounding box center [1024, 27] width 26 height 20
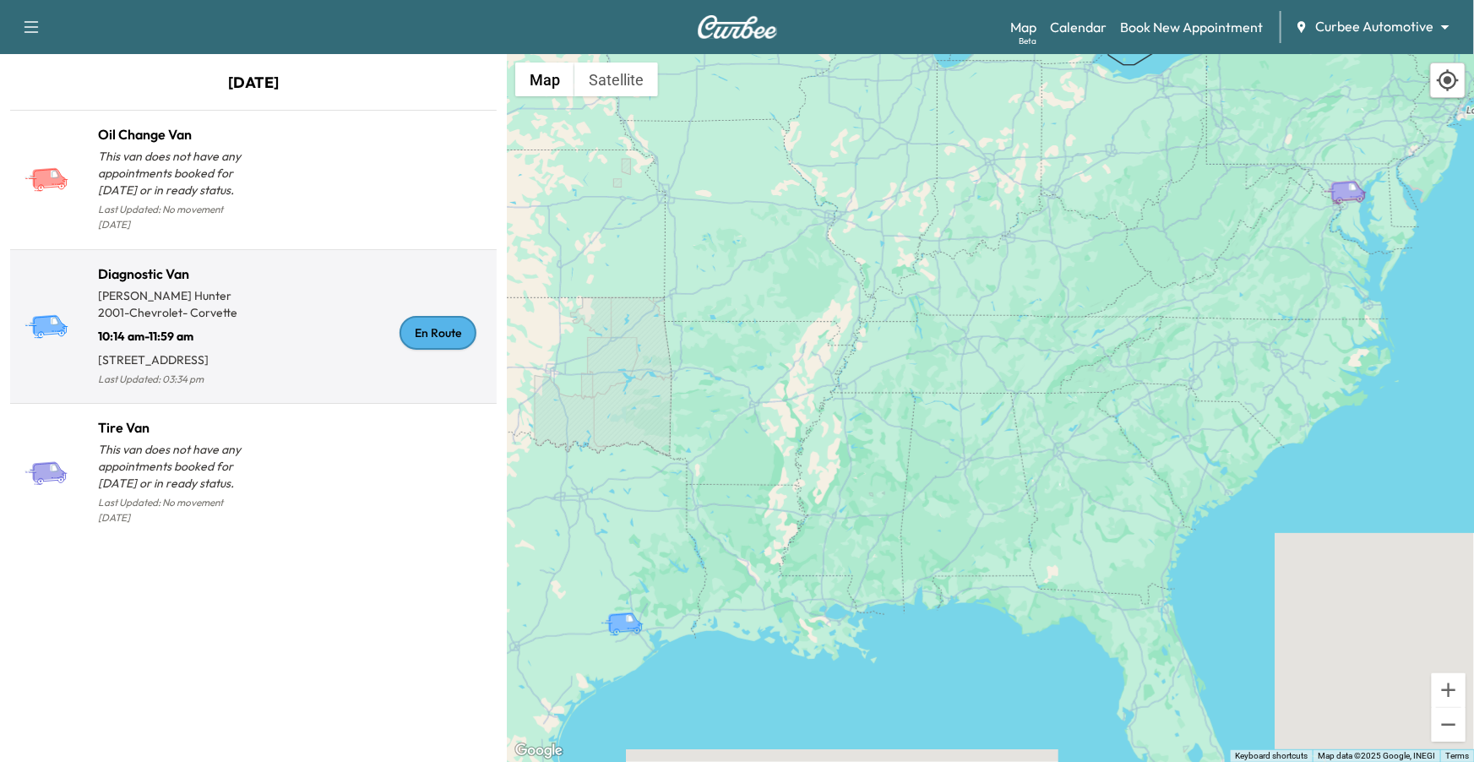
click at [360, 361] on div "En Route" at bounding box center [371, 333] width 237 height 113
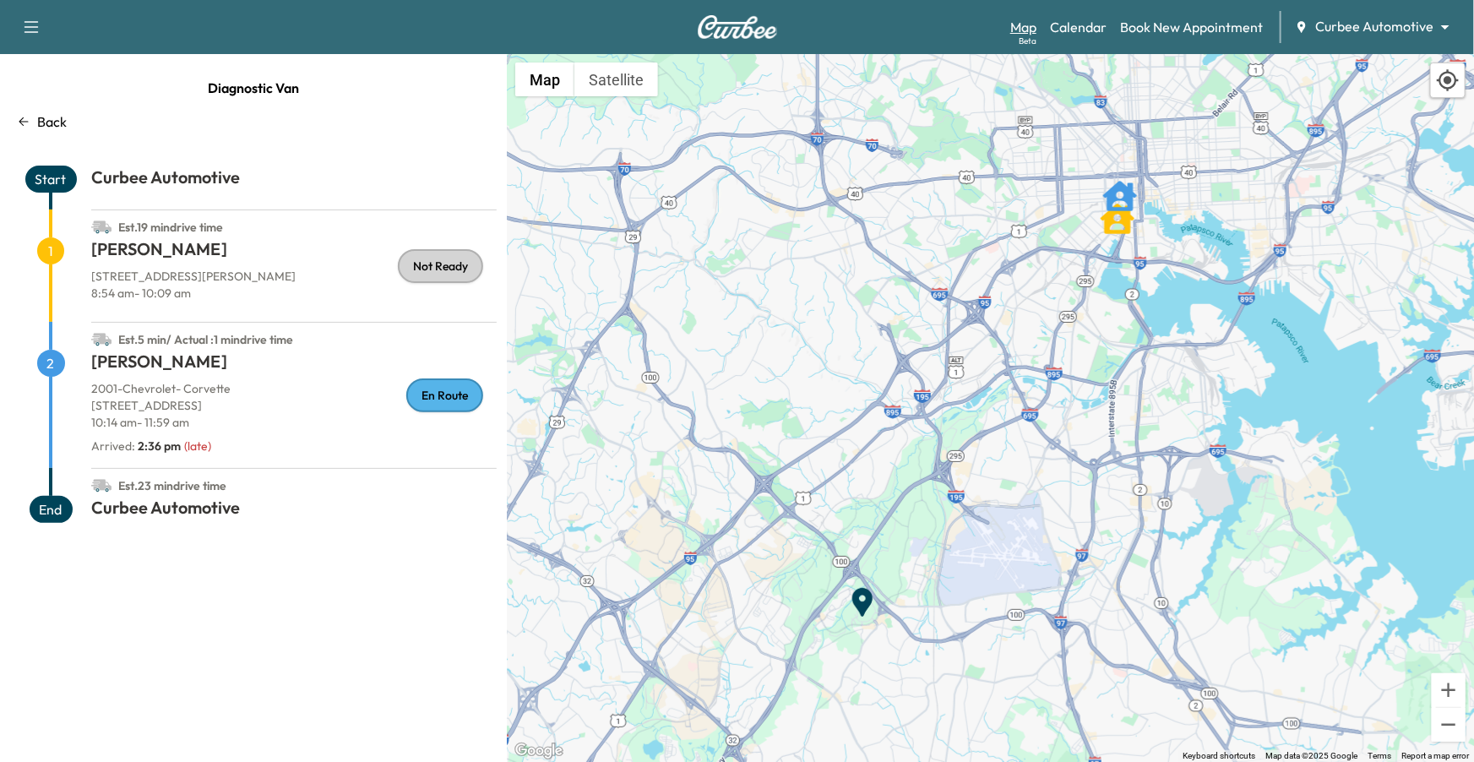
click at [1033, 22] on link "Map Beta" at bounding box center [1024, 27] width 26 height 20
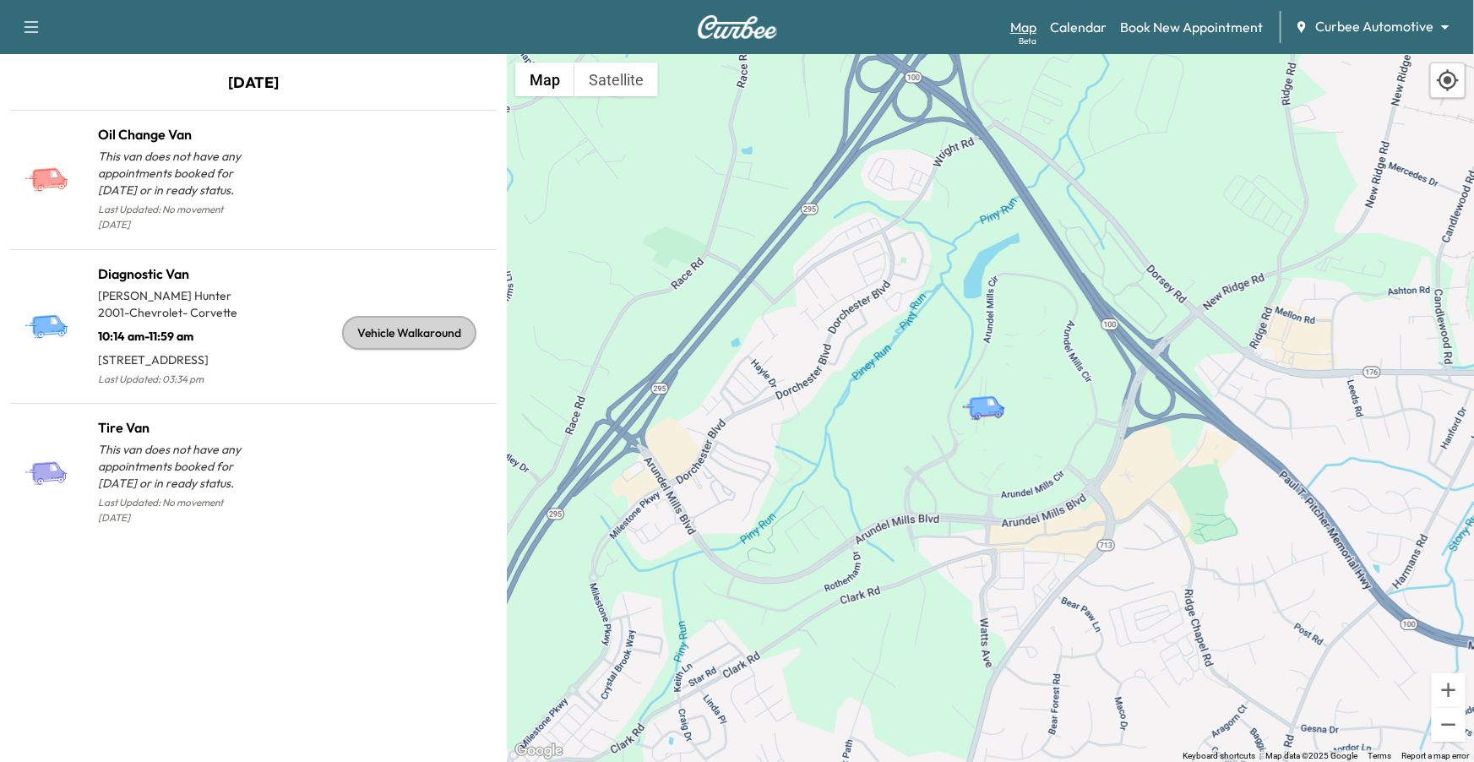
click at [1026, 35] on div "Beta" at bounding box center [1028, 41] width 18 height 13
click at [1098, 31] on link "Calendar" at bounding box center [1078, 27] width 57 height 20
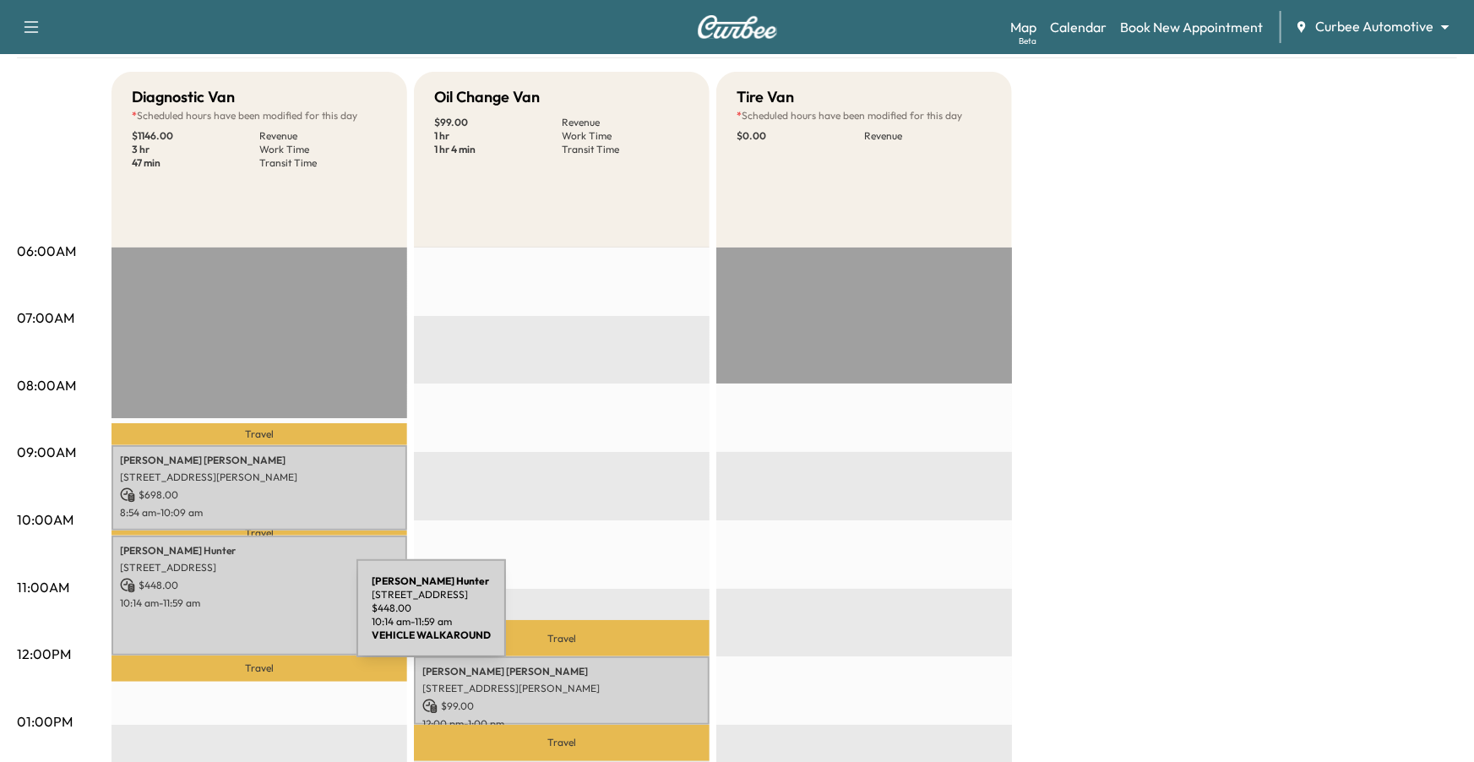
scroll to position [166, 0]
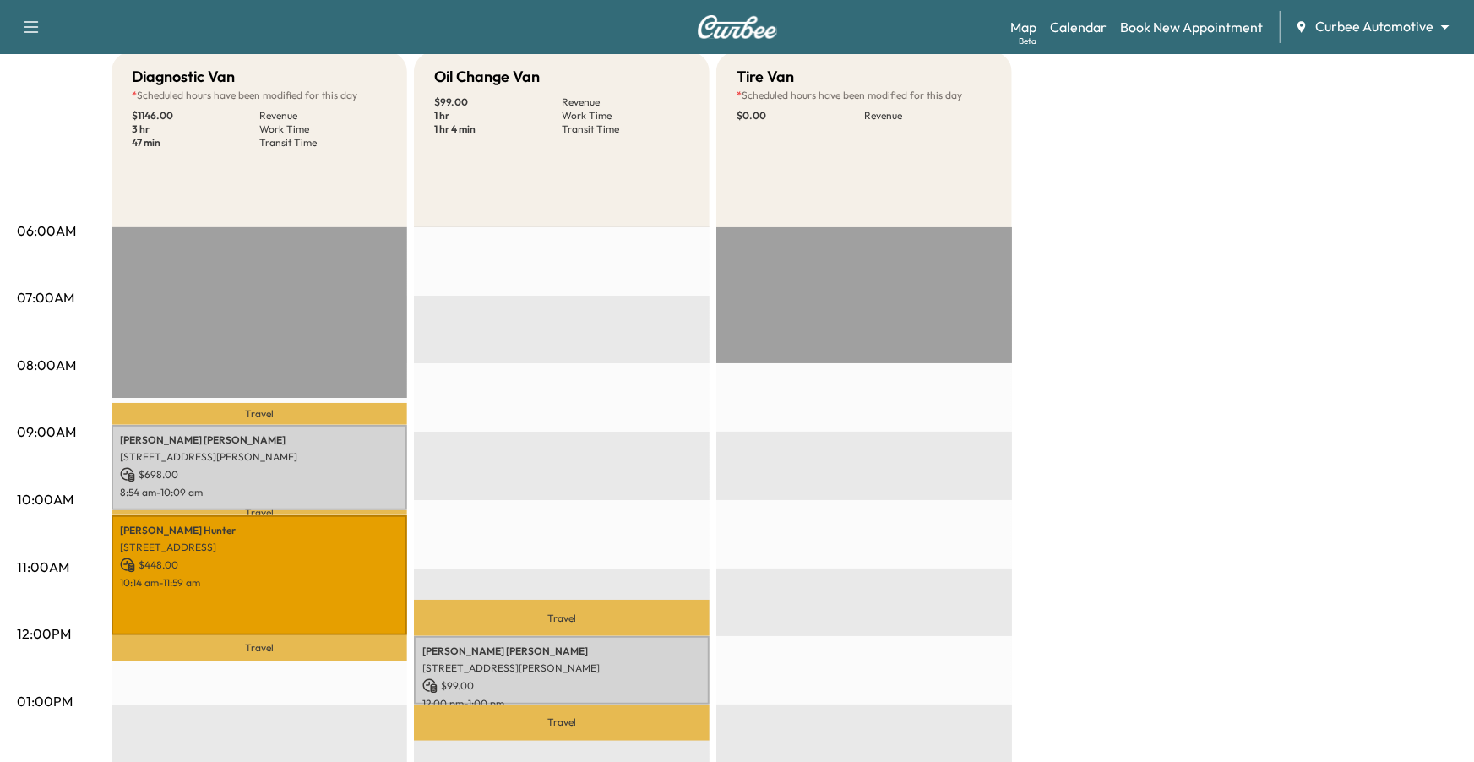
scroll to position [205, 0]
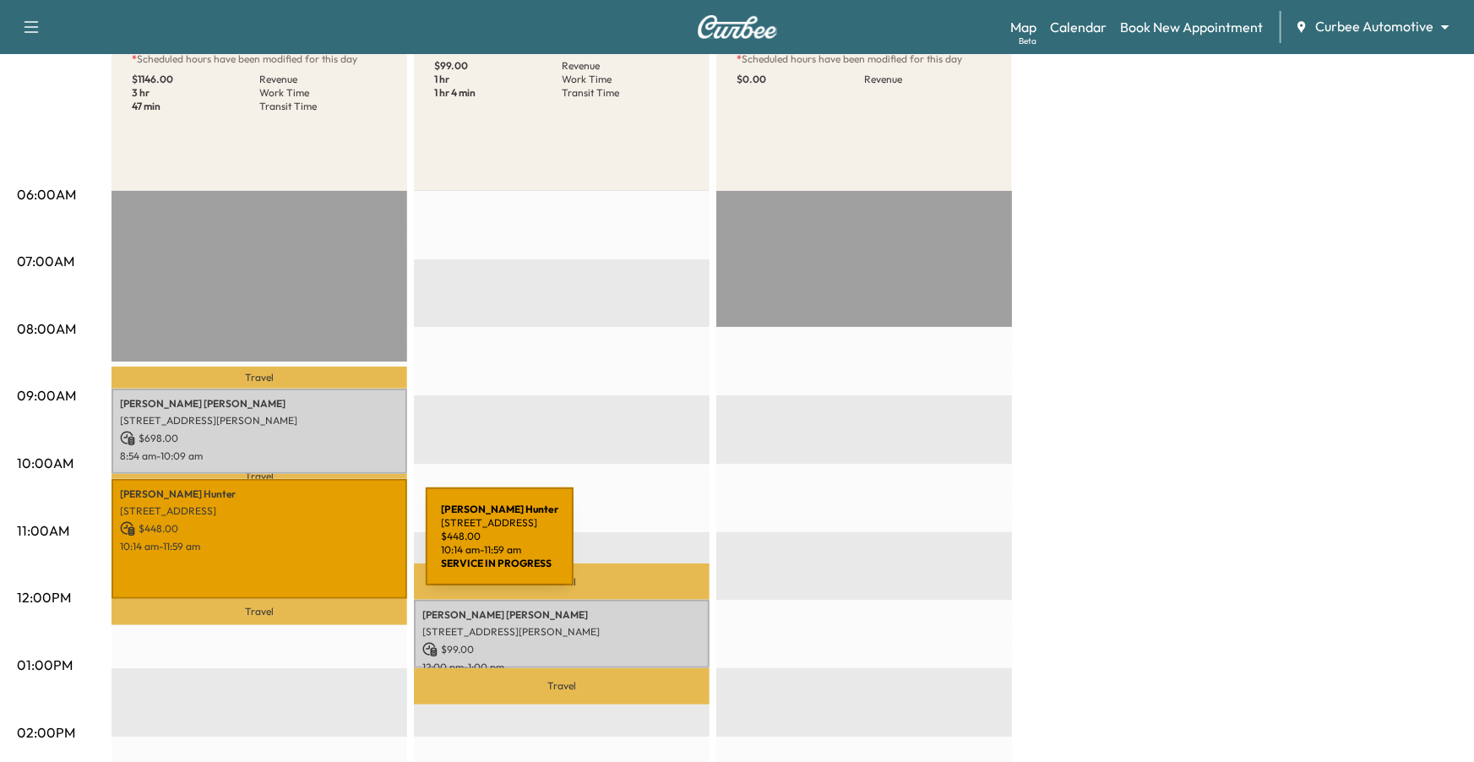
click at [299, 547] on p "10:14 am - 11:59 am" at bounding box center [259, 547] width 279 height 14
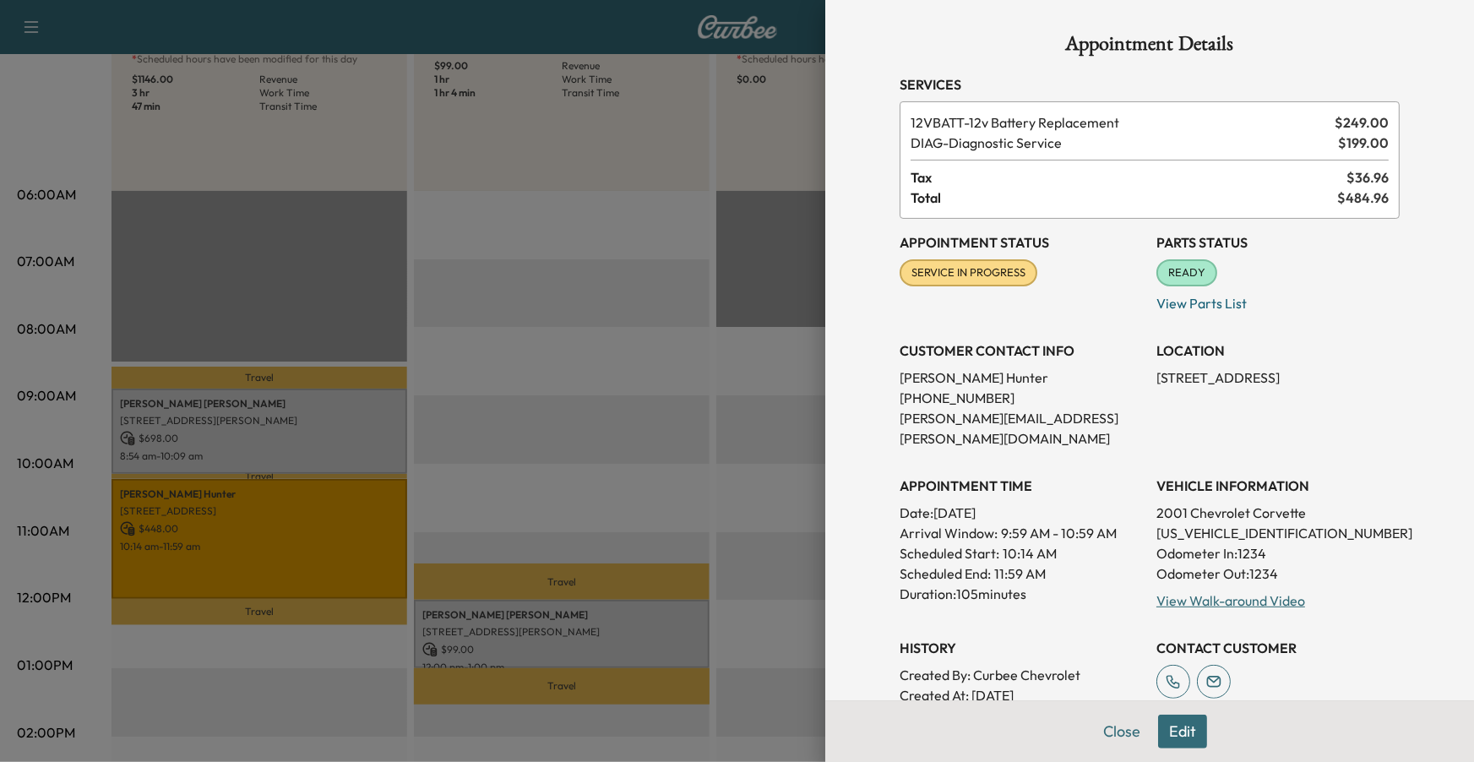
click at [1038, 624] on div "History Created By : Curbee Chevrolet Created At : 2025-08-12" at bounding box center [1021, 664] width 243 height 81
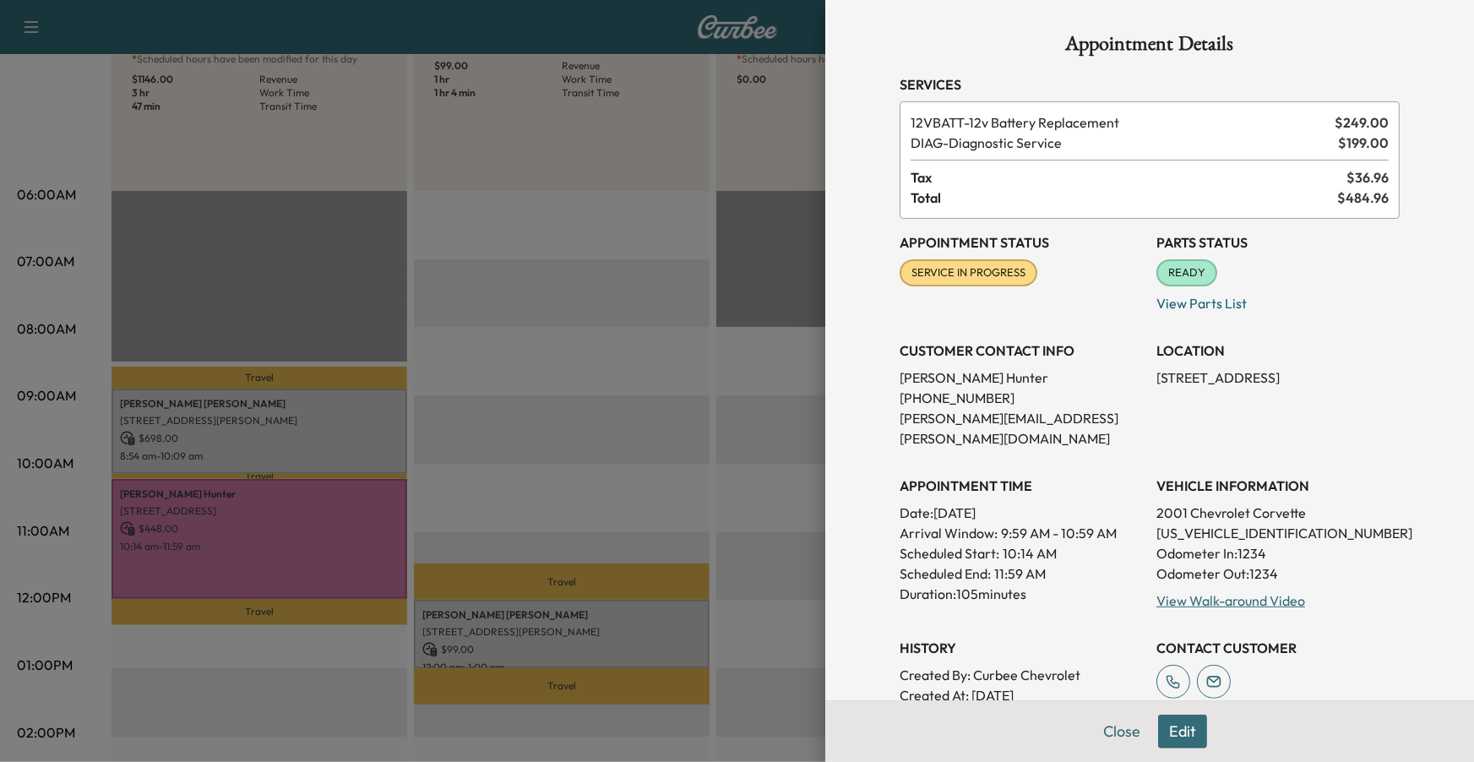
click at [690, 438] on div at bounding box center [737, 381] width 1474 height 762
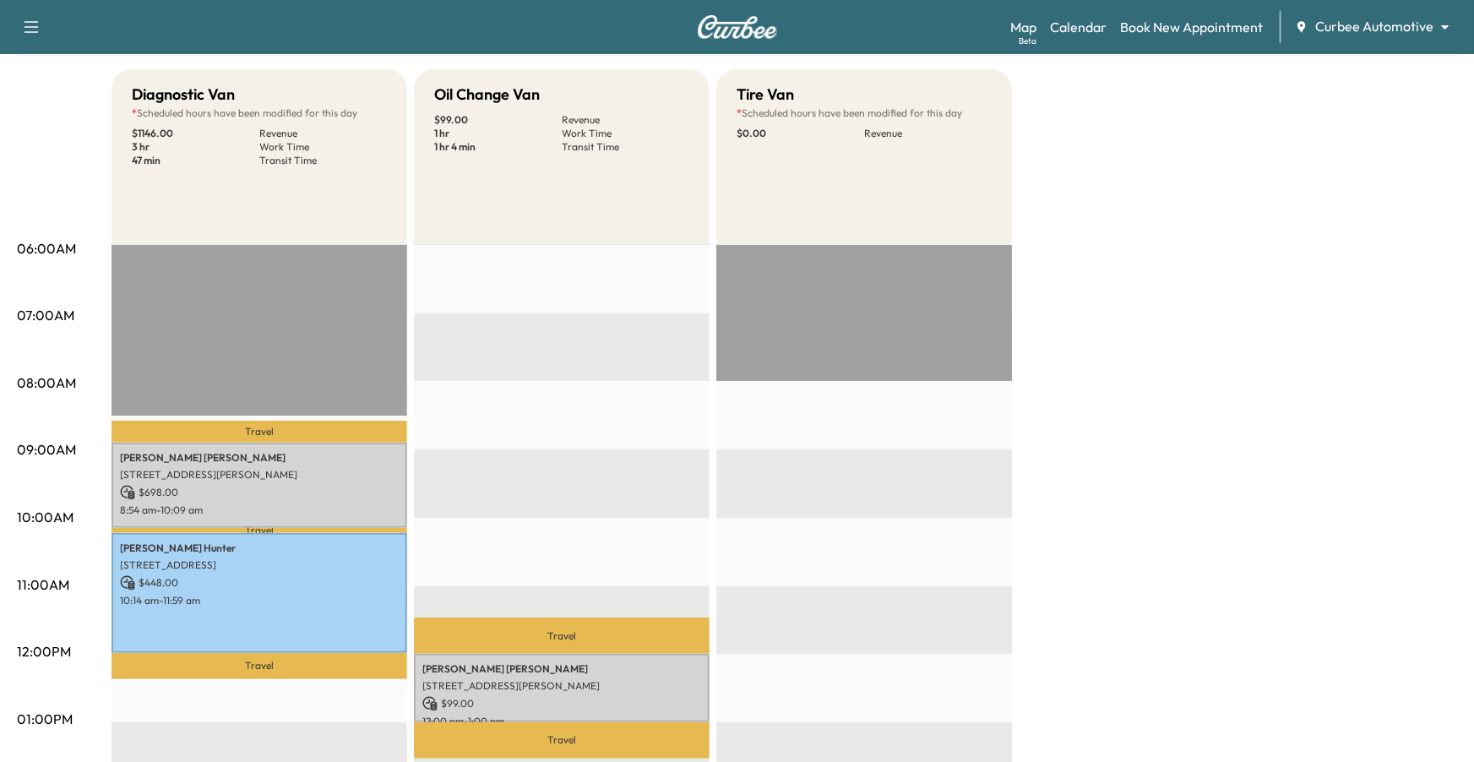
scroll to position [144, 0]
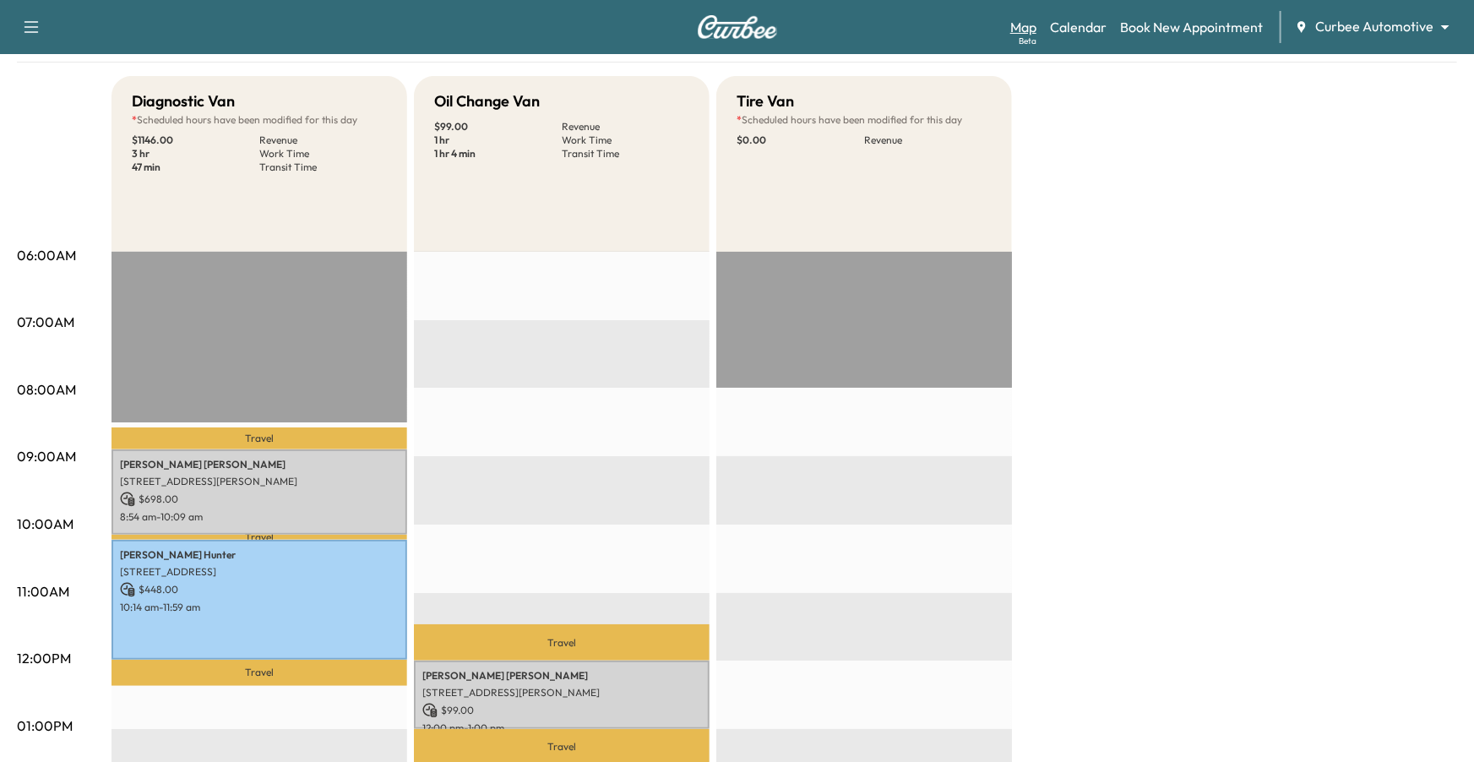
click at [1029, 26] on link "Map Beta" at bounding box center [1024, 27] width 26 height 20
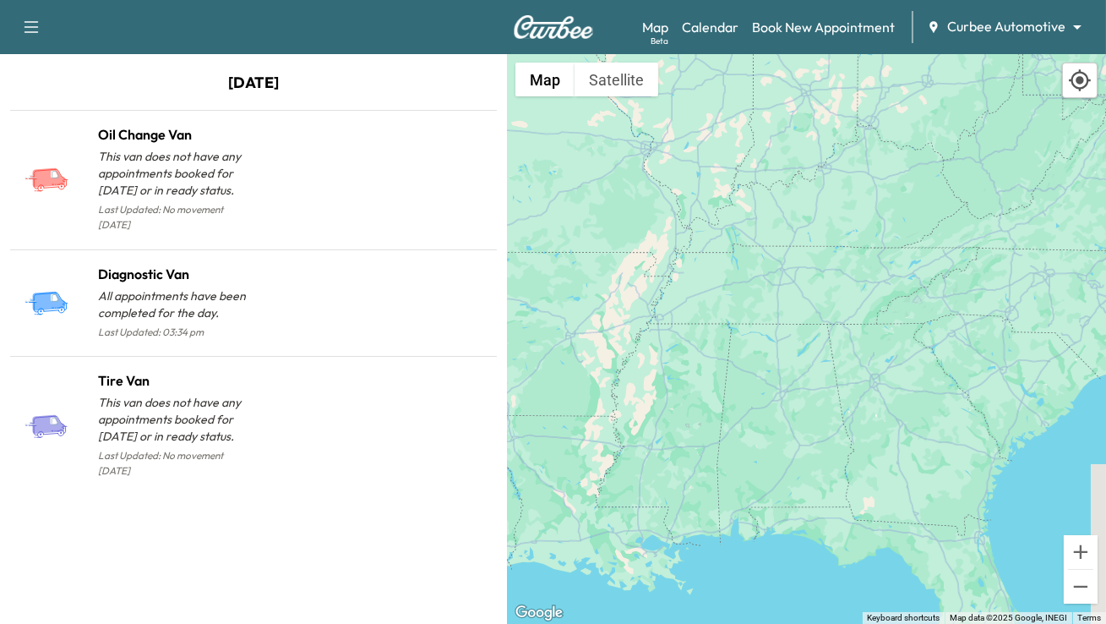
click at [831, 14] on div "Map Beta Calendar Book New Appointment Curbee Automotive ******** ​" at bounding box center [867, 27] width 450 height 32
click at [828, 25] on link "Book New Appointment" at bounding box center [823, 27] width 143 height 20
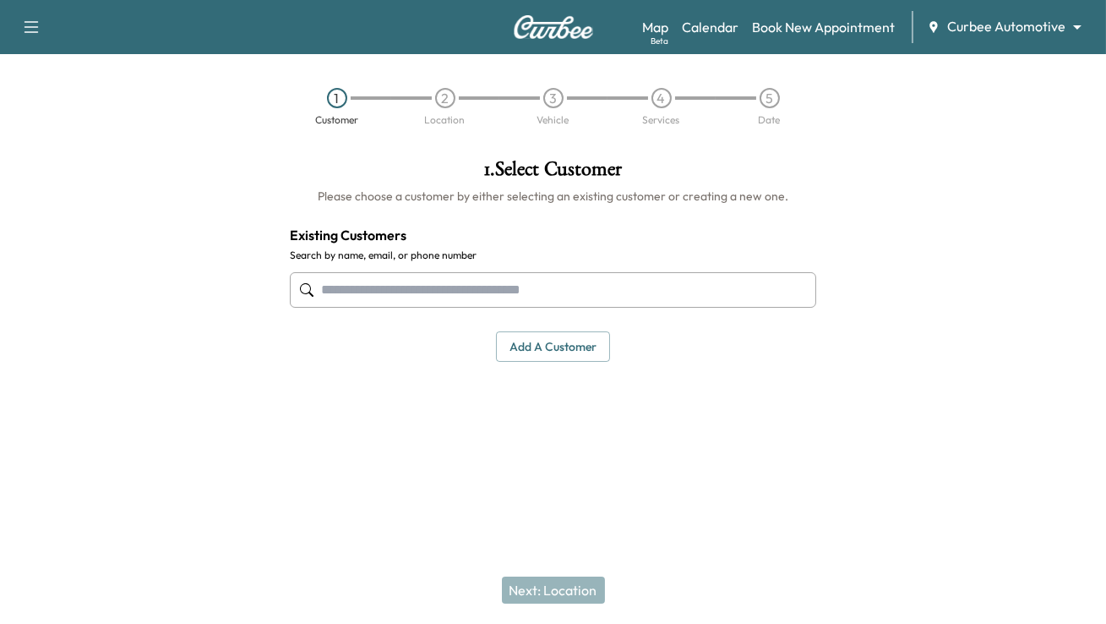
click at [493, 294] on input "text" at bounding box center [553, 289] width 526 height 35
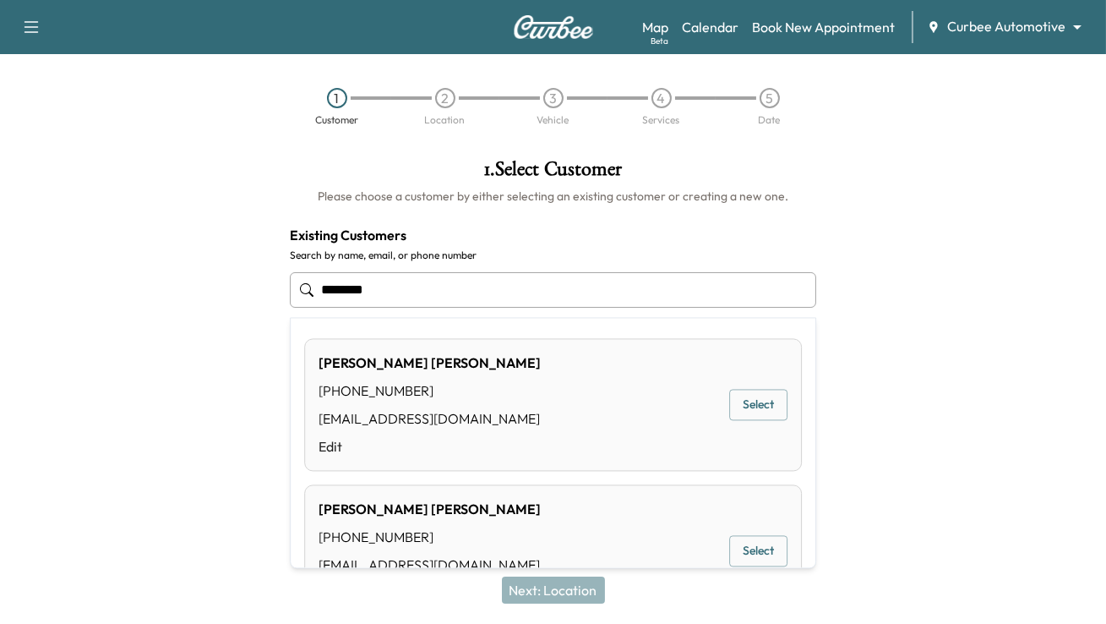
click at [472, 399] on div "Matt Schwartz (310) 650-0120 matt@curbee.com Edit Select" at bounding box center [553, 404] width 498 height 133
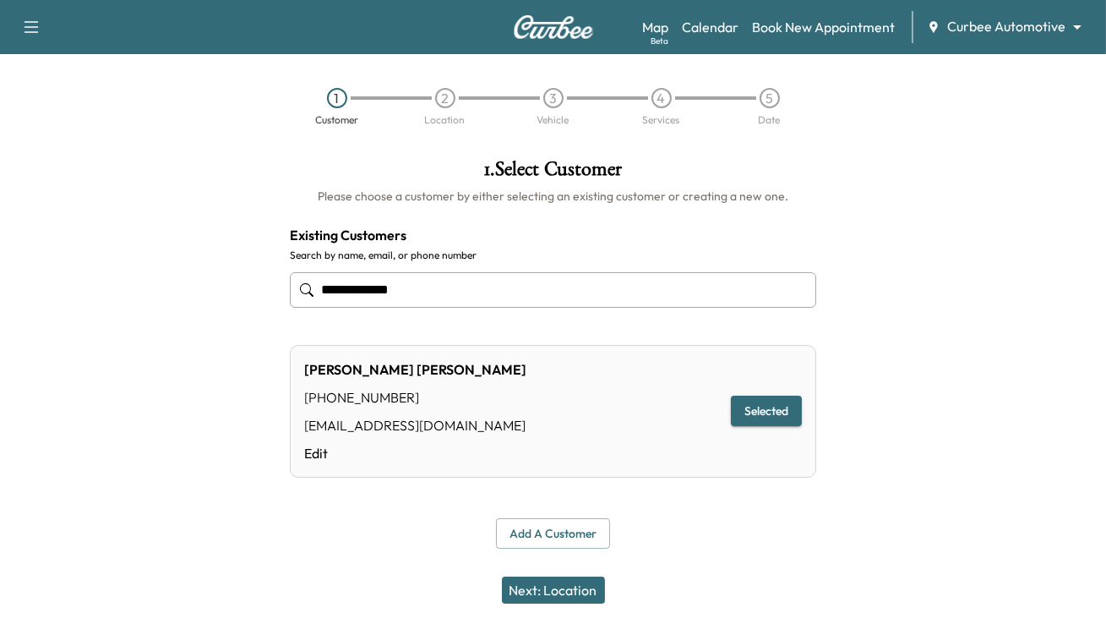
type input "**********"
click at [553, 583] on button "Next: Location" at bounding box center [553, 589] width 103 height 27
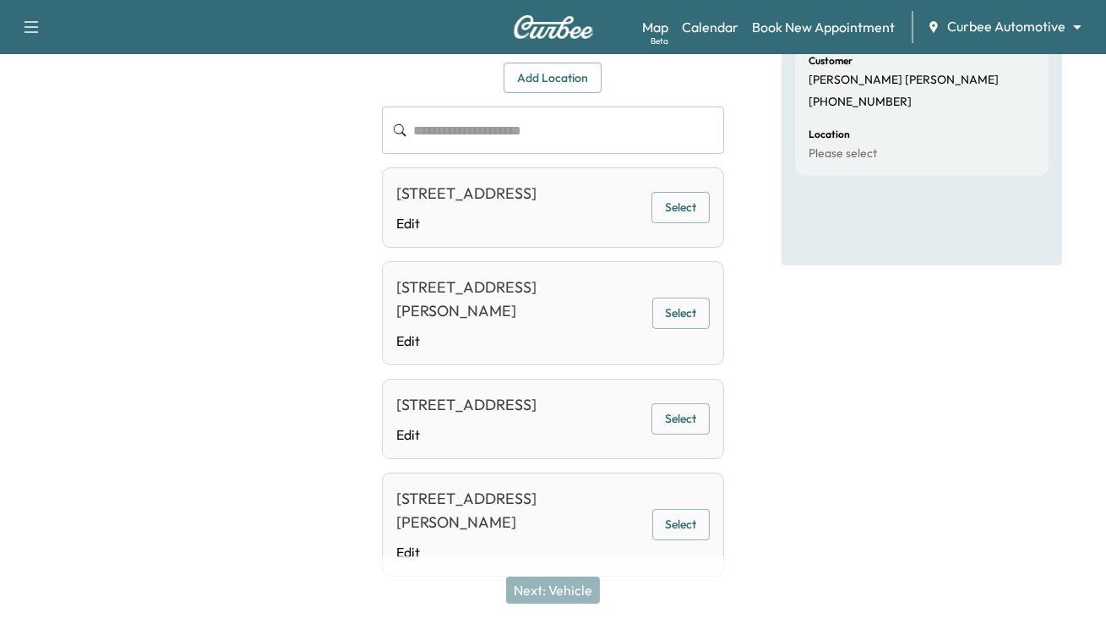
scroll to position [275, 0]
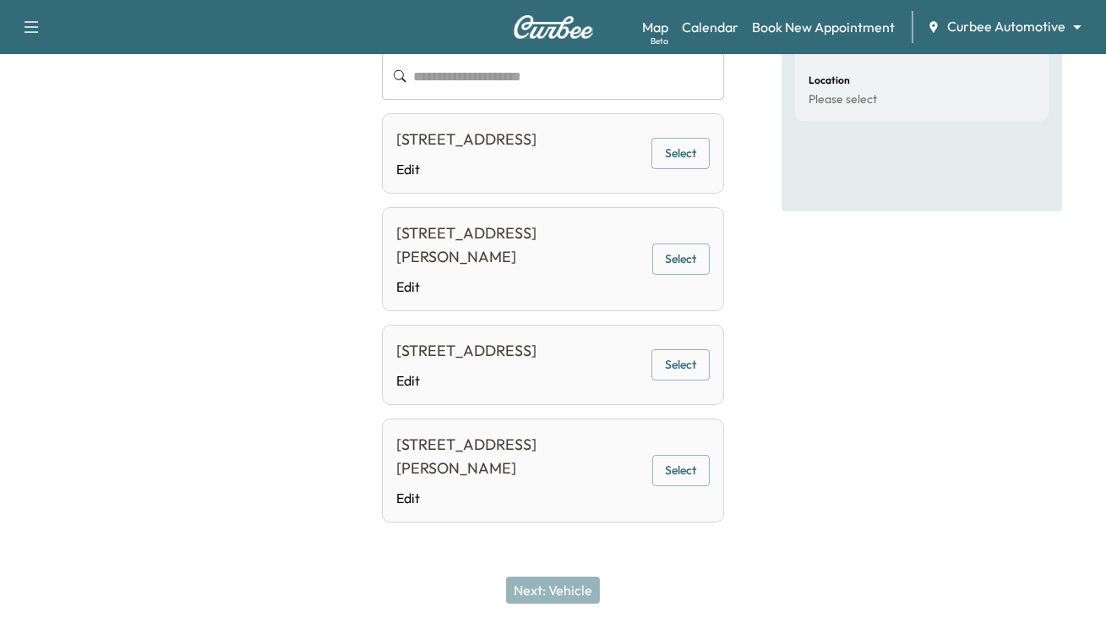
click at [697, 481] on button "Select" at bounding box center [680, 470] width 57 height 31
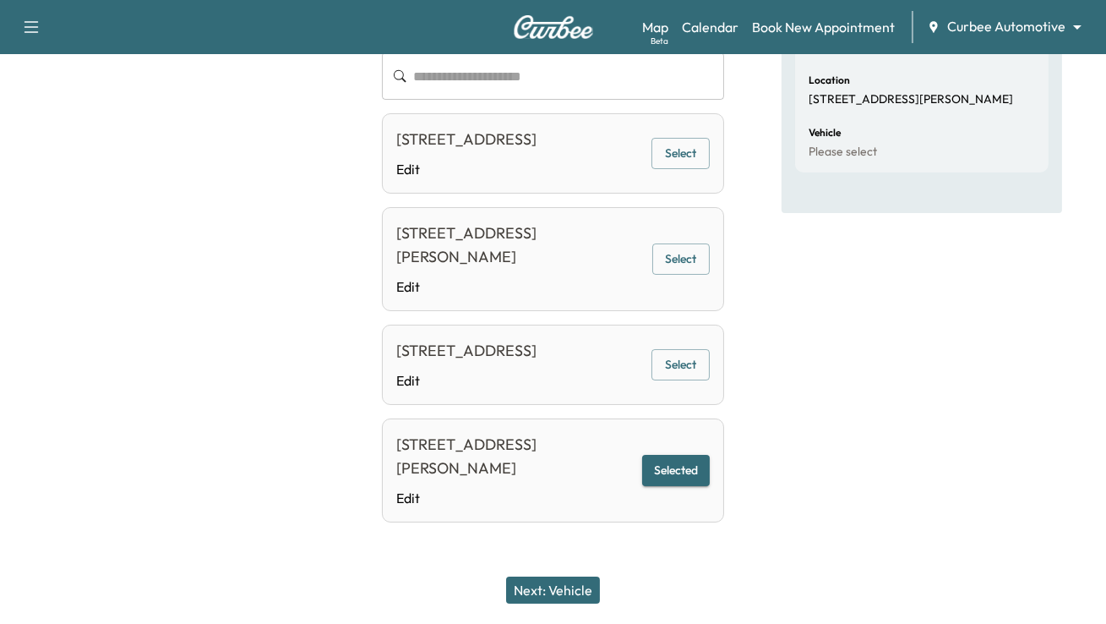
click at [550, 584] on button "Next: Vehicle" at bounding box center [553, 589] width 94 height 27
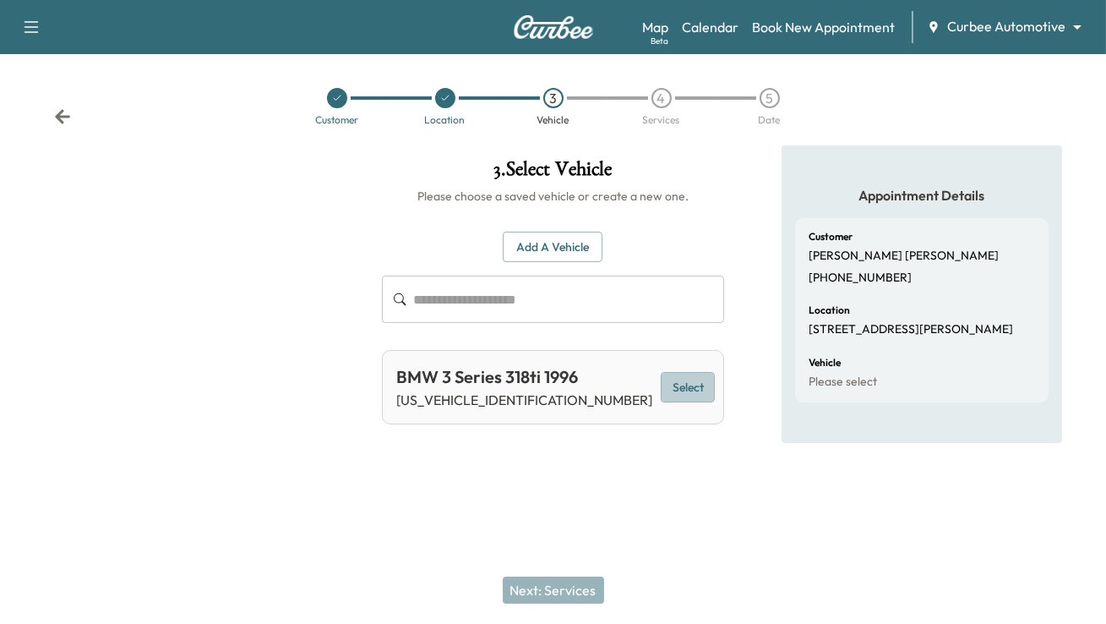
click at [678, 387] on button "Select" at bounding box center [688, 387] width 54 height 31
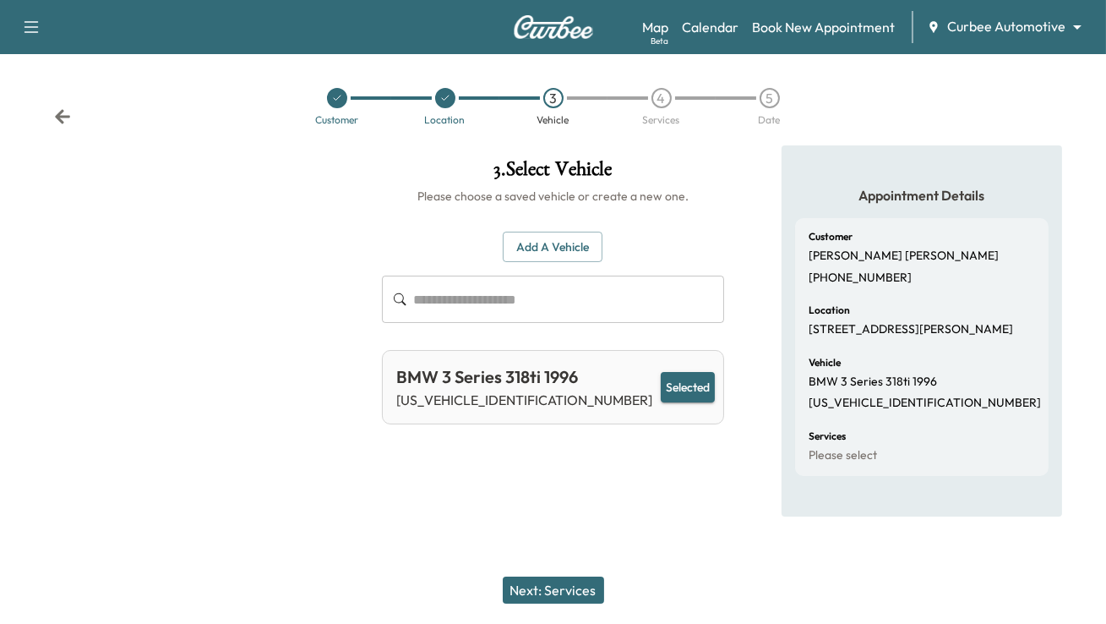
click at [587, 591] on button "Next: Services" at bounding box center [553, 589] width 101 height 27
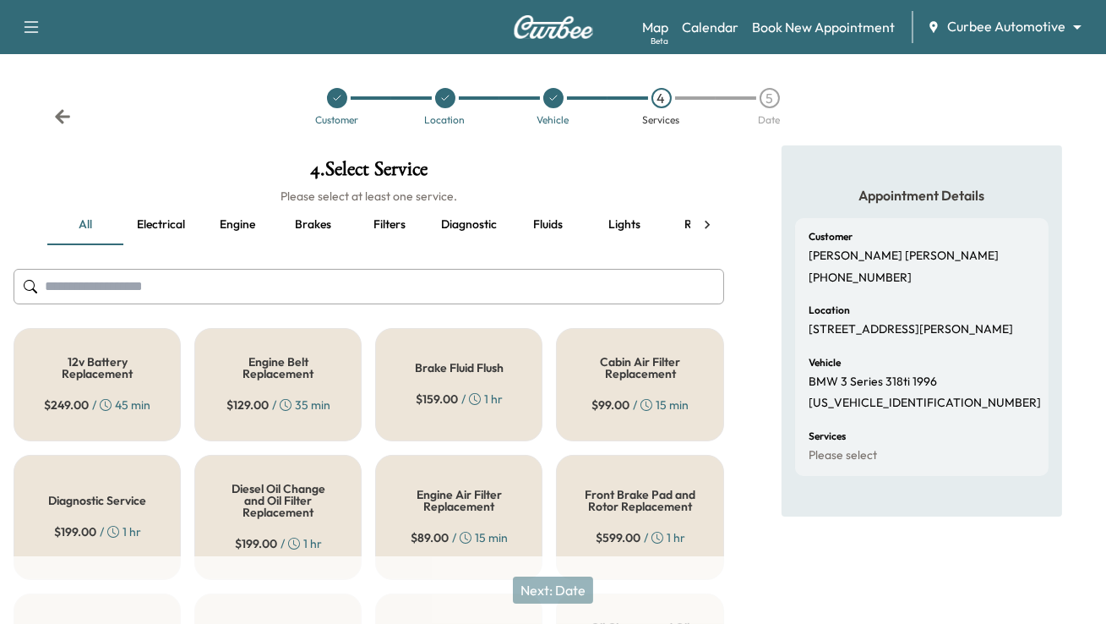
click at [458, 408] on div "Brake Fluid Flush $ 159.00 / 1 hr" at bounding box center [458, 384] width 167 height 113
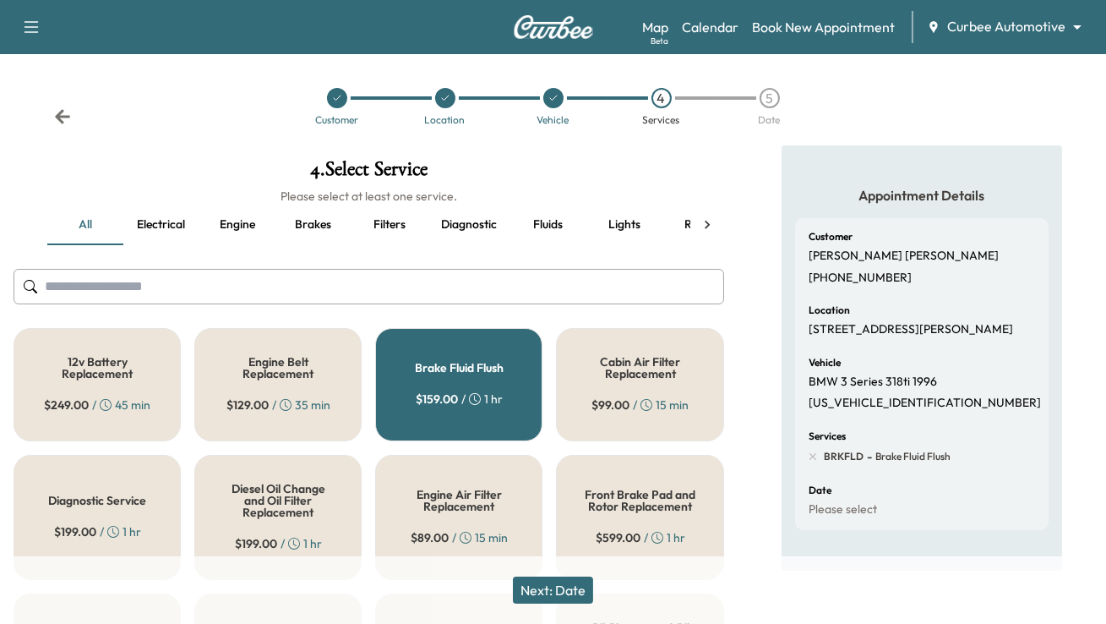
click at [565, 597] on button "Next: Date" at bounding box center [553, 589] width 80 height 27
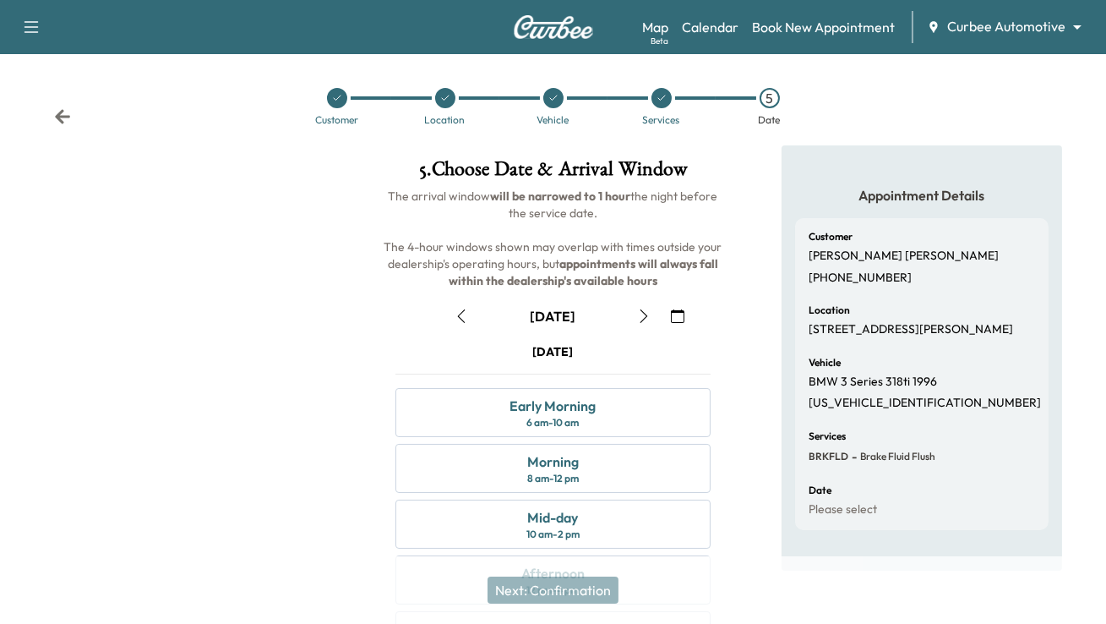
click at [460, 312] on icon "button" at bounding box center [462, 316] width 14 height 14
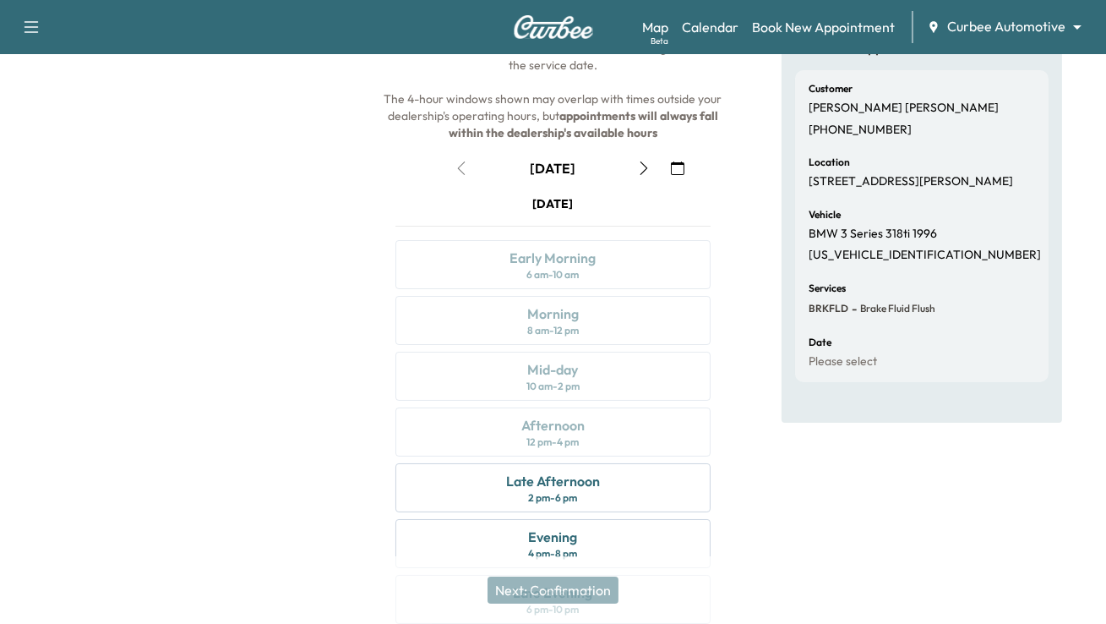
scroll to position [220, 0]
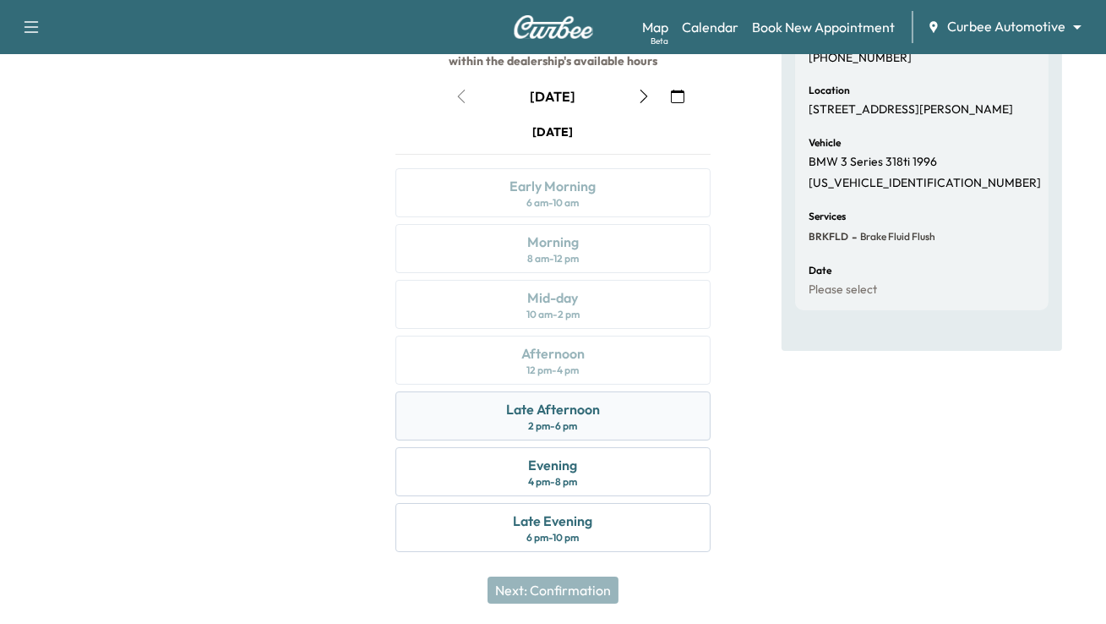
click at [575, 413] on div "Late Afternoon" at bounding box center [553, 409] width 94 height 20
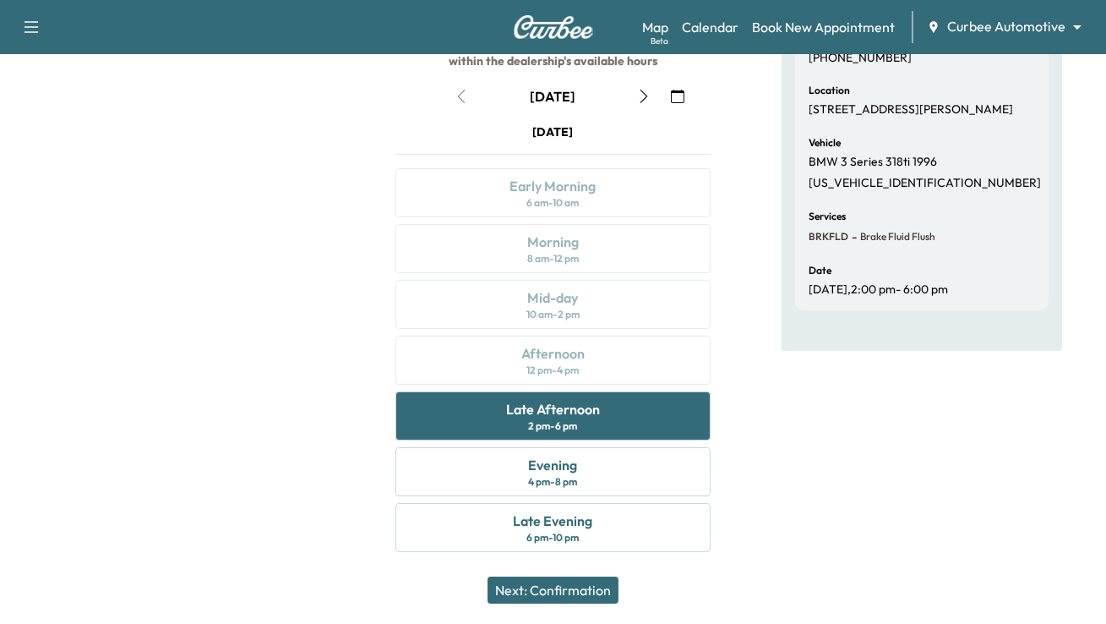
click at [576, 591] on button "Next: Confirmation" at bounding box center [553, 589] width 131 height 27
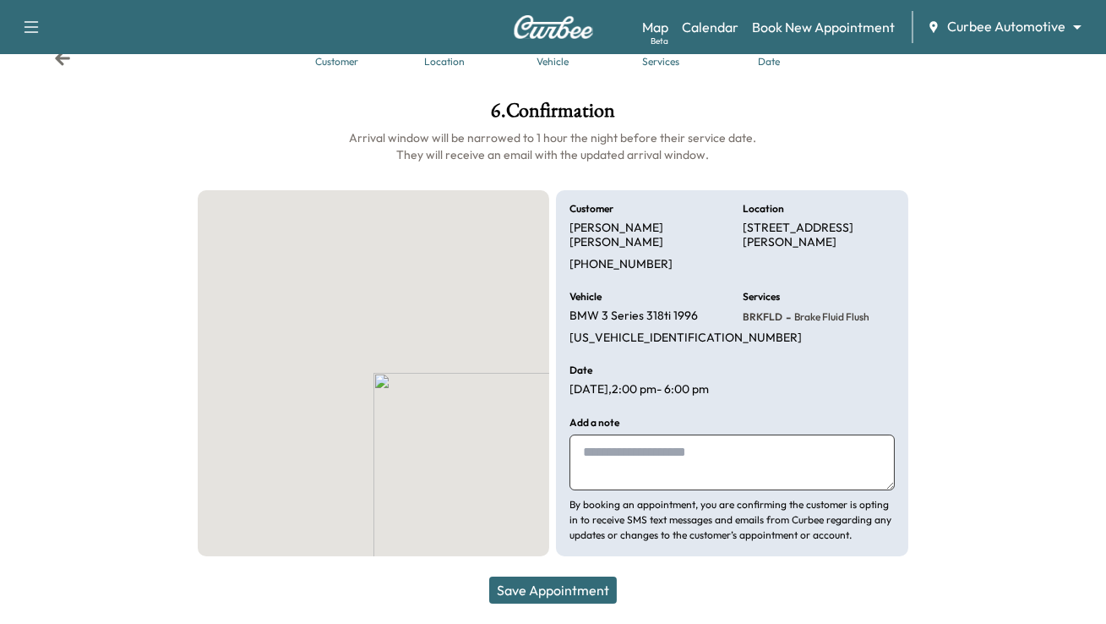
scroll to position [57, 0]
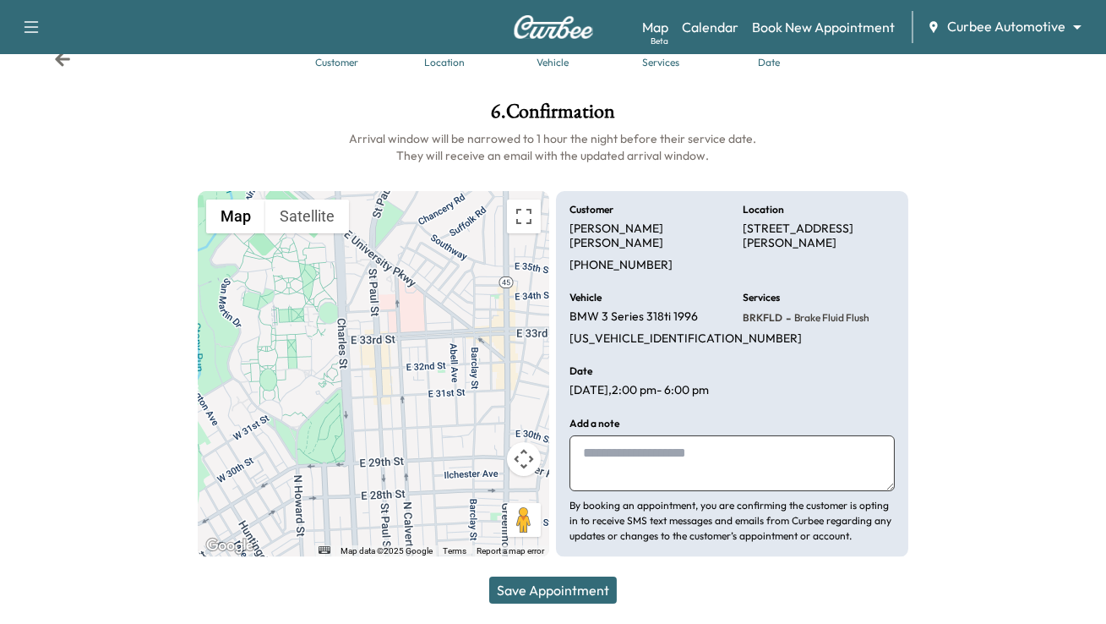
click at [561, 590] on button "Save Appointment" at bounding box center [553, 589] width 128 height 27
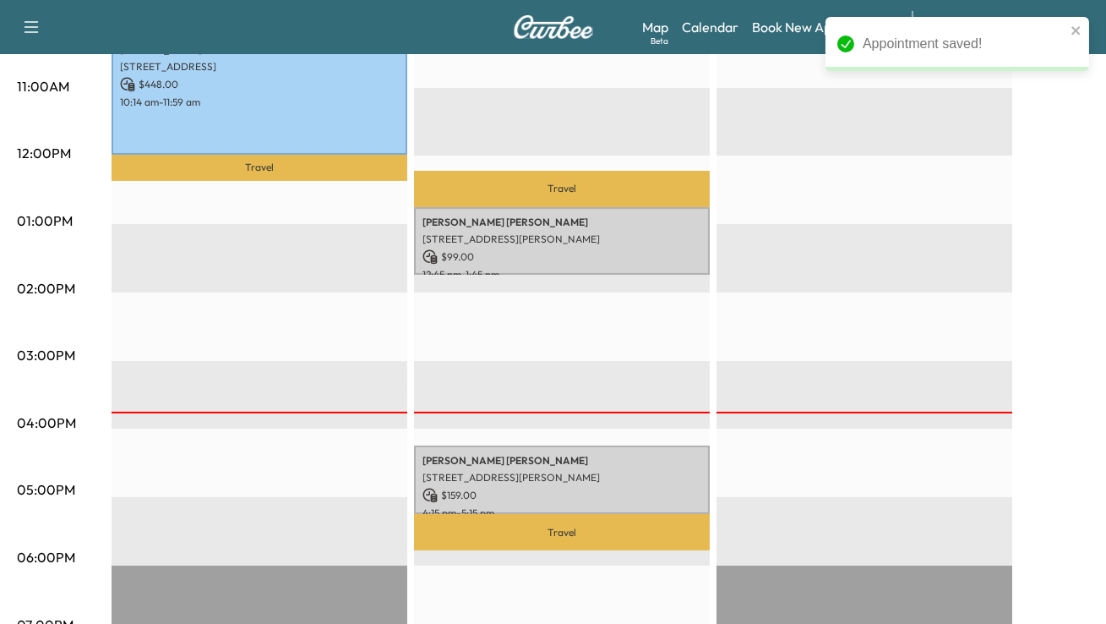
scroll to position [699, 0]
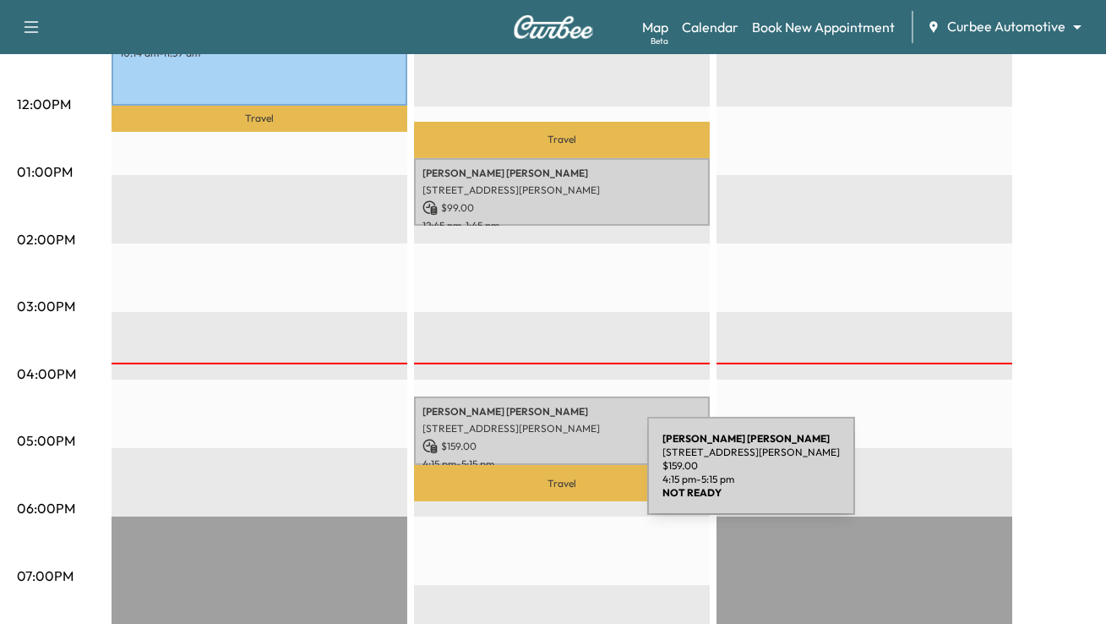
click at [520, 465] on div "Matt Schwartz 3120 St Paul St, Baltimore, MD 21218, USA $ 159.00 4:15 pm - 5:15…" at bounding box center [562, 430] width 296 height 68
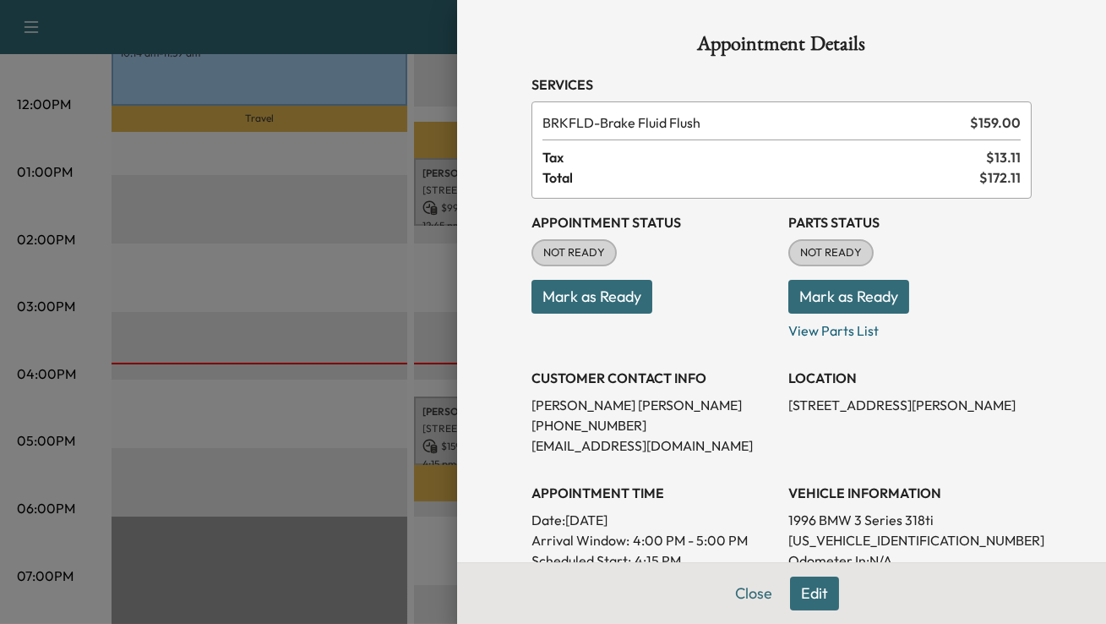
click at [627, 299] on button "Mark as Ready" at bounding box center [591, 297] width 121 height 34
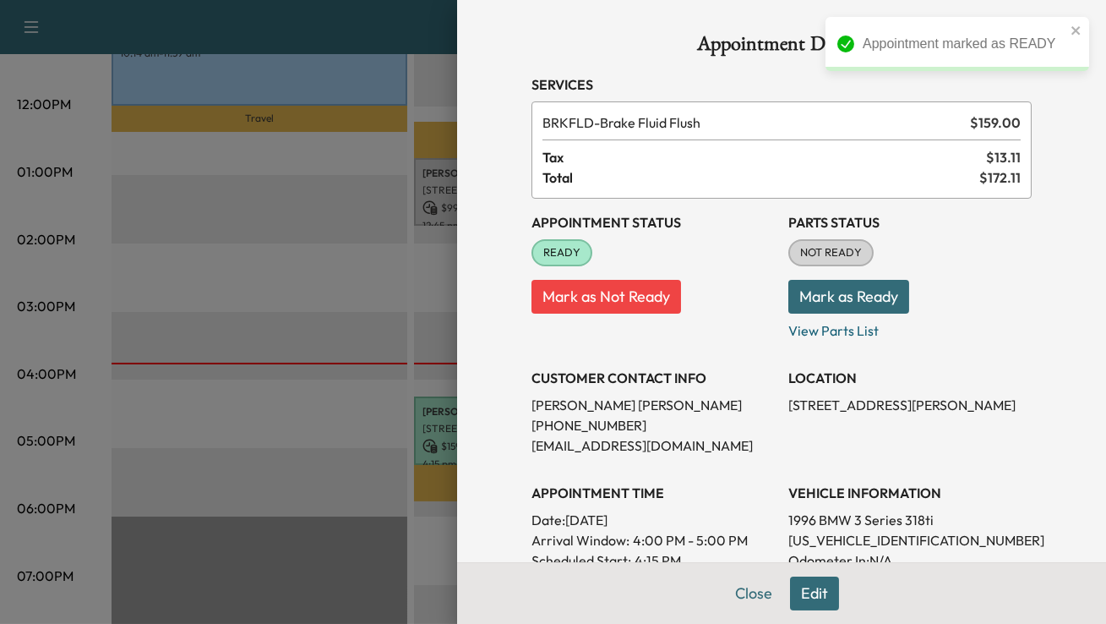
click at [852, 297] on button "Mark as Ready" at bounding box center [848, 297] width 121 height 34
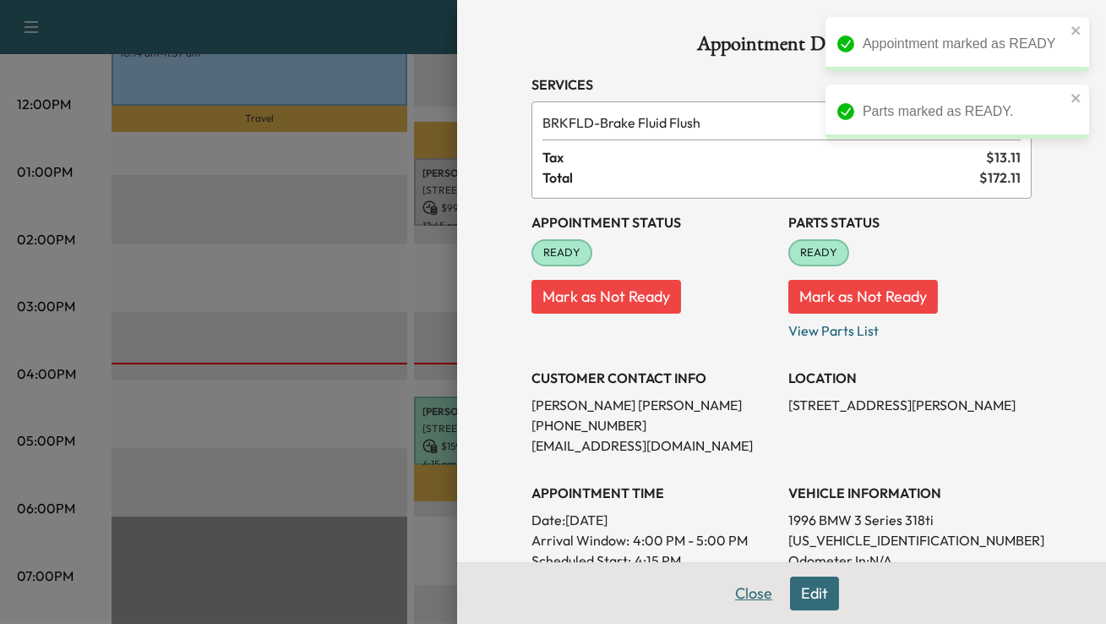
click at [762, 597] on button "Close" at bounding box center [753, 593] width 59 height 34
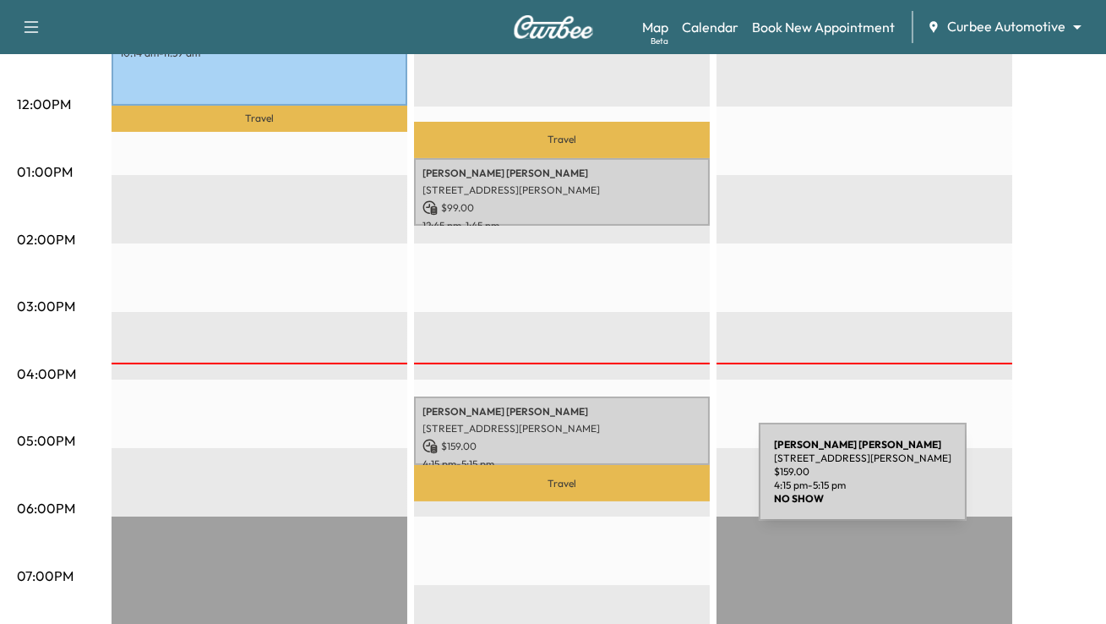
click at [609, 435] on p "[STREET_ADDRESS][PERSON_NAME]" at bounding box center [561, 429] width 279 height 14
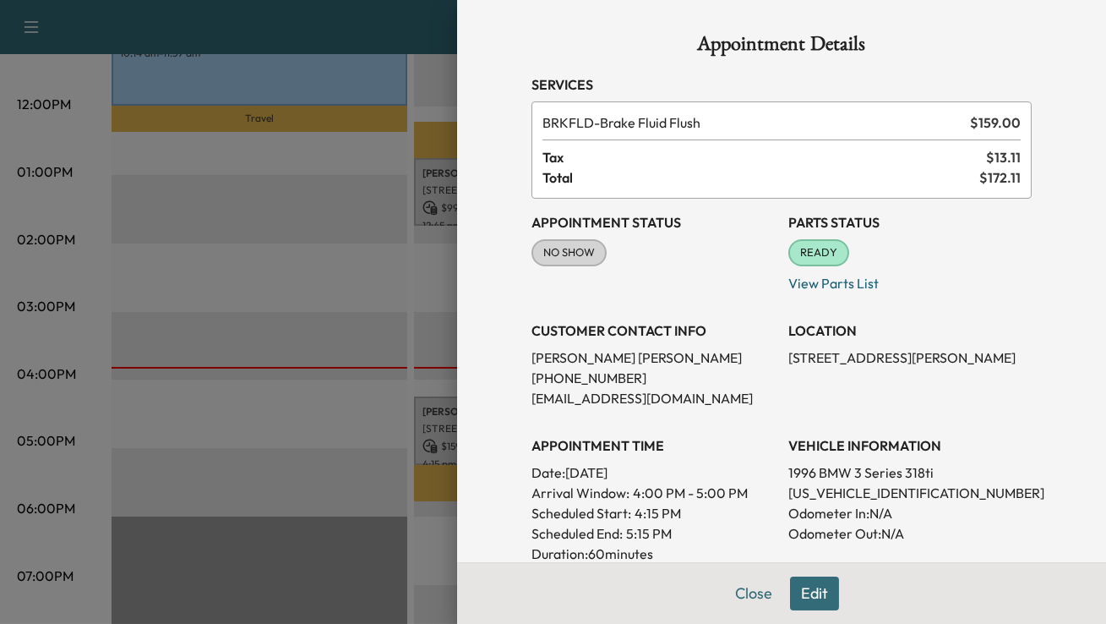
click at [826, 254] on span "READY" at bounding box center [818, 252] width 57 height 17
click at [753, 596] on button "Close" at bounding box center [753, 593] width 59 height 34
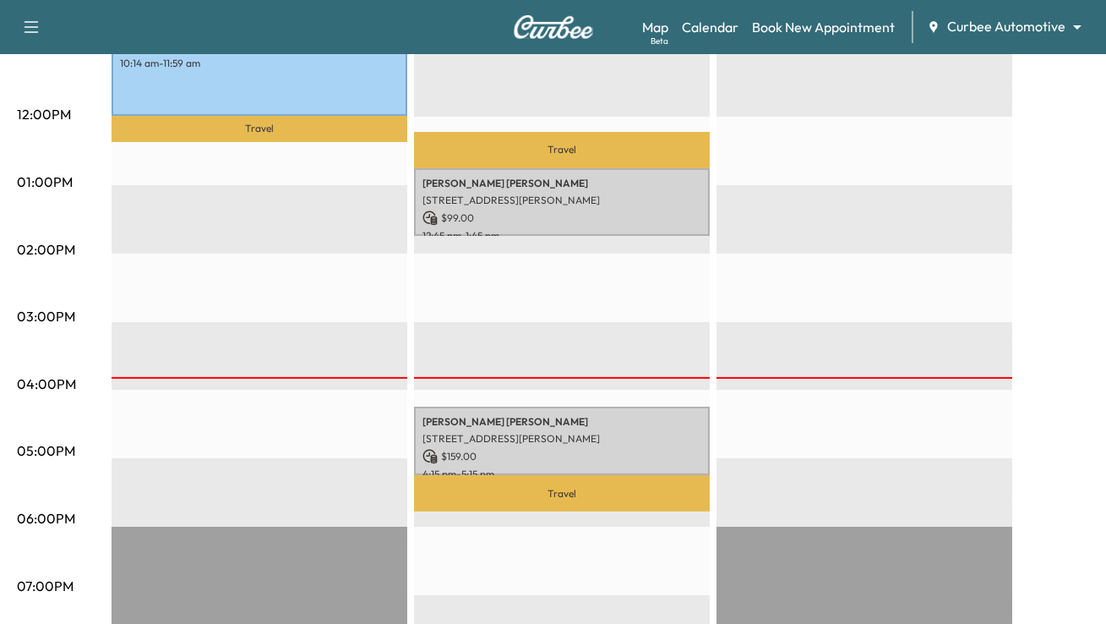
scroll to position [553, 0]
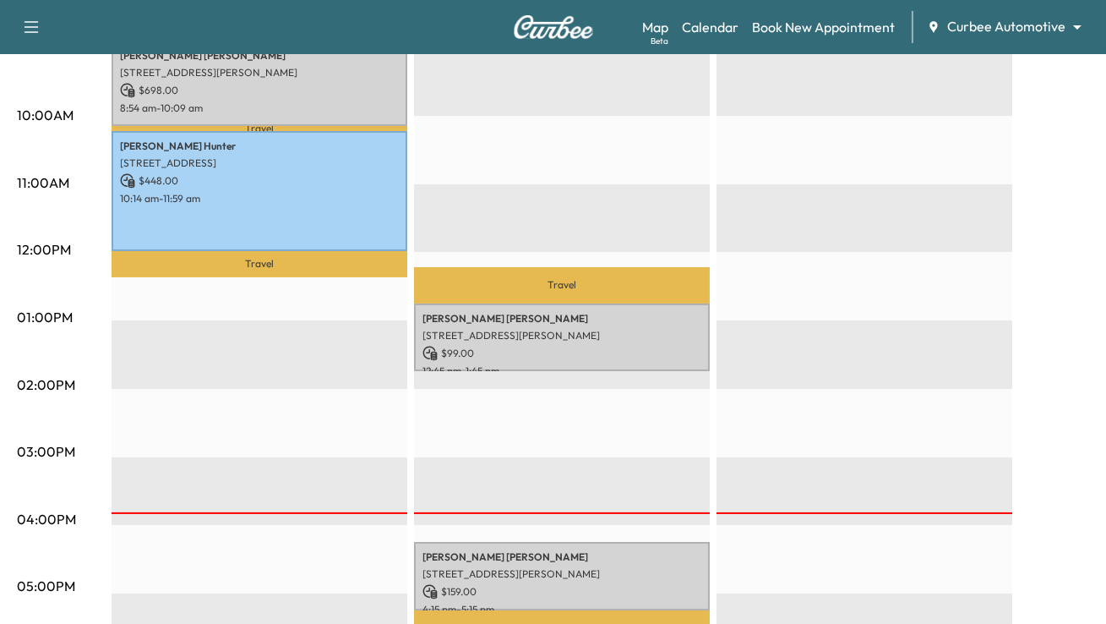
click at [624, 150] on div "Travel Matt Schwartz 3120 St Paul St, Baltimore, MD 21218, USA $ 99.00 12:45 pm…" at bounding box center [562, 389] width 296 height 1092
click at [804, 26] on link "Book New Appointment" at bounding box center [823, 27] width 143 height 20
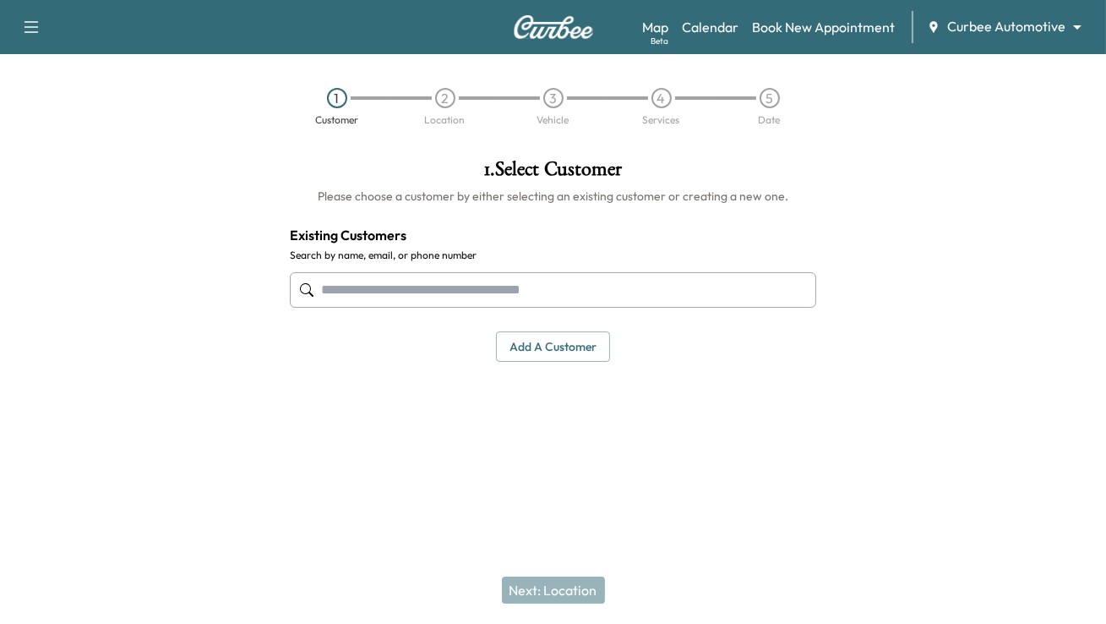
click at [474, 286] on input "text" at bounding box center [553, 289] width 526 height 35
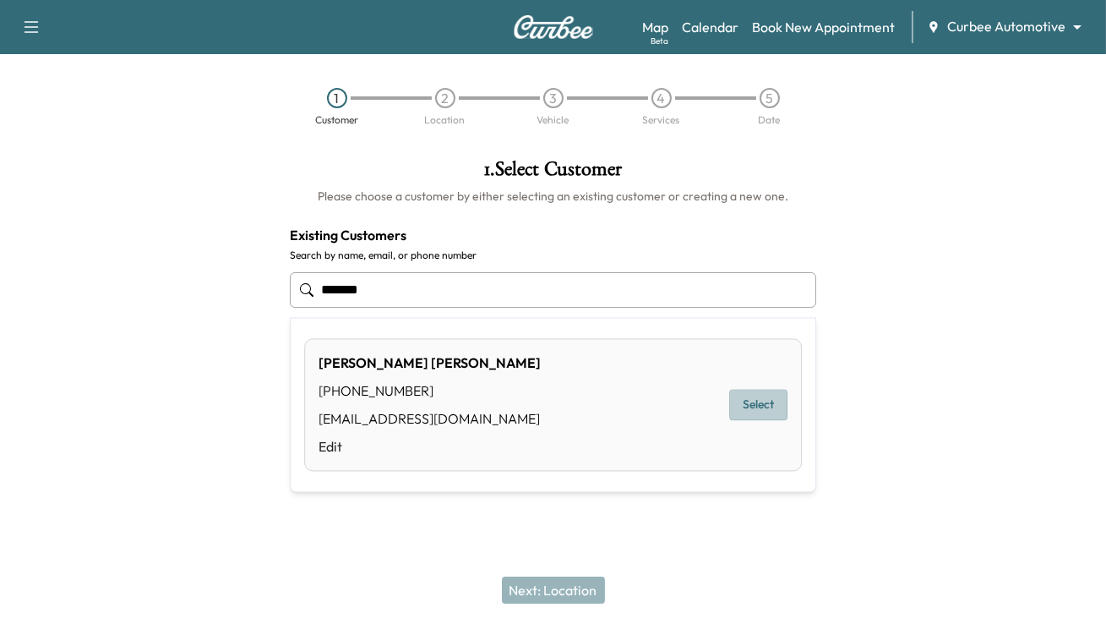
click at [771, 404] on button "Select" at bounding box center [758, 405] width 58 height 31
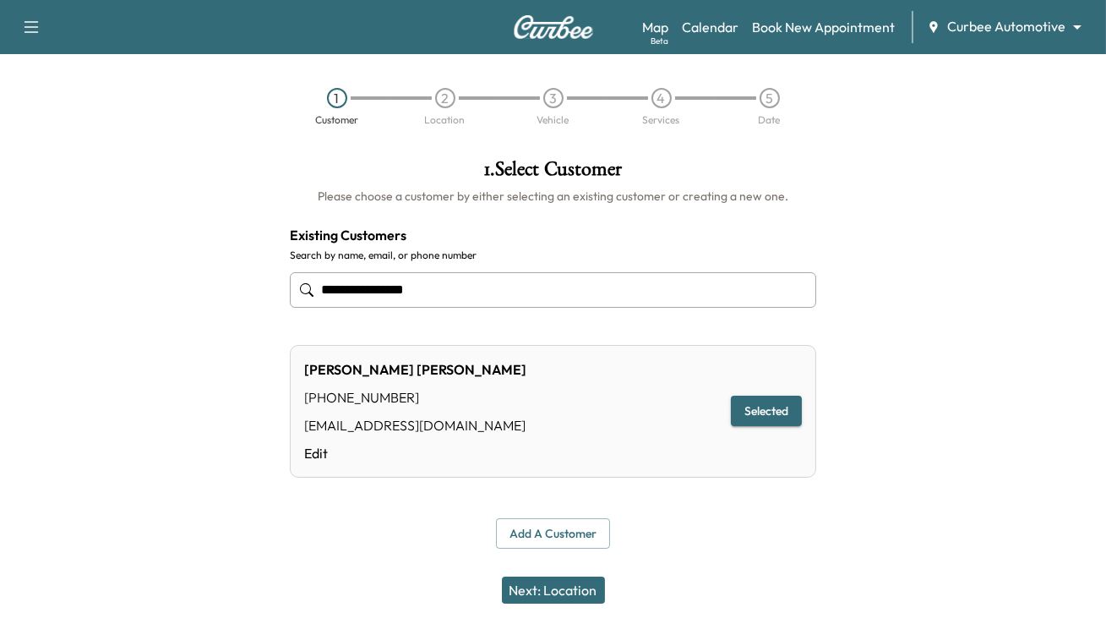
type input "**********"
click at [564, 587] on button "Next: Location" at bounding box center [553, 589] width 103 height 27
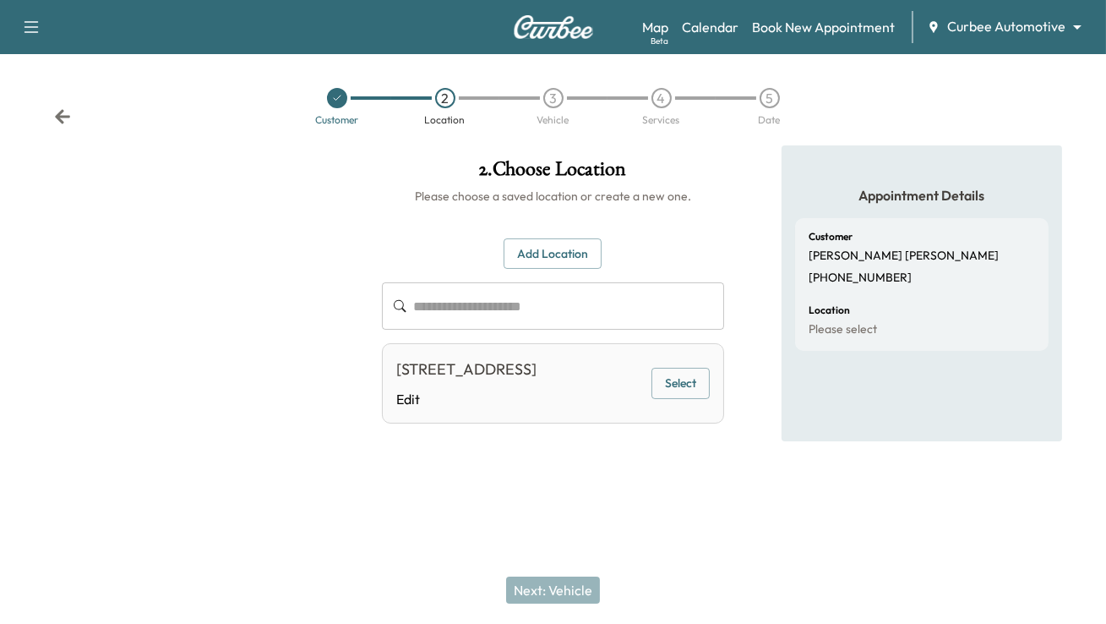
click at [668, 395] on button "Select" at bounding box center [680, 383] width 58 height 31
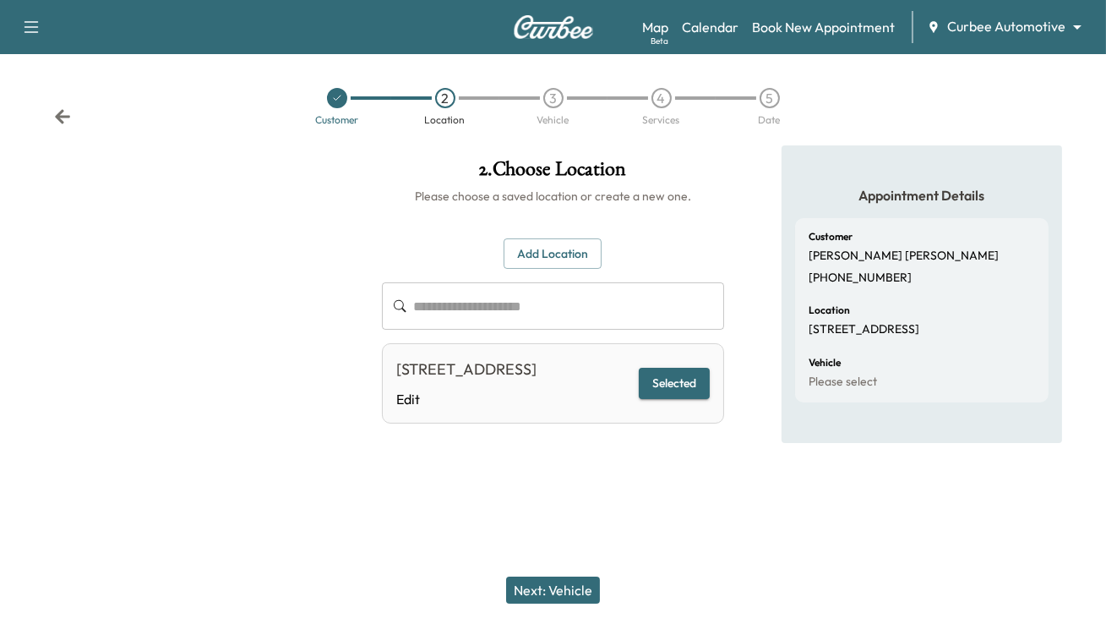
click at [552, 593] on button "Next: Vehicle" at bounding box center [553, 589] width 94 height 27
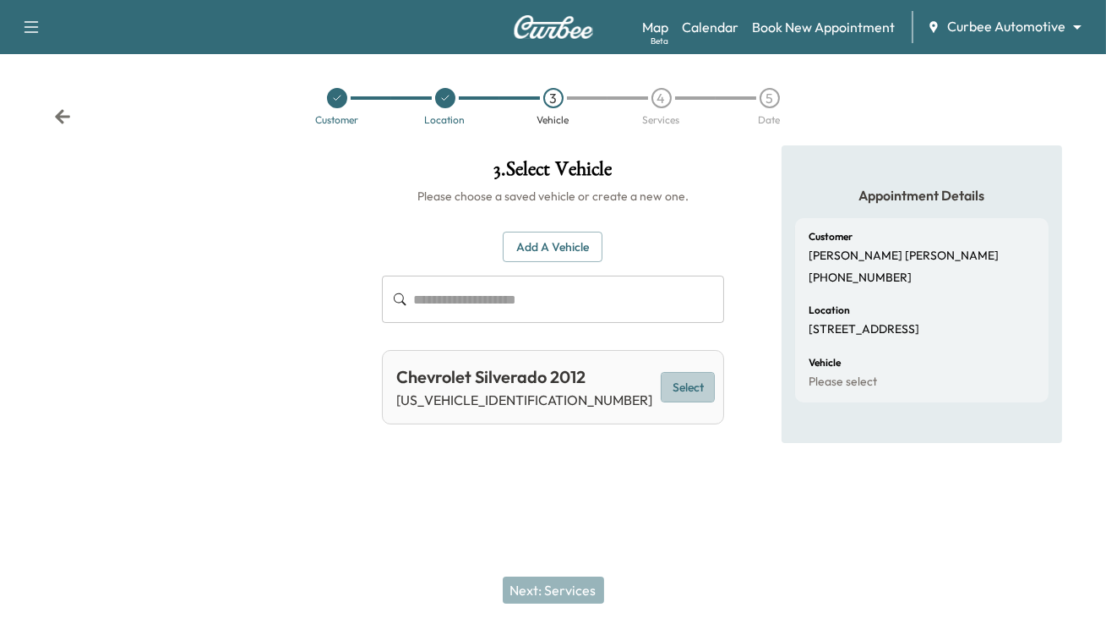
click at [661, 384] on button "Select" at bounding box center [688, 387] width 54 height 31
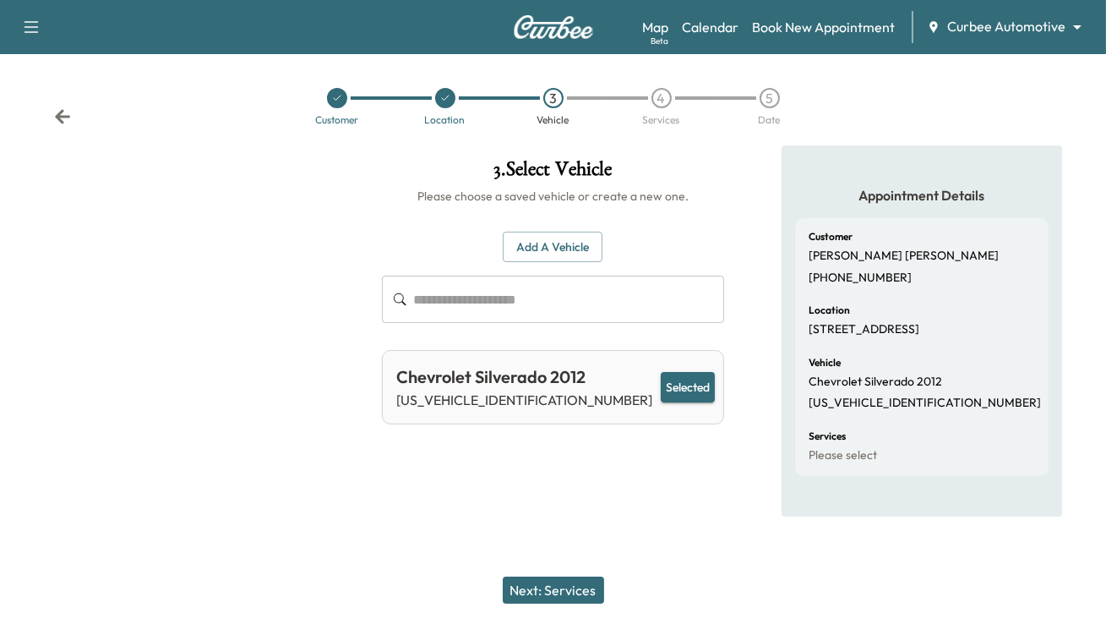
click at [561, 600] on button "Next: Services" at bounding box center [553, 589] width 101 height 27
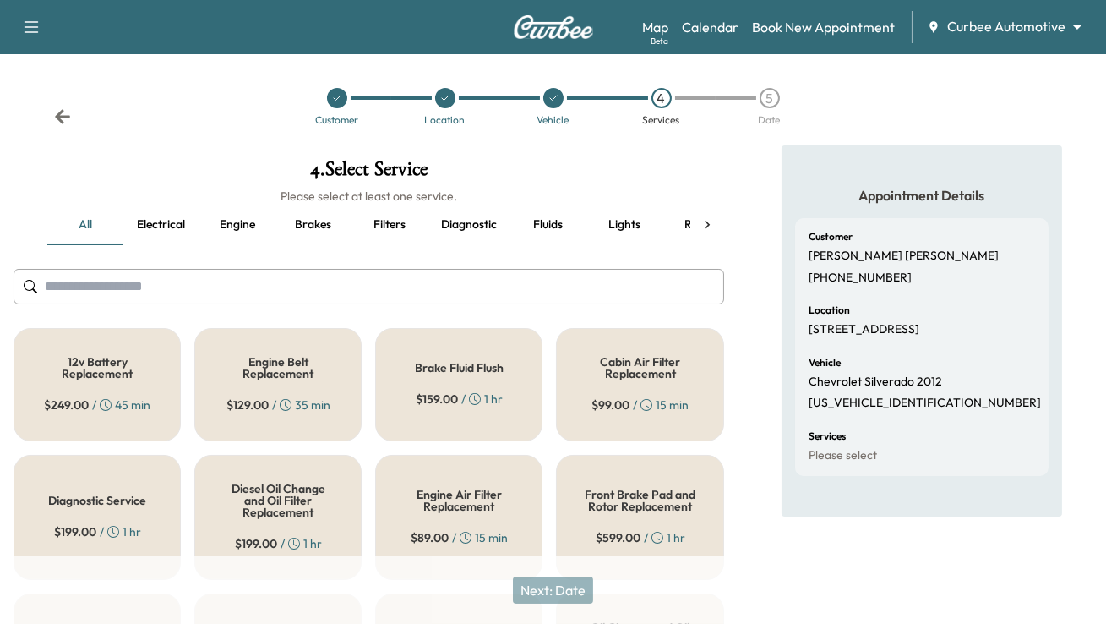
click at [121, 395] on div "12v Battery Replacement $ 249.00 / 45 min" at bounding box center [97, 384] width 167 height 113
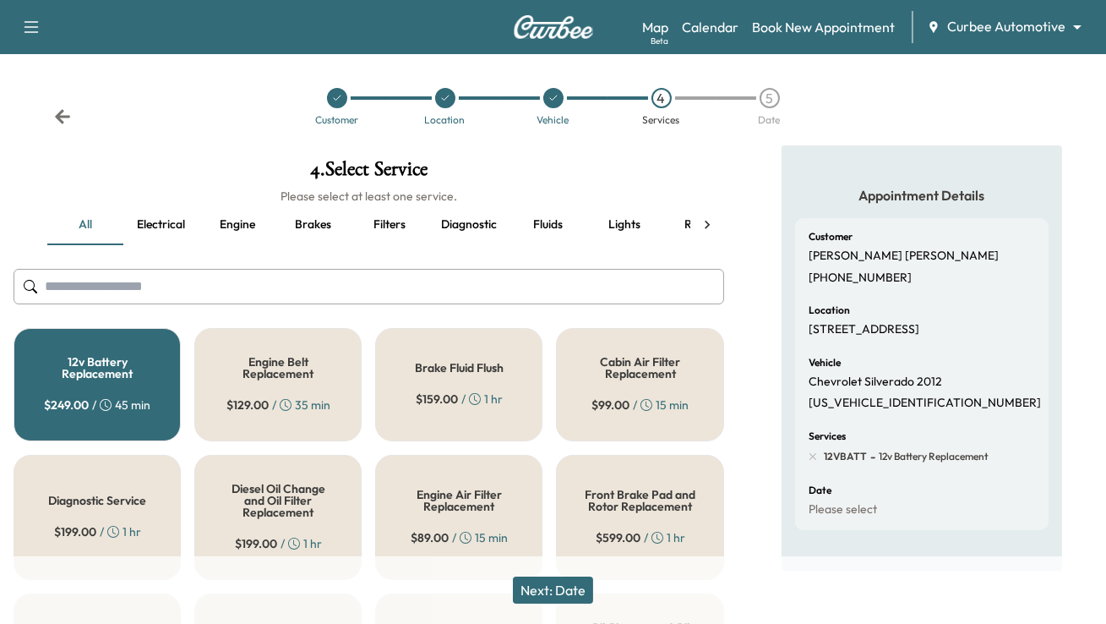
click at [403, 407] on div "Brake Fluid Flush $ 159.00 / 1 hr" at bounding box center [458, 384] width 167 height 113
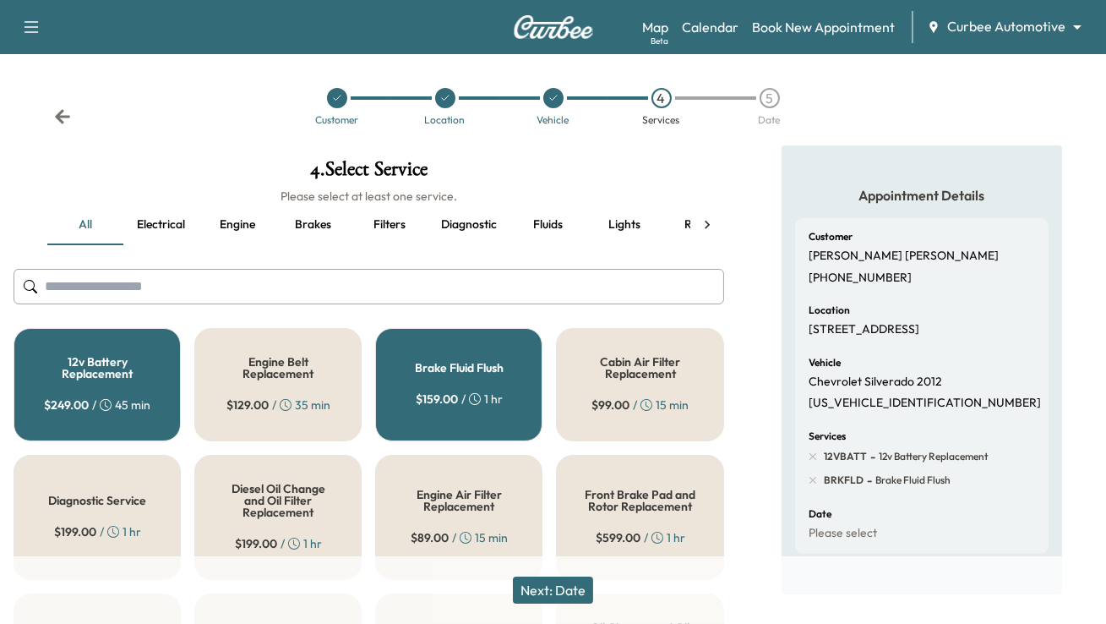
click at [557, 584] on button "Next: Date" at bounding box center [553, 589] width 80 height 27
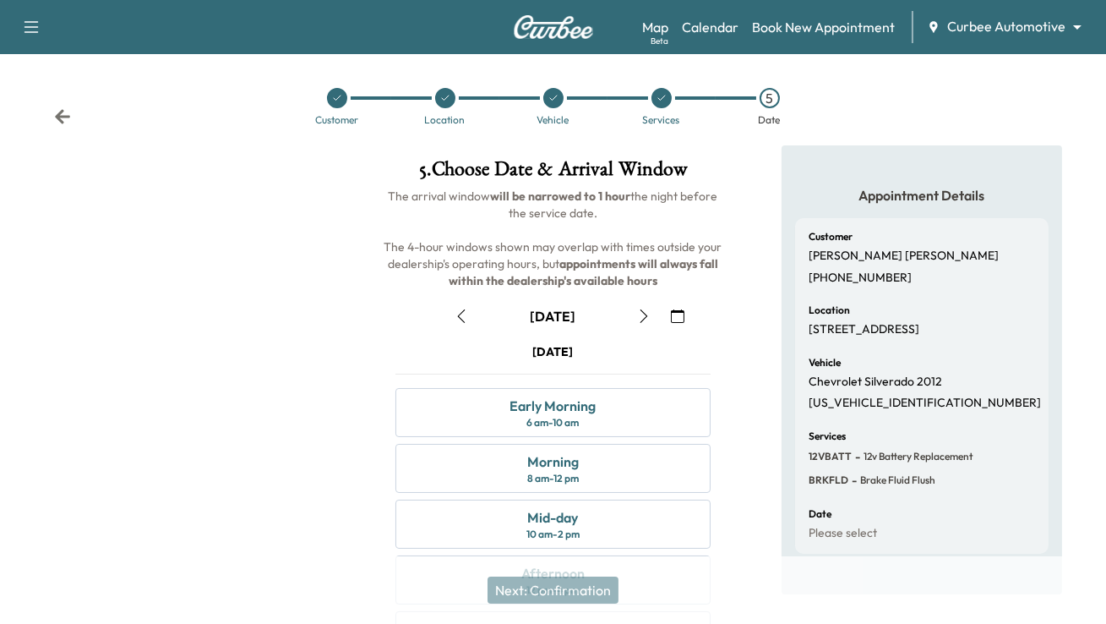
click at [468, 323] on button "button" at bounding box center [461, 315] width 29 height 27
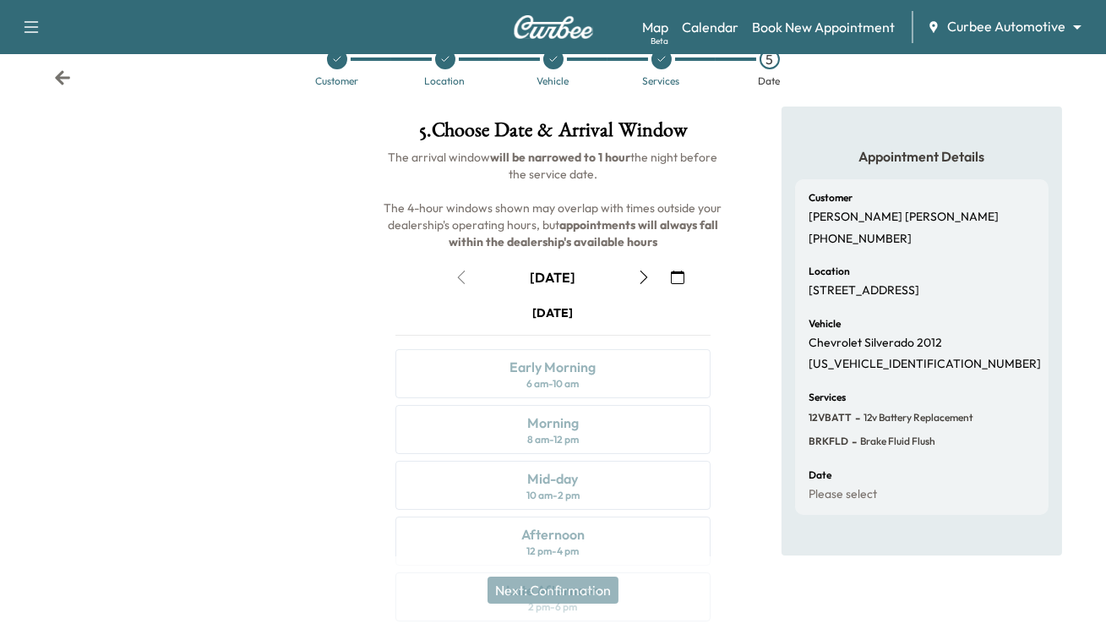
scroll to position [220, 0]
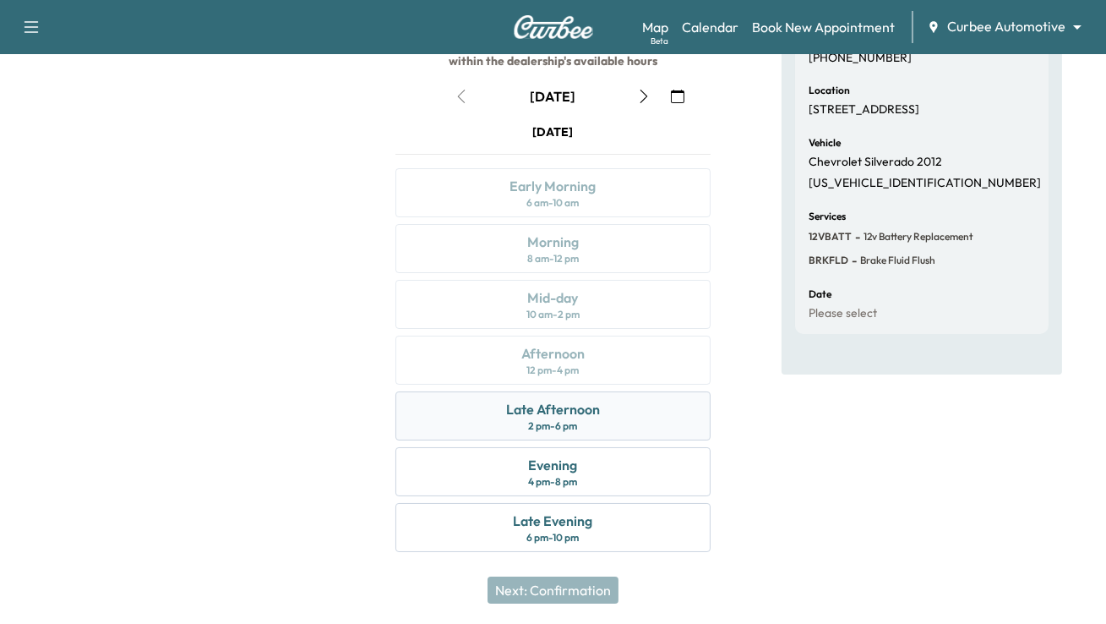
click at [563, 407] on div "Late Afternoon" at bounding box center [553, 409] width 94 height 20
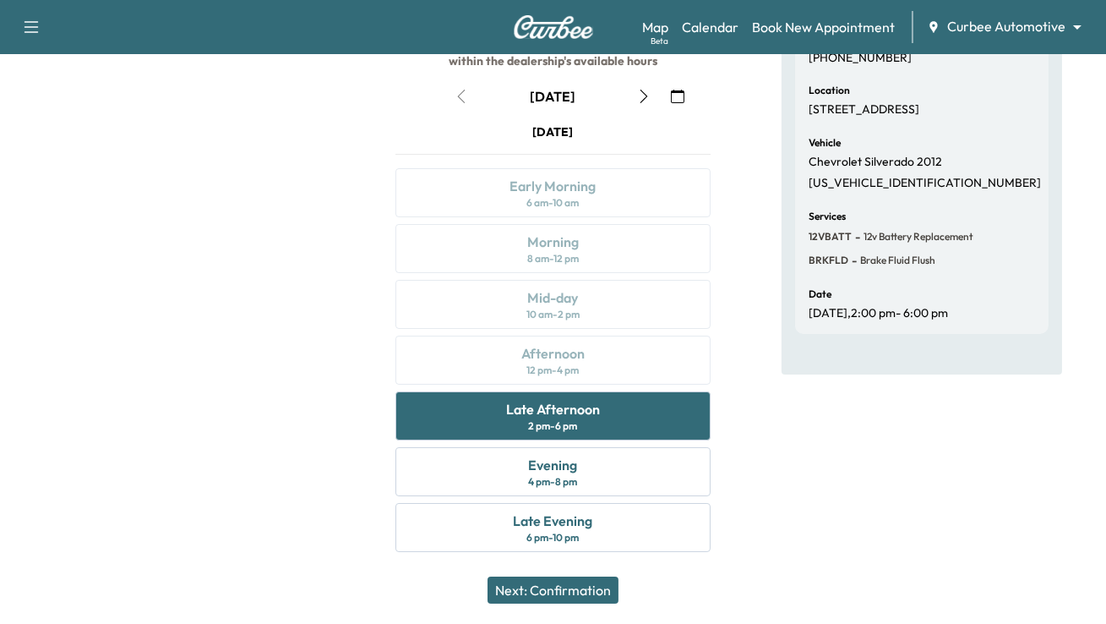
click at [575, 582] on button "Next: Confirmation" at bounding box center [553, 589] width 131 height 27
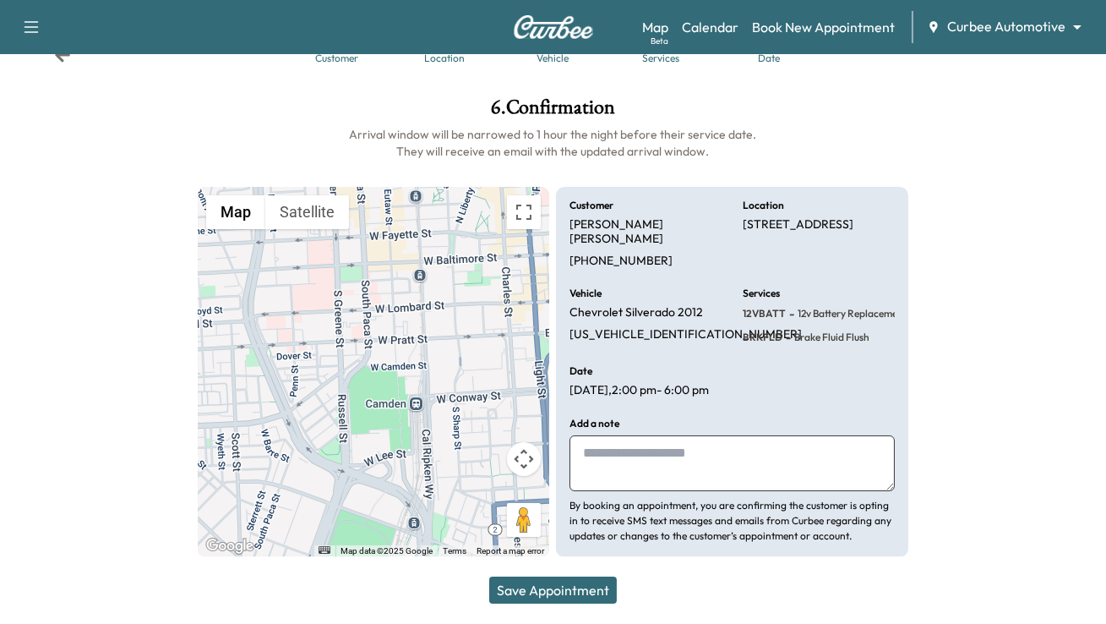
click at [576, 587] on button "Save Appointment" at bounding box center [553, 589] width 128 height 27
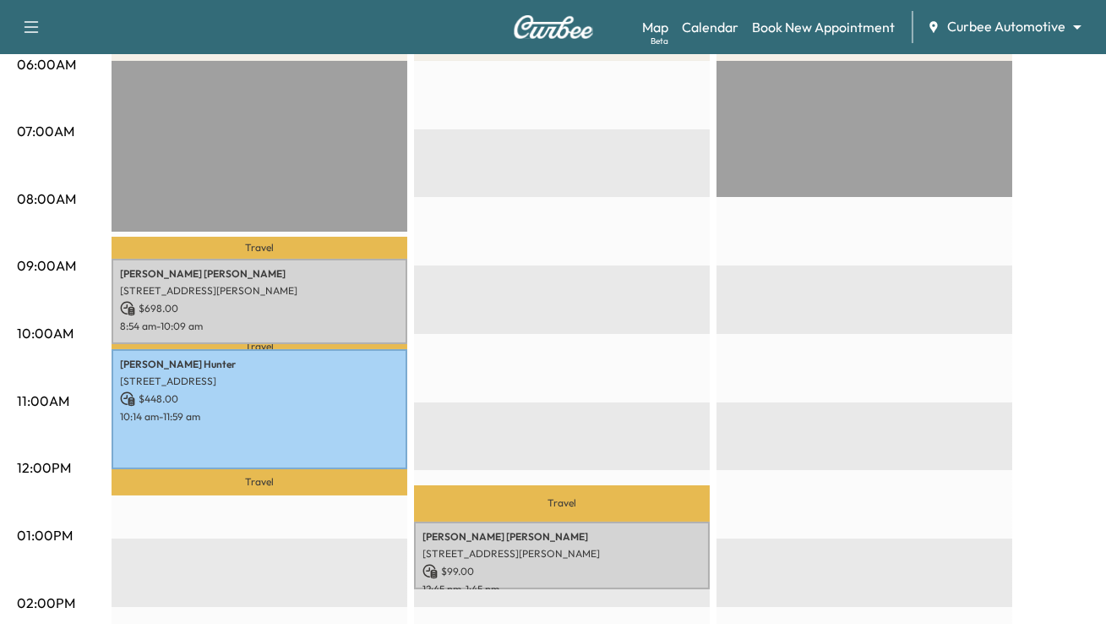
scroll to position [918, 0]
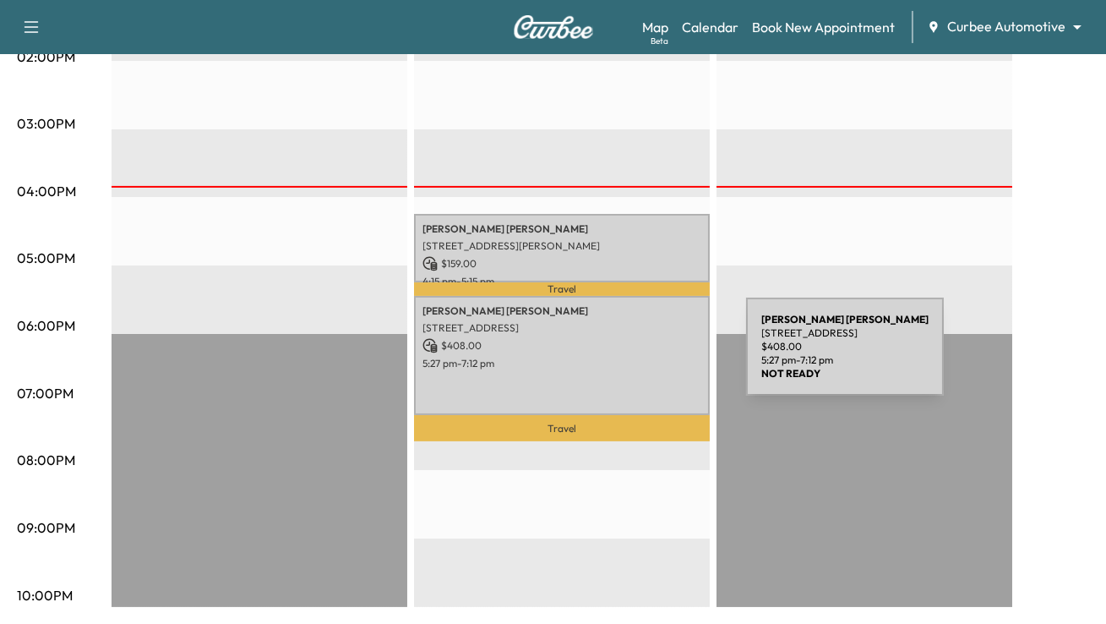
click at [619, 357] on p "5:27 pm - 7:12 pm" at bounding box center [561, 364] width 279 height 14
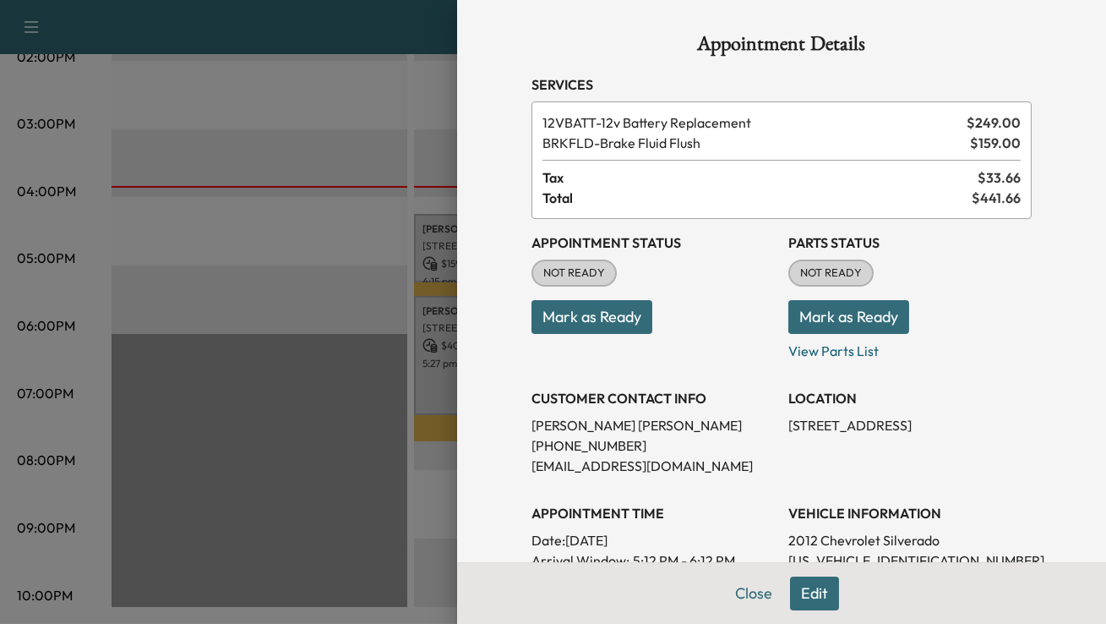
click at [831, 314] on button "Mark as Ready" at bounding box center [848, 317] width 121 height 34
click at [598, 313] on button "Mark as Ready" at bounding box center [591, 317] width 121 height 34
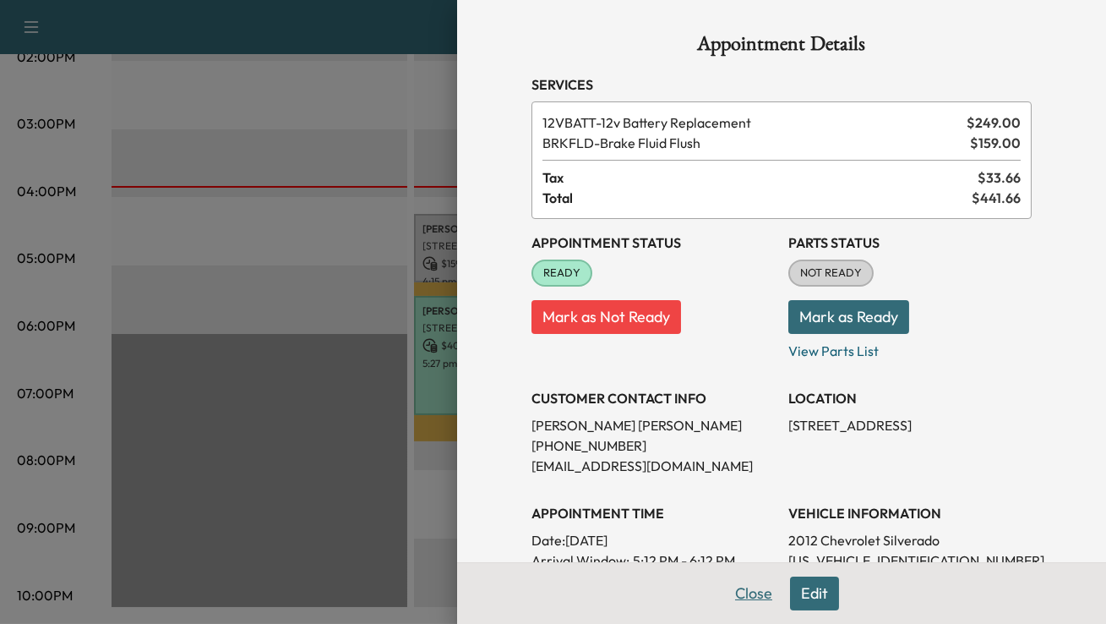
click at [747, 592] on button "Close" at bounding box center [753, 593] width 59 height 34
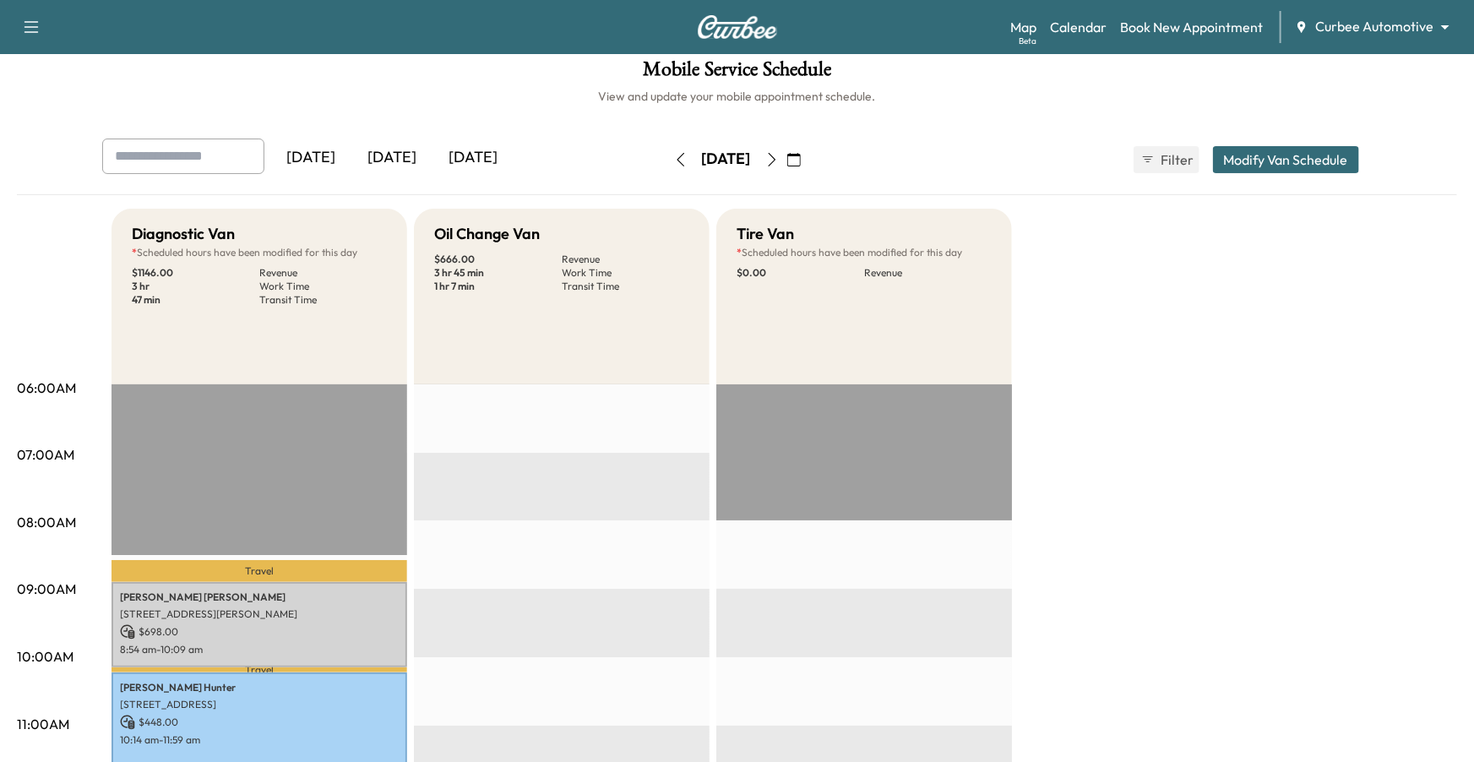
scroll to position [0, 0]
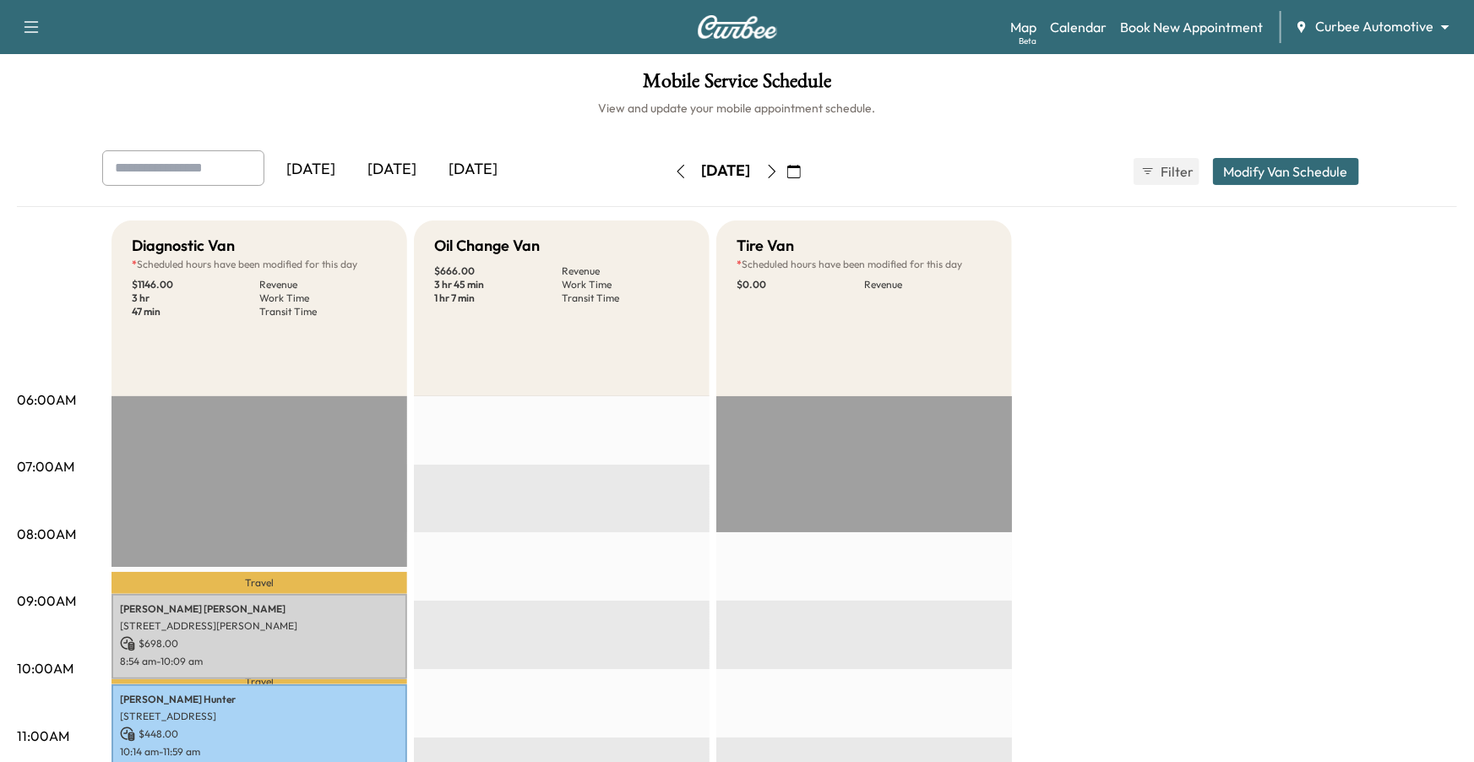
click at [776, 174] on icon "button" at bounding box center [772, 172] width 8 height 14
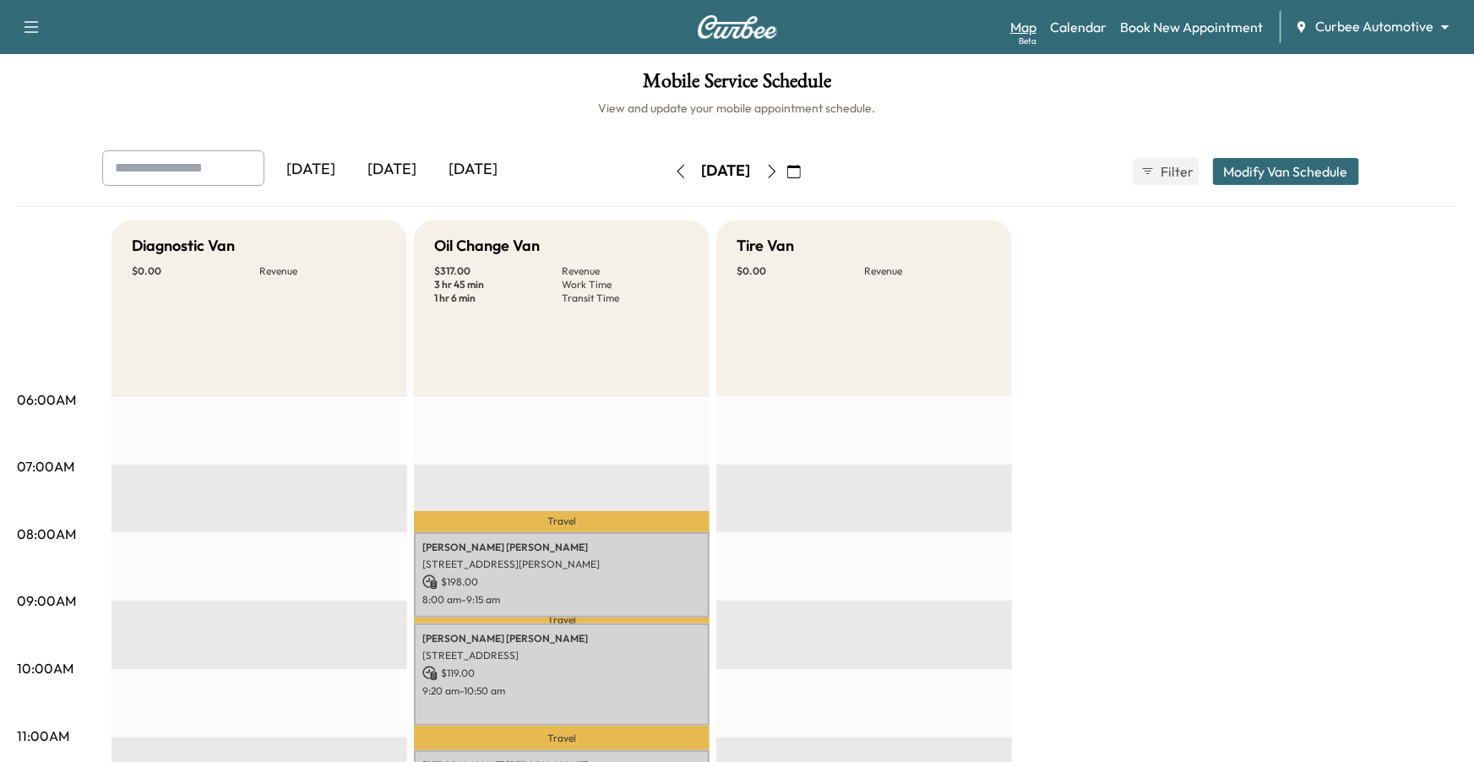
click at [1022, 25] on link "Map Beta" at bounding box center [1024, 27] width 26 height 20
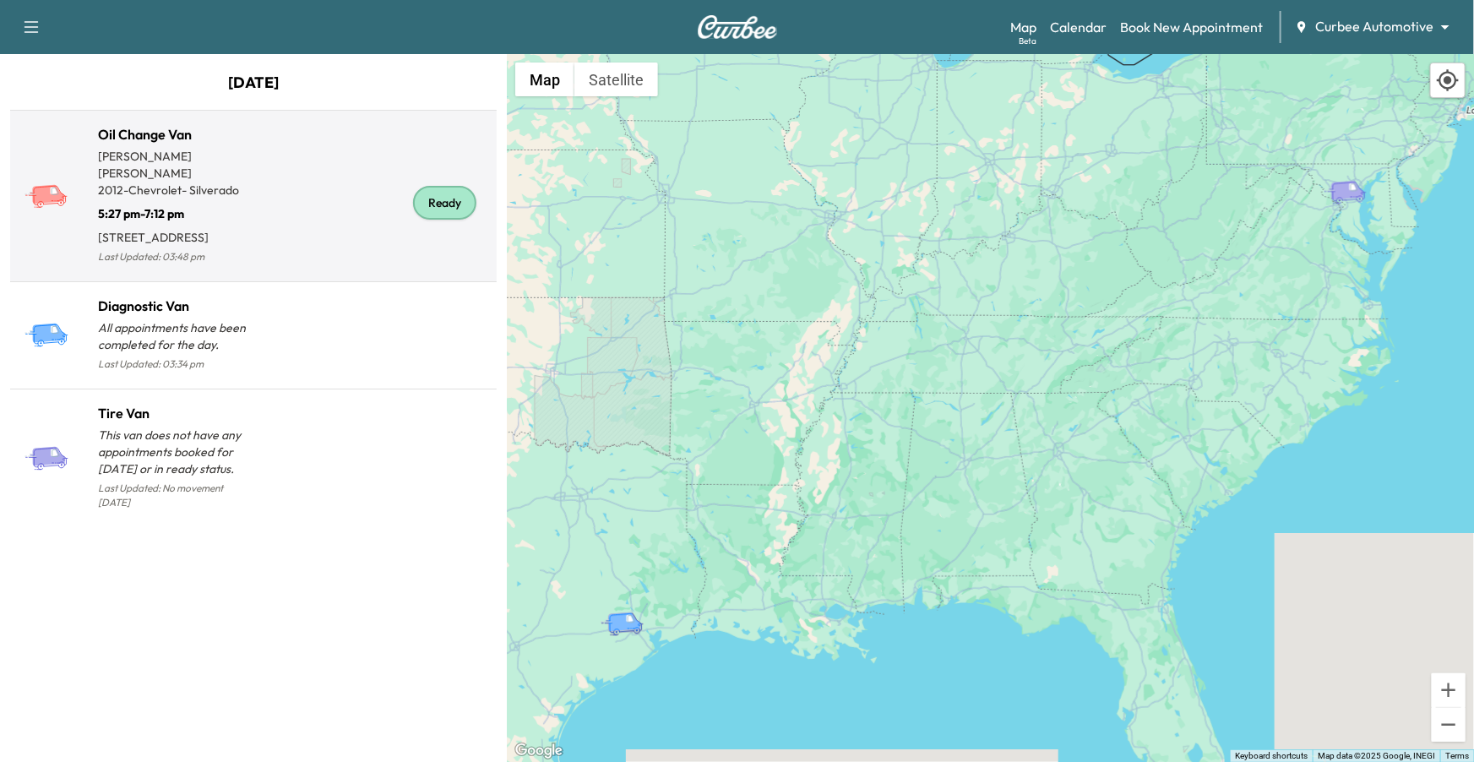
click at [377, 161] on div "Ready" at bounding box center [371, 203] width 237 height 130
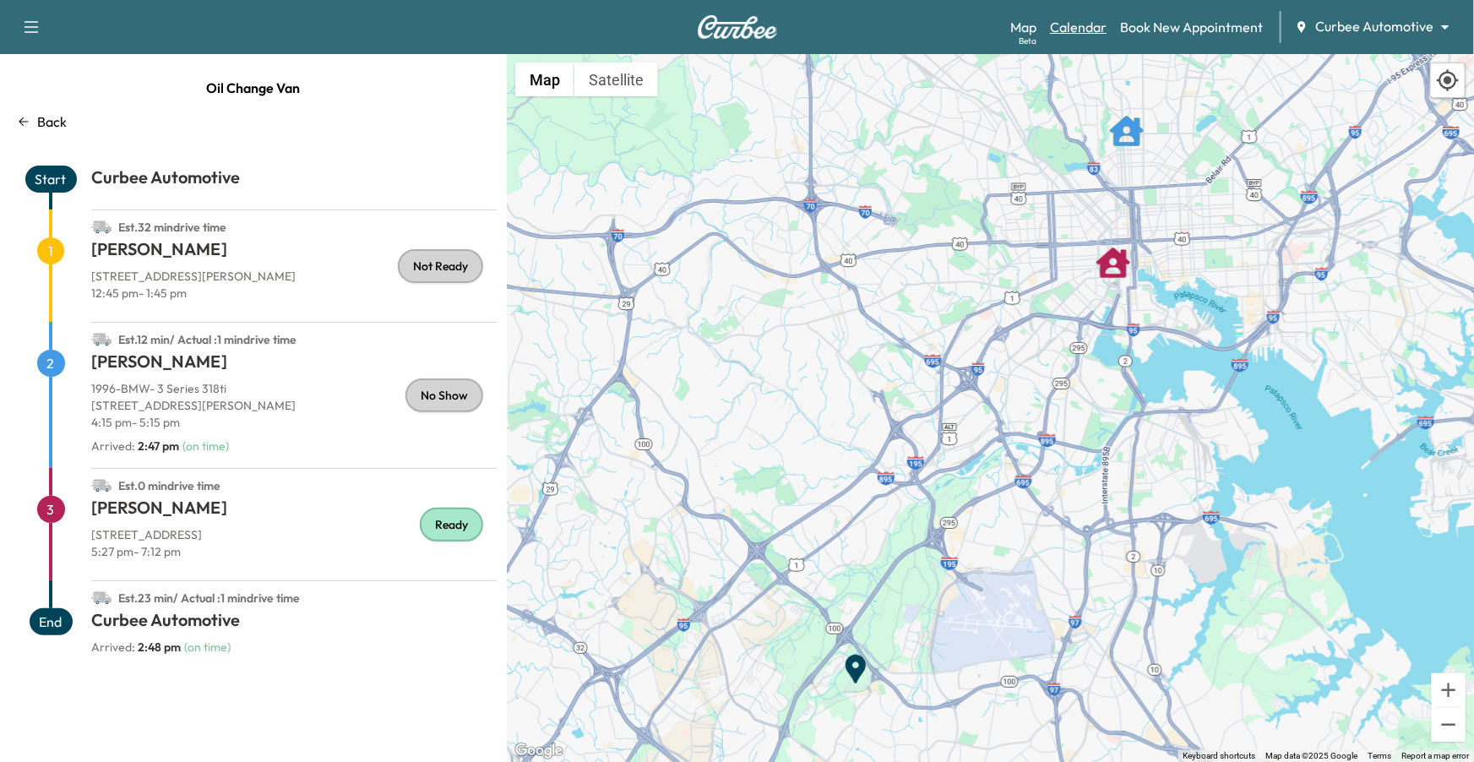
click at [1088, 26] on link "Calendar" at bounding box center [1078, 27] width 57 height 20
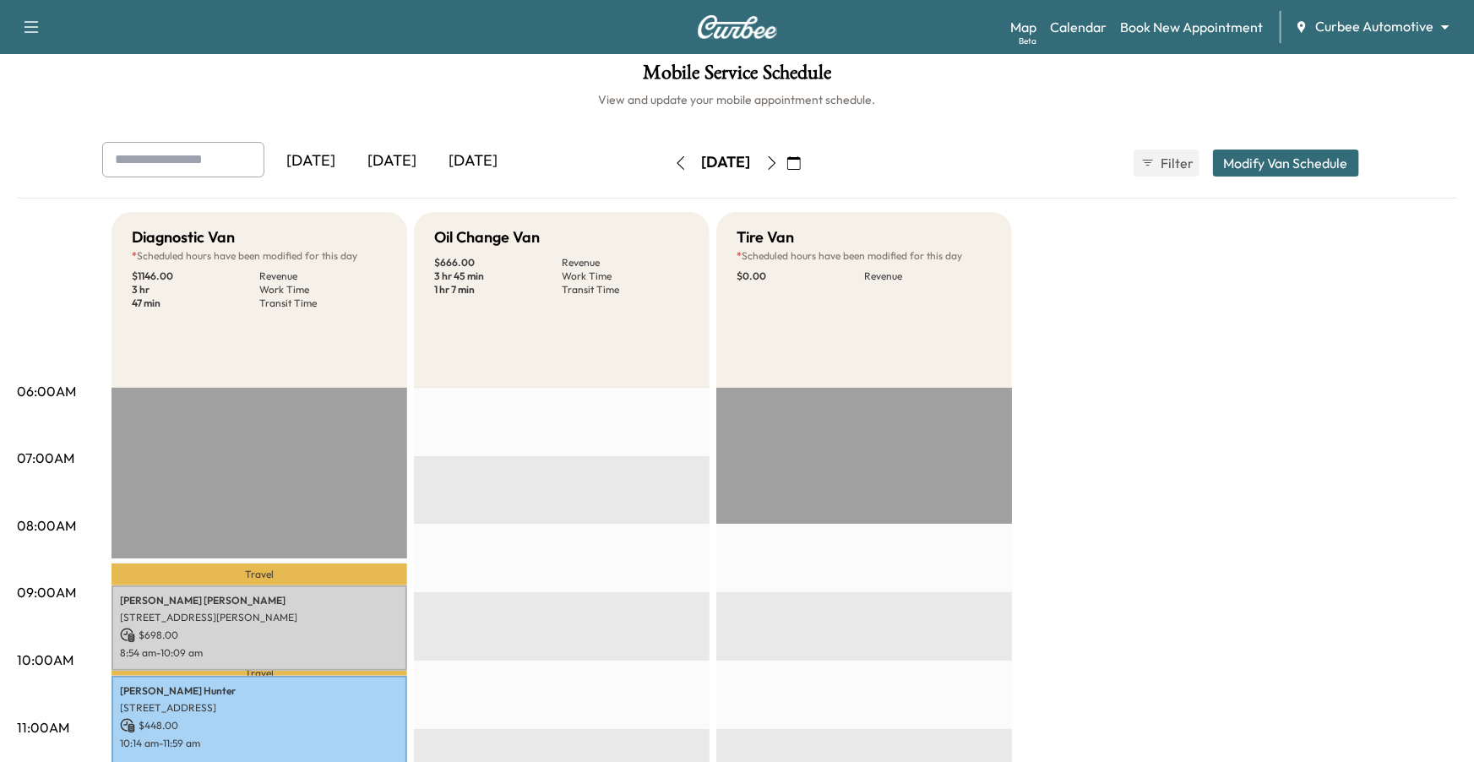
scroll to position [9, 0]
